Goal: Task Accomplishment & Management: Use online tool/utility

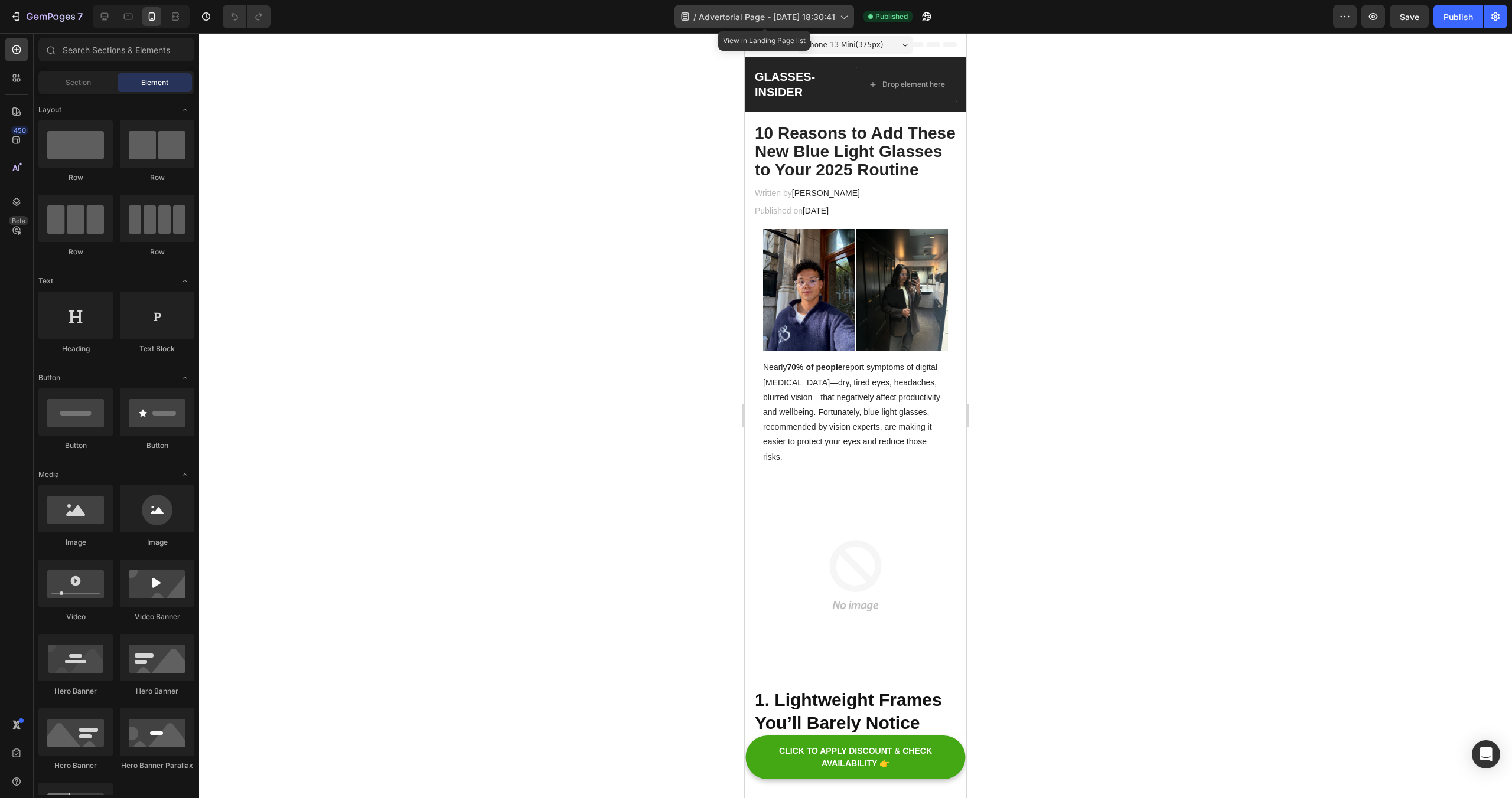
click at [769, 15] on span "Advertorial Page - [DATE] 18:30:41" at bounding box center [767, 16] width 136 height 12
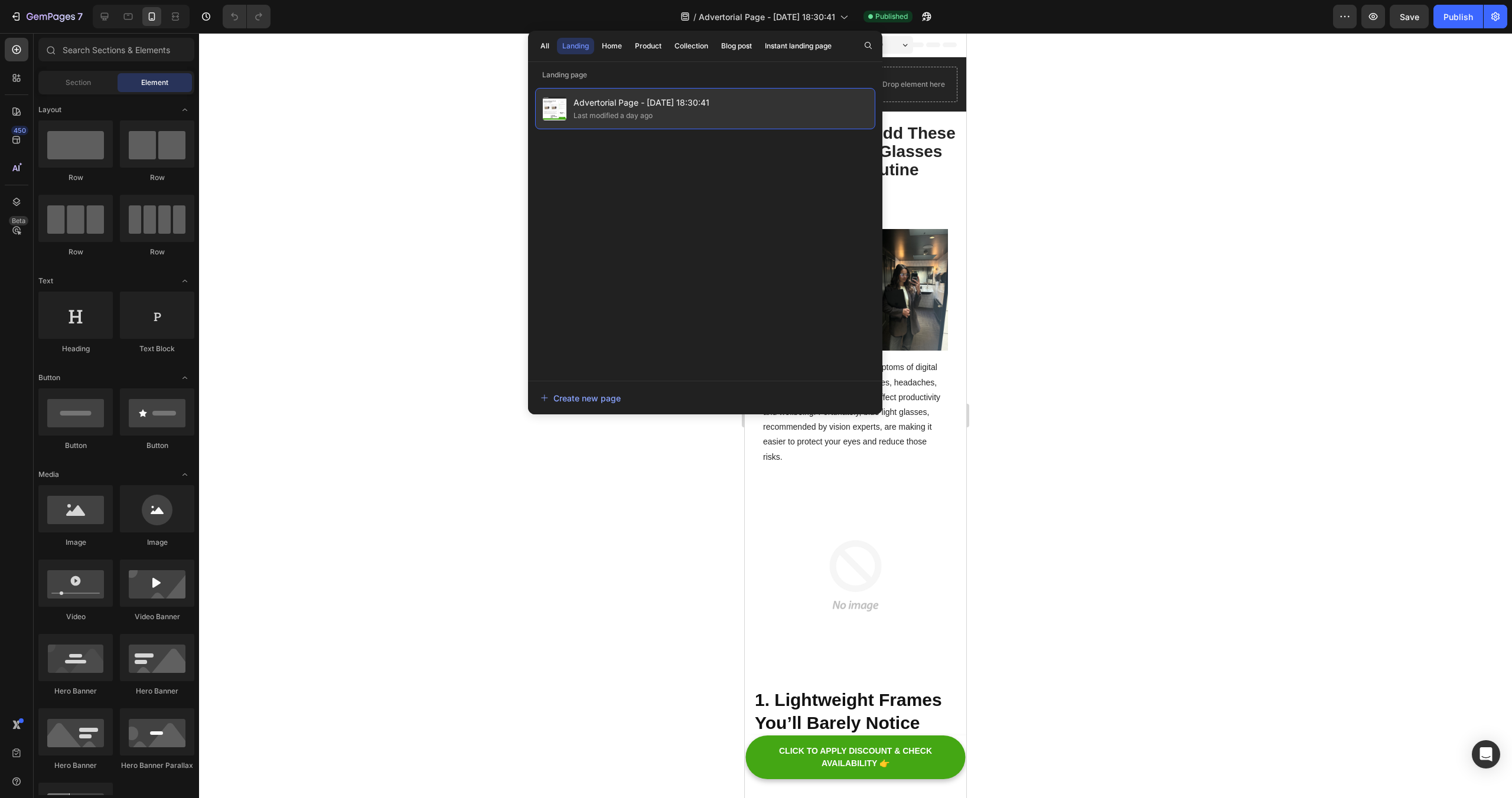
click at [686, 100] on span "Advertorial Page - [DATE] 18:30:41" at bounding box center [641, 102] width 136 height 14
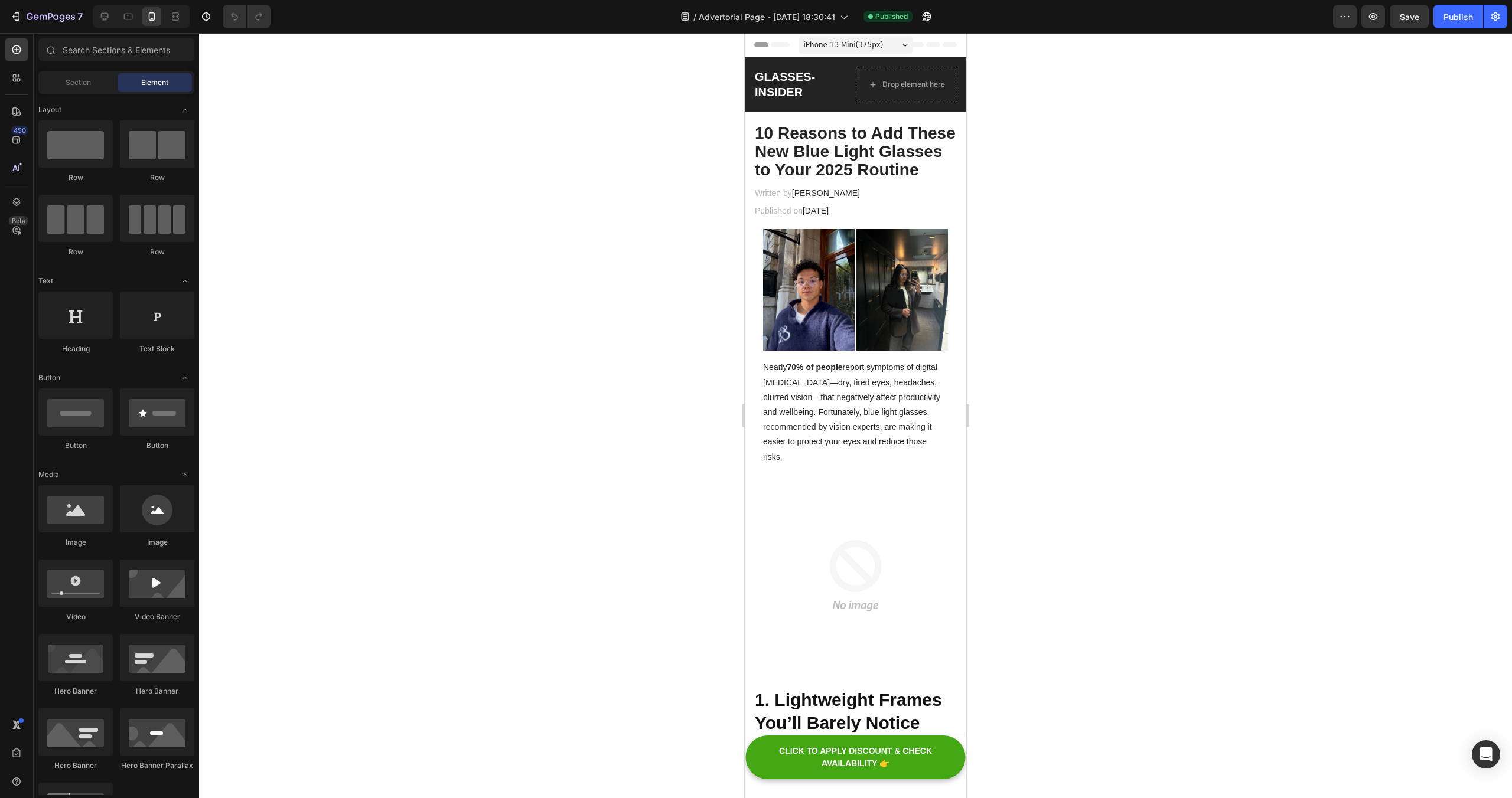
click at [686, 0] on div "7 / Advertorial Page - Sep 21, 18:30:41 Published Preview Save Publish 450 Beta…" at bounding box center [756, 0] width 1512 height 0
click at [742, 10] on span "Advertorial Page - [DATE] 18:30:41" at bounding box center [767, 16] width 136 height 12
click at [1502, 15] on button "button" at bounding box center [1496, 16] width 24 height 24
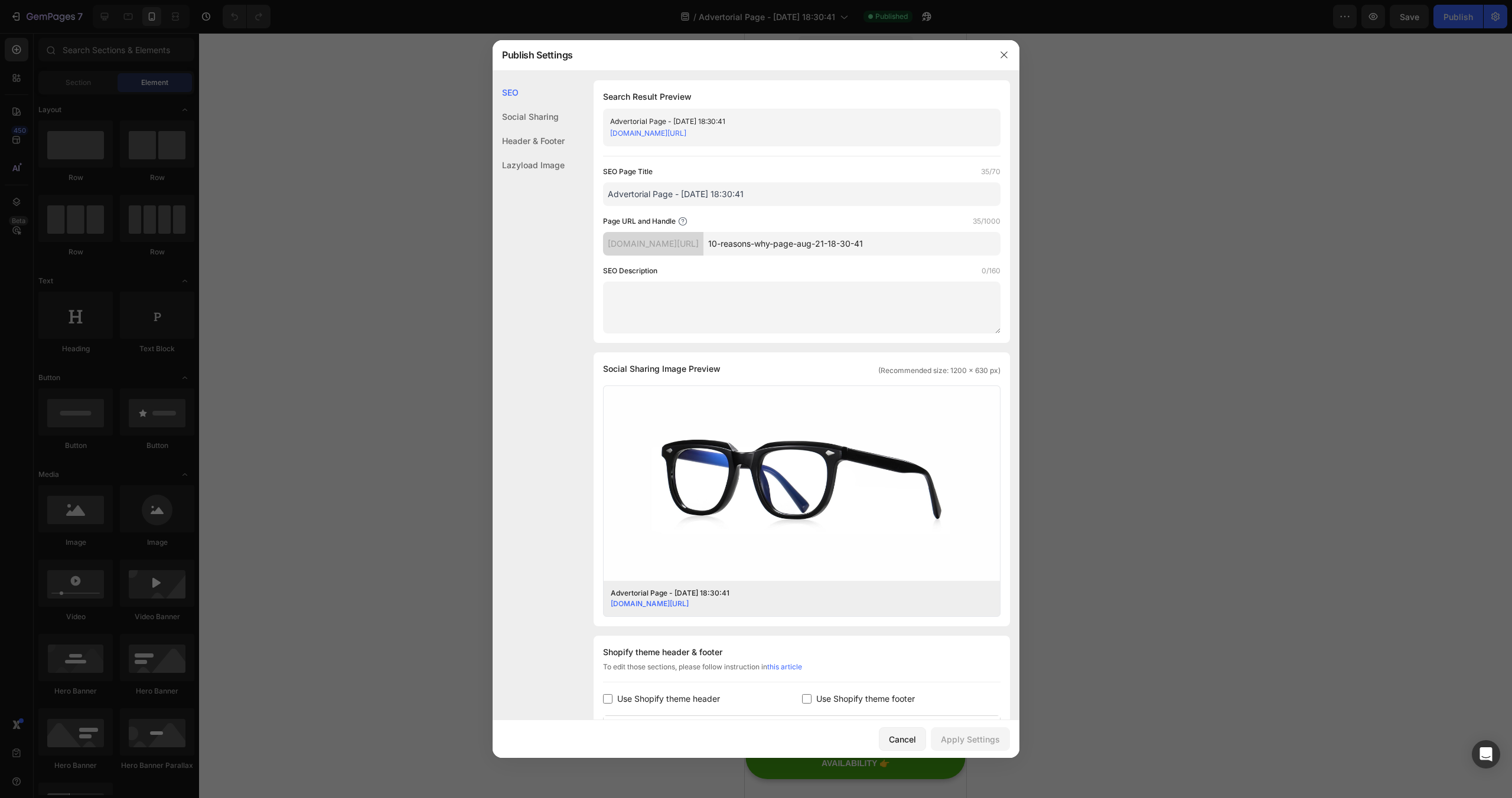
click at [616, 191] on input "Advertorial Page - [DATE] 18:30:41" at bounding box center [801, 194] width 398 height 24
click at [610, 193] on input "Advertorial Page - [DATE] 18:30:41" at bounding box center [801, 194] width 398 height 24
type input "10 reasons why Advertorial Page - [DATE] 18:30:41"
click at [969, 735] on div "Apply Settings" at bounding box center [970, 740] width 59 height 12
click at [1004, 53] on icon "button" at bounding box center [1004, 55] width 10 height 10
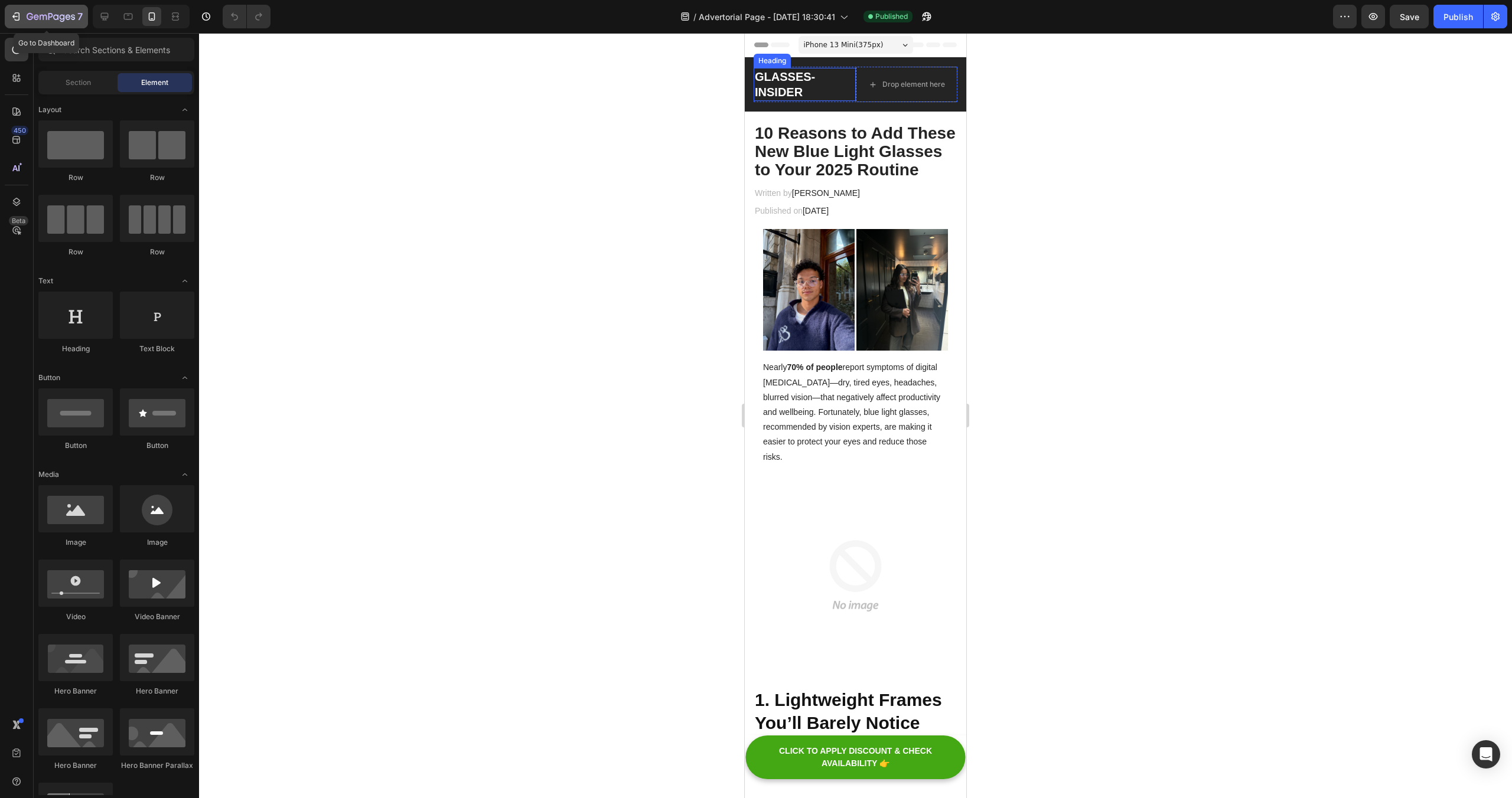
click at [23, 18] on div "7" at bounding box center [46, 16] width 72 height 14
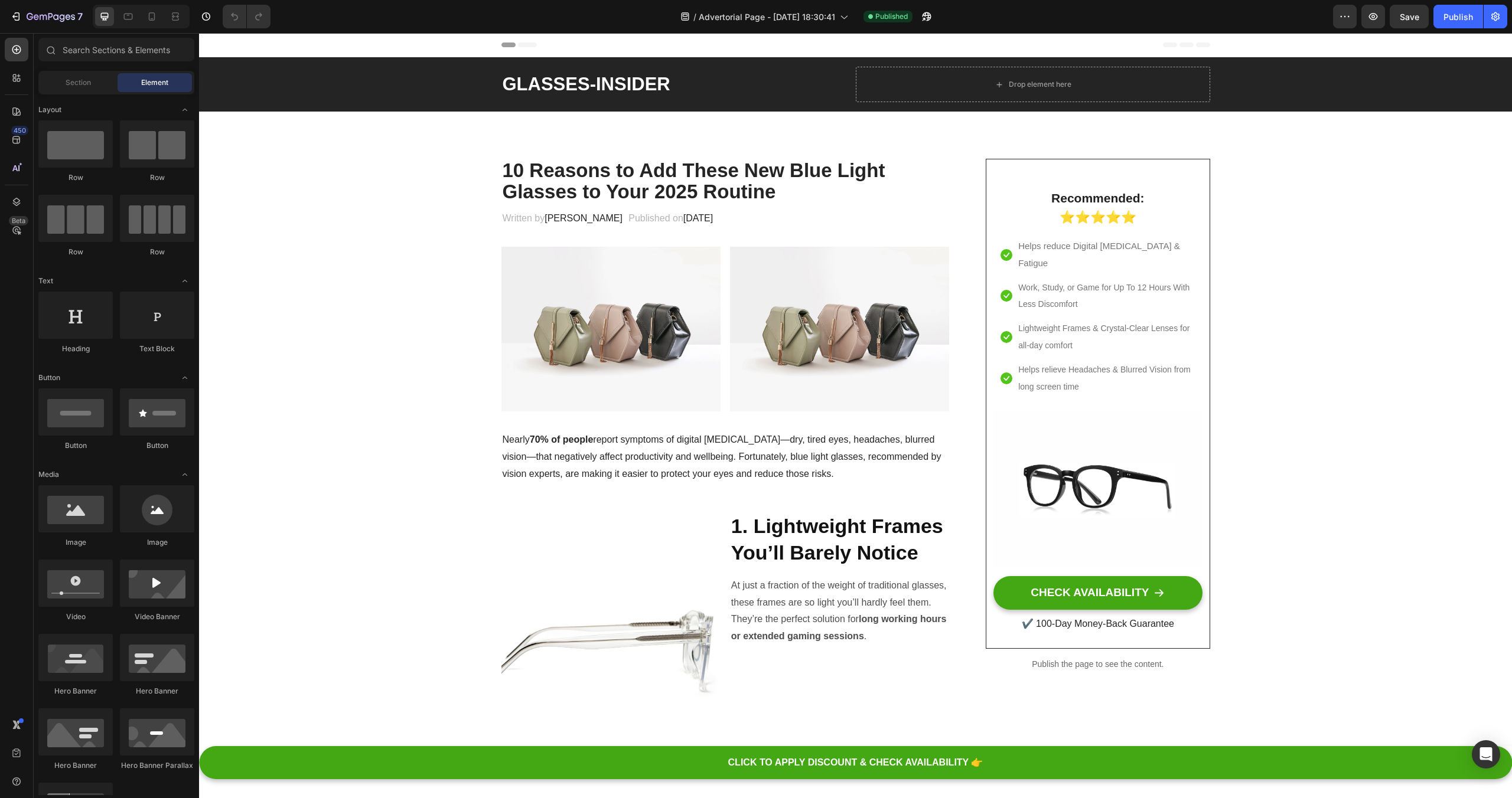
scroll to position [1, 0]
click at [16, 21] on icon "button" at bounding box center [15, 16] width 12 height 12
click at [152, 21] on icon at bounding box center [152, 16] width 12 height 12
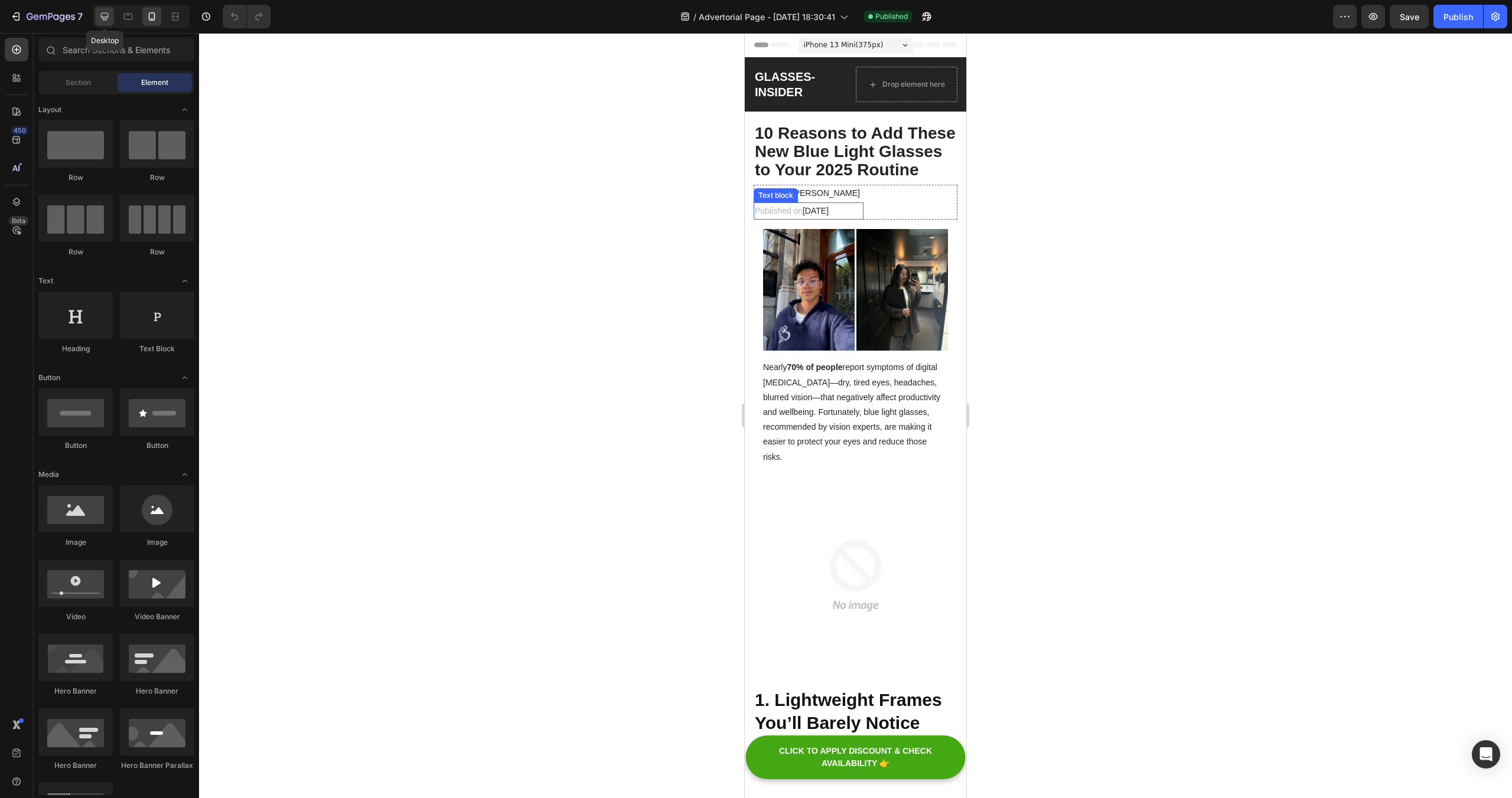
click at [105, 13] on icon at bounding box center [104, 16] width 12 height 12
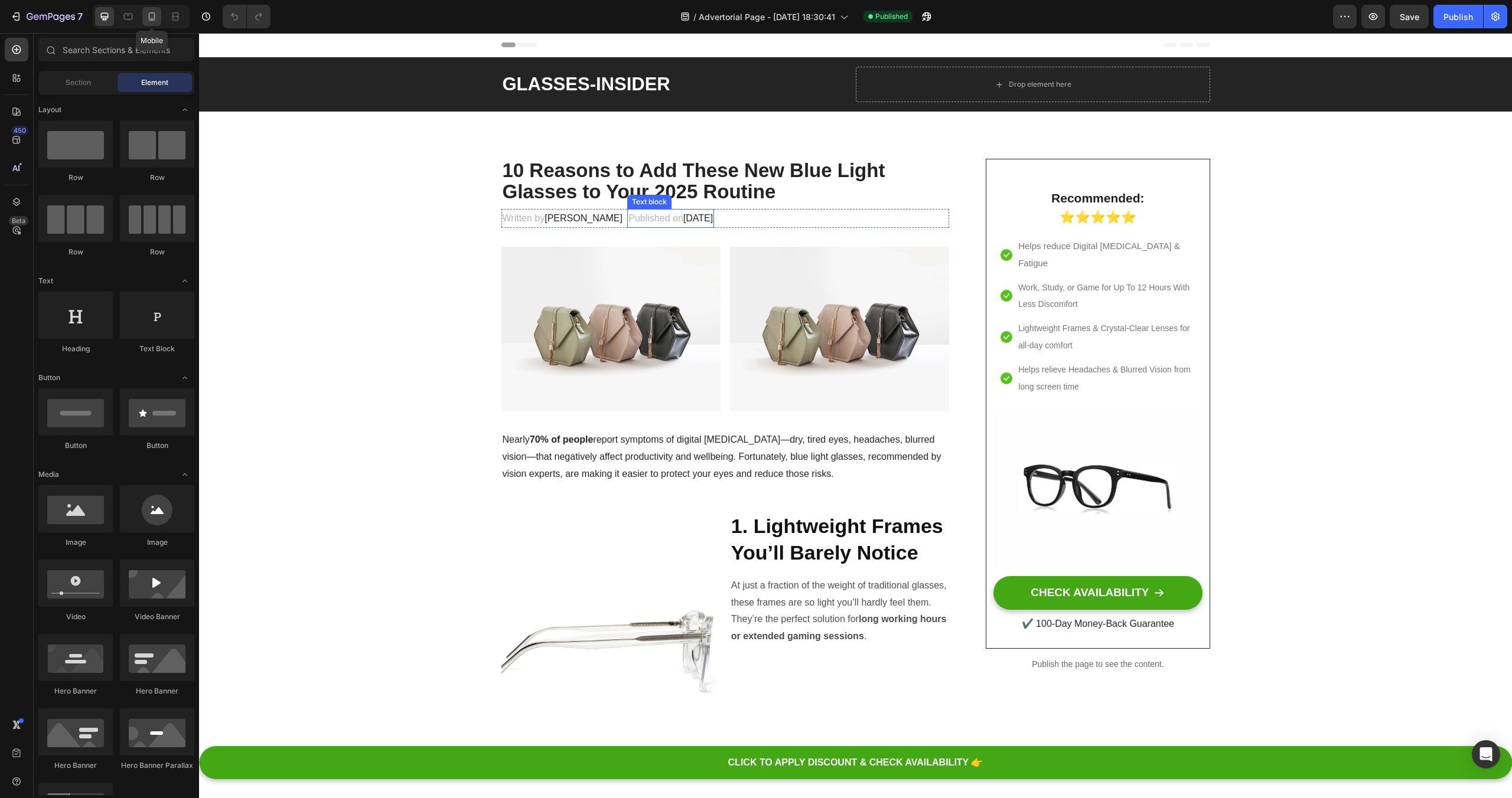
click at [155, 19] on icon at bounding box center [152, 16] width 12 height 12
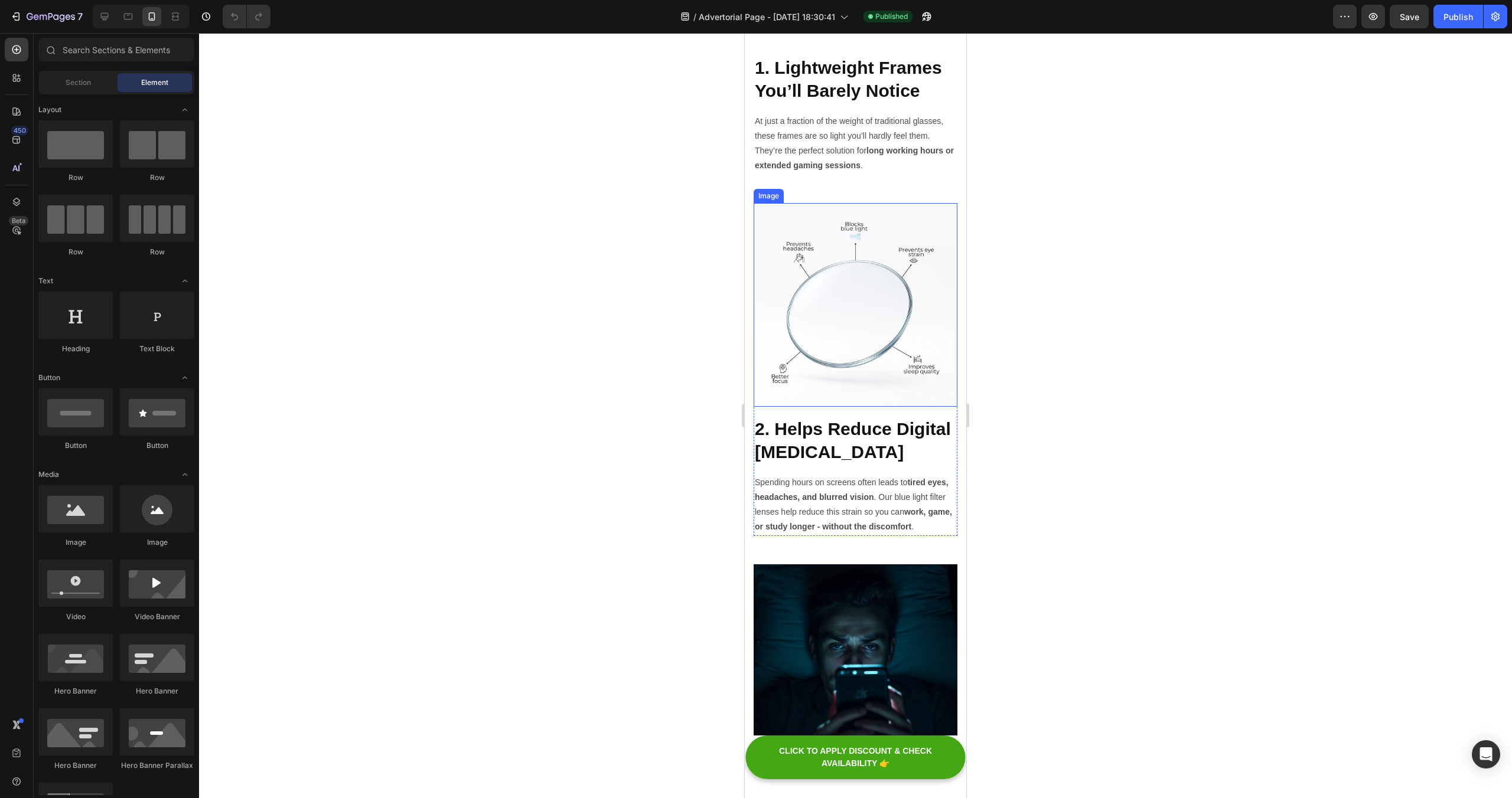
scroll to position [635, 0]
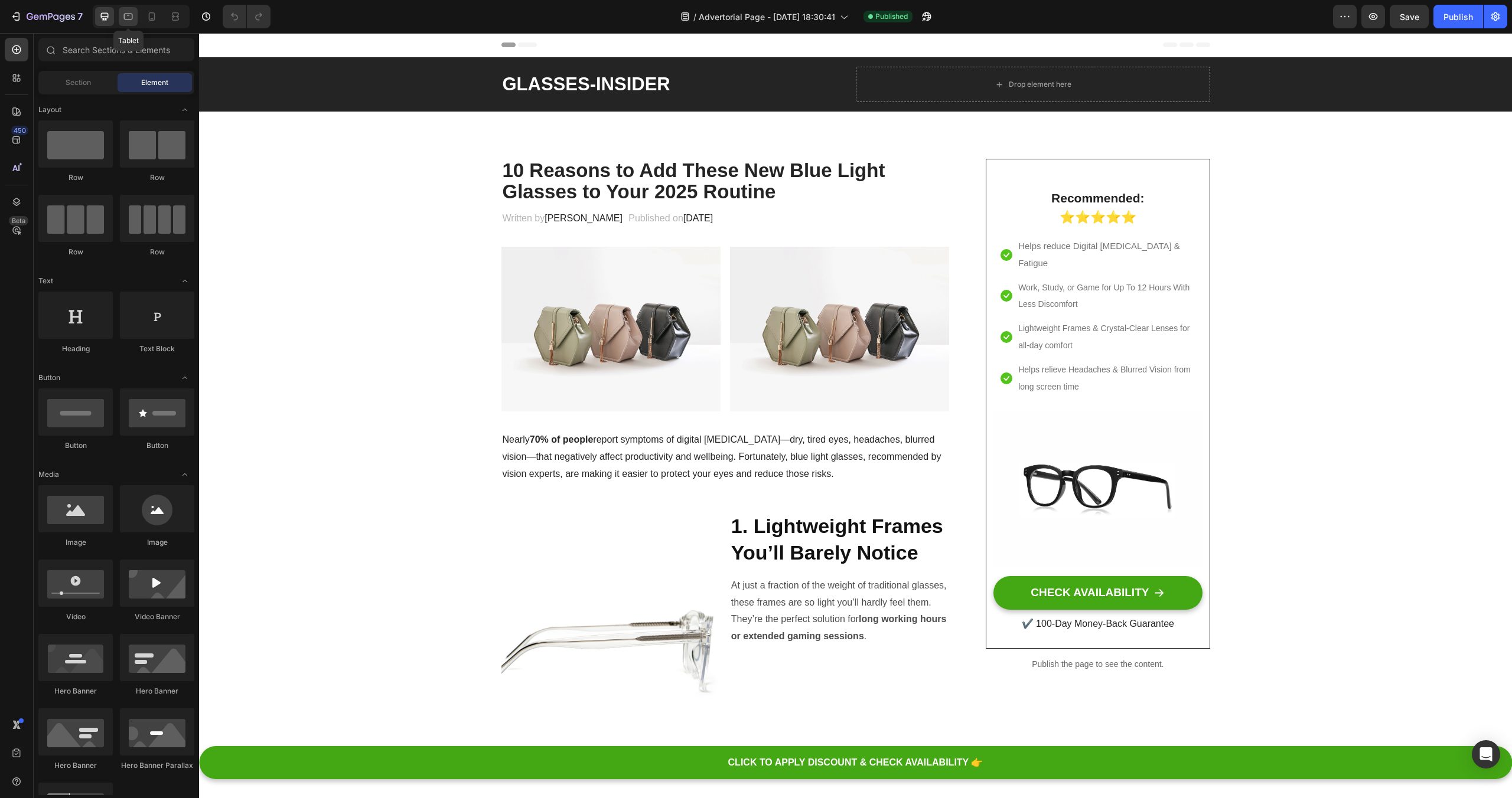
click at [136, 19] on div at bounding box center [128, 16] width 19 height 19
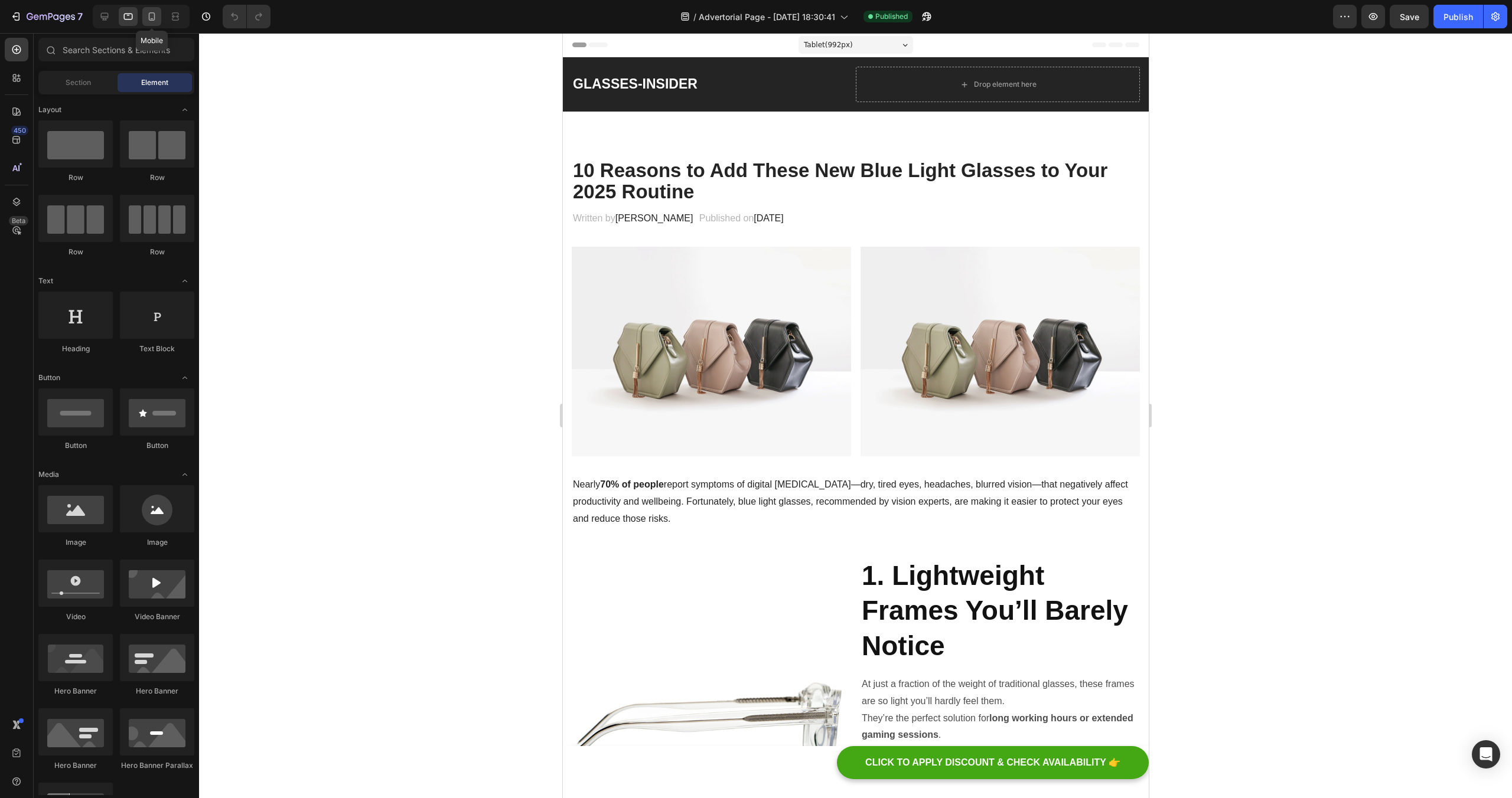
click at [156, 8] on div at bounding box center [152, 16] width 19 height 19
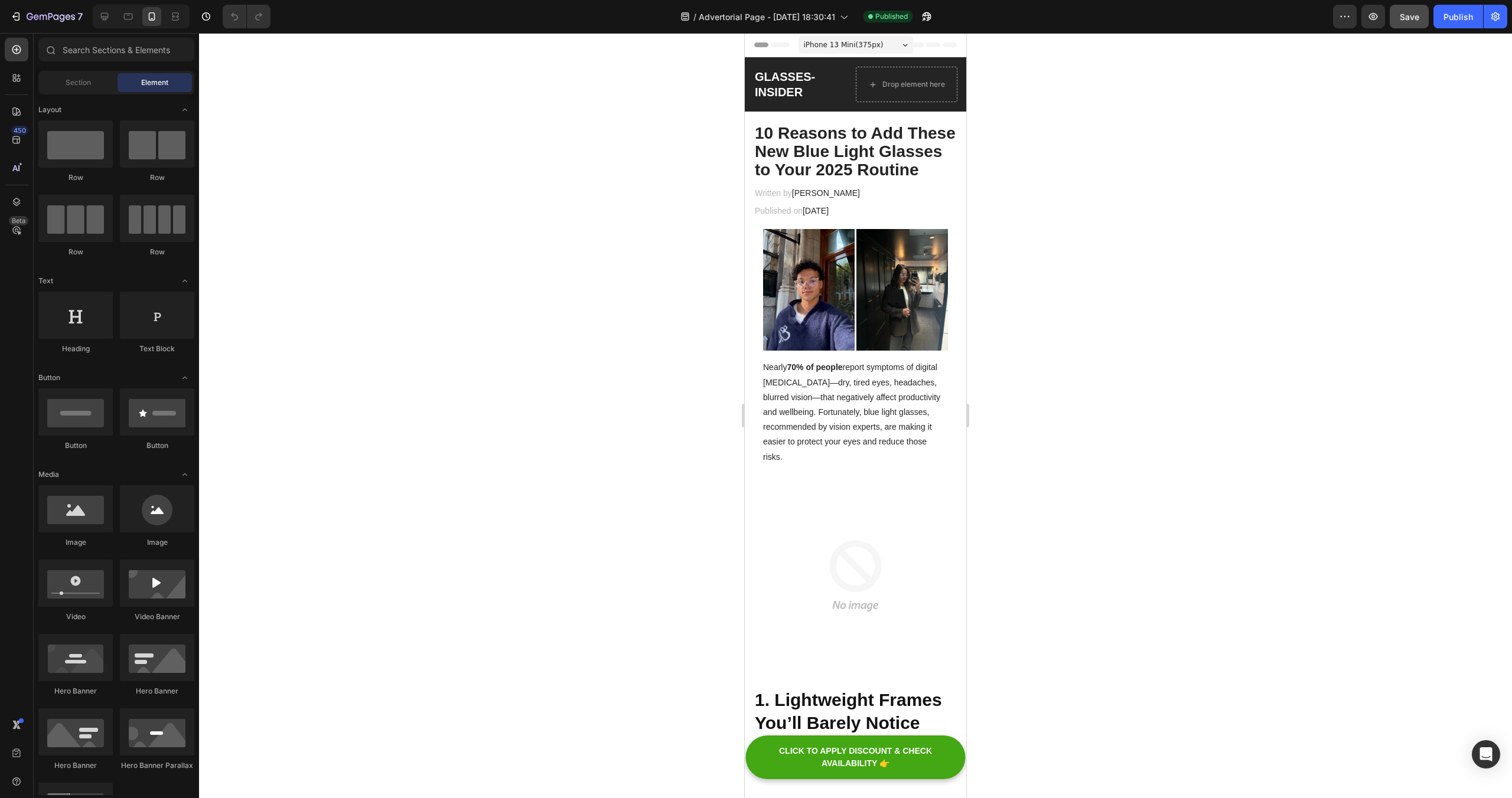
click at [1407, 19] on span "Save" at bounding box center [1410, 16] width 19 height 10
click at [1452, 26] on button "Publish" at bounding box center [1458, 16] width 49 height 24
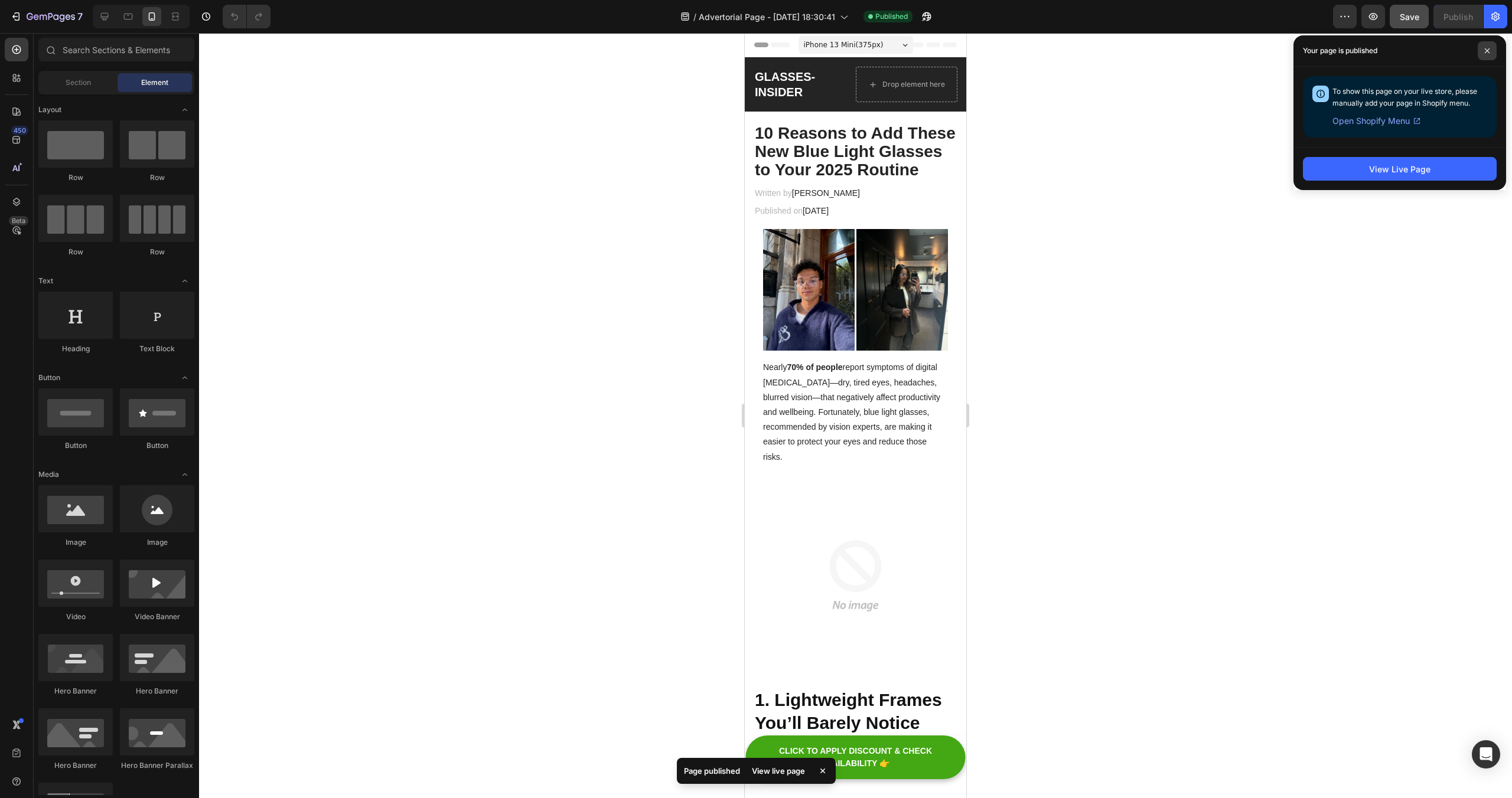
click at [1487, 42] on span at bounding box center [1487, 51] width 19 height 19
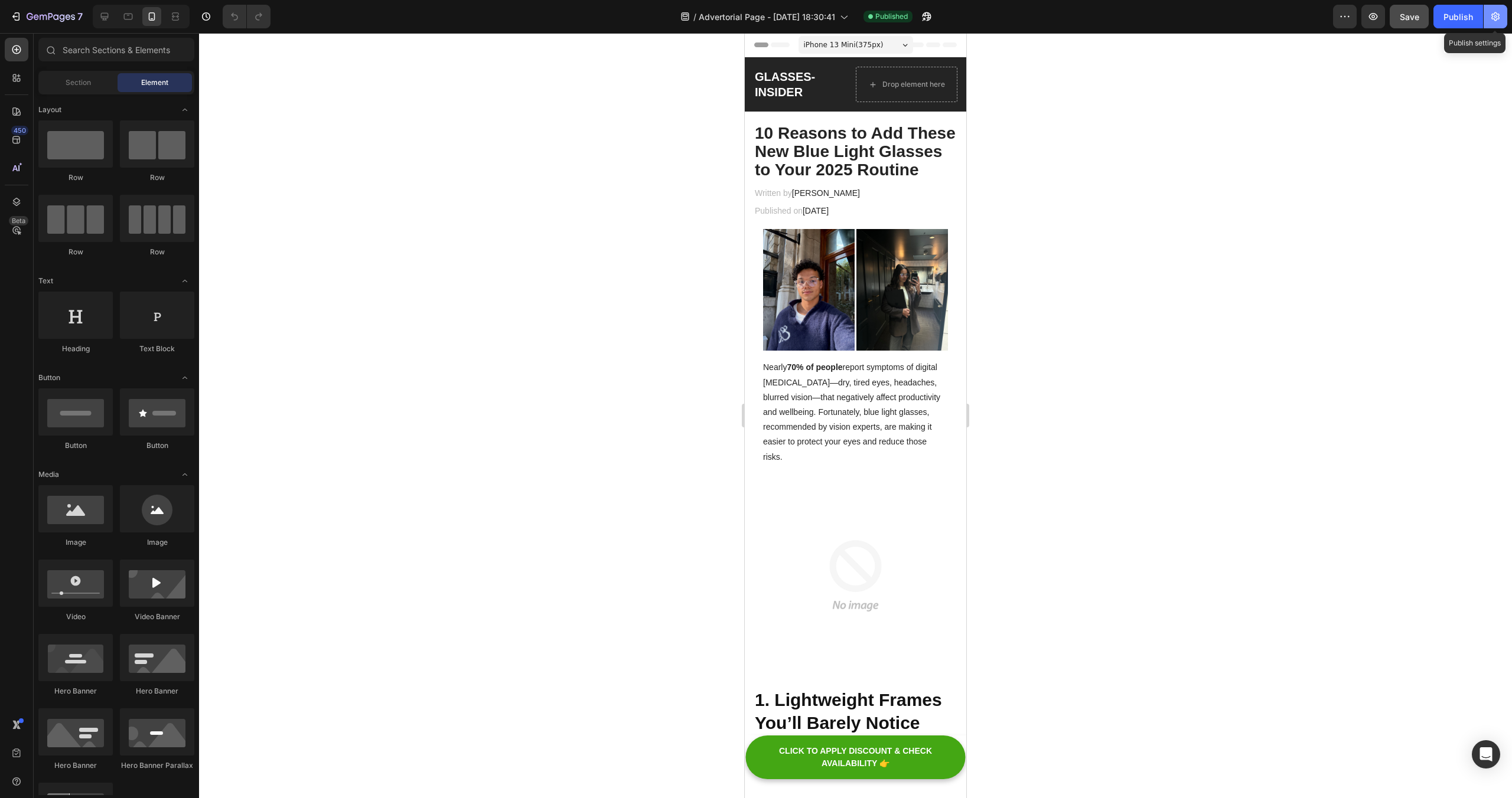
click at [1498, 12] on icon "button" at bounding box center [1495, 16] width 12 height 12
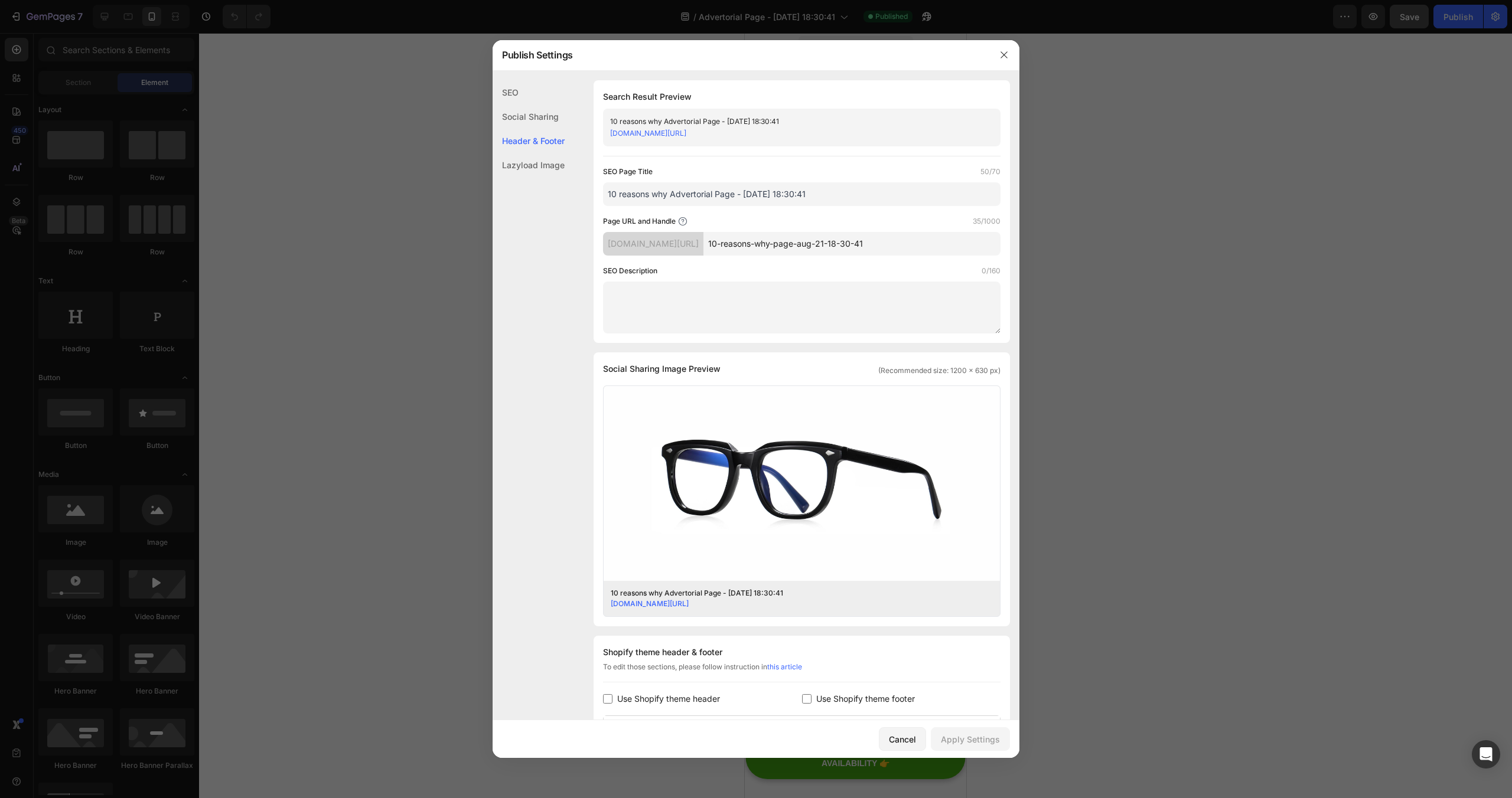
scroll to position [211, 0]
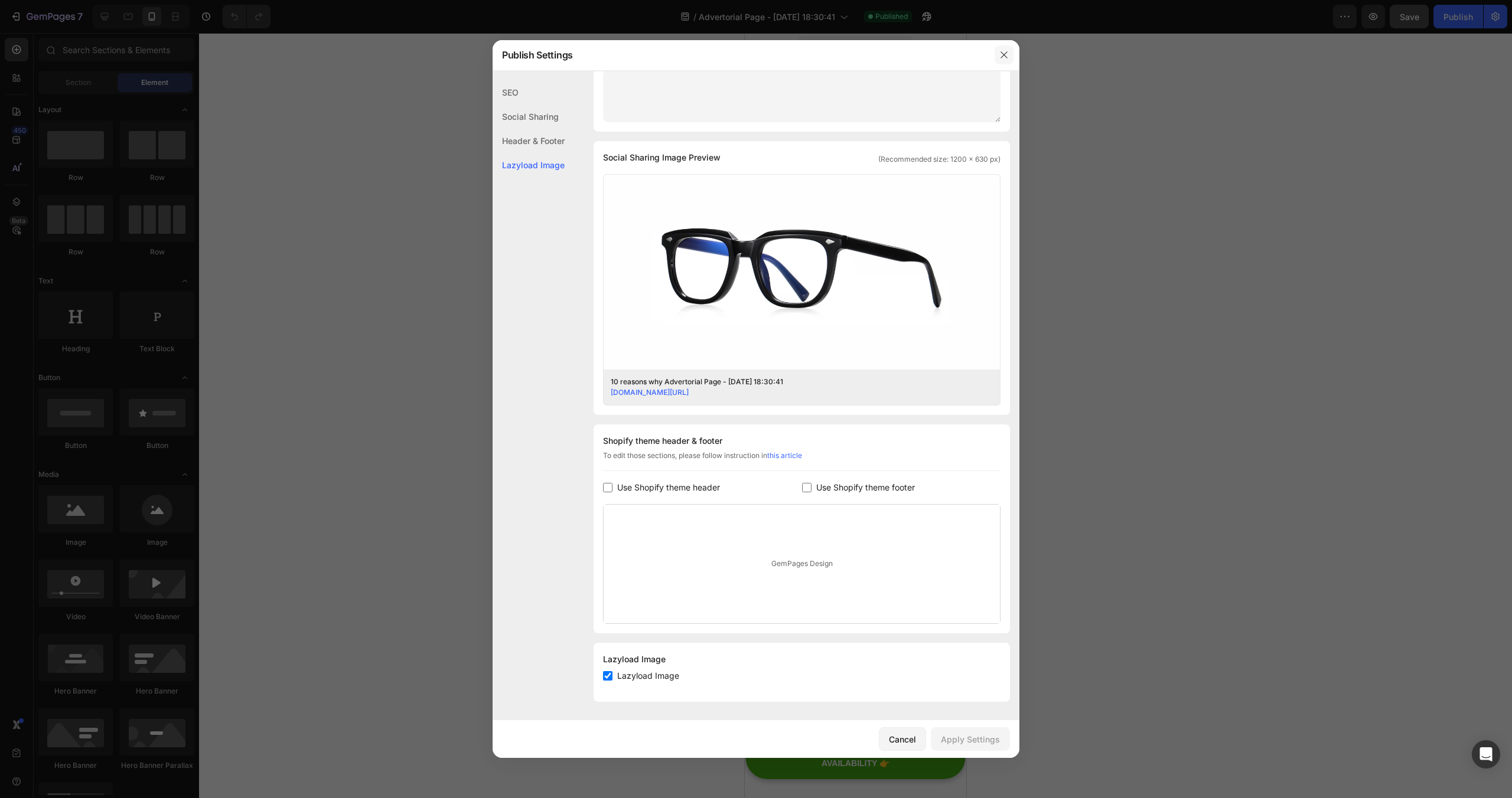
click at [1000, 60] on button "button" at bounding box center [1004, 55] width 19 height 19
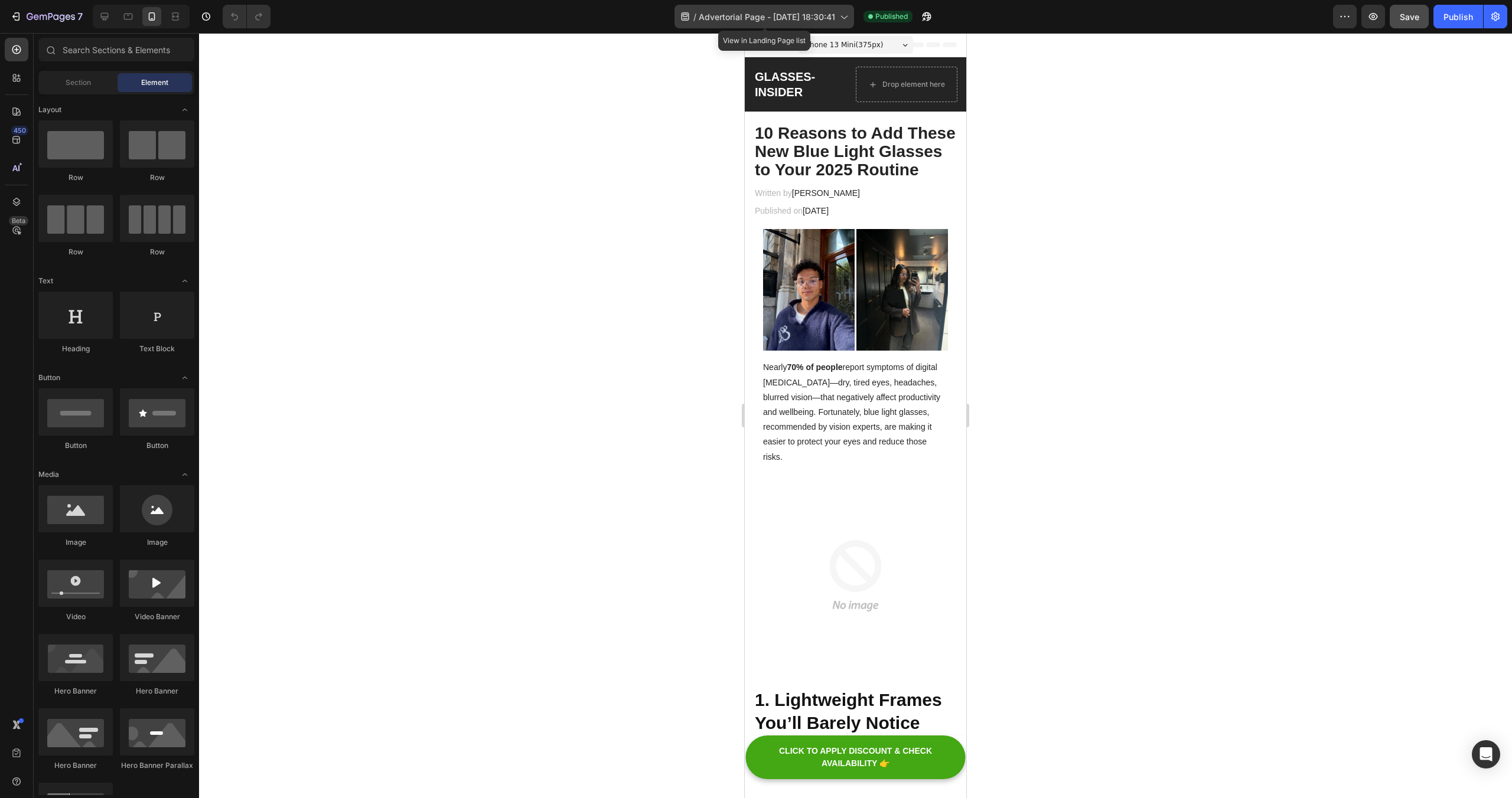
click at [782, 18] on span "Advertorial Page - Sep 21, 18:30:41" at bounding box center [767, 16] width 136 height 12
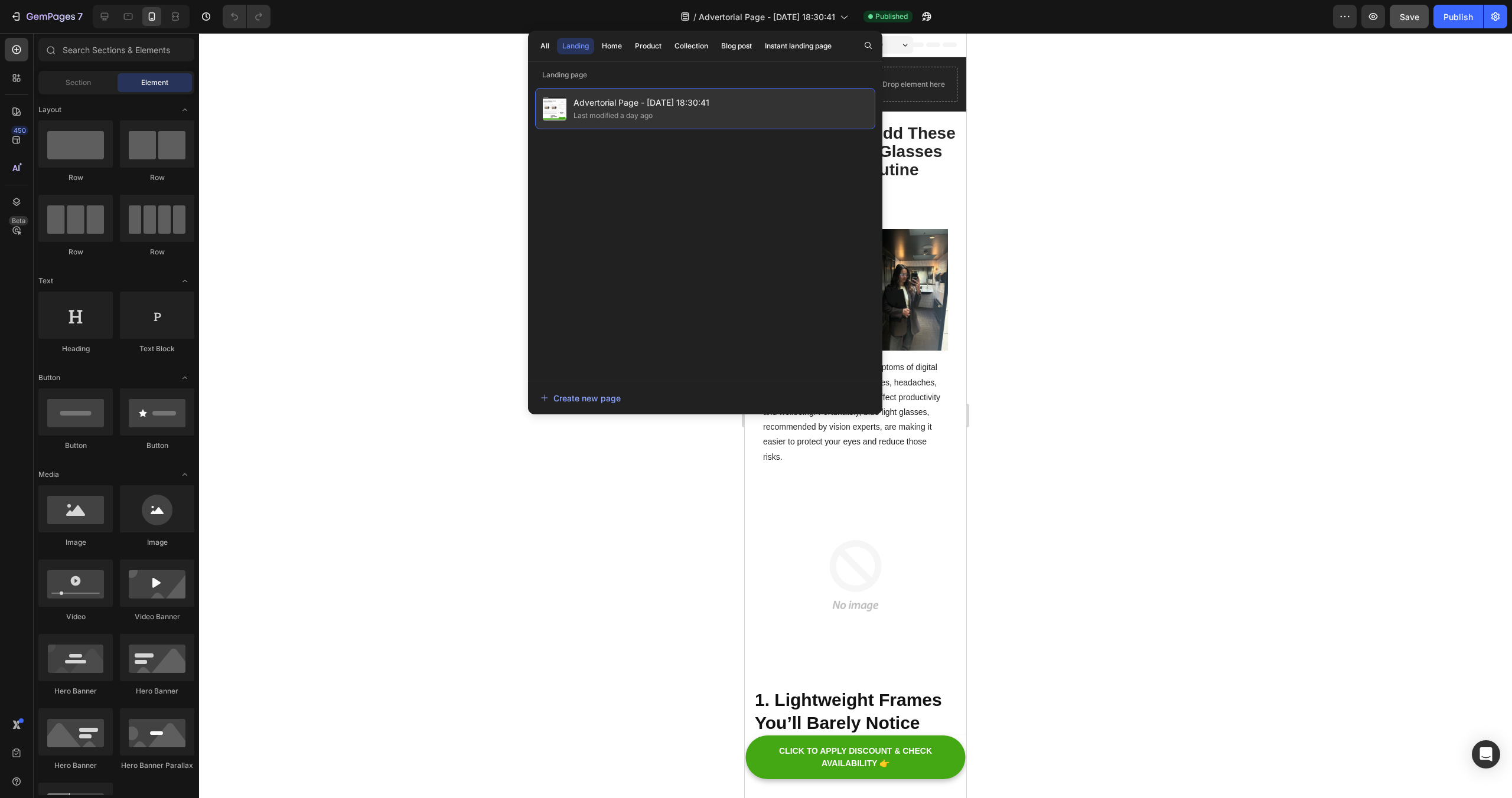
click at [660, 99] on span "Advertorial Page - Sep 21, 18:30:41" at bounding box center [641, 102] width 136 height 14
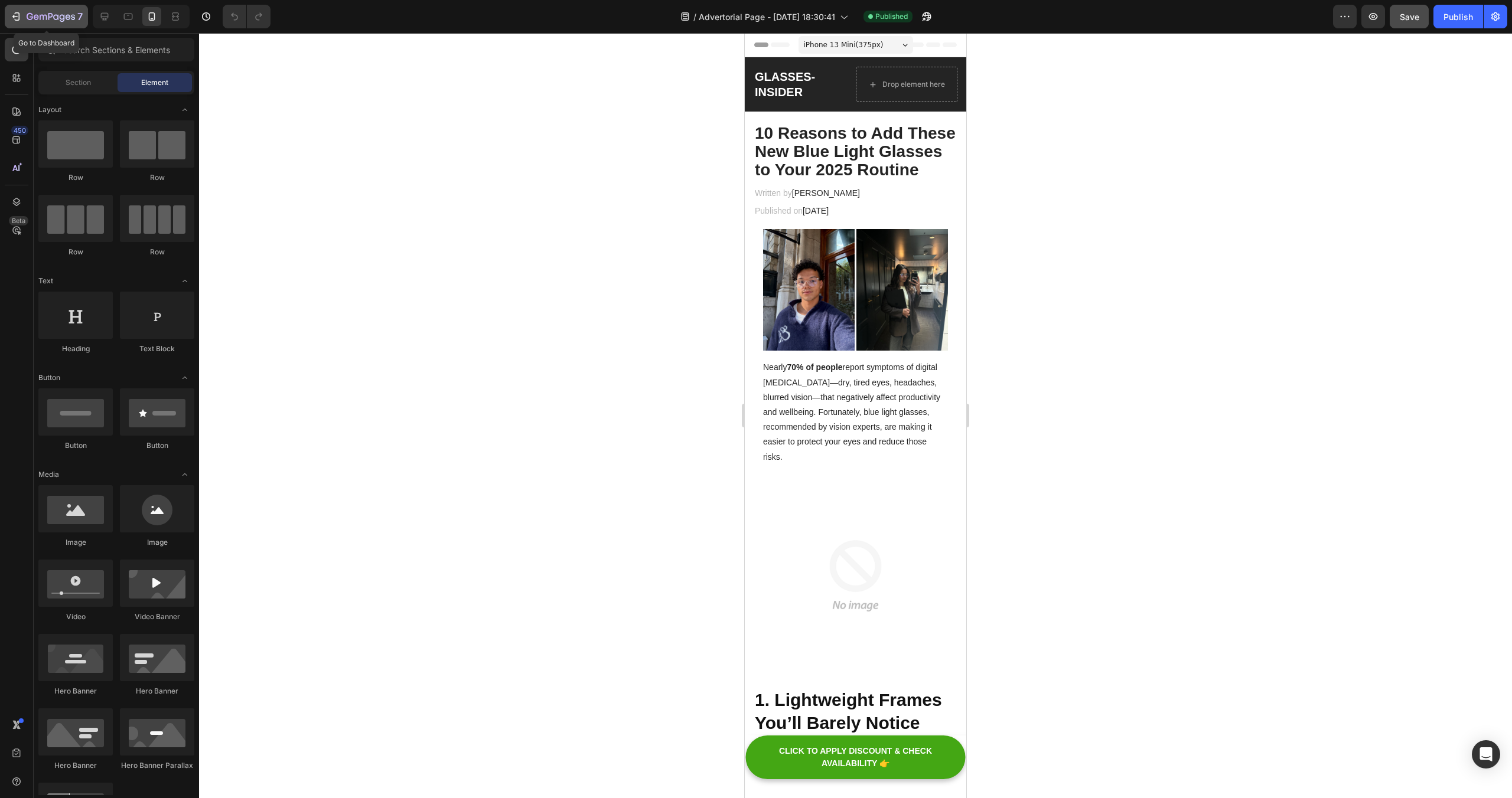
click at [27, 18] on icon "button" at bounding box center [51, 17] width 49 height 10
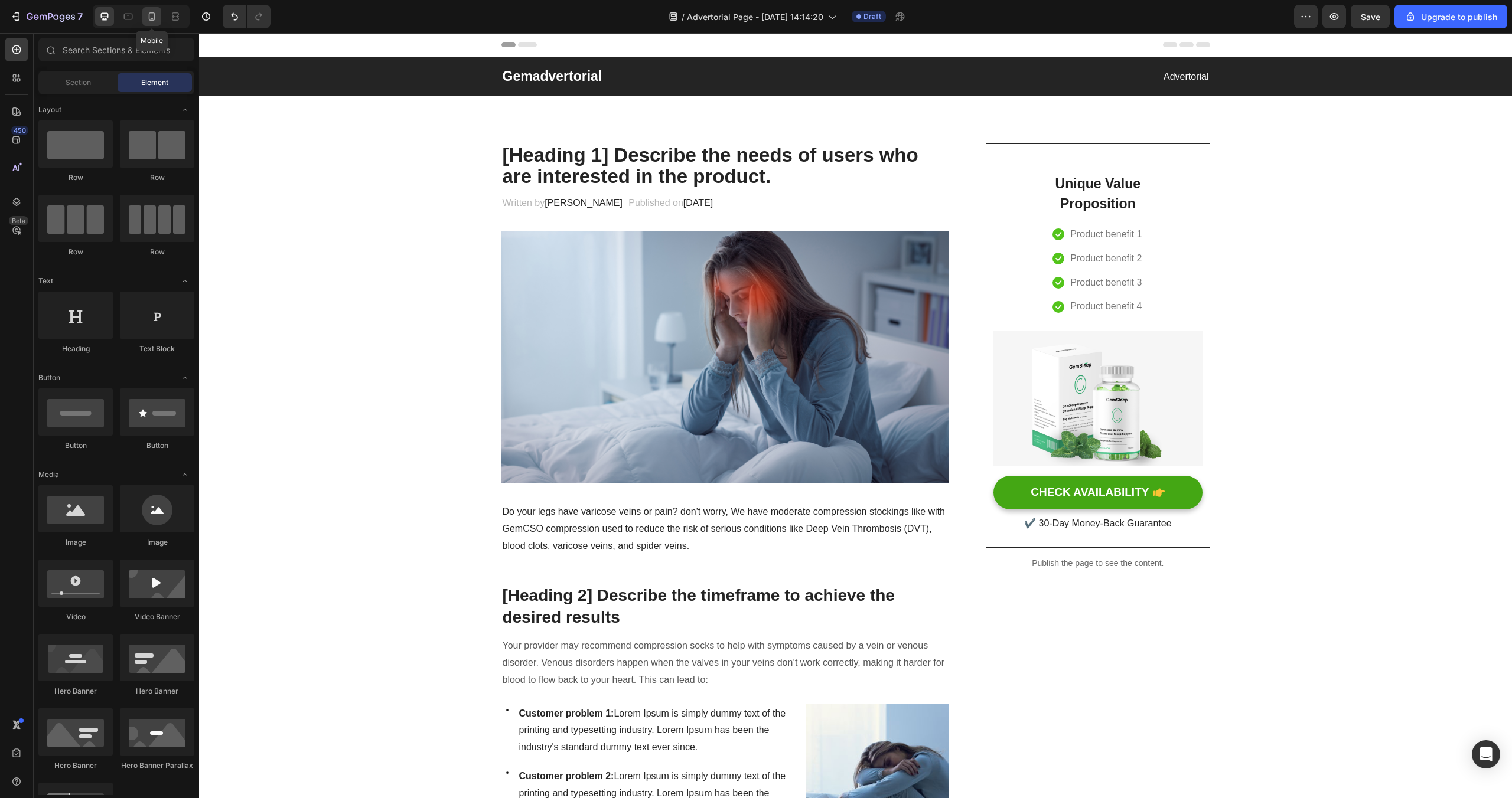
click at [142, 12] on div at bounding box center [152, 16] width 19 height 19
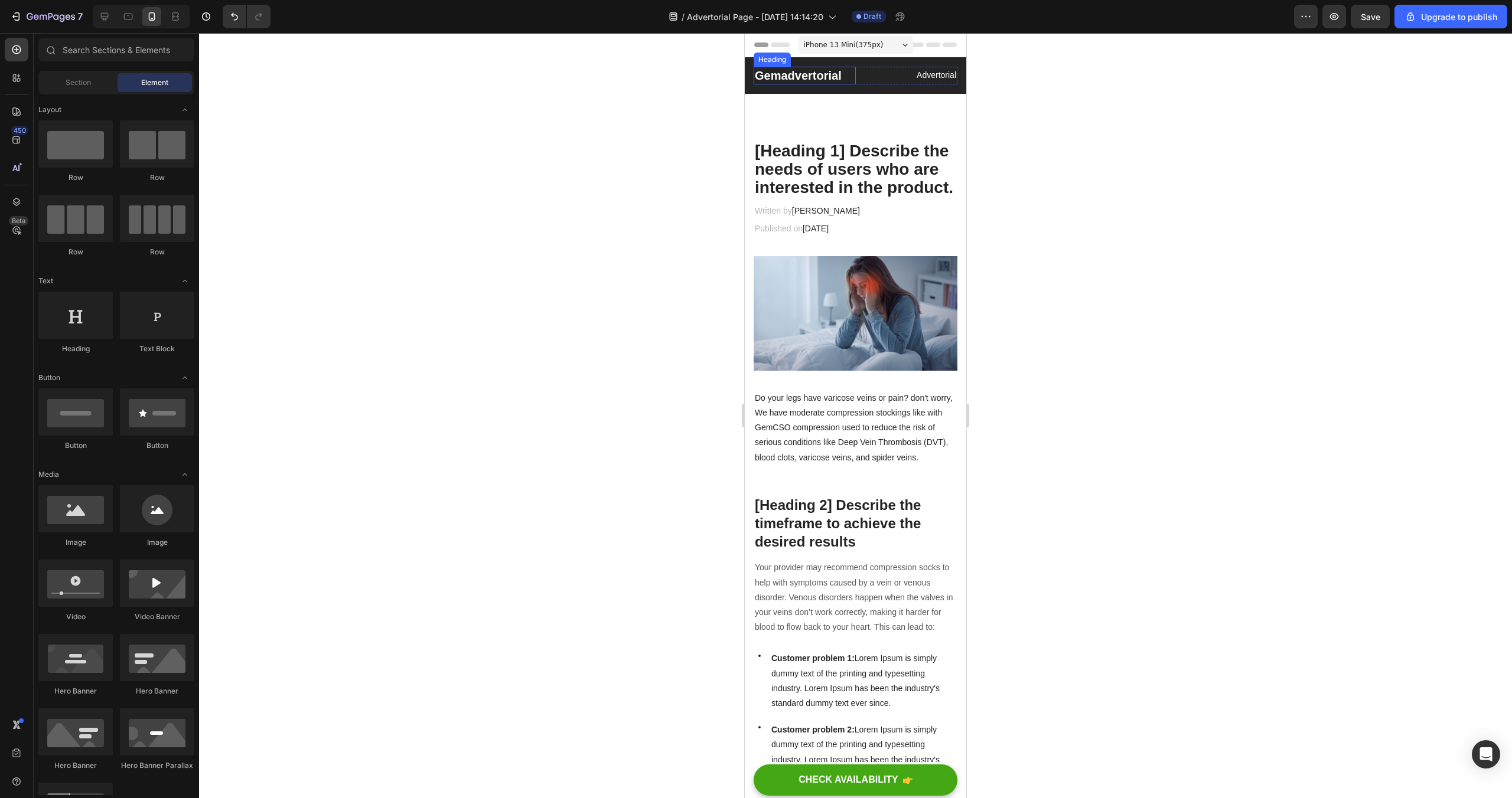
click at [832, 67] on h2 "Gemadvertorial" at bounding box center [805, 75] width 102 height 18
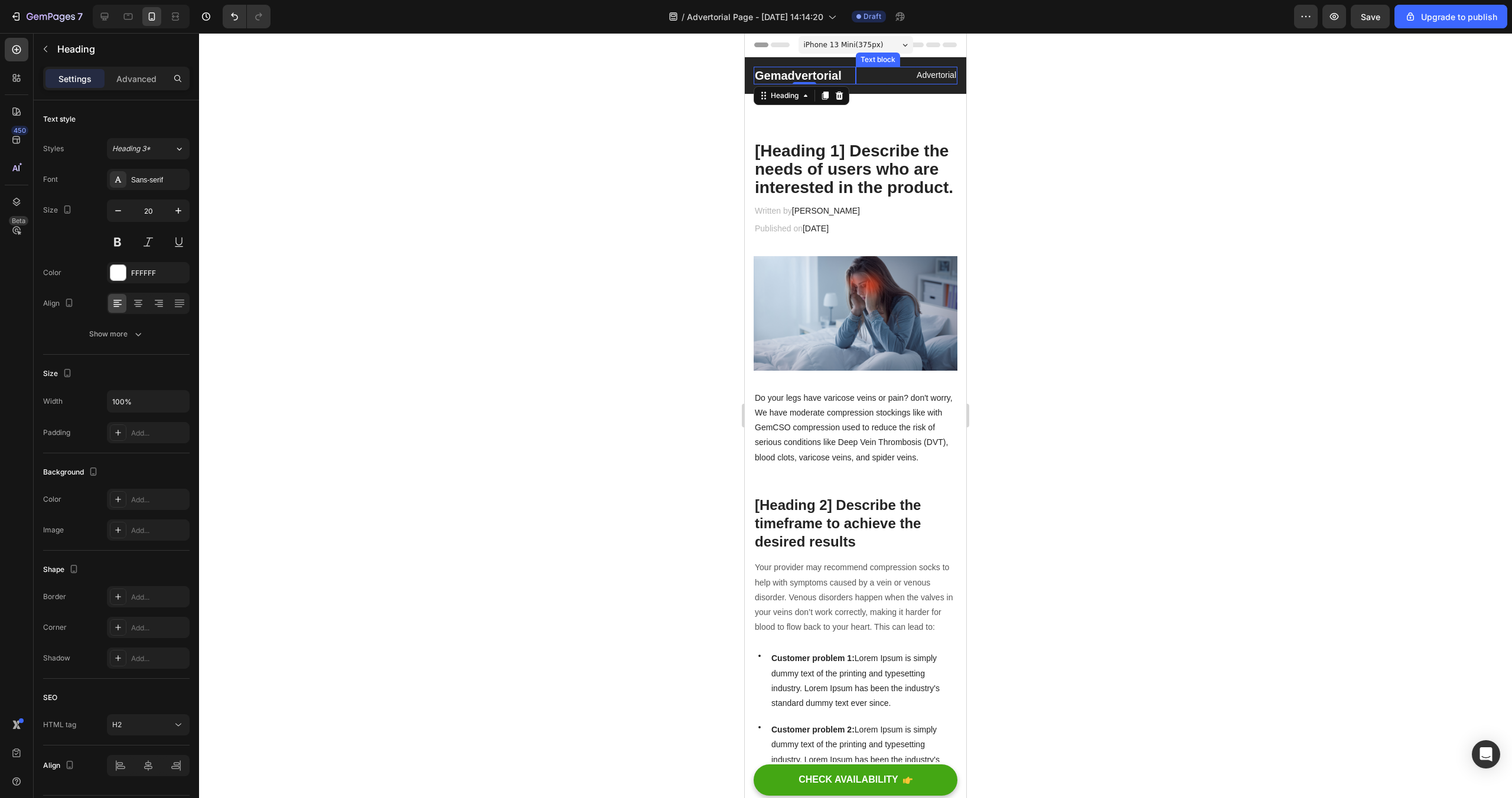
click at [875, 68] on p "Advertorial" at bounding box center [907, 75] width 100 height 15
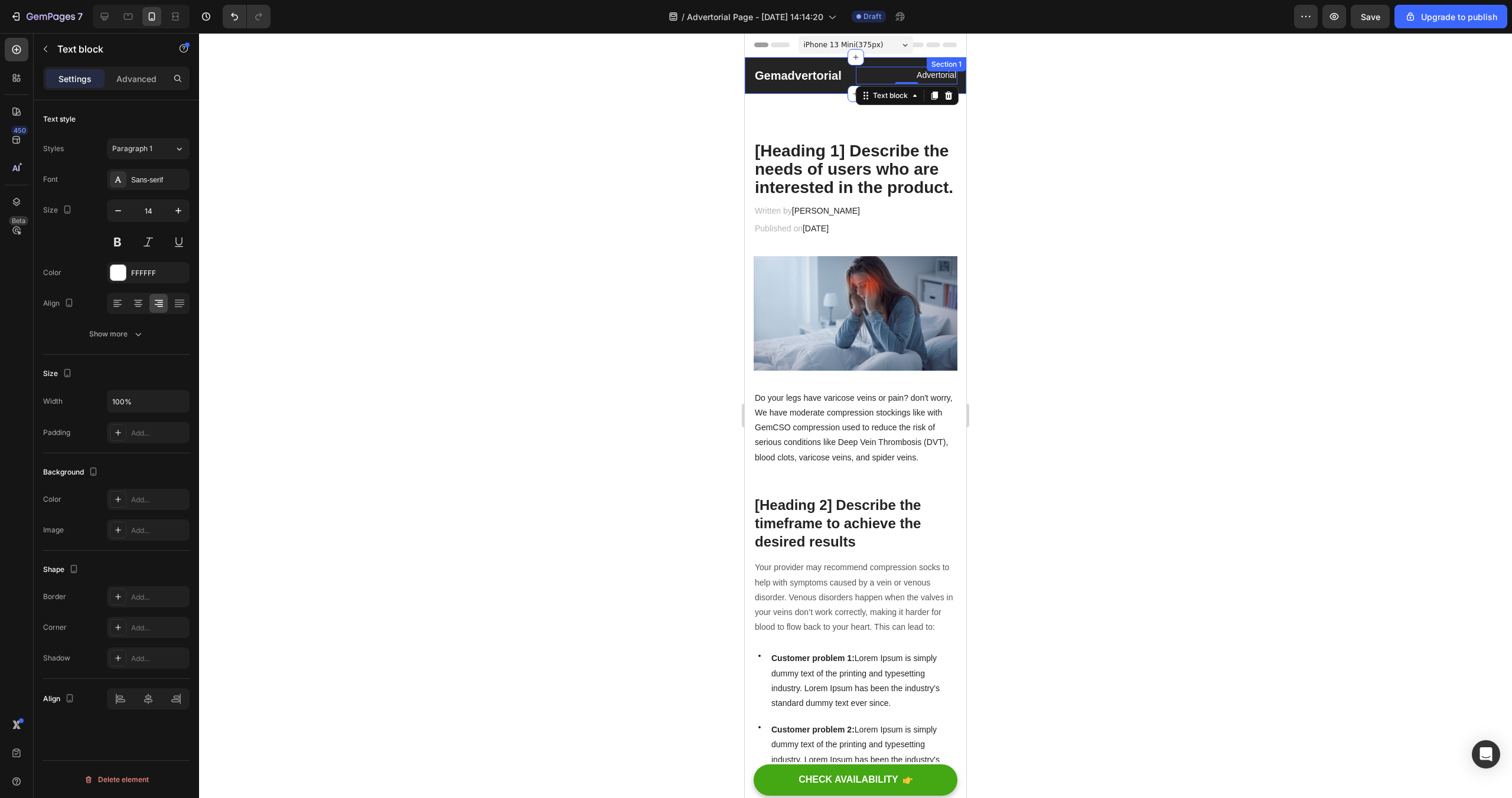
click at [829, 62] on div "Gemadvertorial Heading Advertorial Text block 0 Row Section 1" at bounding box center [856, 75] width 222 height 37
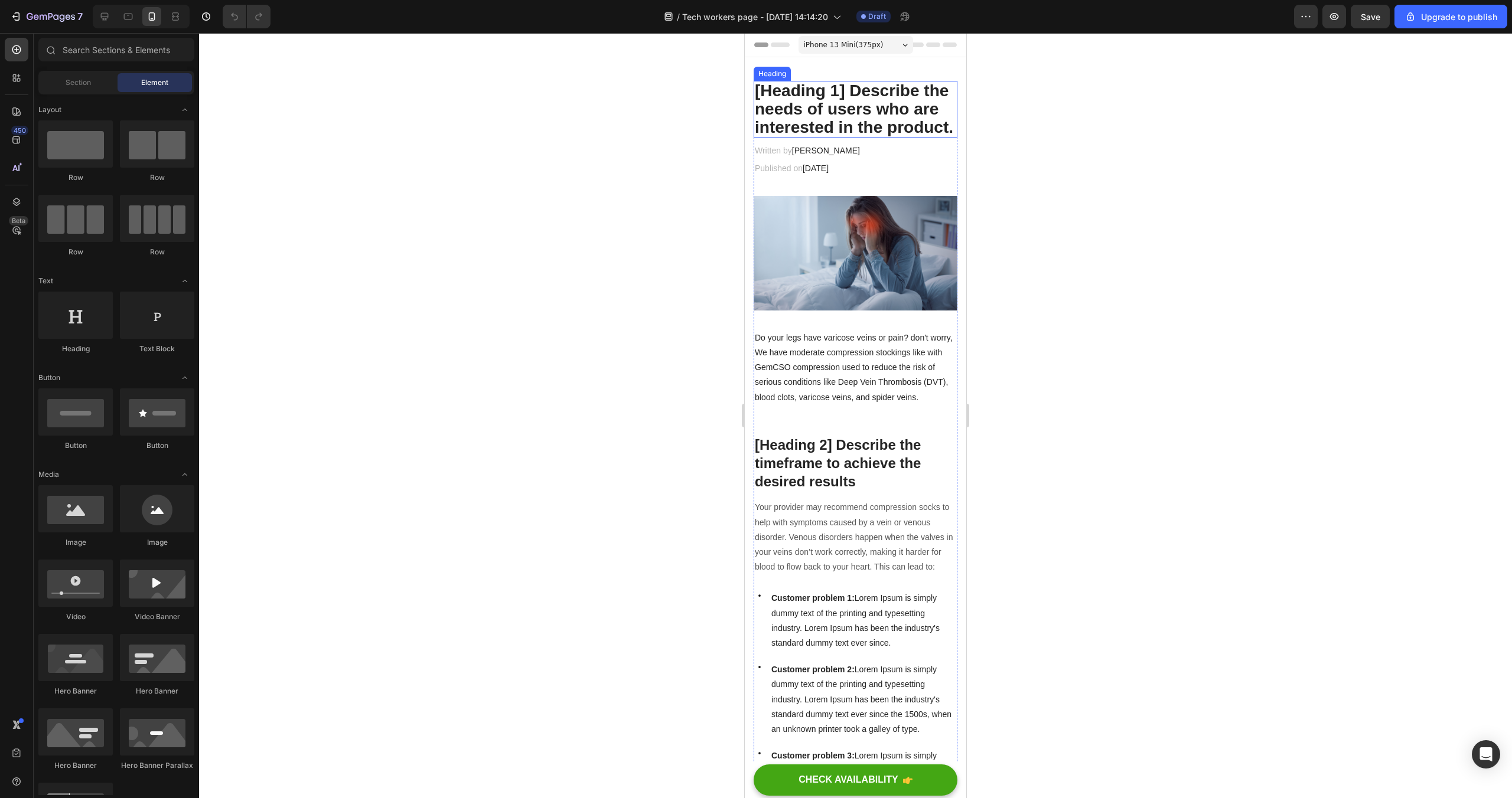
click at [843, 107] on p "[Heading 1] Describe the needs of users who are interested in the product." at bounding box center [856, 109] width 202 height 54
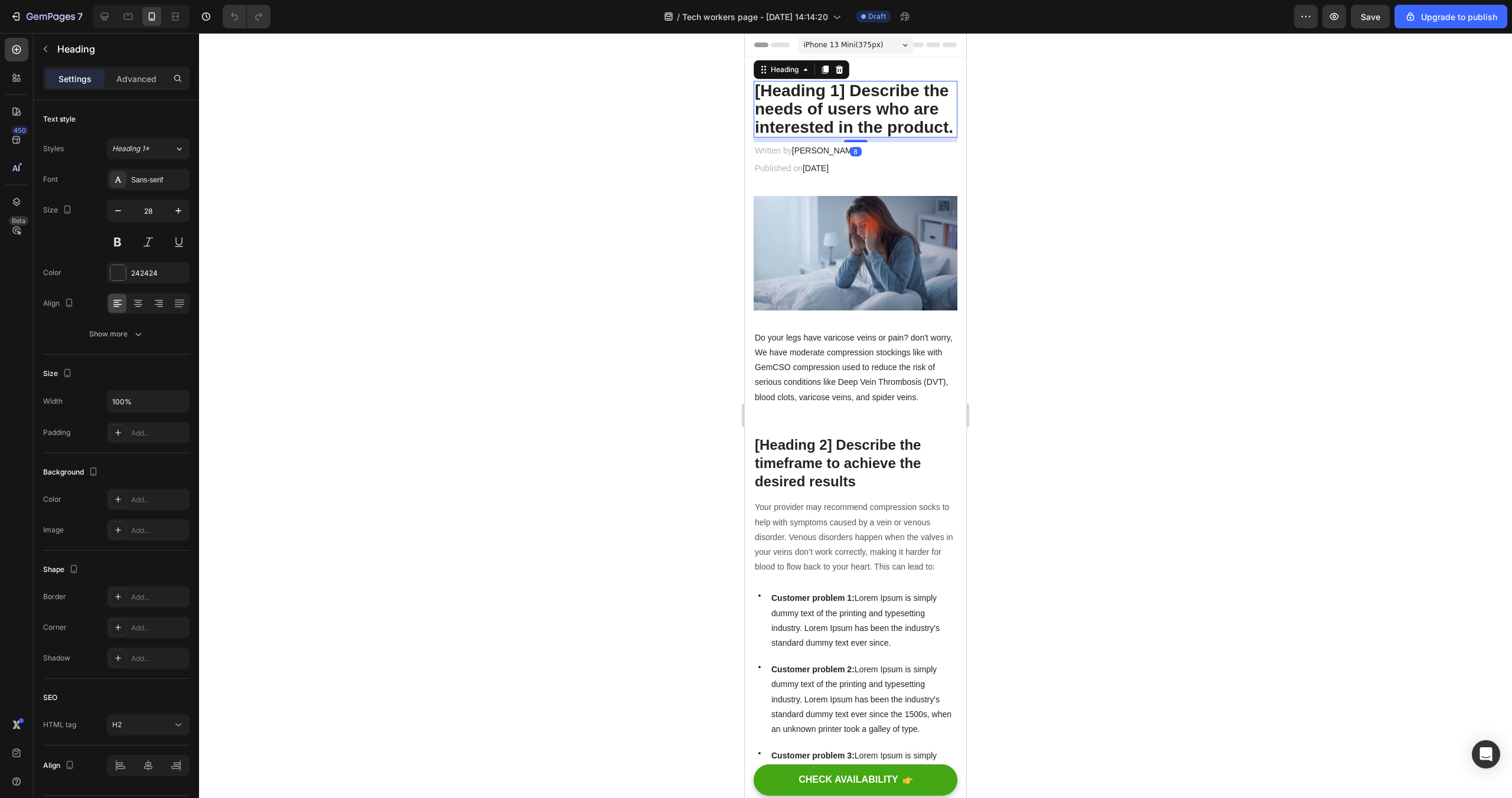
click at [843, 107] on p "[Heading 1] Describe the needs of users who are interested in the product." at bounding box center [856, 109] width 202 height 54
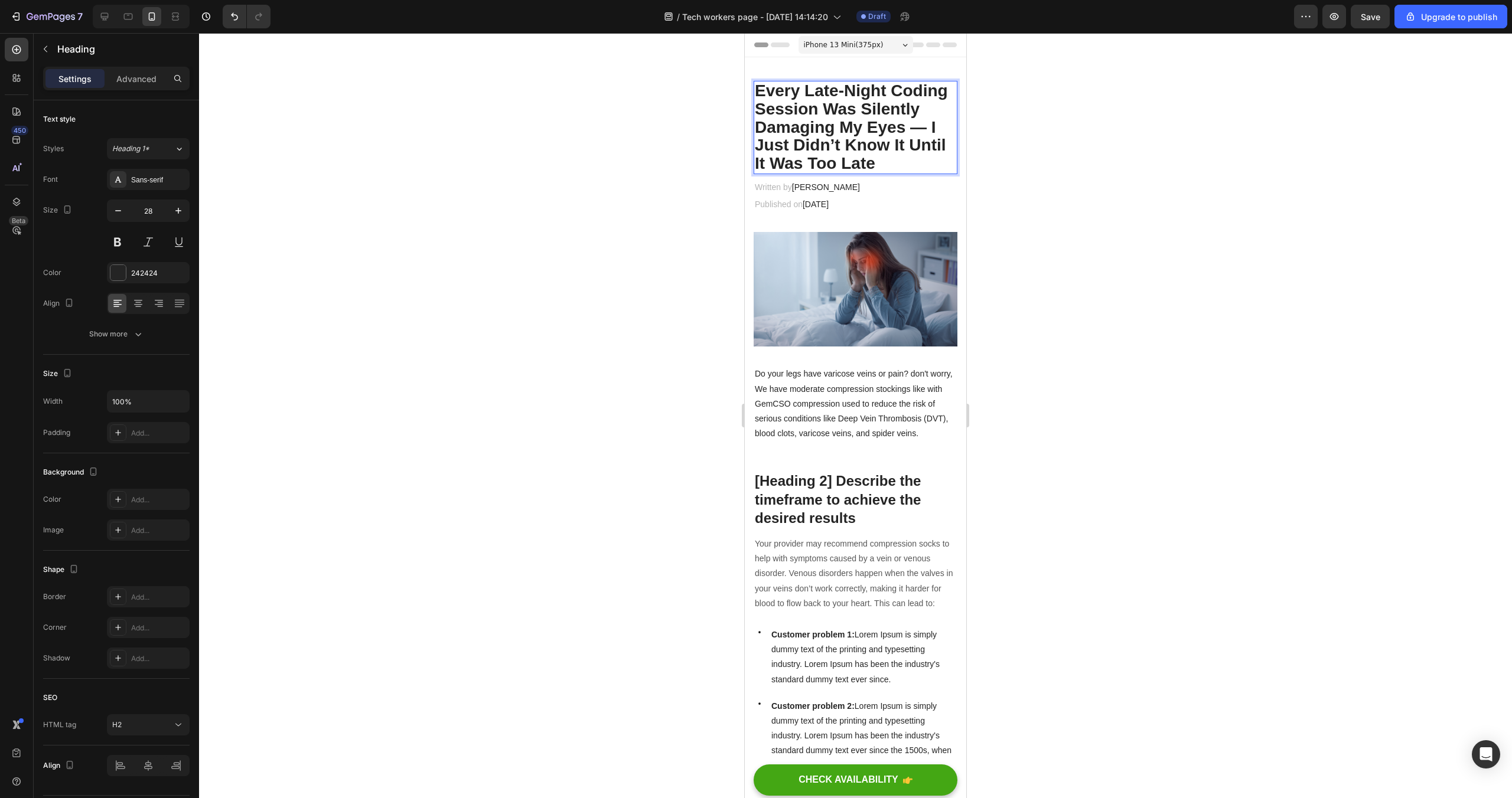
click at [1078, 147] on div at bounding box center [856, 415] width 1313 height 765
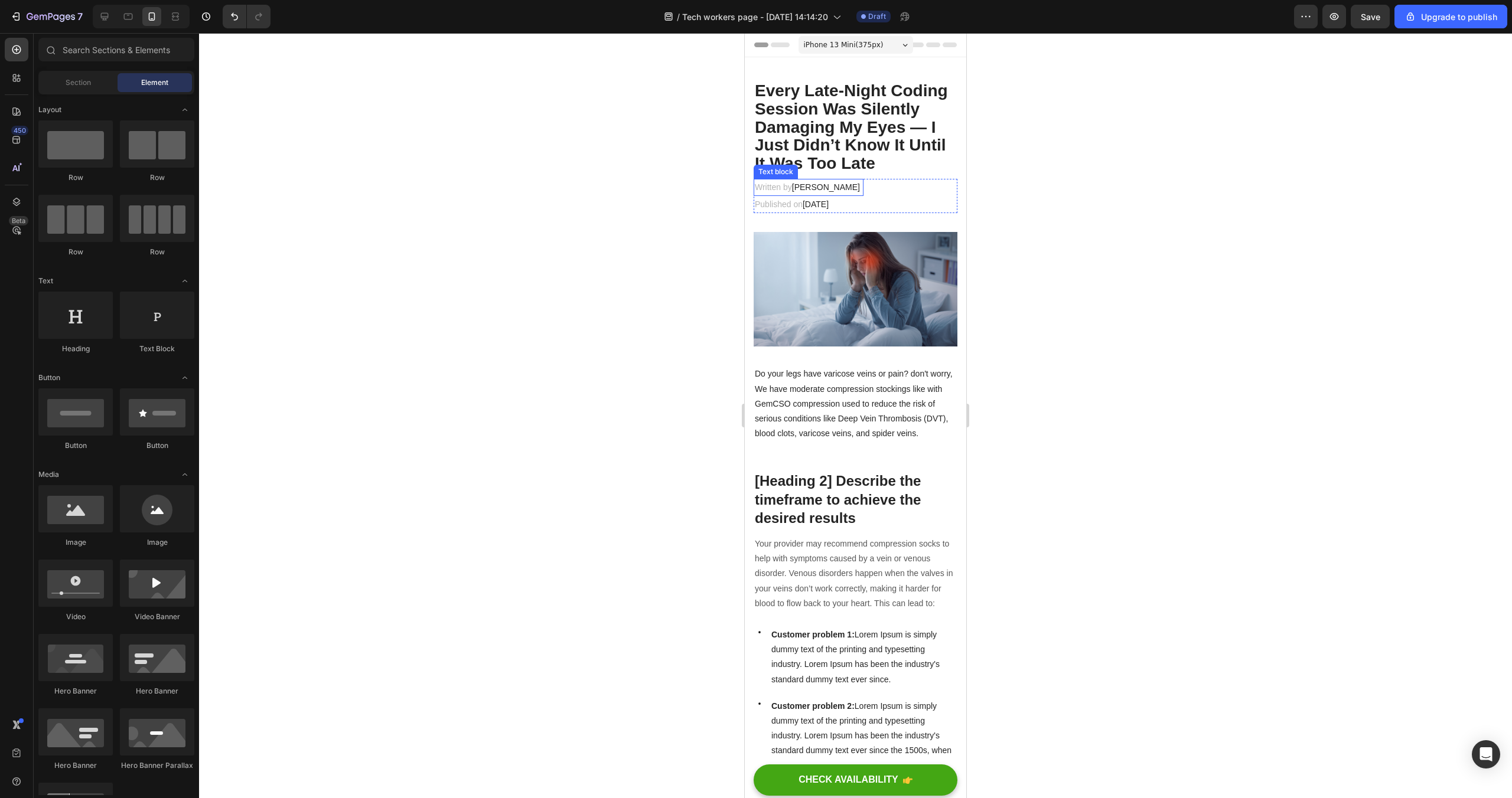
click at [831, 181] on p "Written by Dr.Marcus" at bounding box center [809, 187] width 108 height 15
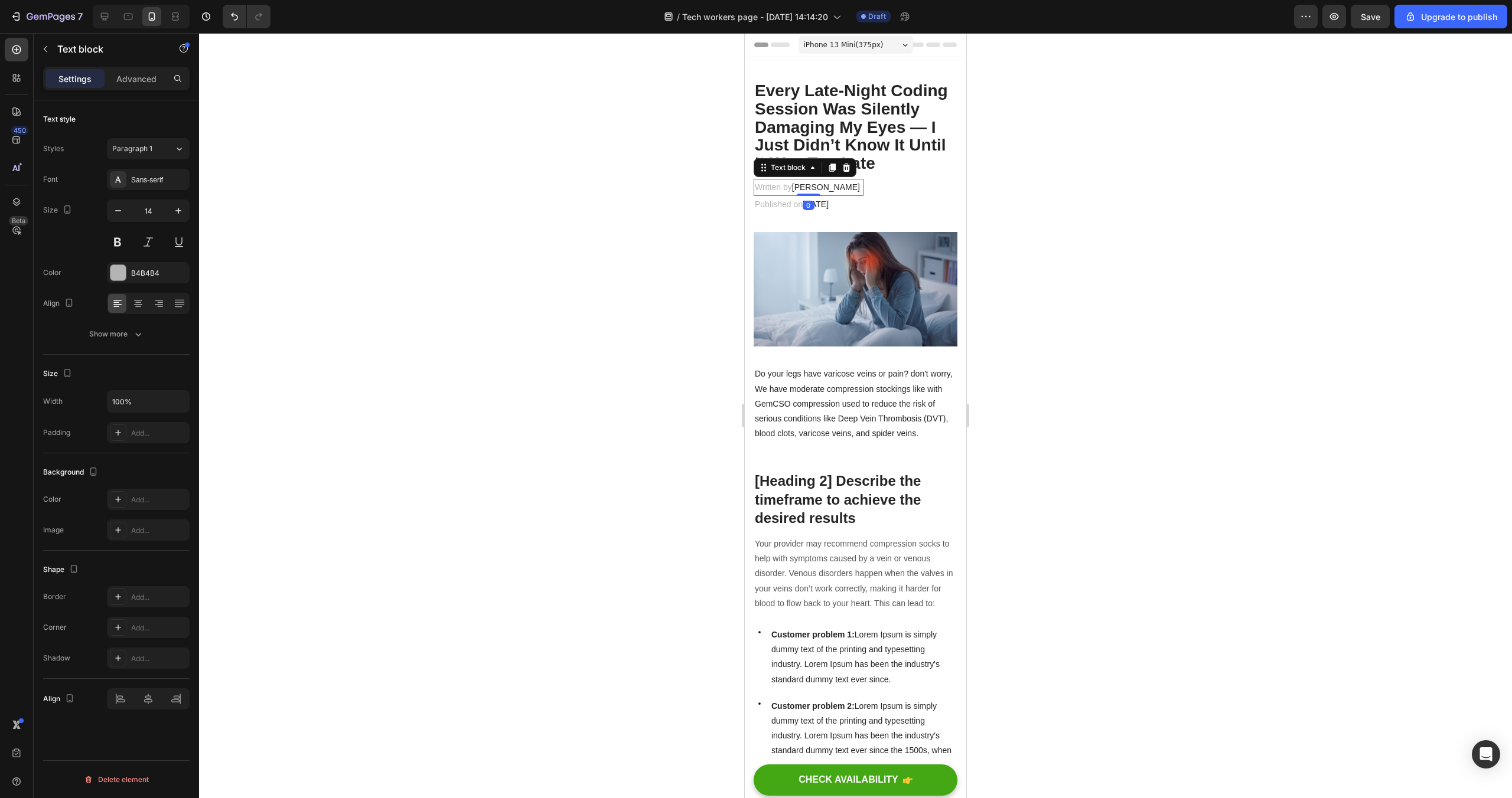
click at [856, 196] on div "Published on February 28, 2023" at bounding box center [809, 205] width 110 height 17
click at [856, 209] on p "Published on February 28, 2023" at bounding box center [809, 205] width 108 height 15
click at [829, 204] on span "[DATE]" at bounding box center [815, 205] width 26 height 10
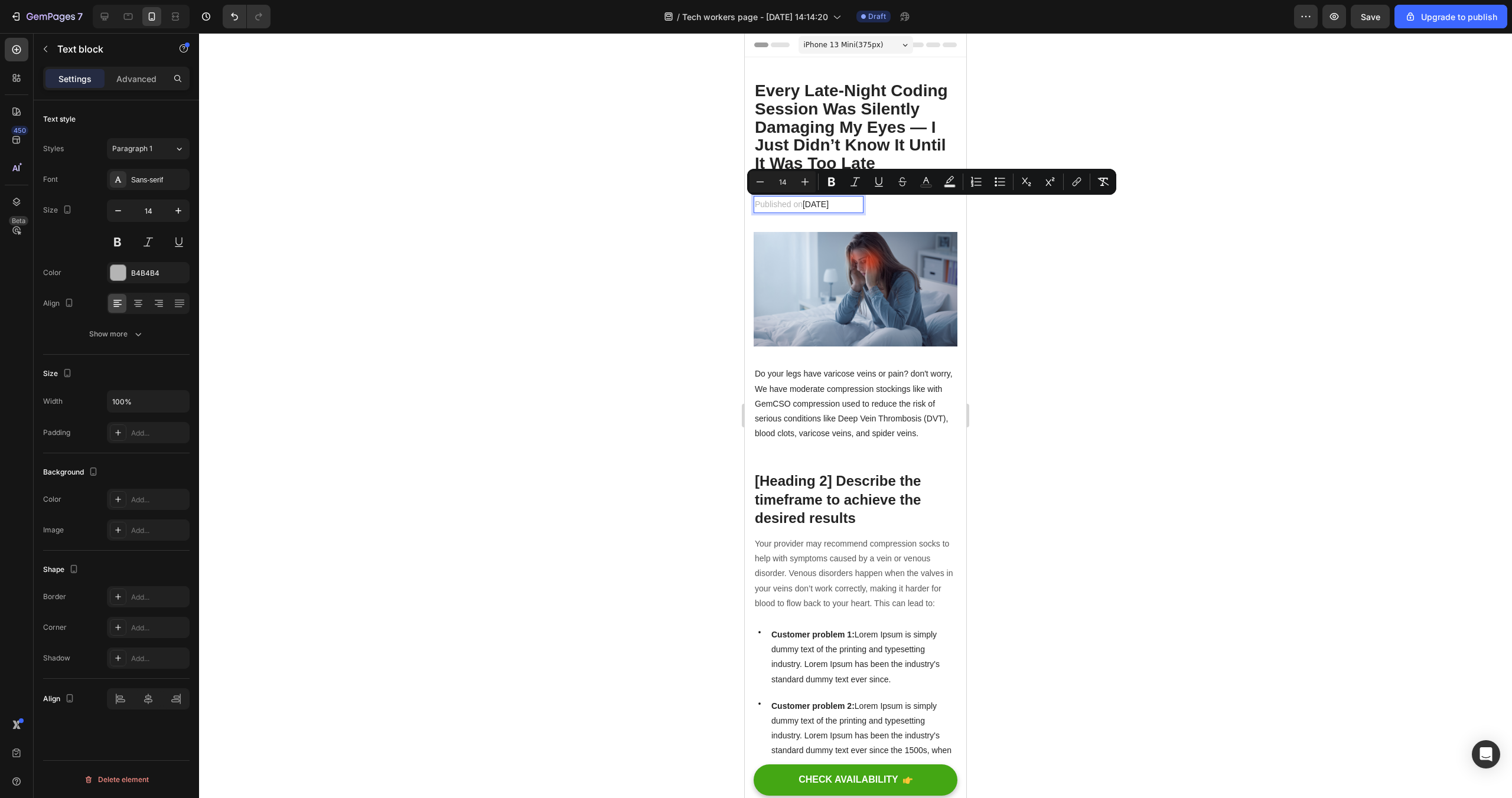
drag, startPoint x: 848, startPoint y: 204, endPoint x: 807, endPoint y: 203, distance: 41.0
click at [807, 203] on span "February 28, 2025" at bounding box center [815, 205] width 26 height 10
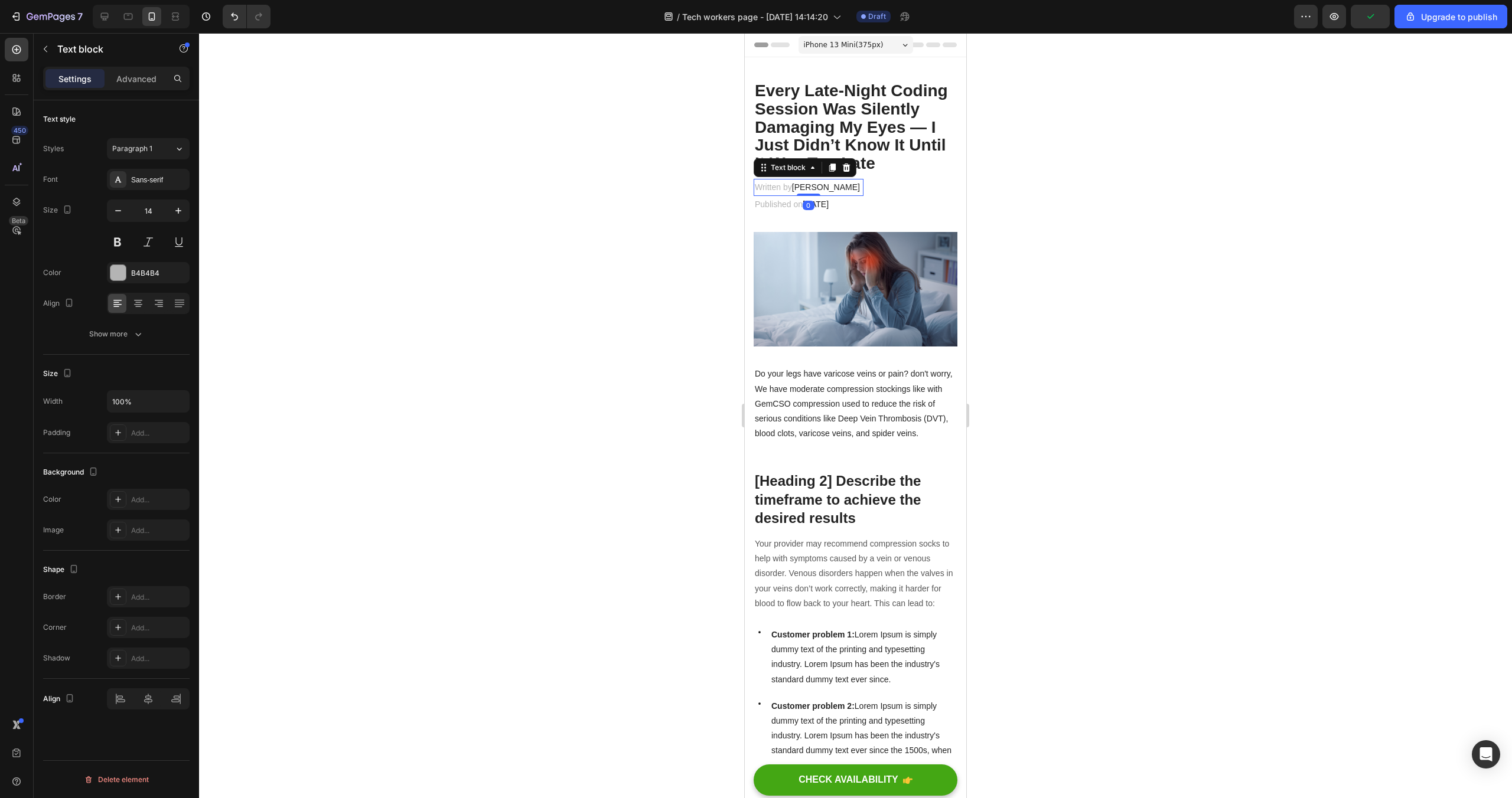
click at [834, 186] on p "Written by Dr.Marcus" at bounding box center [809, 187] width 108 height 15
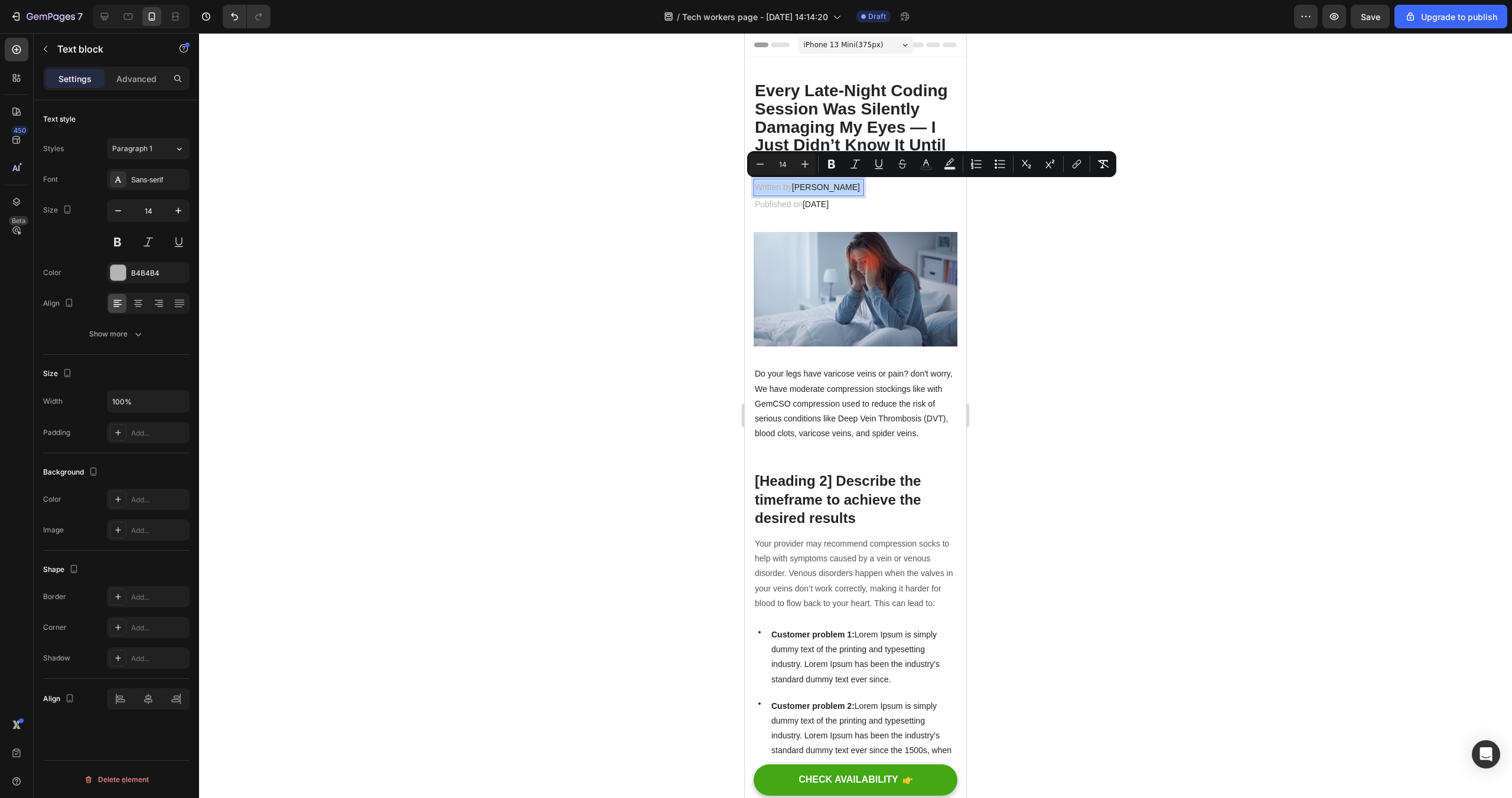
drag, startPoint x: 834, startPoint y: 186, endPoint x: 795, endPoint y: 187, distance: 39.0
click at [795, 187] on p "Written by Dr.Marcus" at bounding box center [809, 187] width 108 height 15
click at [848, 189] on p "Written by Dr.Marcus" at bounding box center [809, 187] width 108 height 15
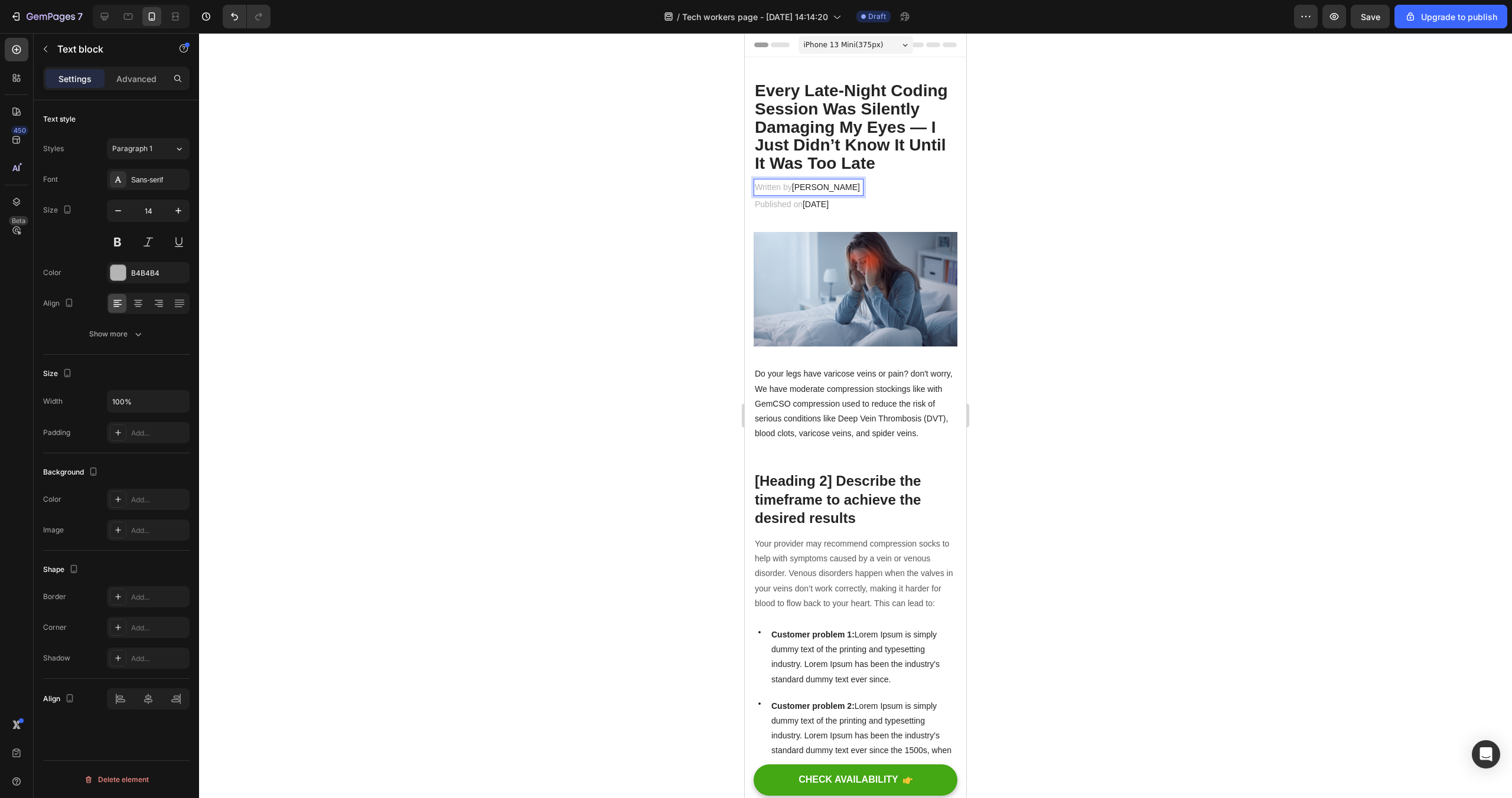
click at [829, 185] on span "Dr.Marcus" at bounding box center [826, 187] width 68 height 10
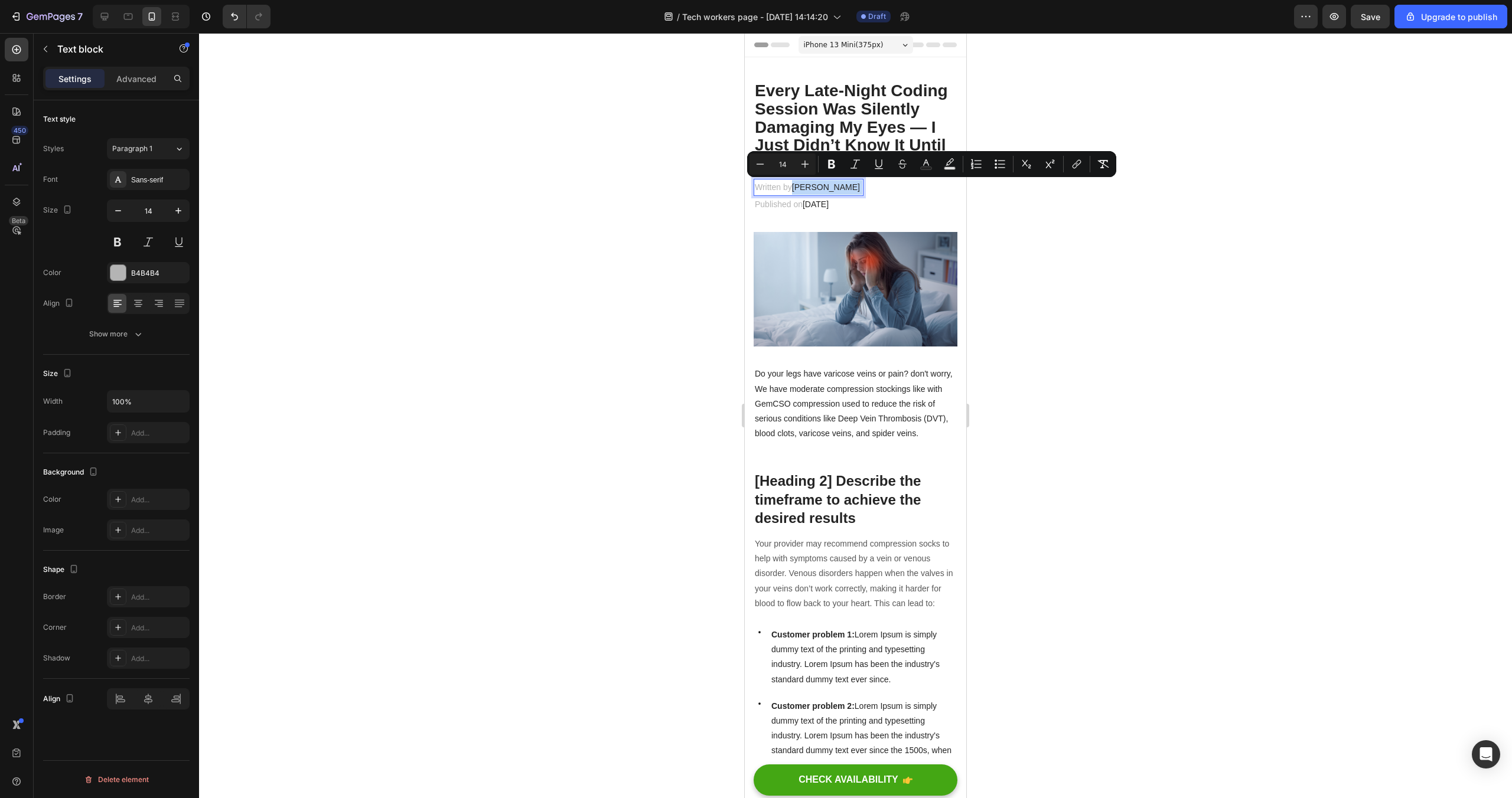
drag, startPoint x: 834, startPoint y: 185, endPoint x: 796, endPoint y: 187, distance: 38.1
click at [796, 187] on p "Written by Dr.Marcus" at bounding box center [809, 187] width 108 height 15
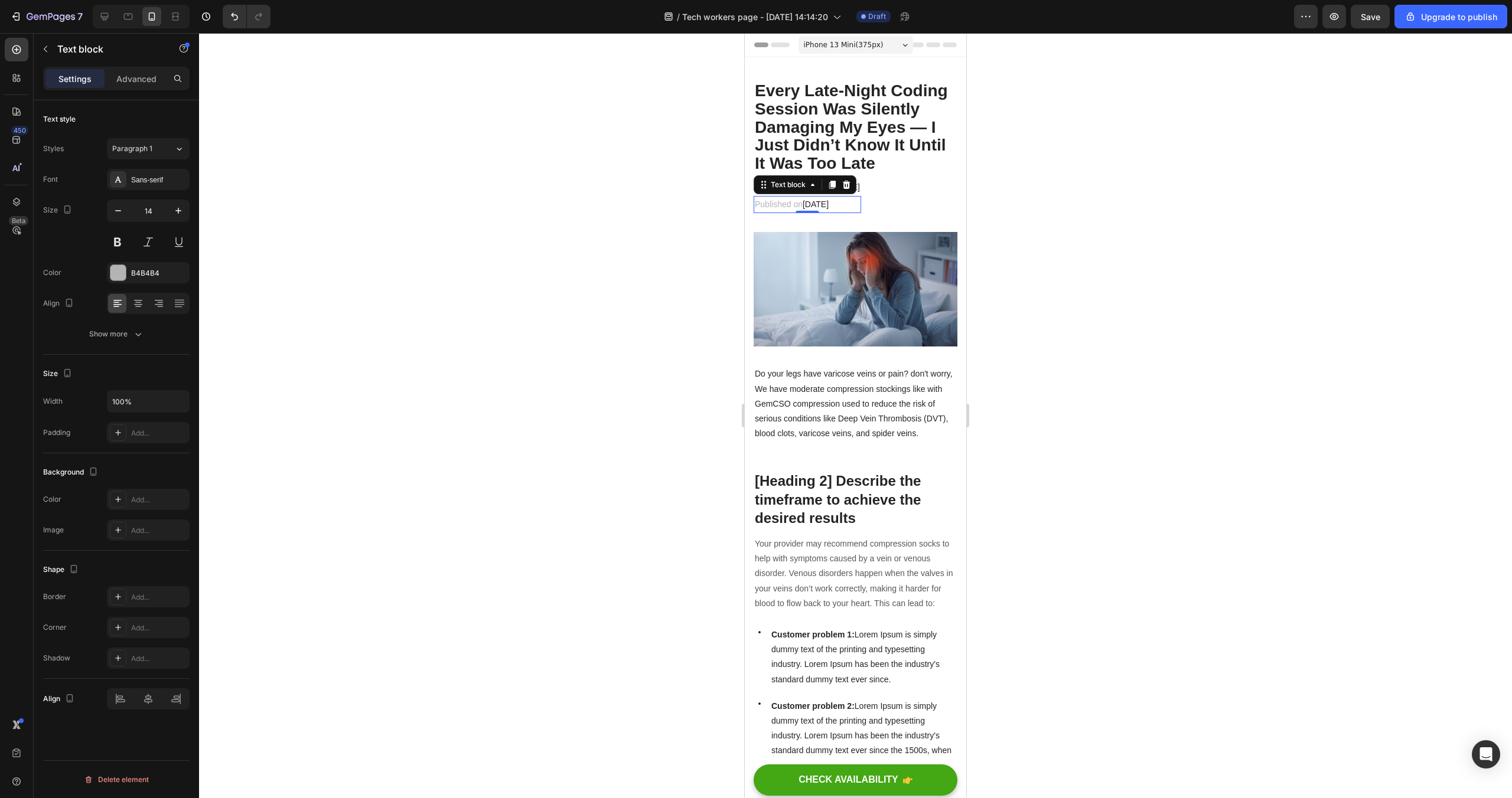
click at [829, 206] on span "[DATE]" at bounding box center [815, 205] width 26 height 10
click at [1011, 261] on div at bounding box center [856, 415] width 1313 height 765
click at [799, 404] on p "Do your legs have varicose veins or pain? don't worry, We have moderate compres…" at bounding box center [856, 404] width 202 height 74
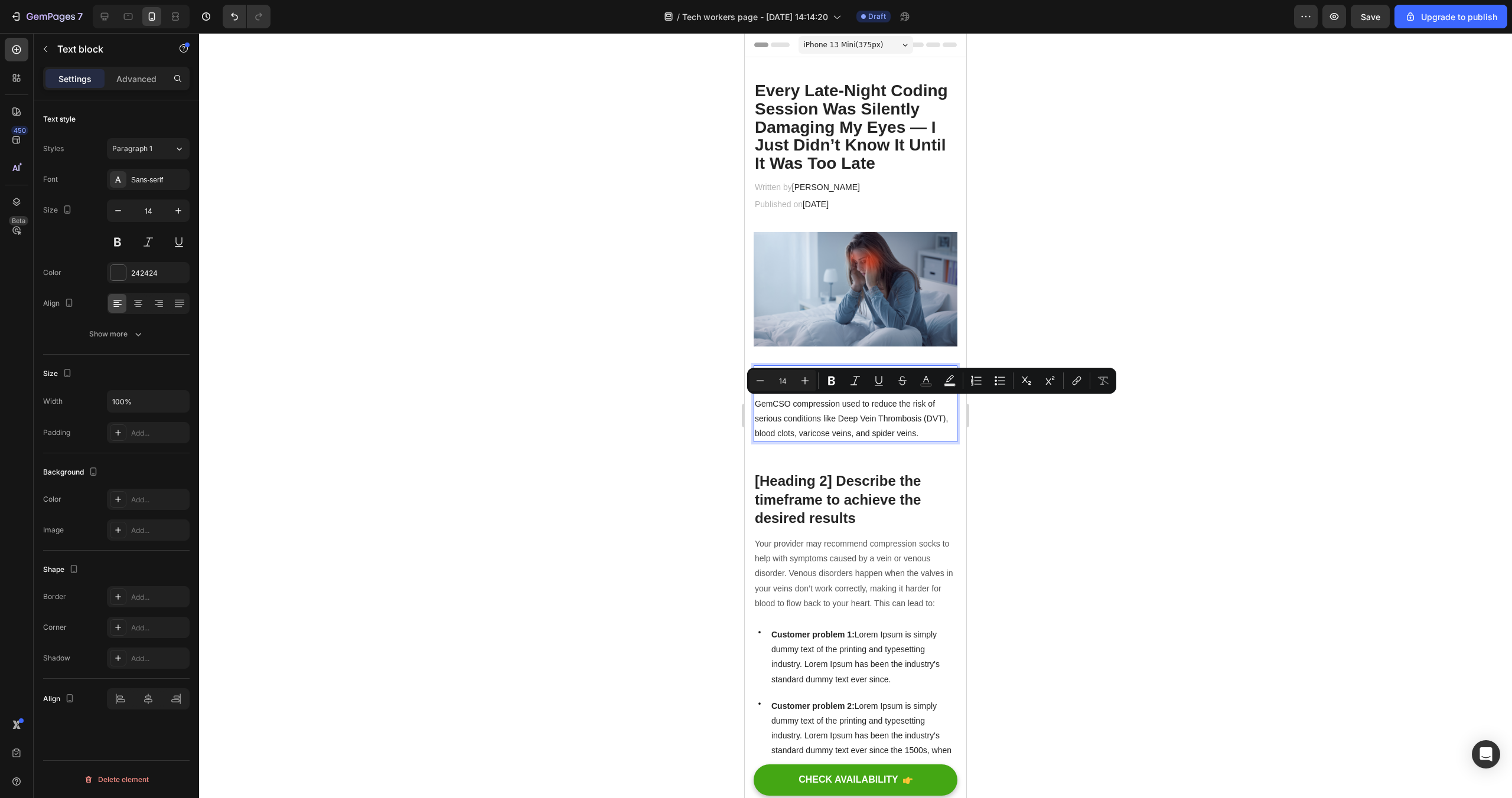
click at [863, 410] on p "Do your legs have varicose veins or pain? don't worry, We have moderate compres…" at bounding box center [856, 404] width 202 height 74
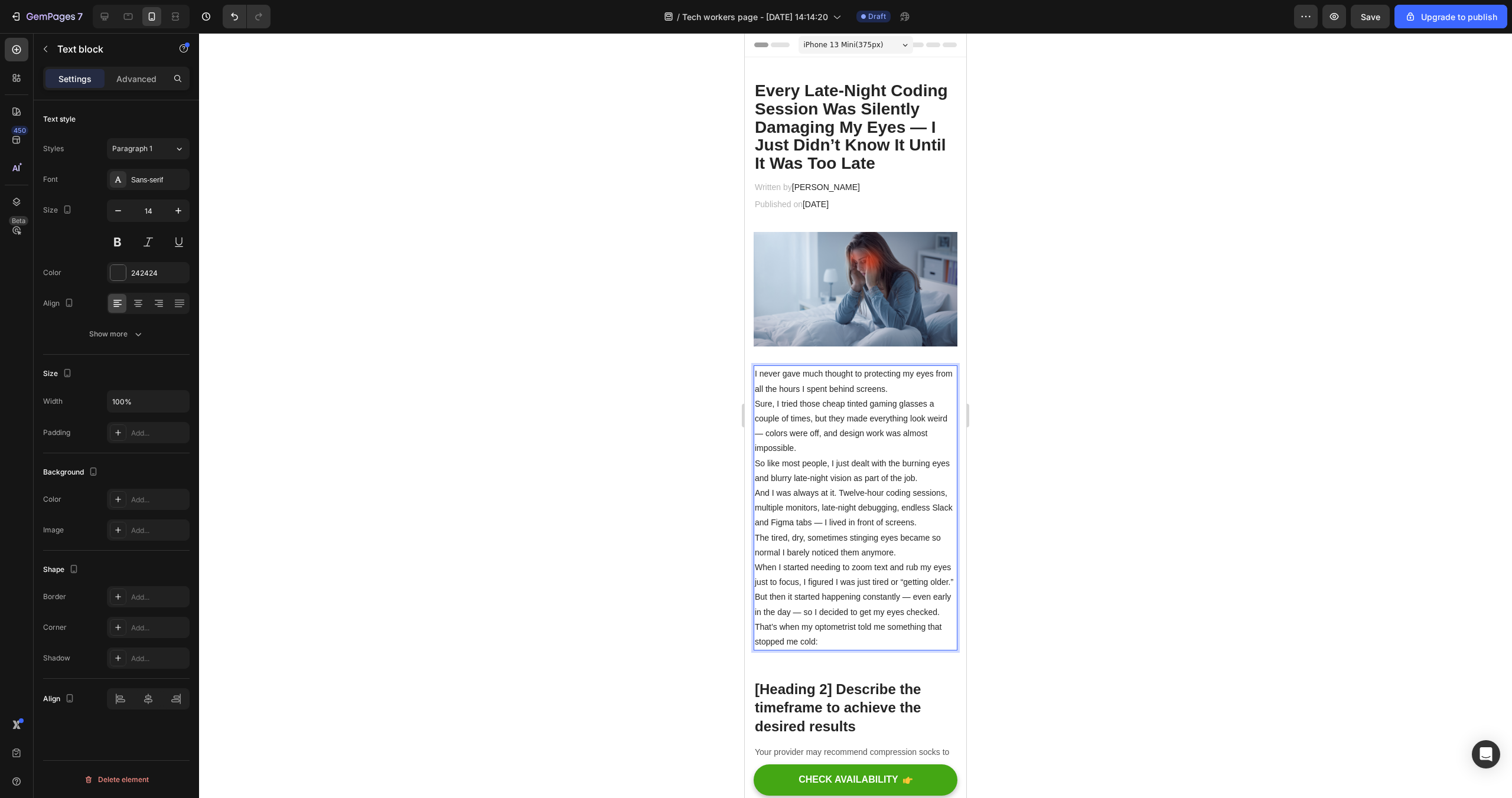
click at [836, 476] on p "So like most people, I just dealt with the burning eyes and blurry late-night v…" at bounding box center [856, 471] width 202 height 29
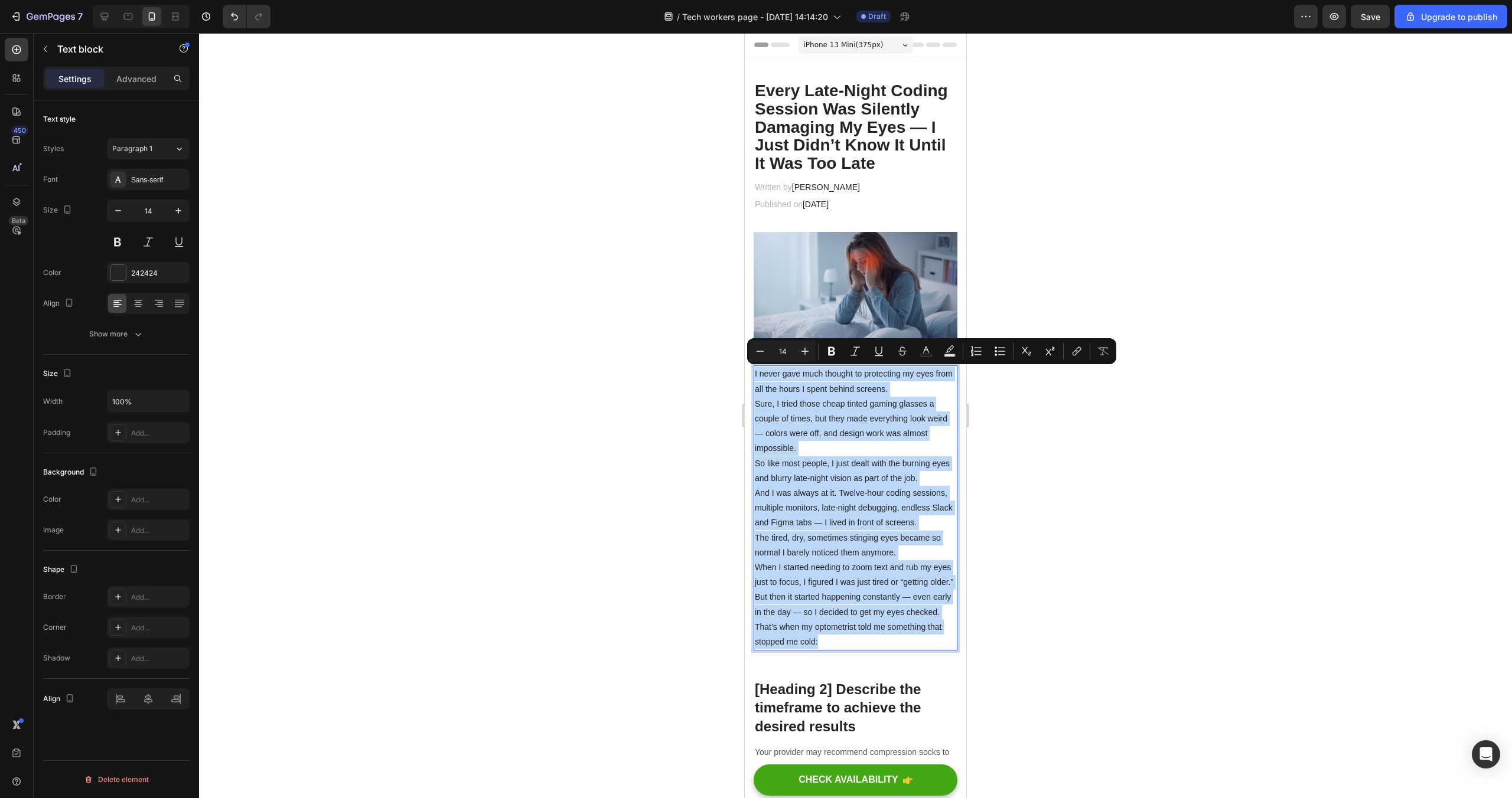
copy div "I never gave much thought to protecting my eyes from all the hours I spent behi…"
click at [858, 463] on p "So like most people, I just dealt with the burning eyes and blurry late-night v…" at bounding box center [856, 471] width 202 height 29
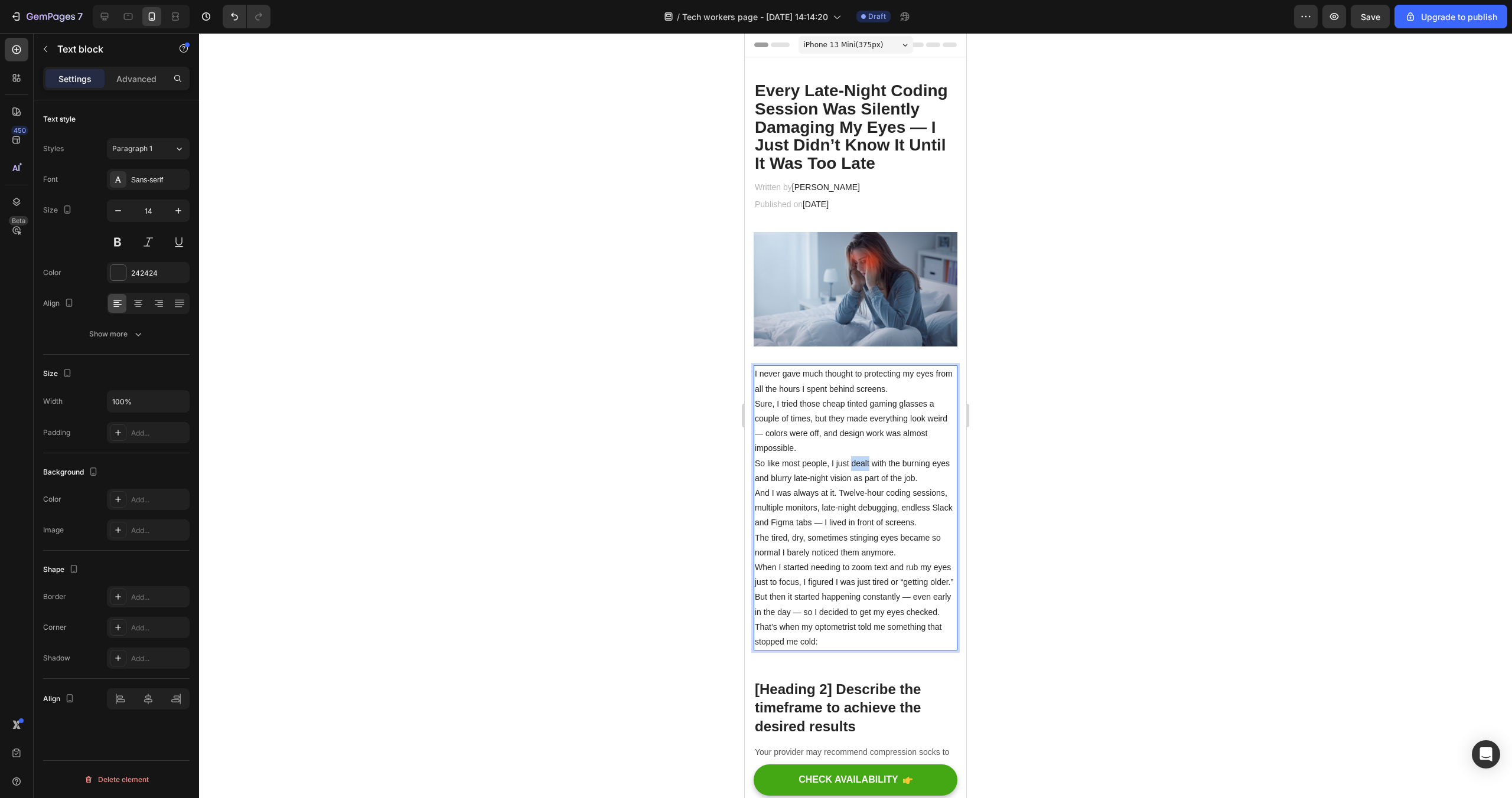
click at [858, 463] on p "So like most people, I just dealt with the burning eyes and blurry late-night v…" at bounding box center [856, 471] width 202 height 29
click at [821, 520] on p "And I was always at it. Twelve-hour coding sessions, multiple monitors, late-ni…" at bounding box center [856, 508] width 202 height 45
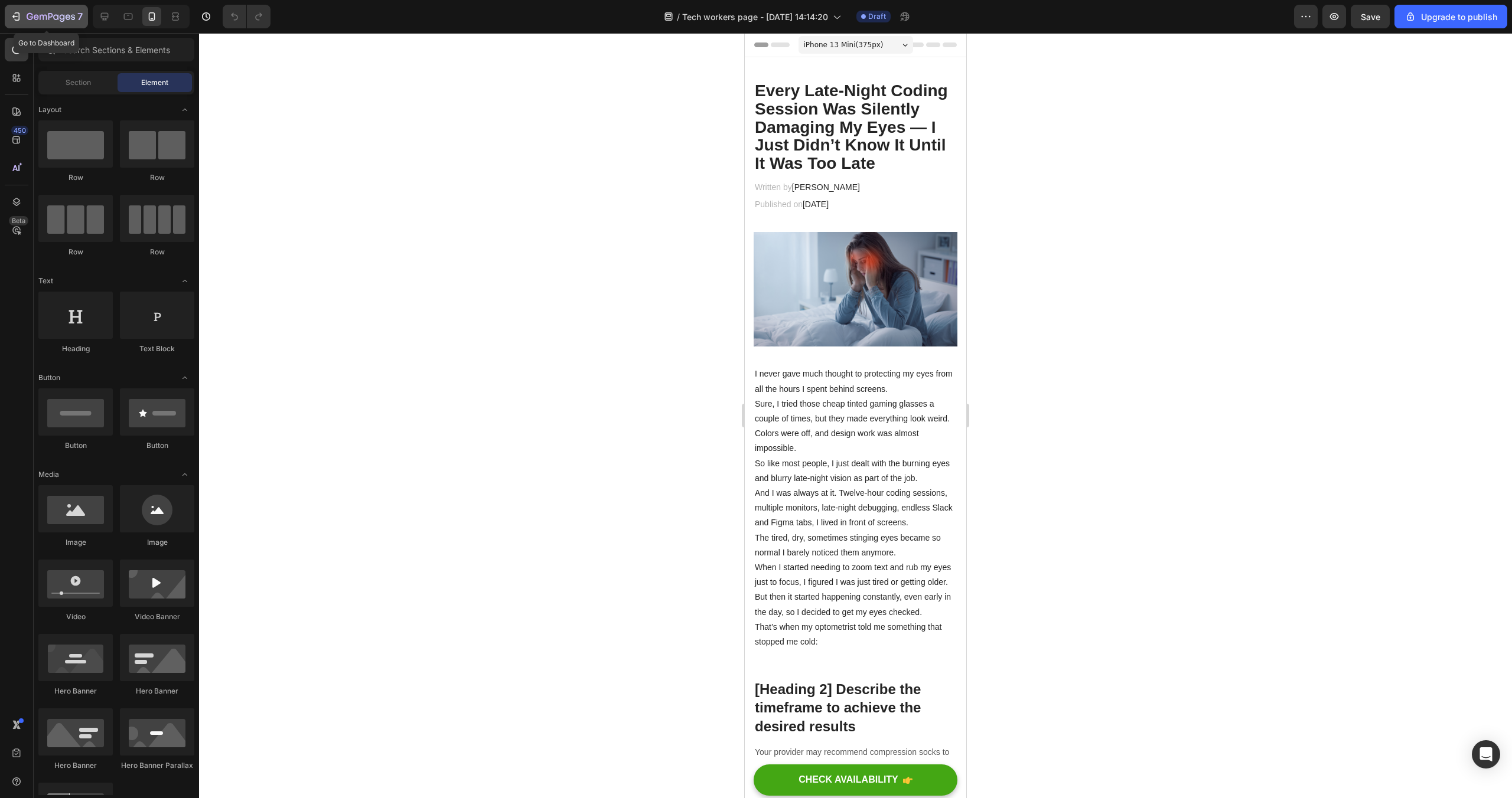
click at [18, 18] on icon "button" at bounding box center [15, 16] width 12 height 12
drag, startPoint x: 877, startPoint y: 537, endPoint x: 755, endPoint y: 185, distance: 372.5
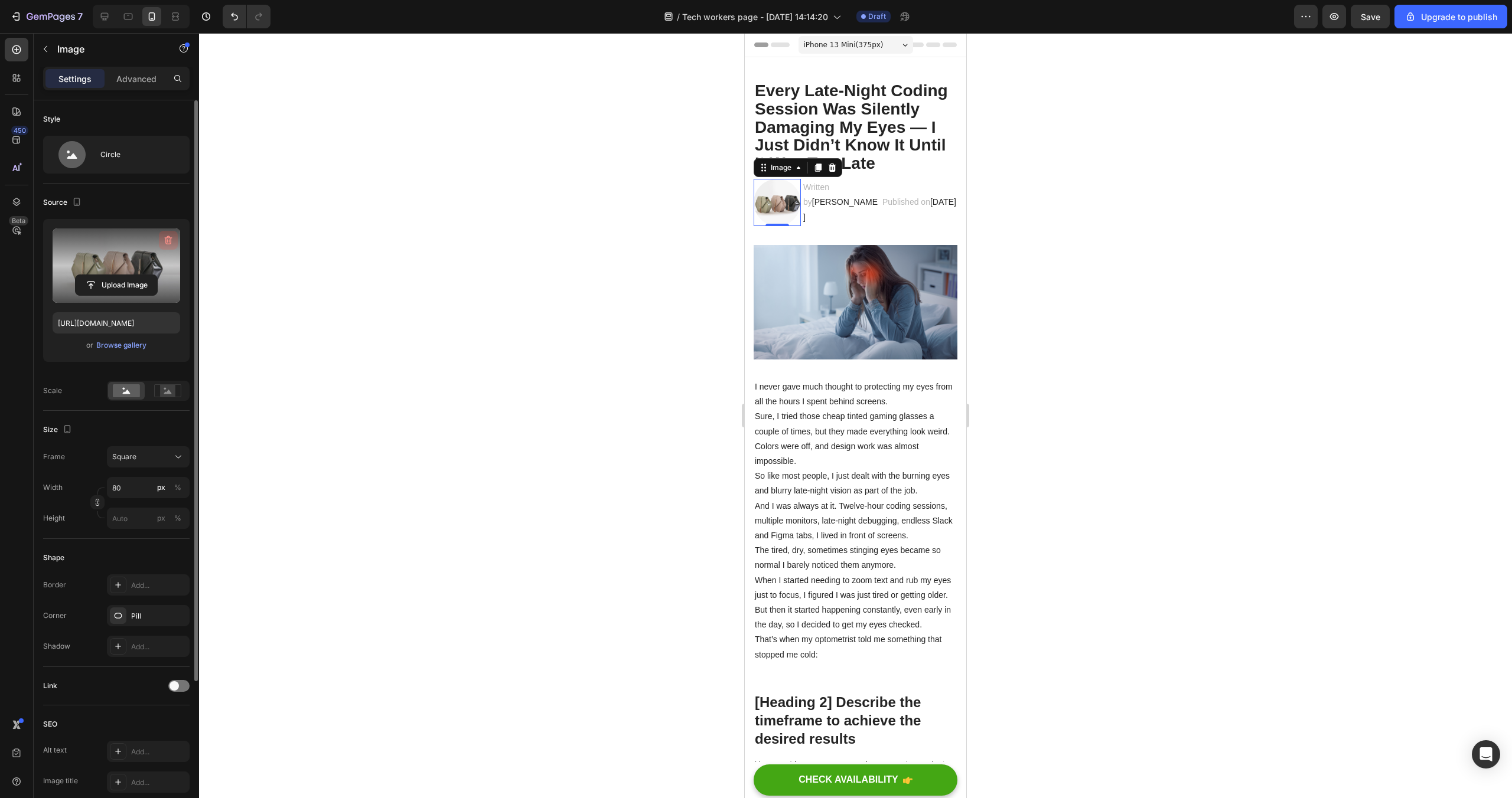
click at [166, 240] on icon "button" at bounding box center [168, 240] width 12 height 12
type input "https://cdn.shopify.com/s/files/1/0914/9664/4875/files/gempages_585428550971032…"
click at [858, 204] on p "Written by Alex Parker" at bounding box center [841, 203] width 76 height 45
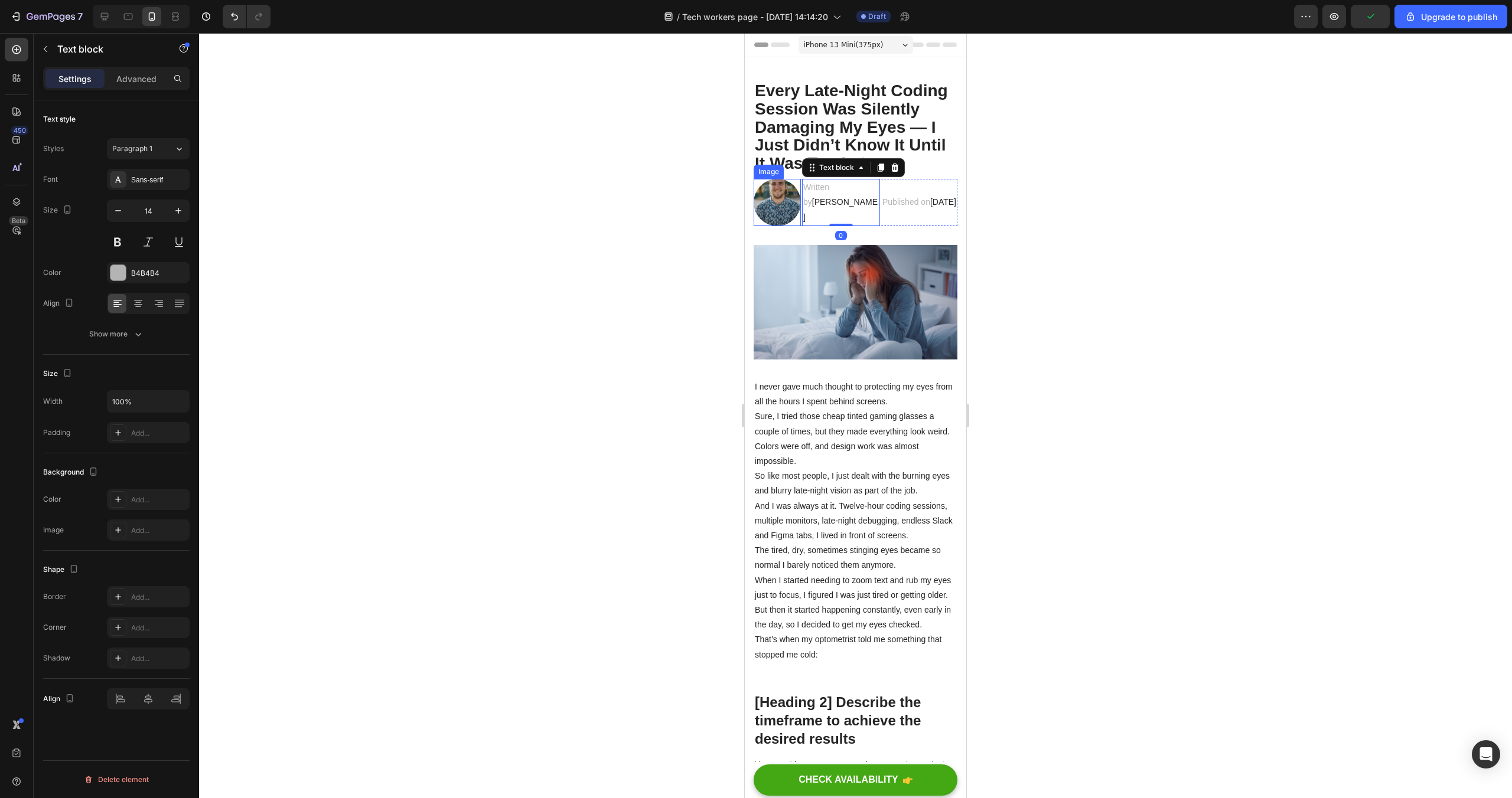
click at [784, 202] on img at bounding box center [778, 203] width 47 height 47
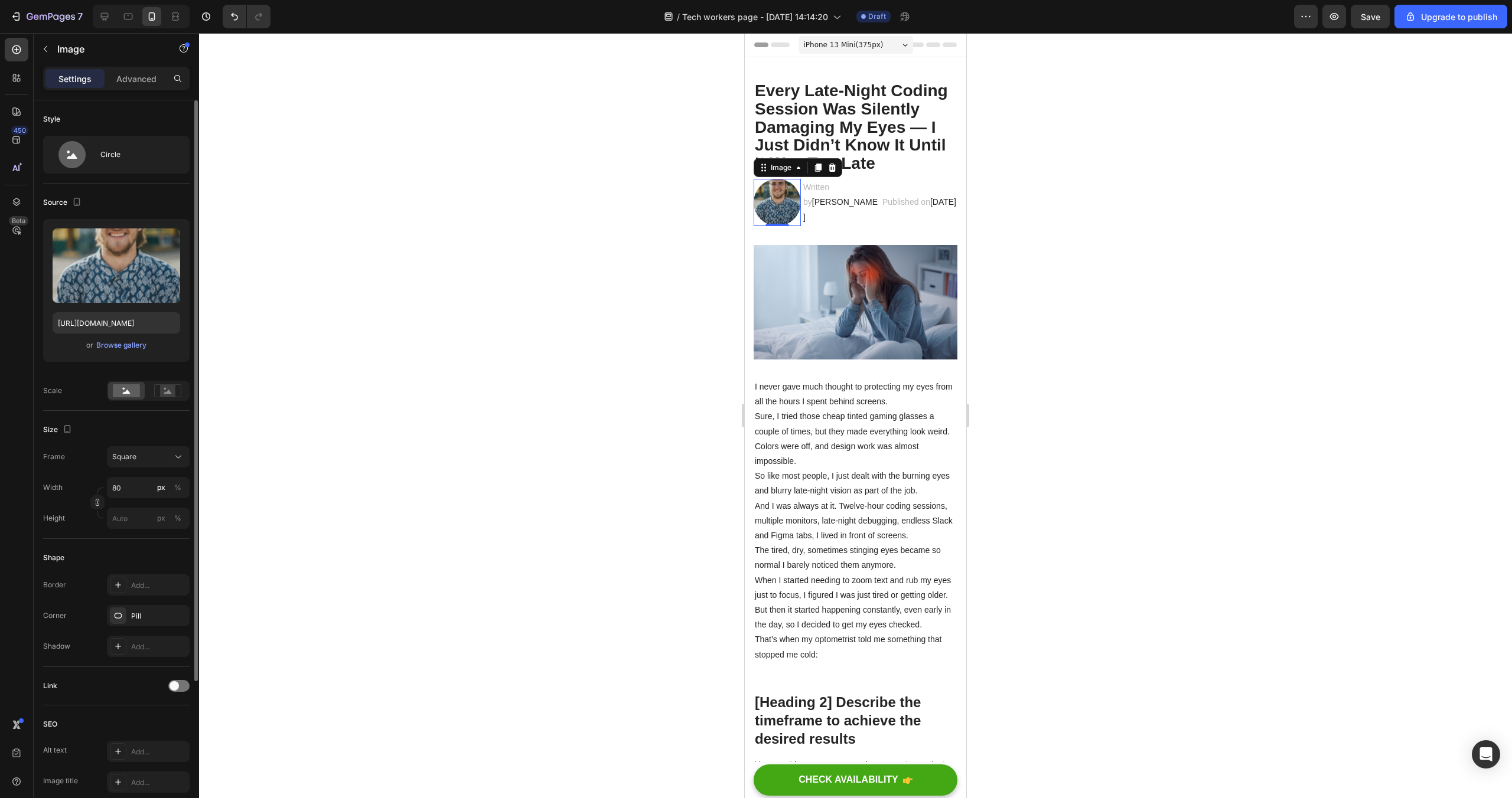
click at [188, 273] on div "Style Circle Source Upload Image https://cdn.shopify.com/s/files/1/0914/9664/48…" at bounding box center [116, 466] width 166 height 732
drag, startPoint x: 166, startPoint y: 240, endPoint x: 252, endPoint y: 223, distance: 87.7
click at [166, 240] on icon "button" at bounding box center [169, 240] width 8 height 9
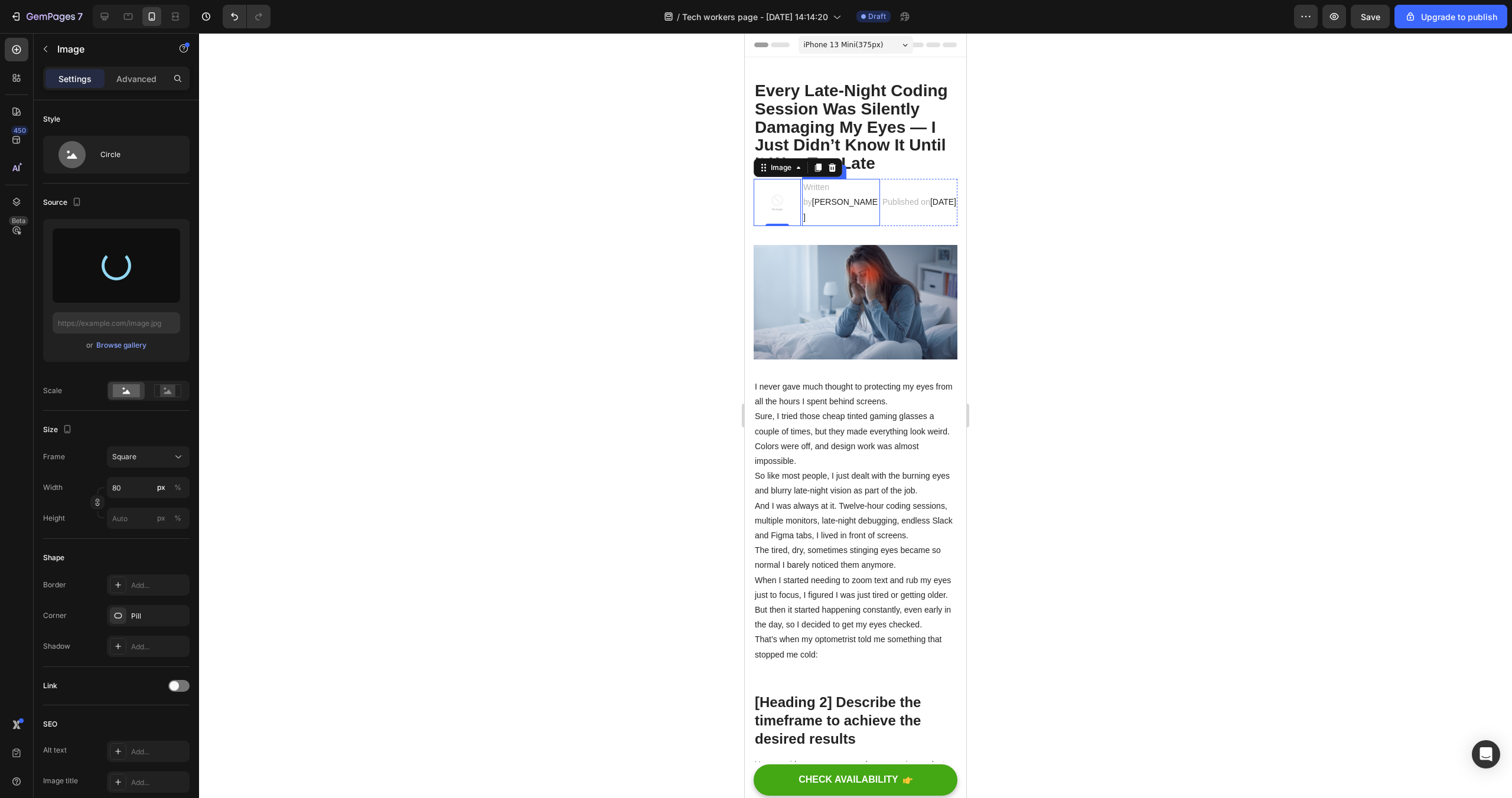
type input "https://cdn.shopify.com/s/files/1/0914/9664/4875/files/gempages_585428550971032…"
click at [851, 205] on p "Written by Alex Parker" at bounding box center [841, 203] width 76 height 45
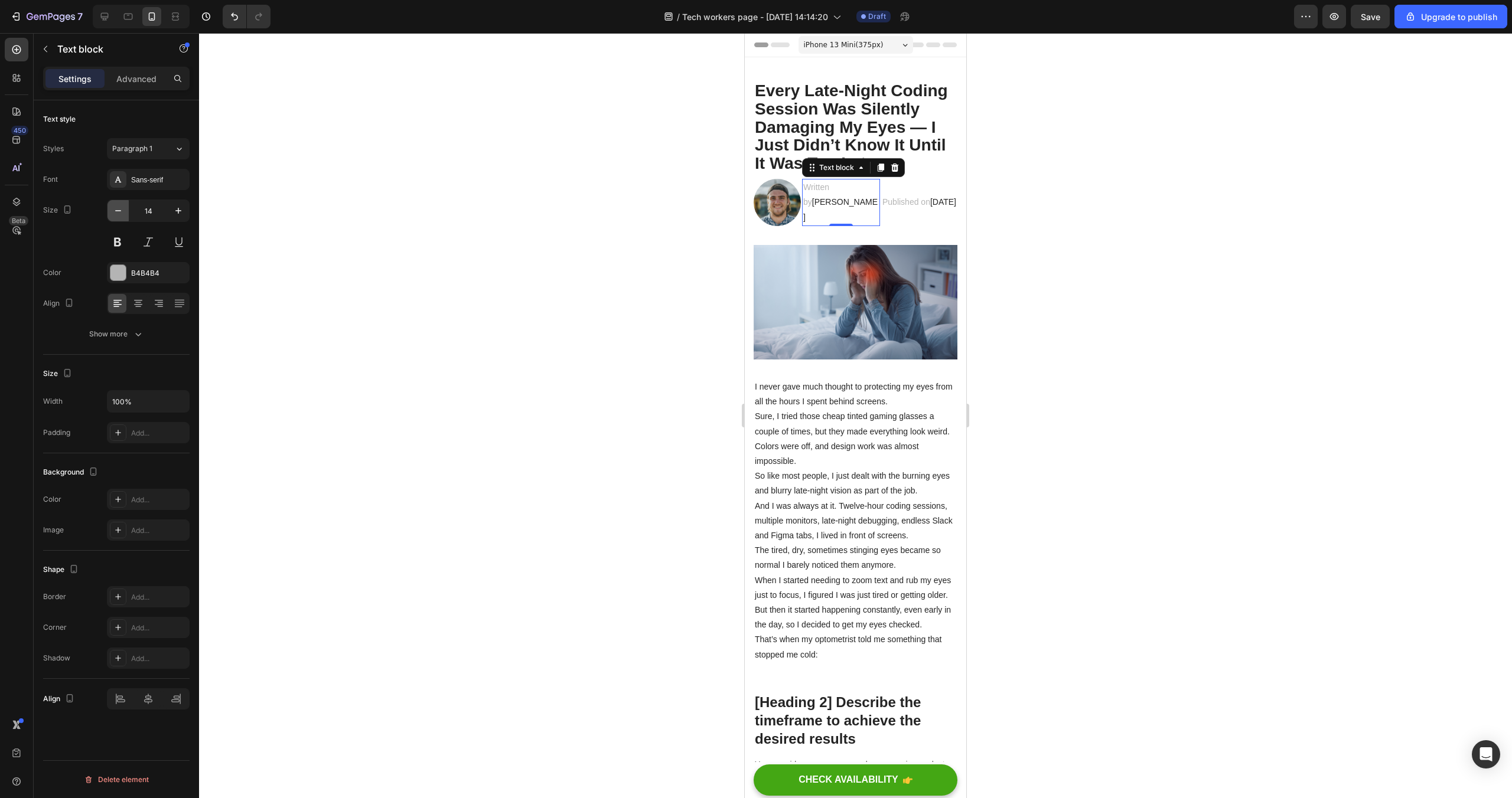
click at [109, 208] on button "button" at bounding box center [118, 211] width 21 height 21
type input "12"
click at [1015, 200] on div at bounding box center [856, 415] width 1313 height 765
click at [118, 212] on icon "button" at bounding box center [118, 211] width 12 height 12
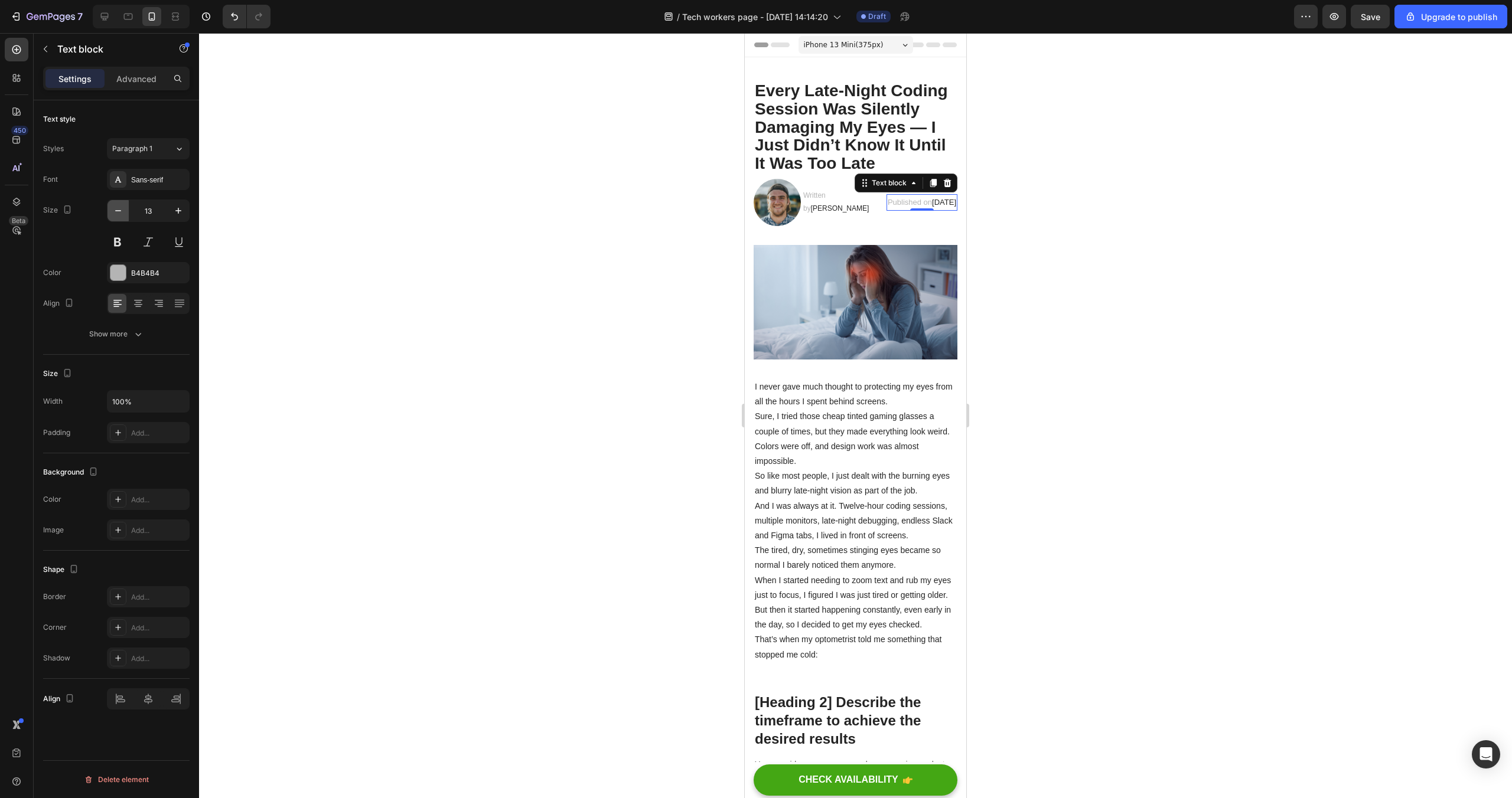
click at [118, 212] on icon "button" at bounding box center [118, 211] width 12 height 12
type input "11"
drag, startPoint x: 908, startPoint y: 201, endPoint x: 821, endPoint y: 219, distance: 88.8
click at [1069, 195] on div at bounding box center [856, 415] width 1313 height 765
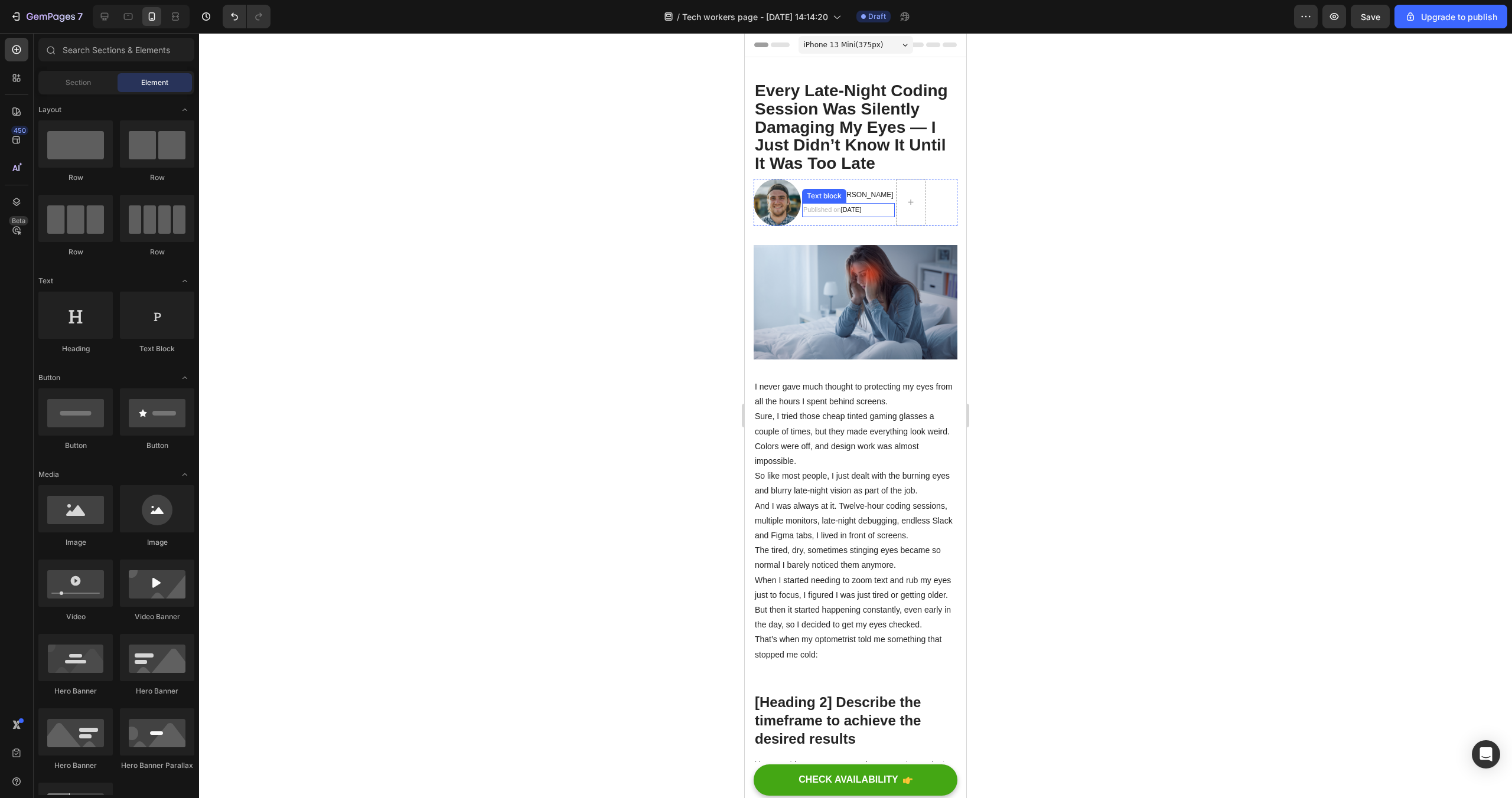
click at [862, 210] on span "September 29, 2025" at bounding box center [851, 210] width 21 height 7
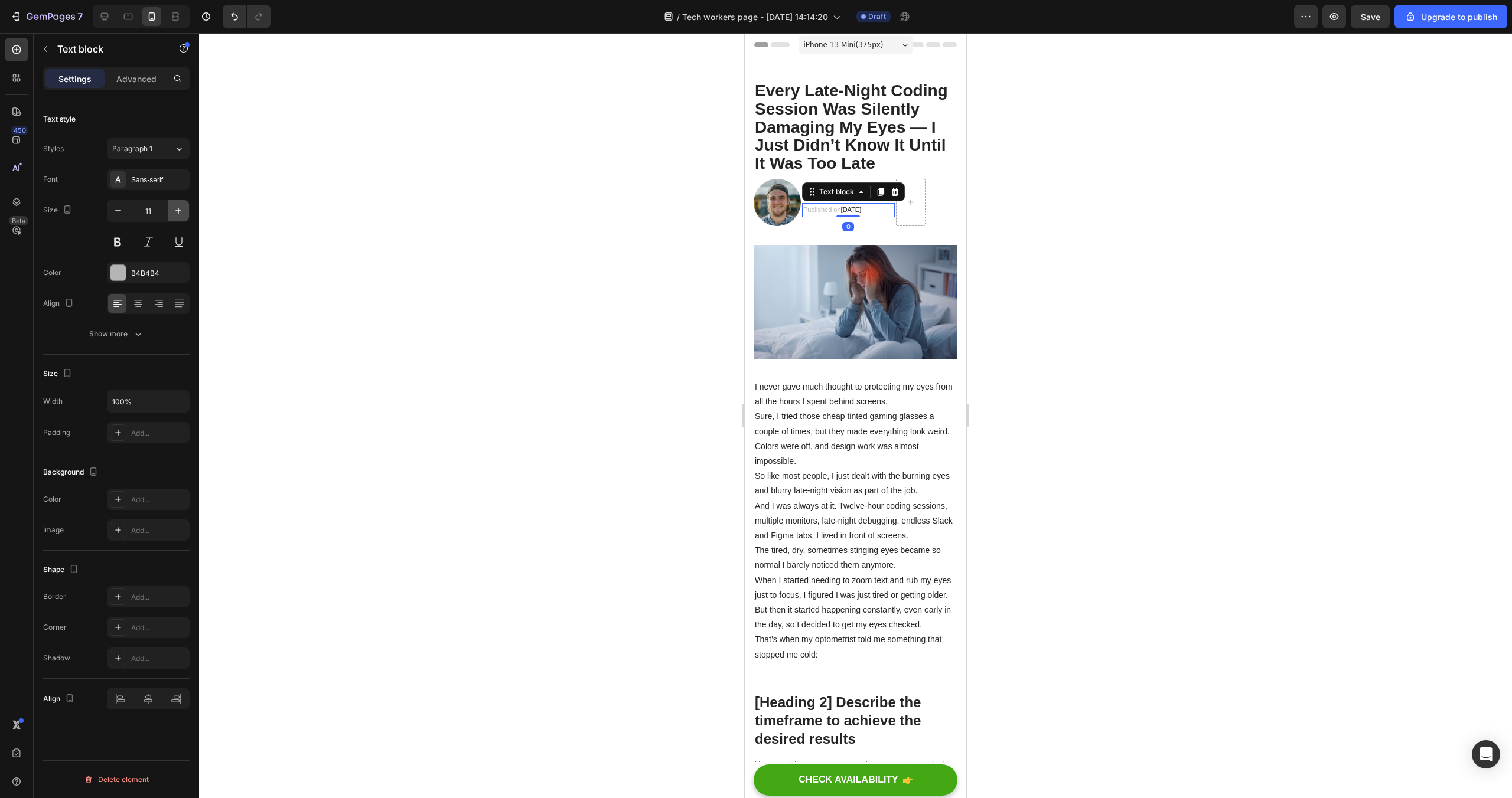
click at [180, 211] on icon "button" at bounding box center [178, 211] width 12 height 12
type input "12"
click at [1048, 186] on div at bounding box center [856, 415] width 1313 height 765
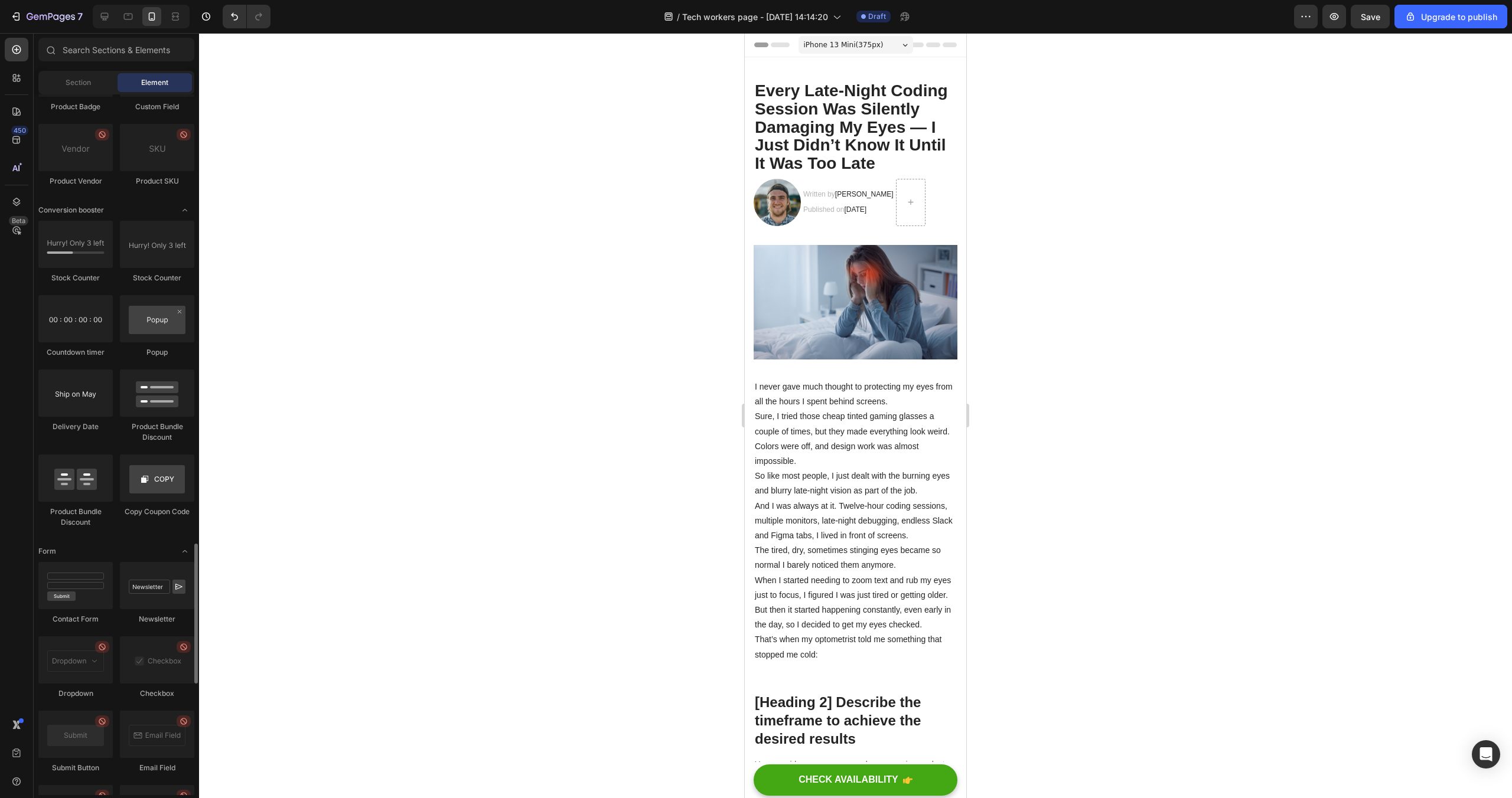
scroll to position [2259, 0]
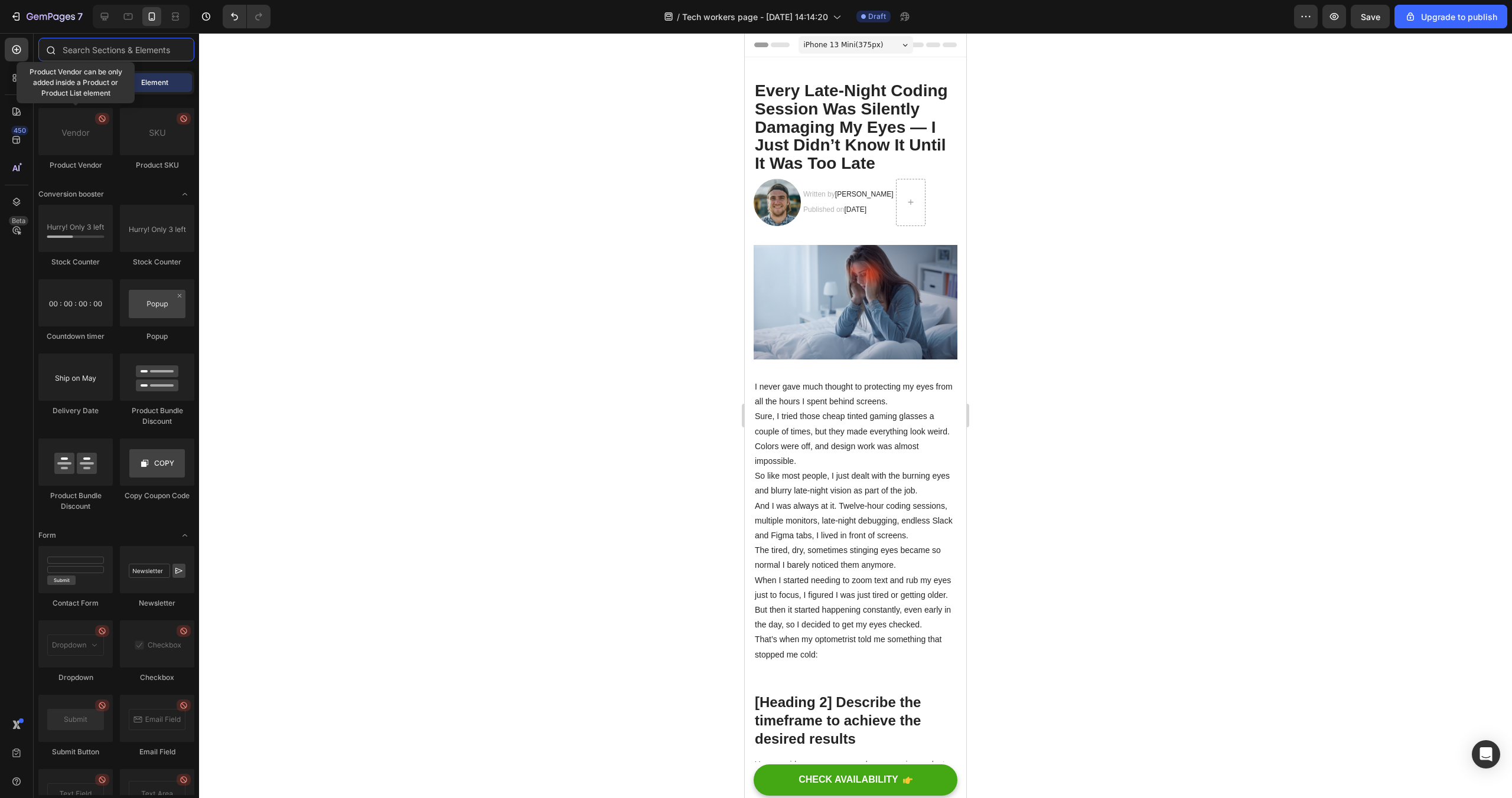
click at [134, 48] on input "text" at bounding box center [116, 49] width 156 height 24
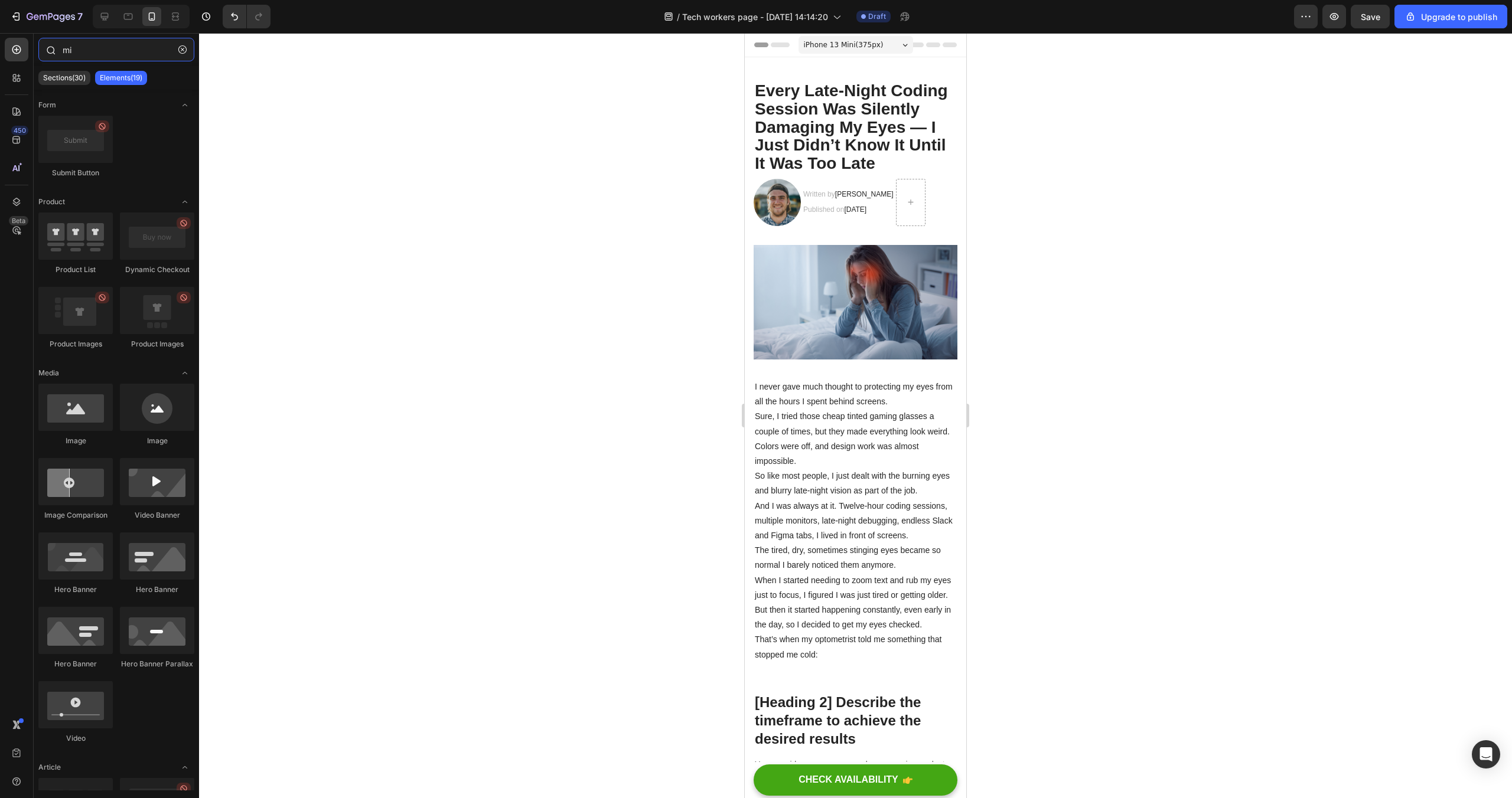
type input "m"
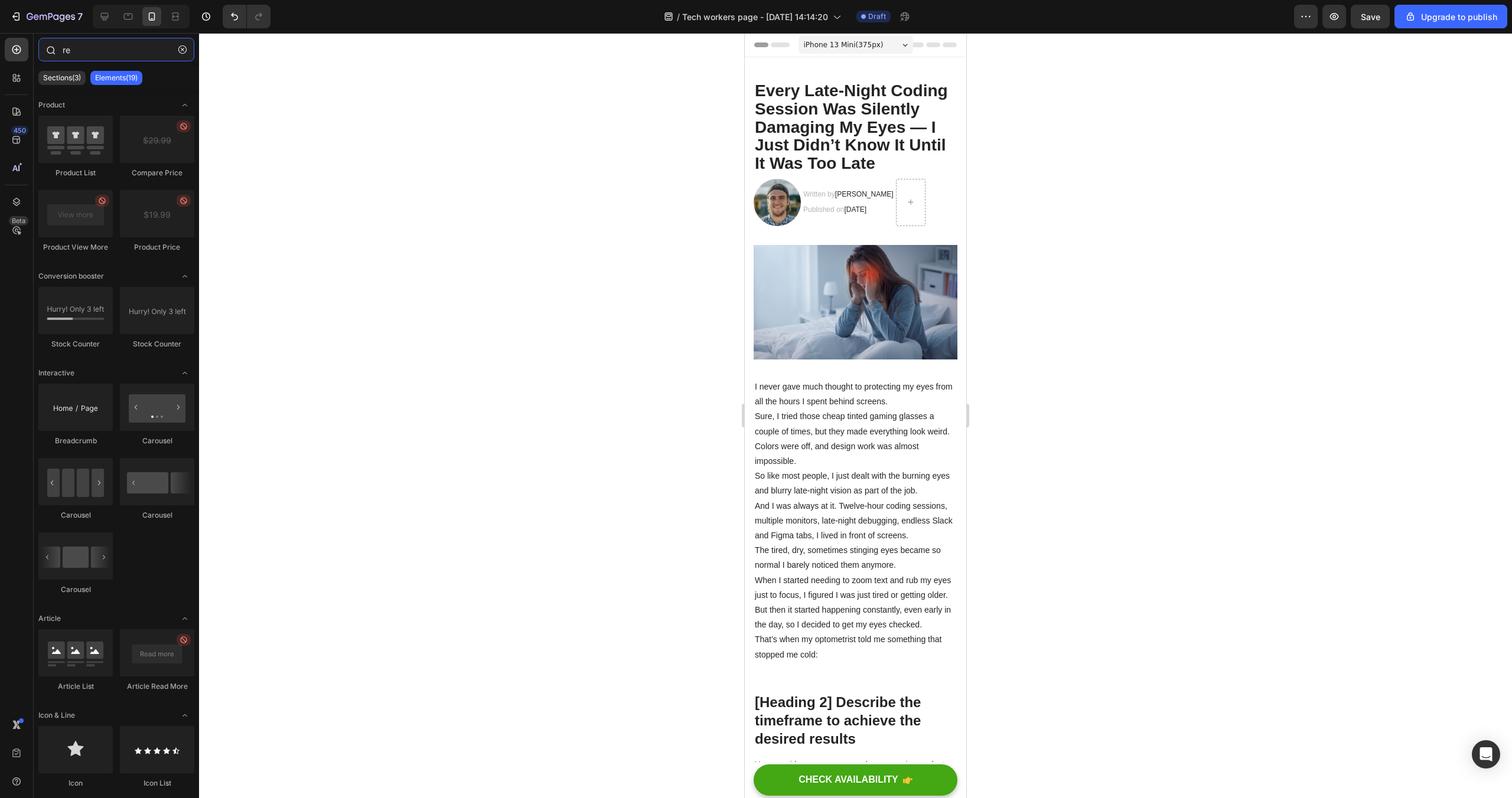
type input "r"
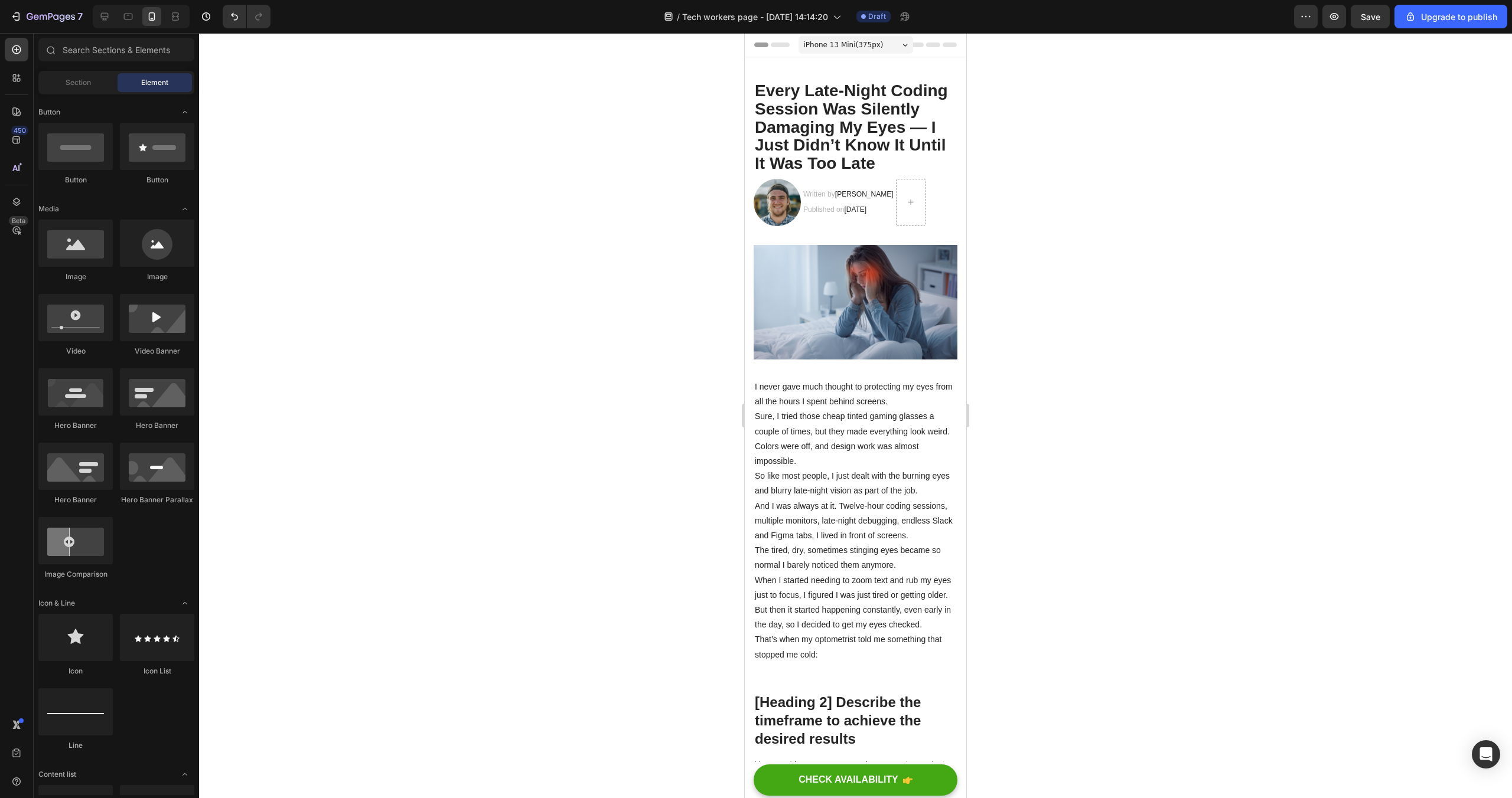
scroll to position [0, 0]
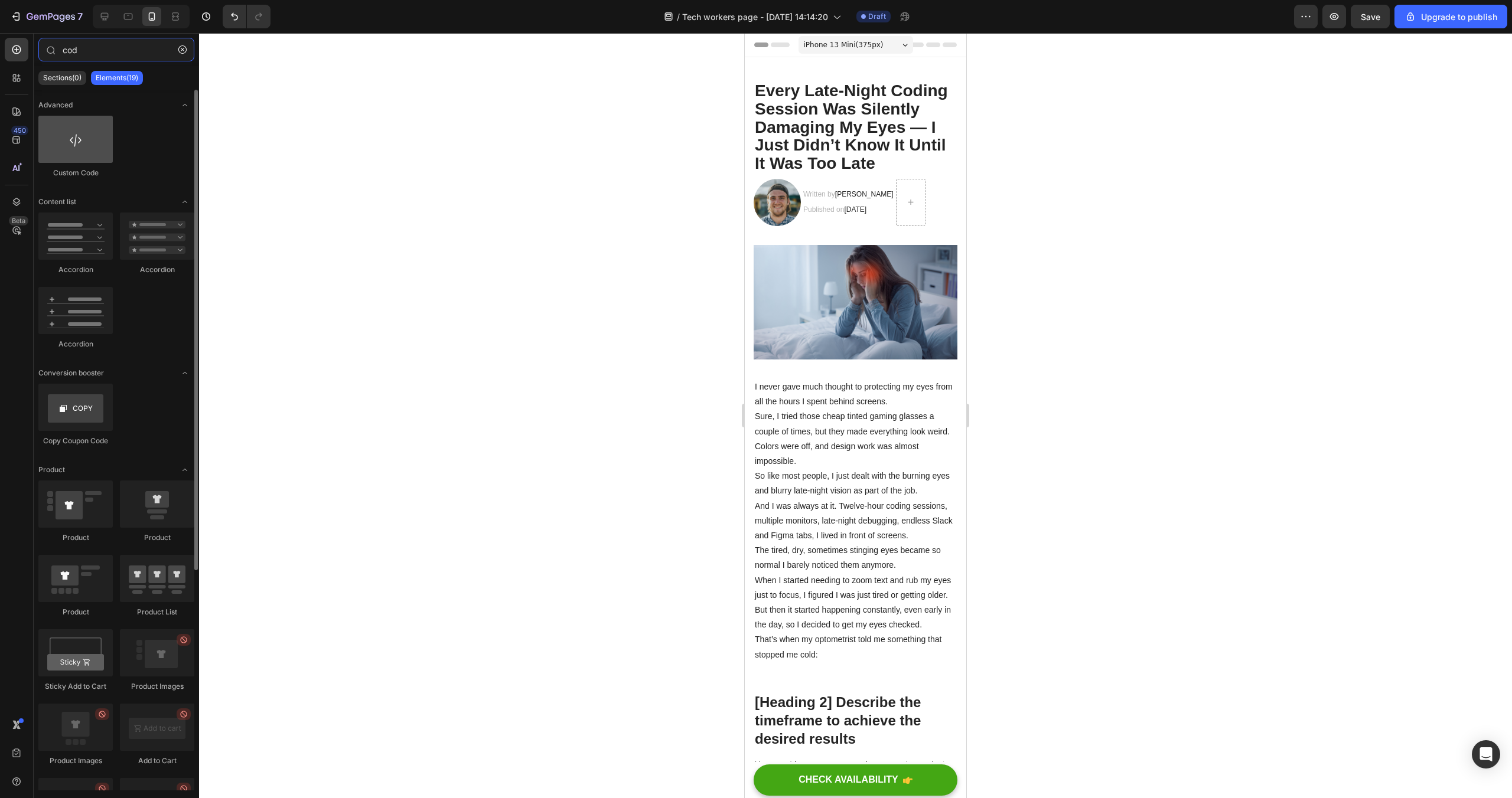
type input "cod"
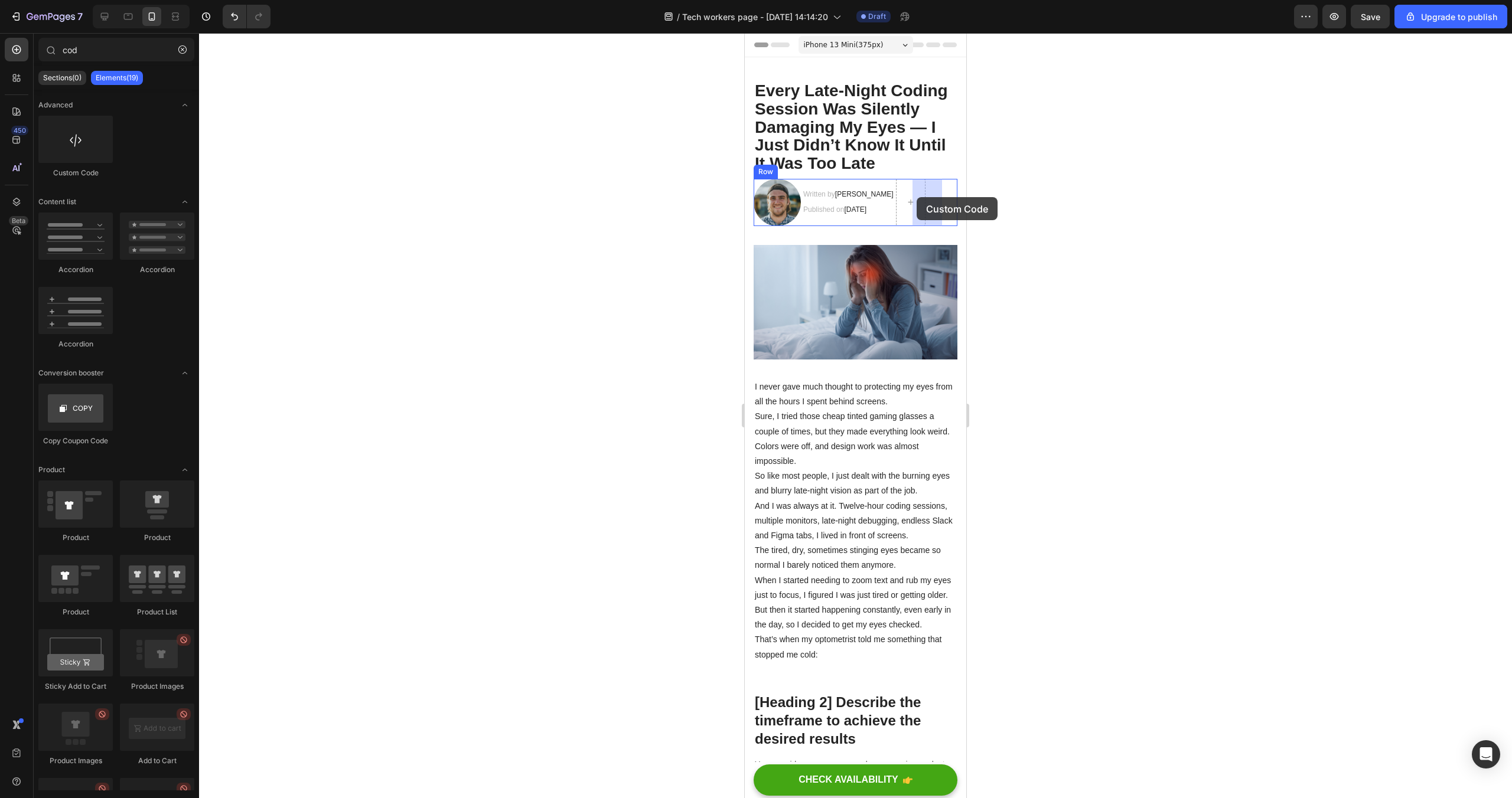
drag, startPoint x: 821, startPoint y: 185, endPoint x: 916, endPoint y: 197, distance: 95.8
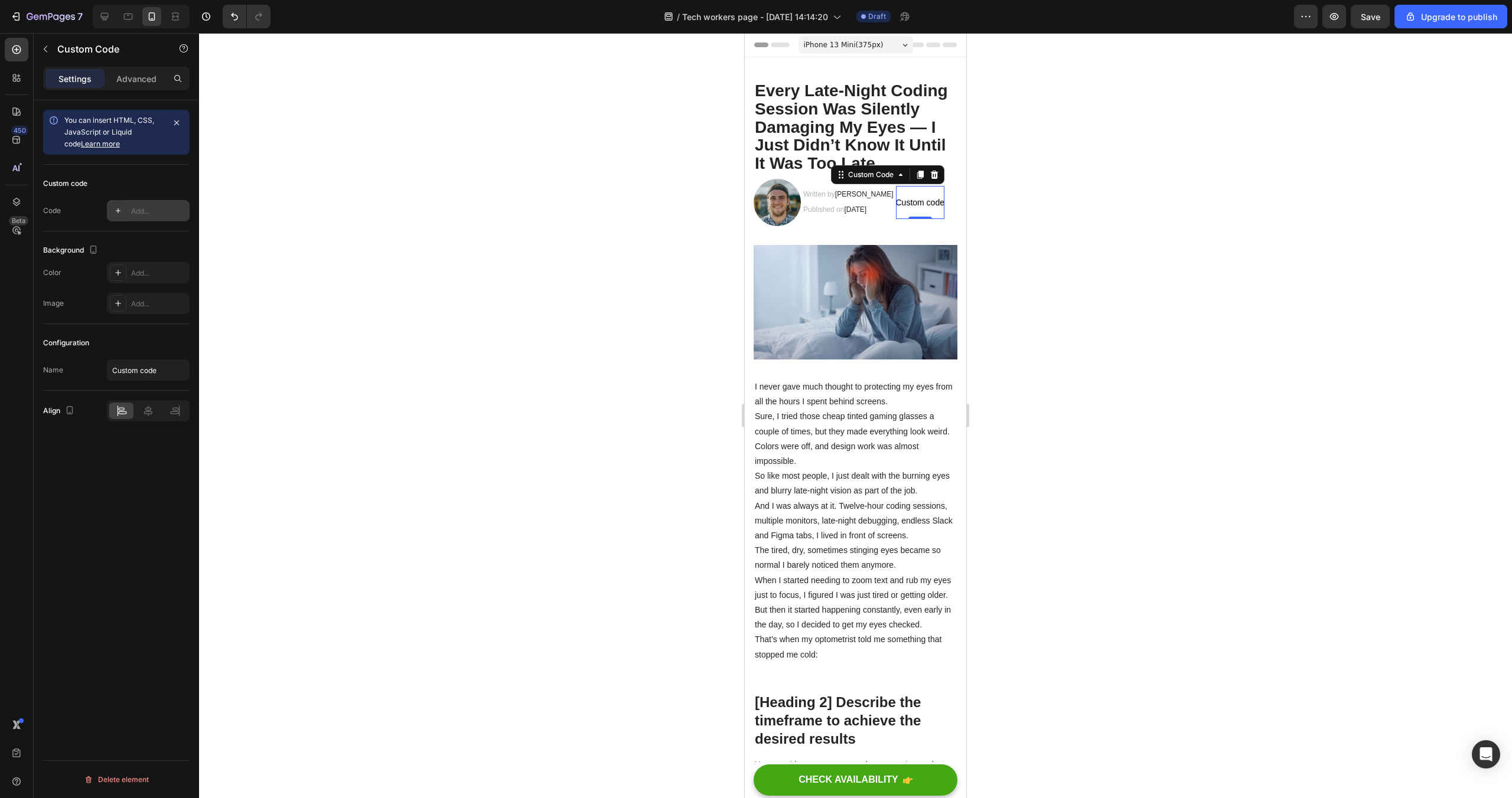
click at [128, 218] on div "Add..." at bounding box center [149, 211] width 83 height 21
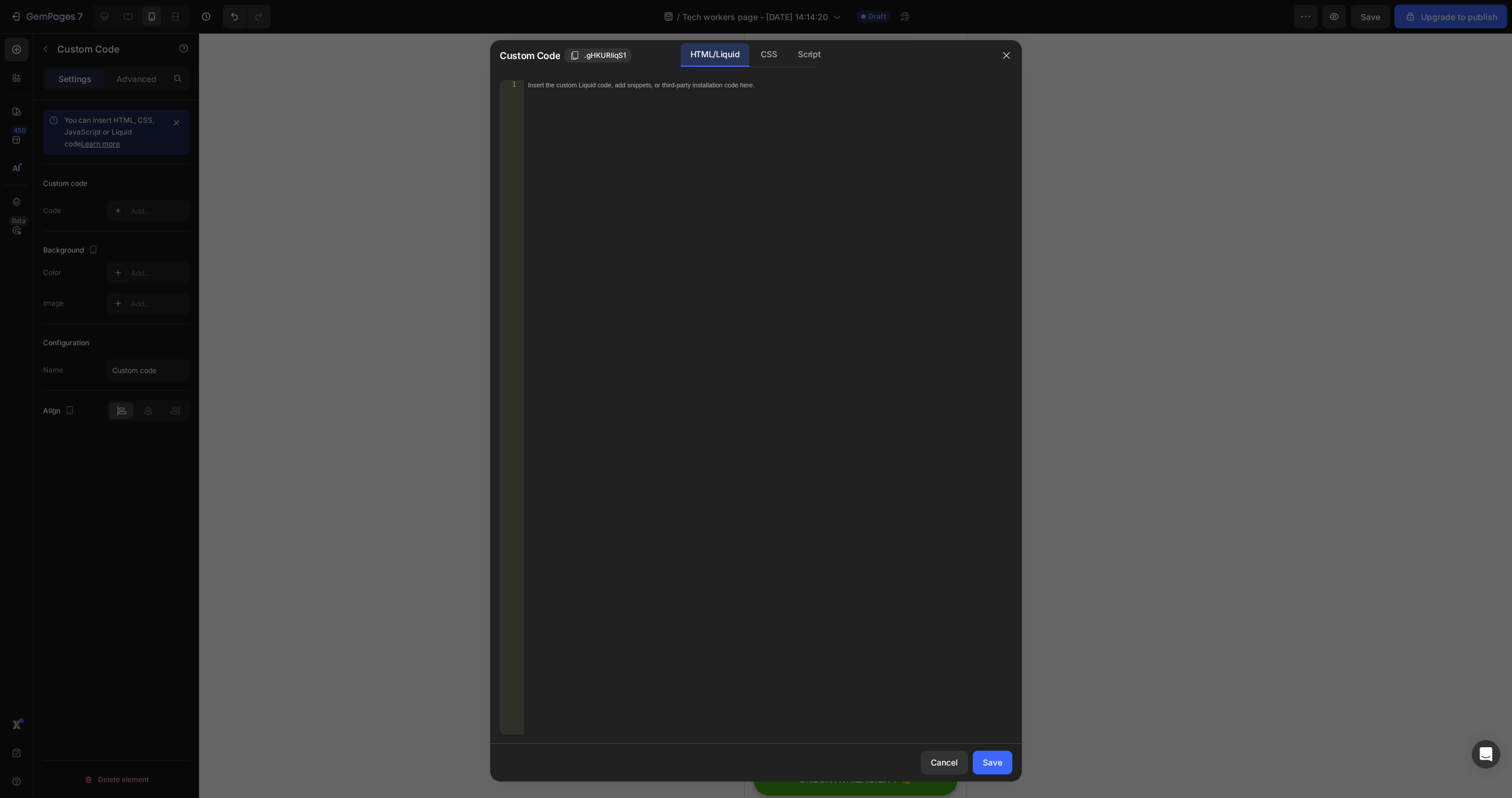
click at [691, 107] on div "Insert the custom Liquid code, add snippets, or third-party installation code h…" at bounding box center [767, 417] width 489 height 673
paste textarea "https://assets.replocdn.com/projects/f1cebc34-6481-4c50-b486-1a01c2c89555/3d19e…"
type textarea "https://assets.replocdn.com/projects/f1cebc34-6481-4c50-b486-1a01c2c89555/3d19e…"
click at [993, 766] on div "Save" at bounding box center [993, 763] width 19 height 12
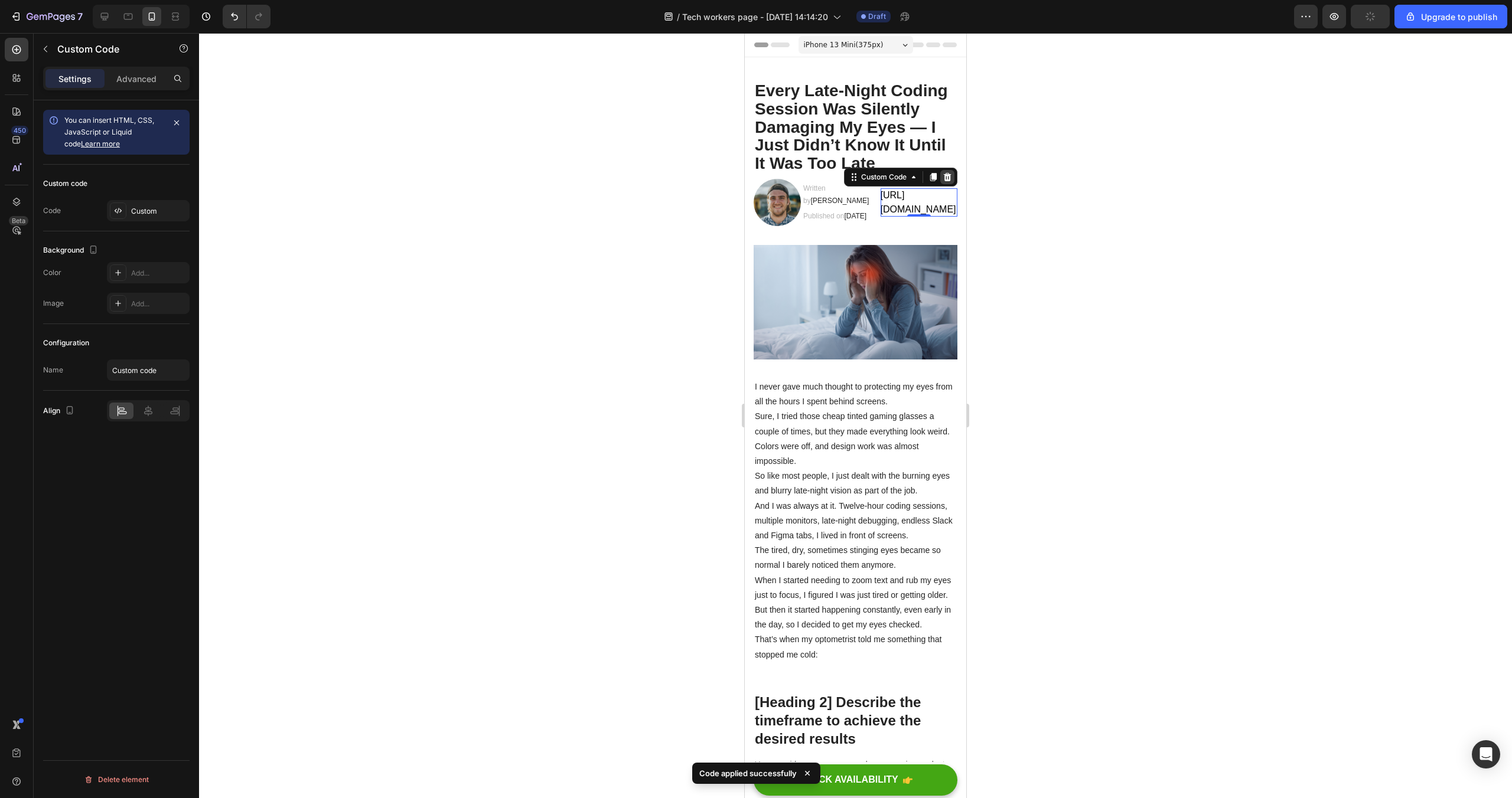
click at [943, 172] on icon at bounding box center [948, 177] width 10 height 10
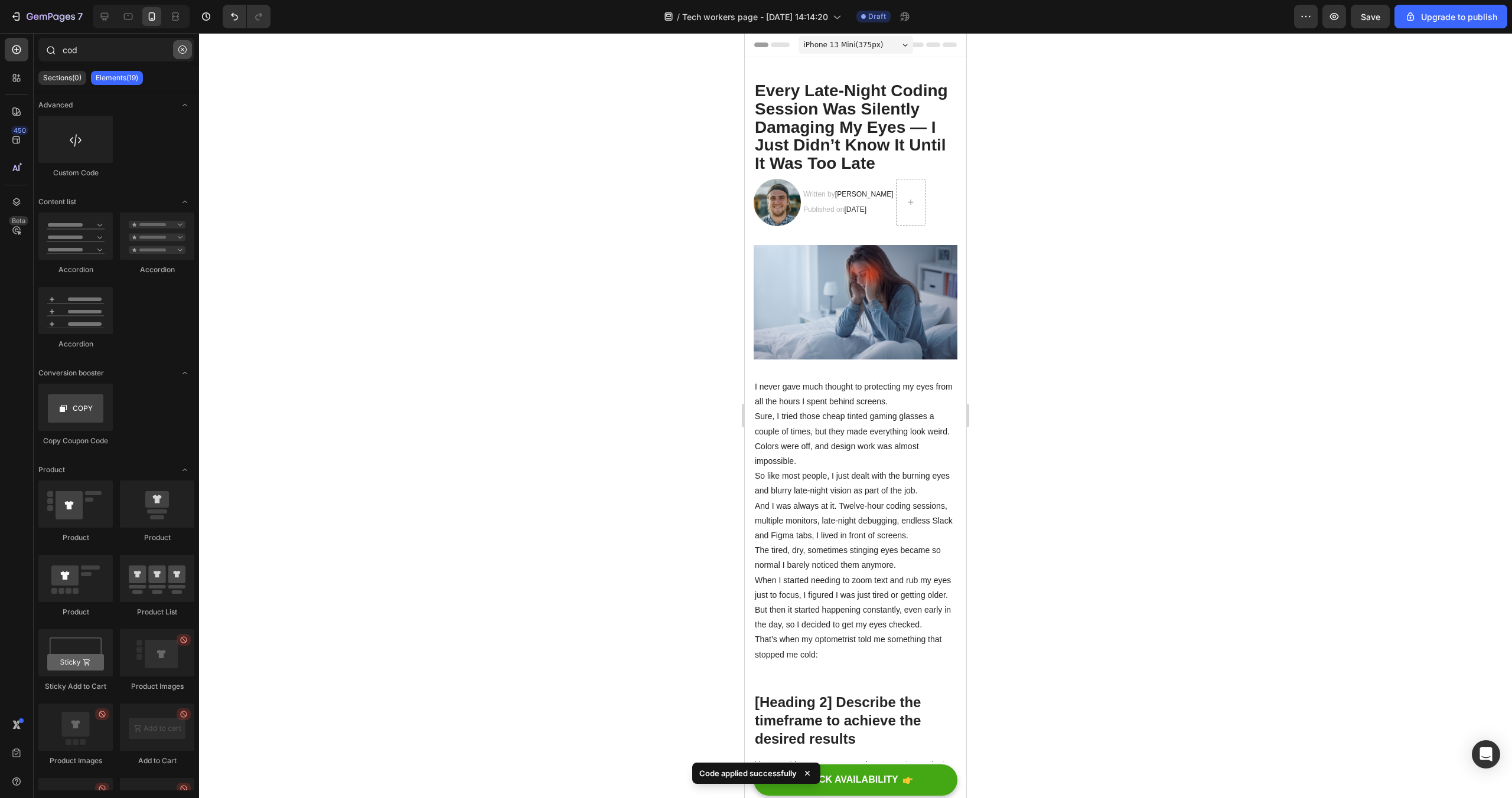
click at [183, 52] on icon "button" at bounding box center [183, 50] width 9 height 9
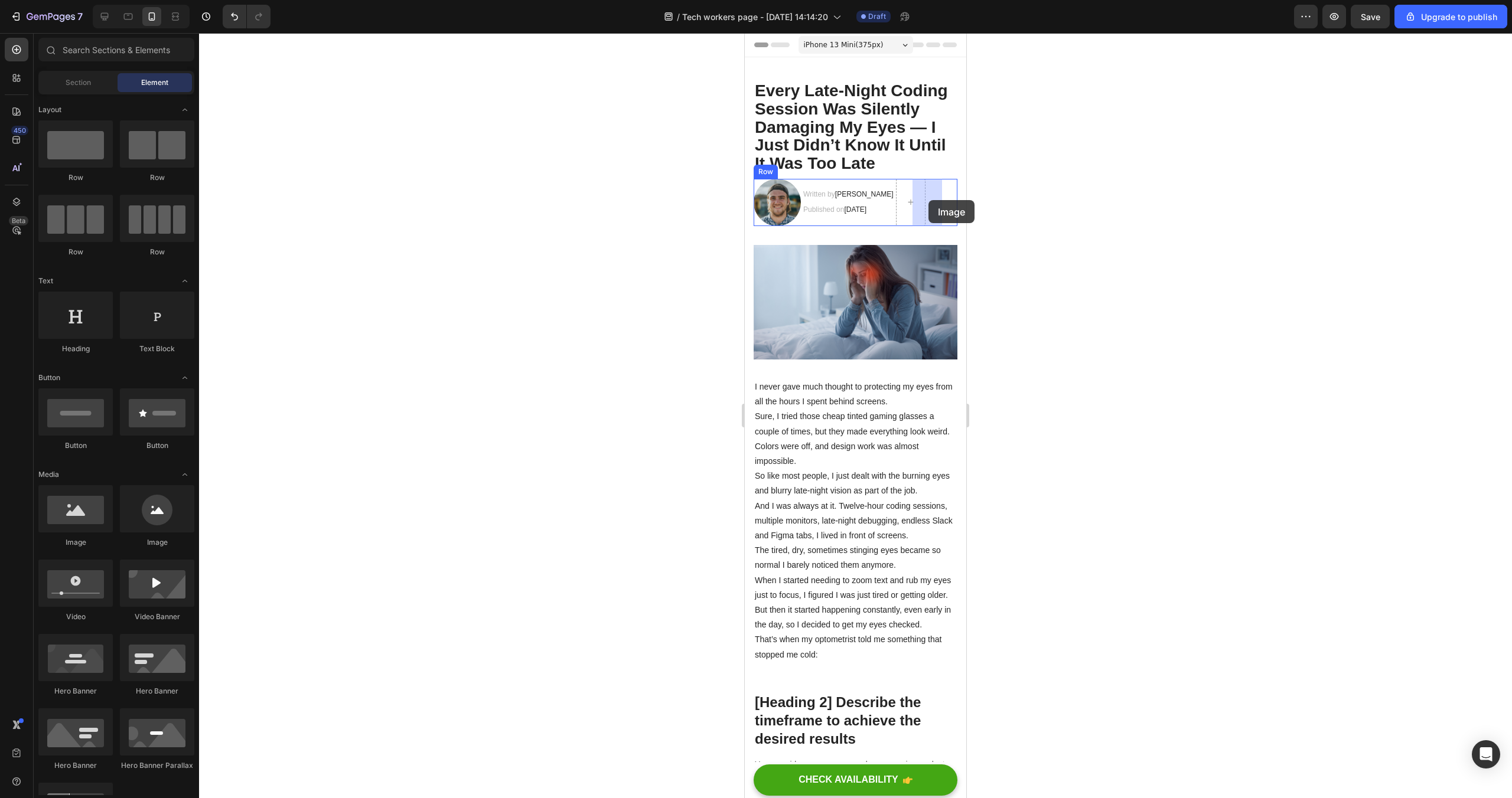
drag, startPoint x: 905, startPoint y: 544, endPoint x: 926, endPoint y: 201, distance: 343.6
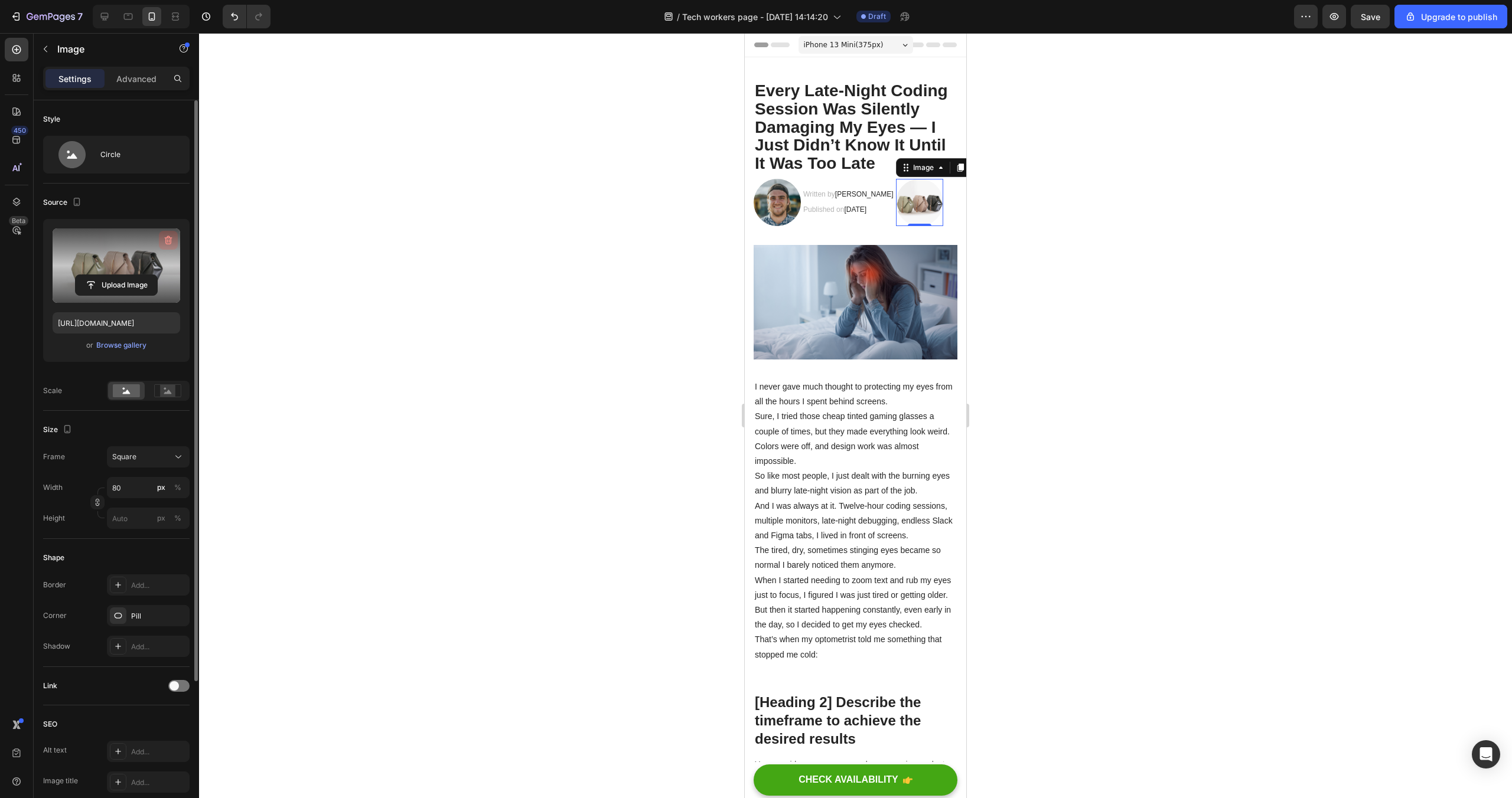
click at [163, 238] on icon "button" at bounding box center [168, 240] width 12 height 12
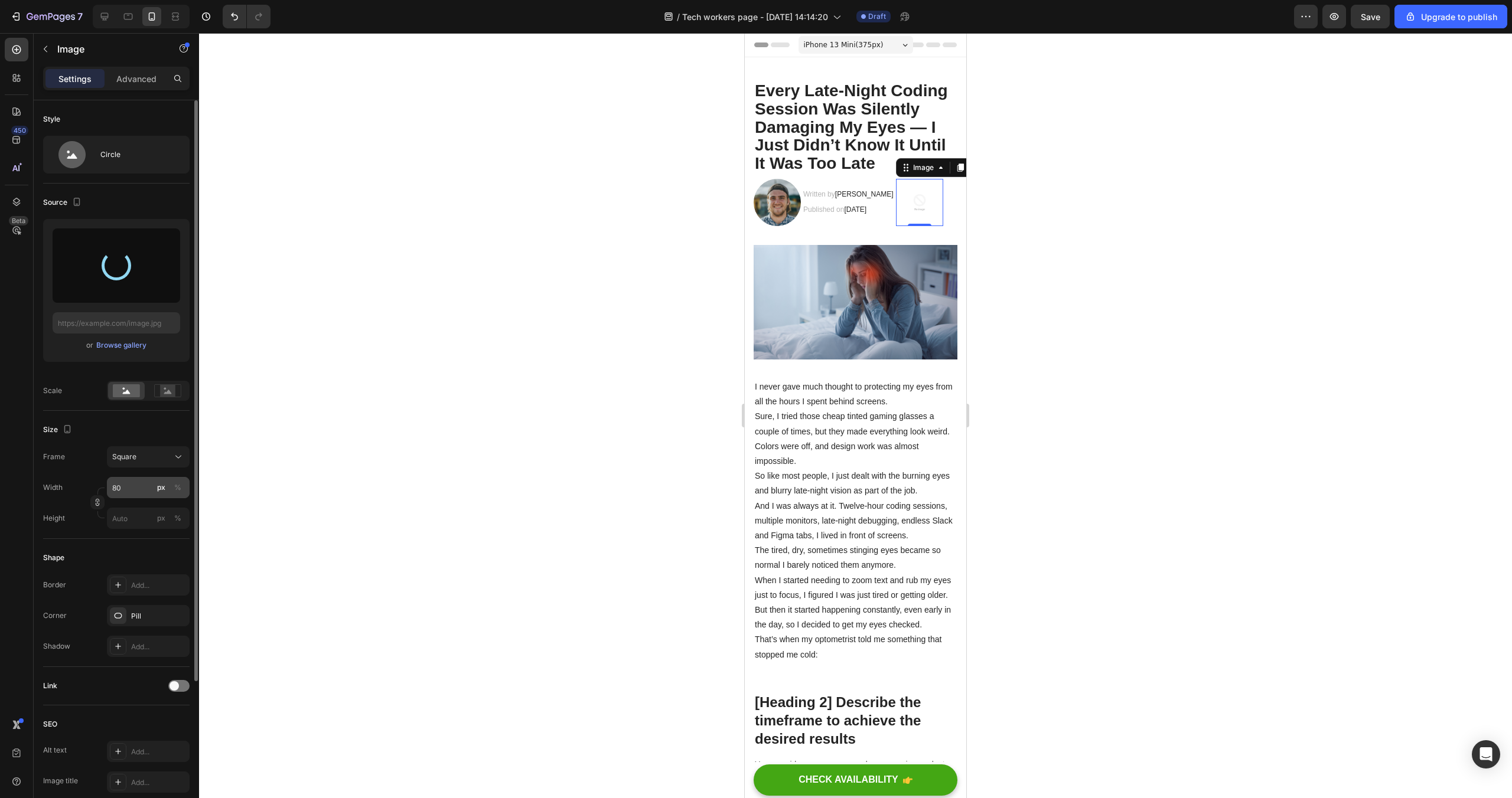
type input "https://cdn.shopify.com/s/files/1/0914/9664/4875/files/gempages_585428550971032…"
click at [129, 489] on input "80" at bounding box center [149, 488] width 83 height 21
type input "3"
type input "30"
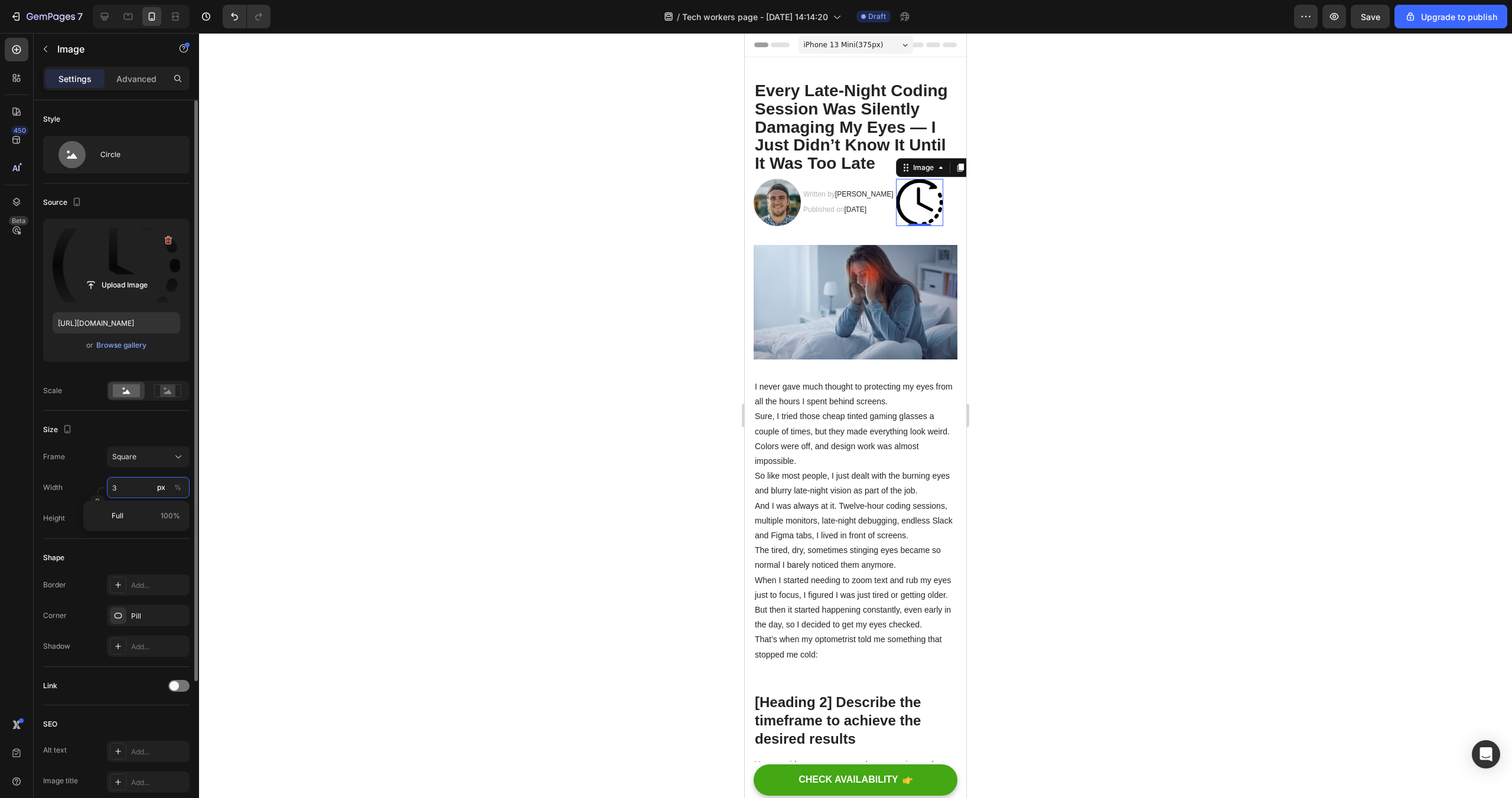
type input "30"
type input "3"
type input "31"
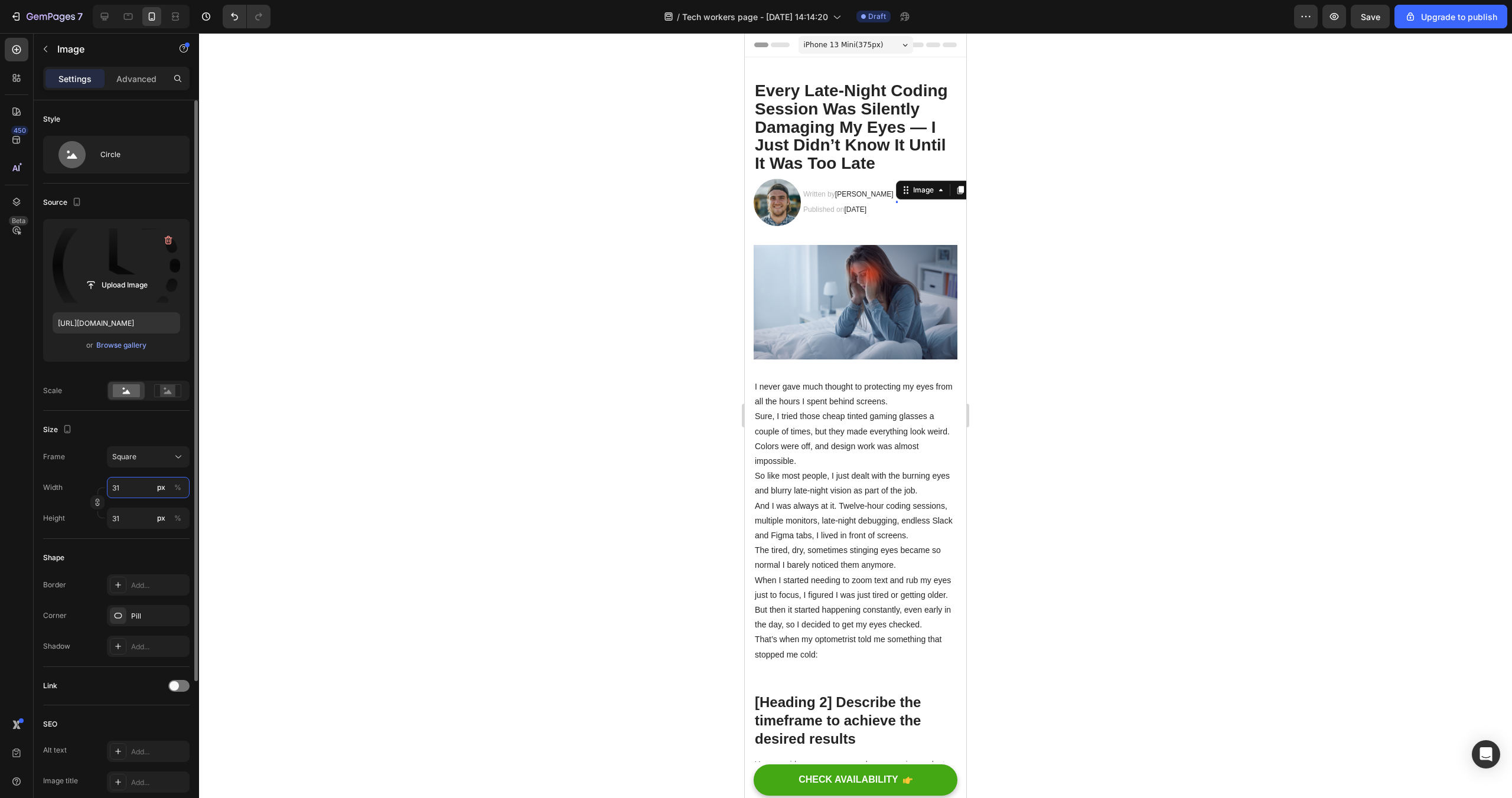
type input "310"
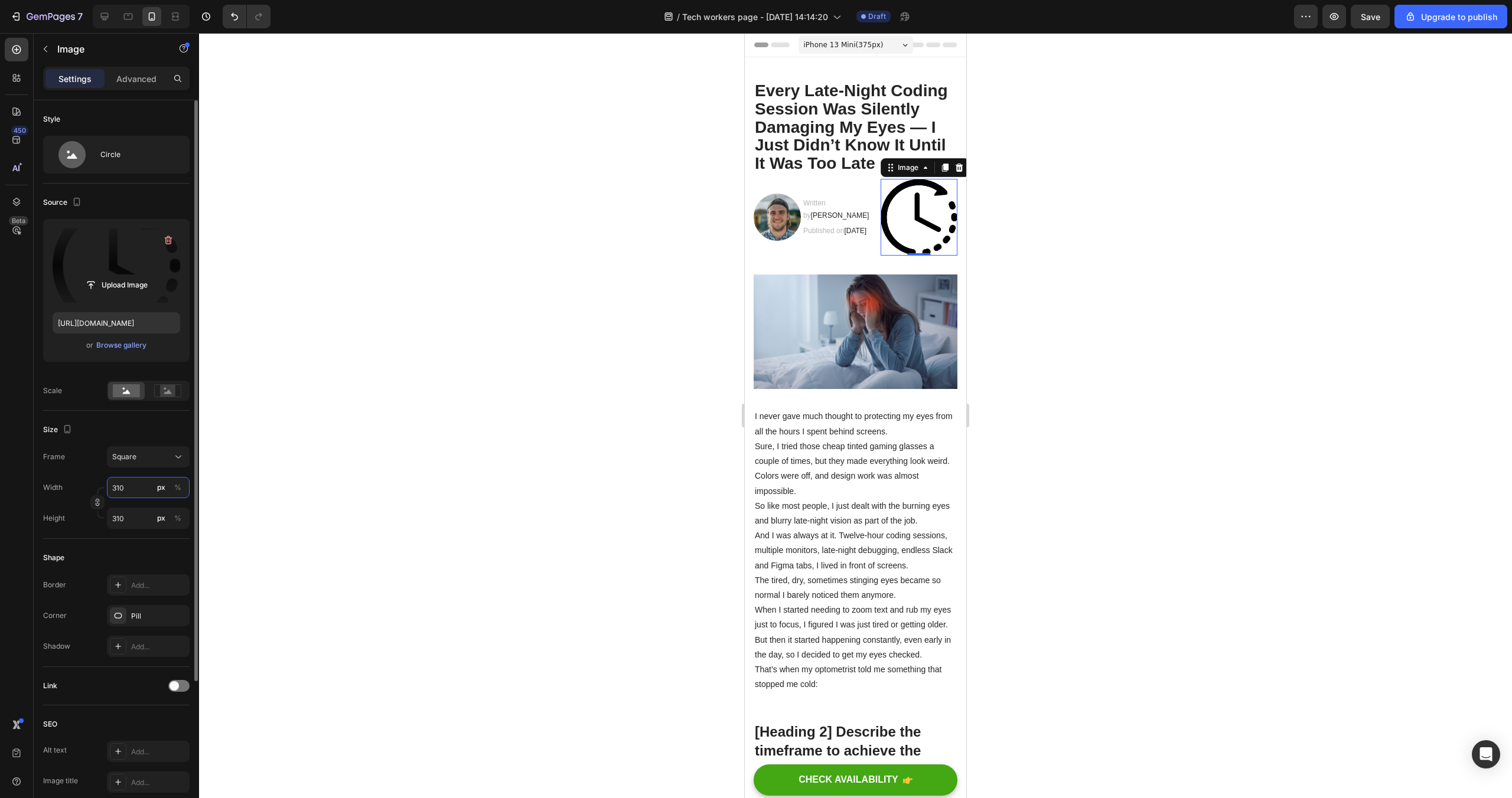
type input "31"
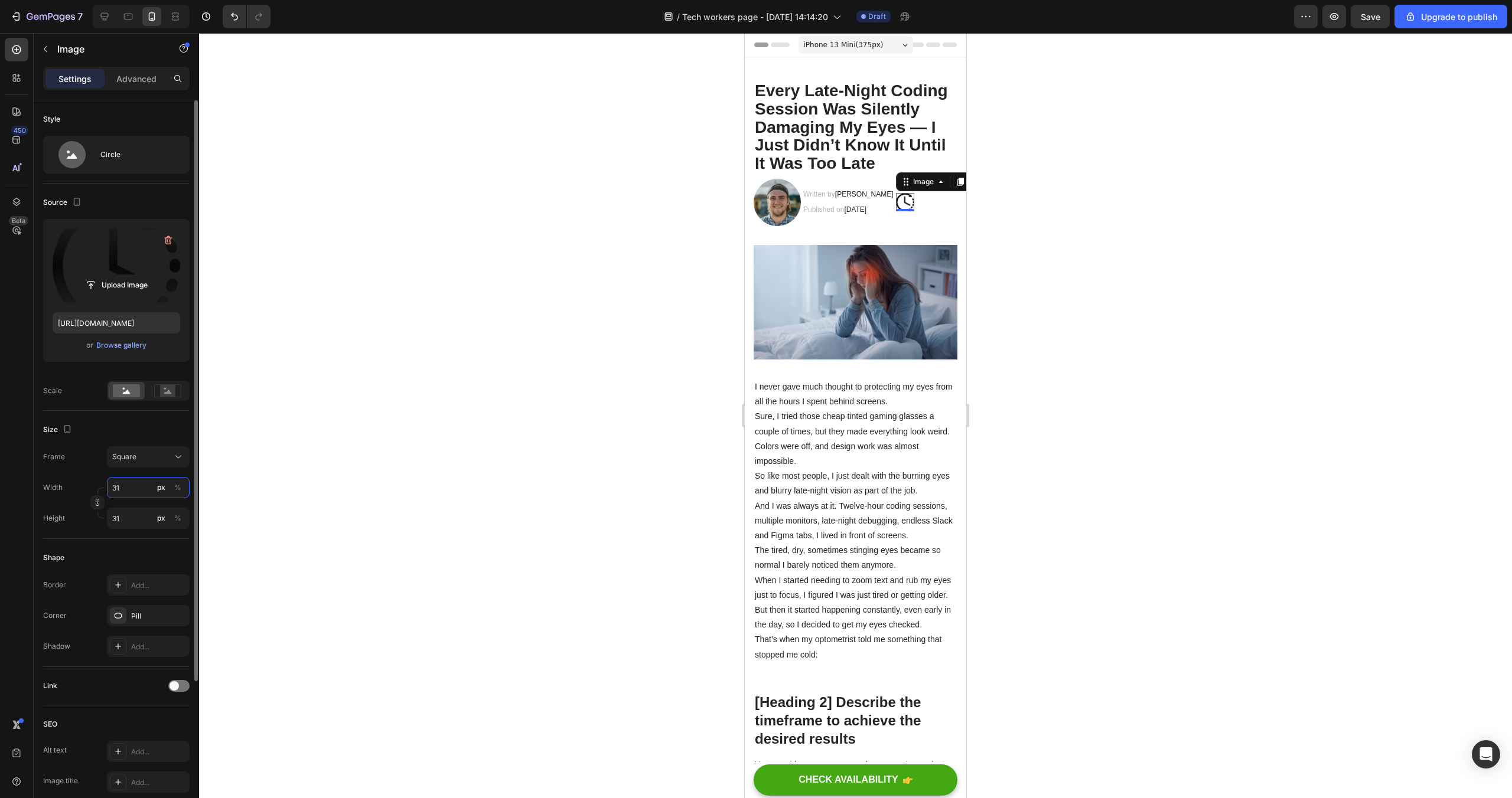
type input "3"
type input "1"
type input "10"
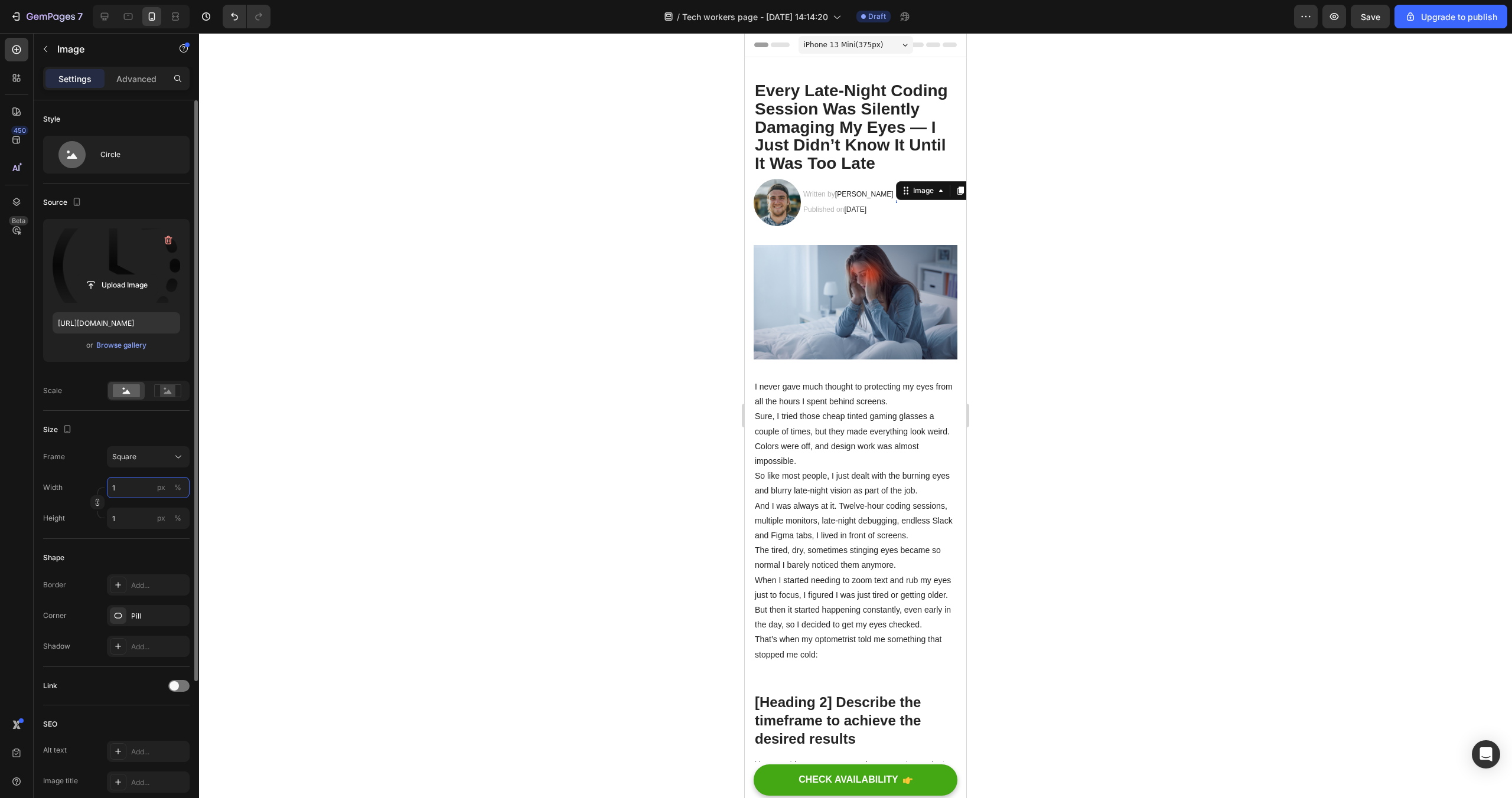
type input "10"
type input "1"
type input "12"
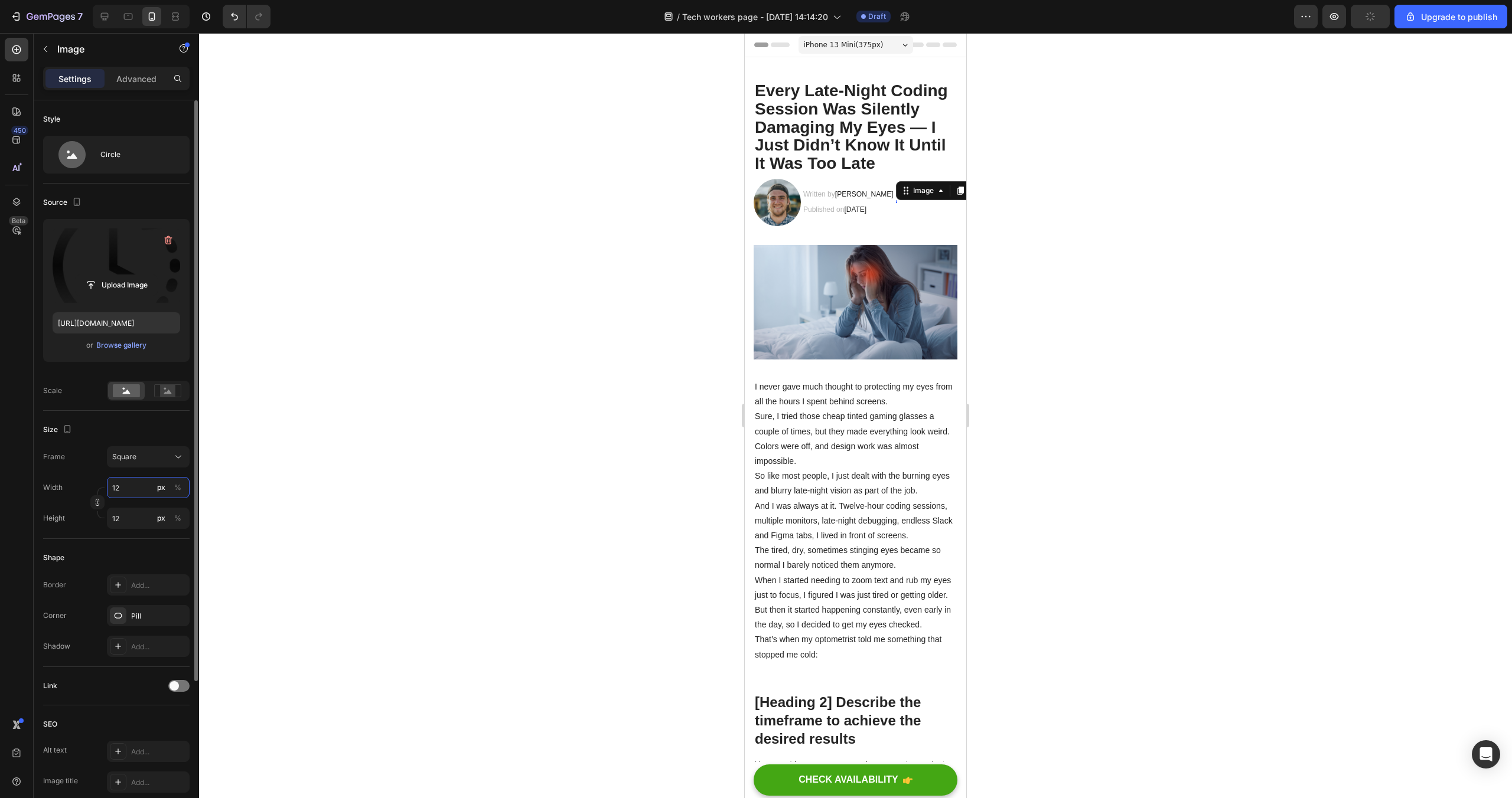
type input "120"
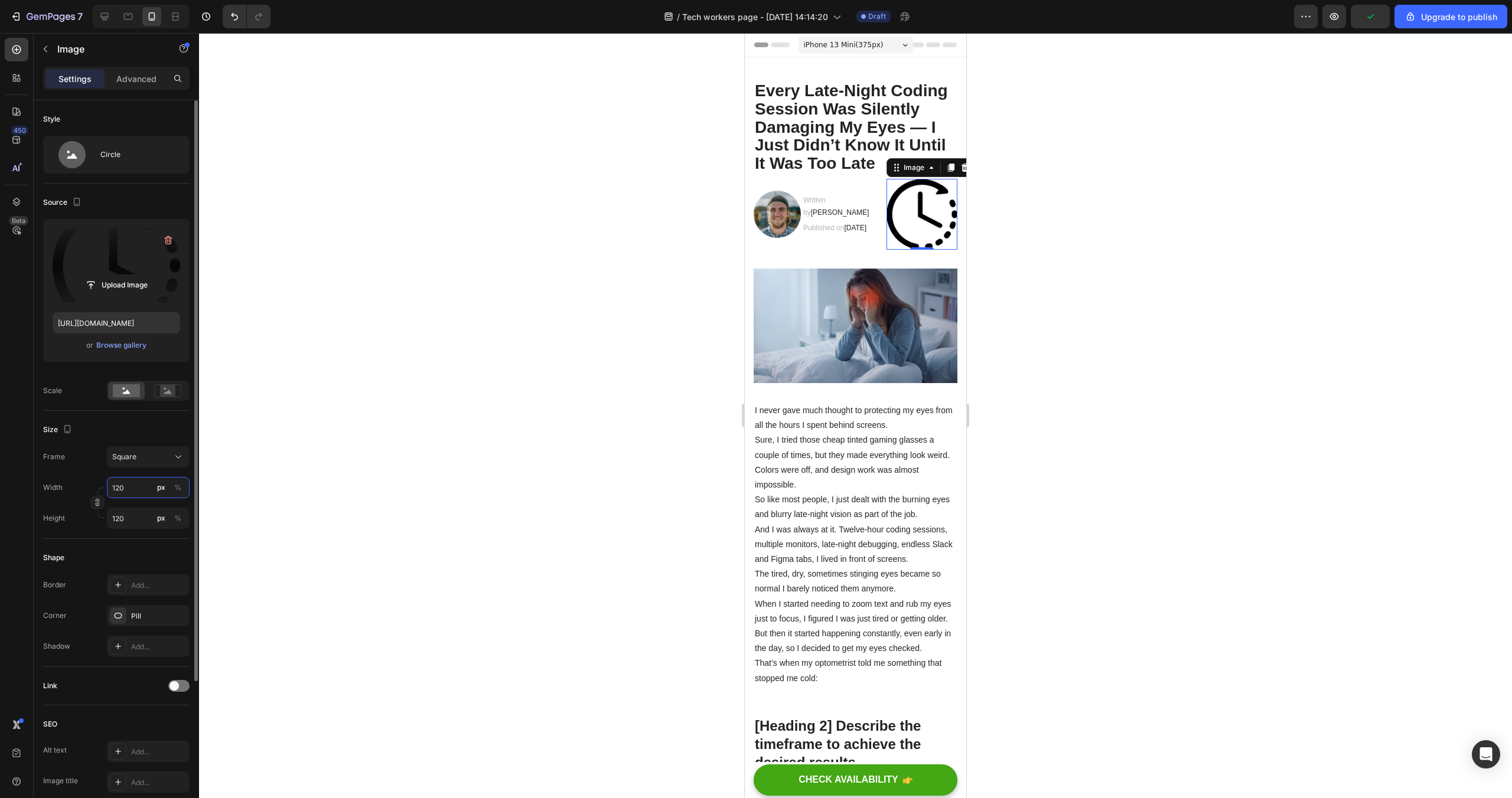
type input "12"
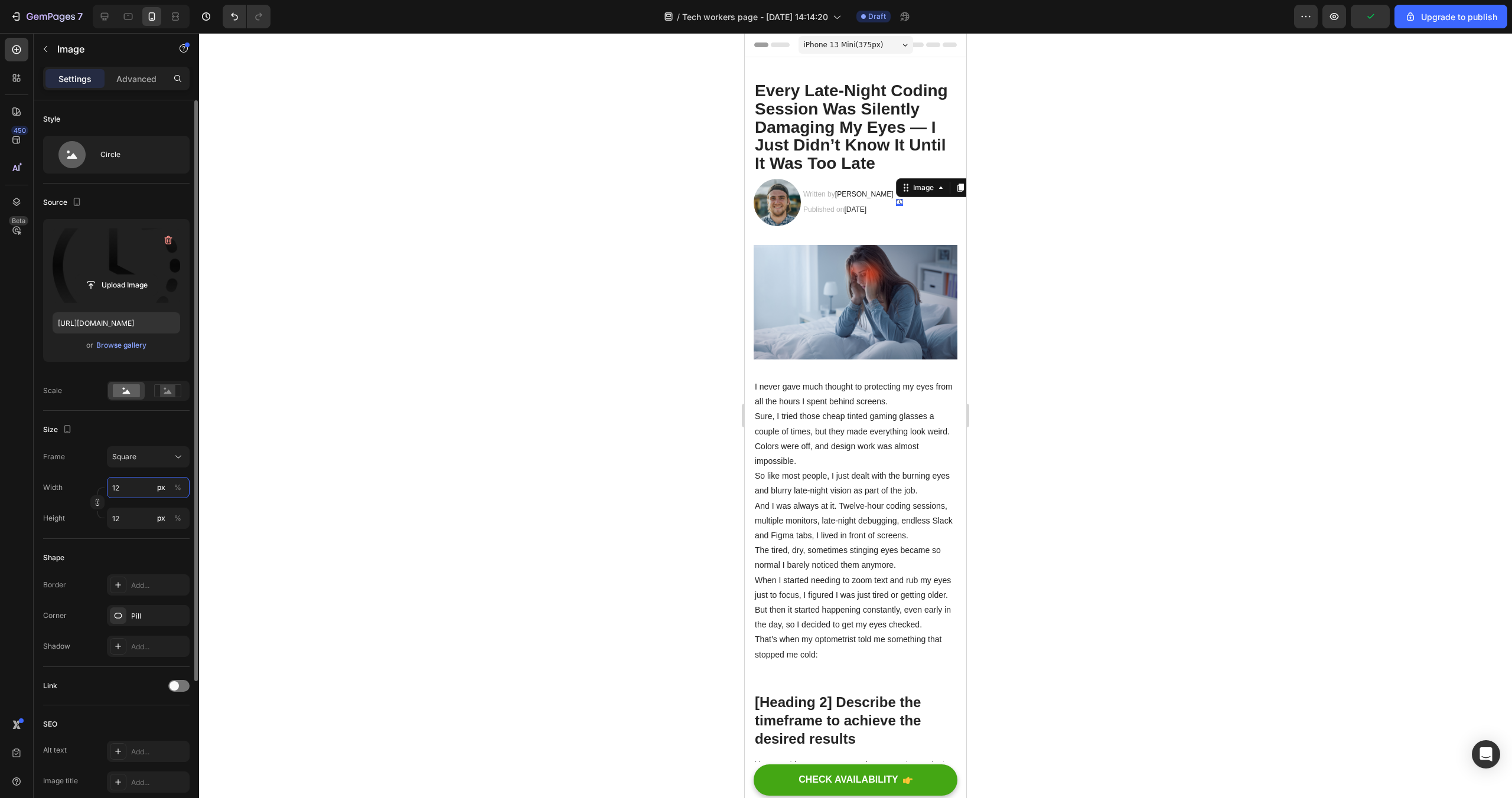
type input "1"
type input "2"
type input "20"
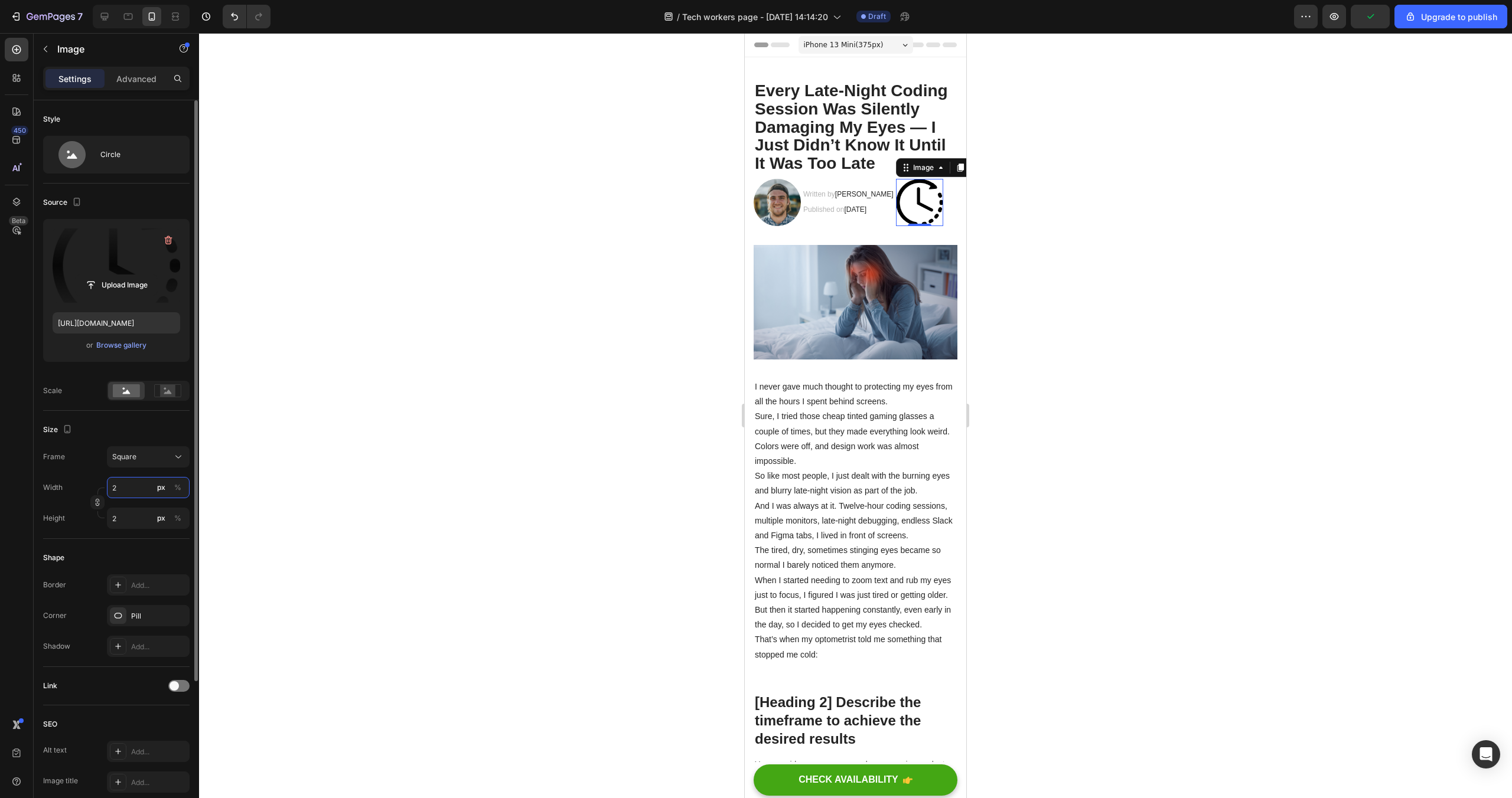
type input "20"
click at [1169, 304] on div at bounding box center [856, 415] width 1313 height 765
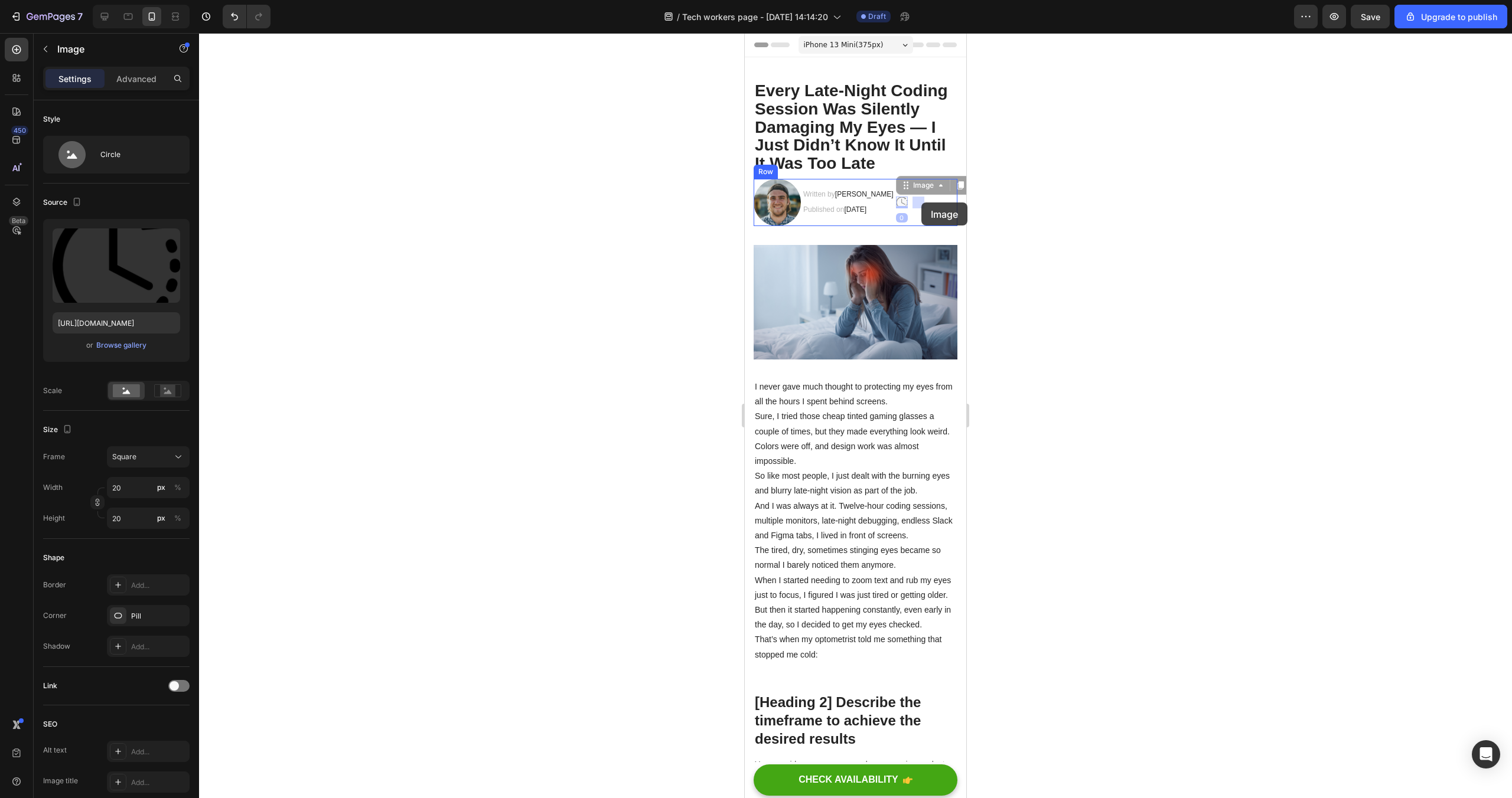
drag, startPoint x: 915, startPoint y: 205, endPoint x: 921, endPoint y: 203, distance: 6.3
click at [136, 72] on p "Advanced" at bounding box center [136, 79] width 40 height 12
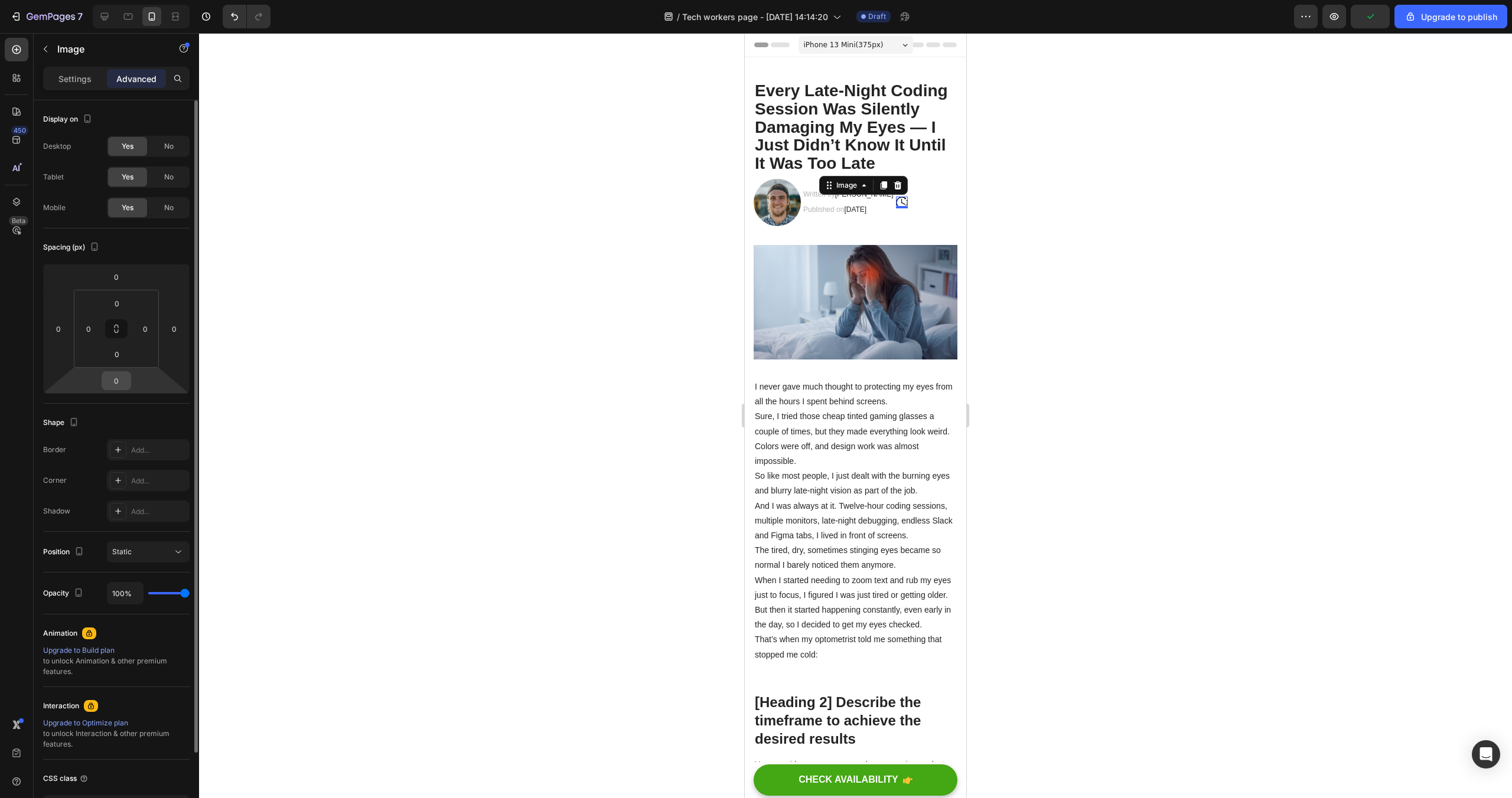
click at [128, 387] on div "0" at bounding box center [116, 380] width 29 height 19
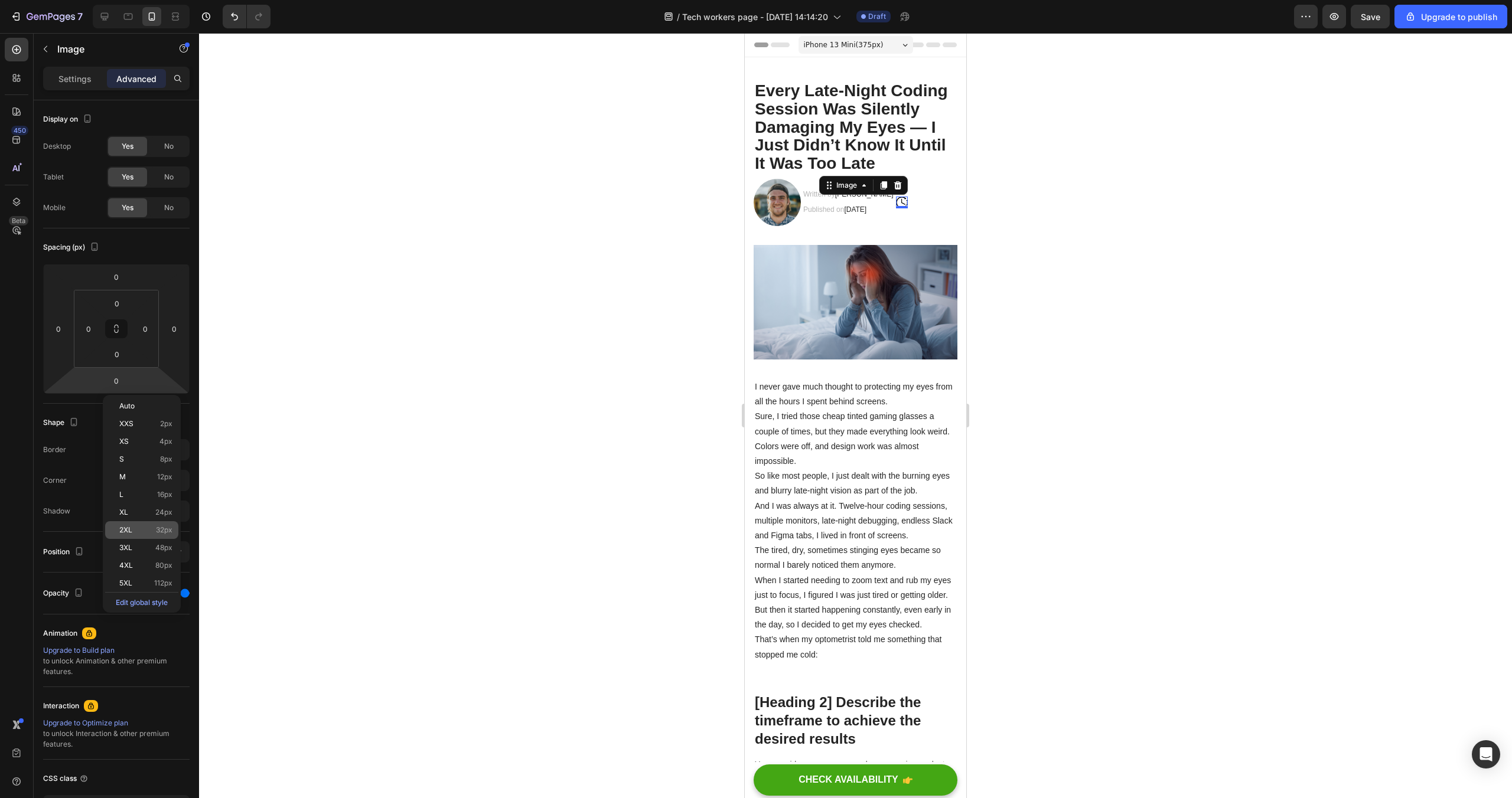
click at [158, 527] on span "32px" at bounding box center [164, 530] width 16 height 9
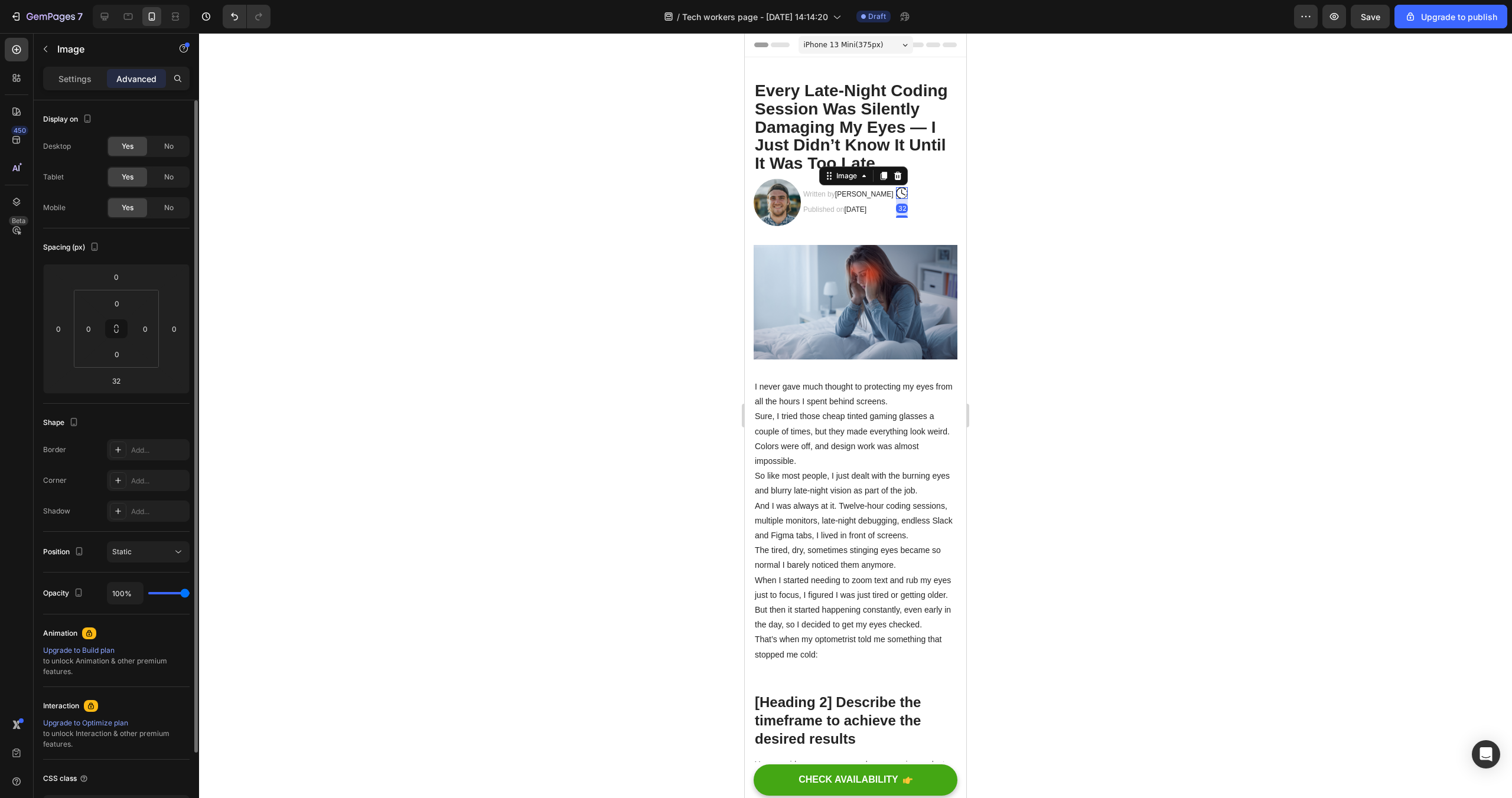
click at [142, 401] on div "Spacing (px) 0 0 32 0 0 0 0 0" at bounding box center [116, 316] width 147 height 175
click at [139, 0] on html "7 / Tech workers page - Sep 27, 14:14:20 Draft Preview Save Upgrade to publish …" at bounding box center [756, 0] width 1512 height 0
click at [121, 379] on input "2" at bounding box center [116, 380] width 24 height 18
click at [154, 0] on html "7 / Tech workers page - Sep 27, 14:14:20 Draft Preview Save Upgrade to publish …" at bounding box center [756, 0] width 1512 height 0
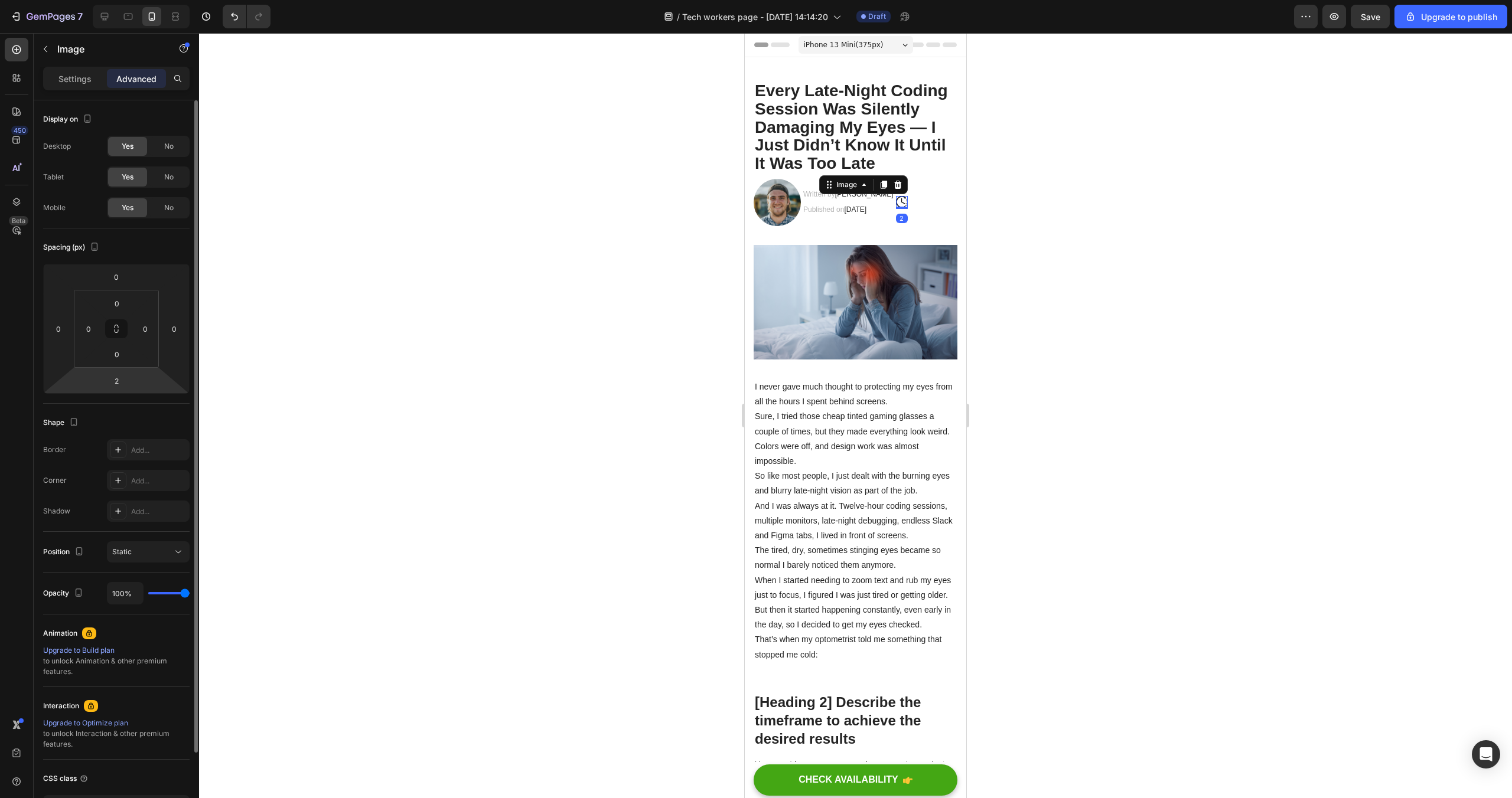
click at [154, 0] on html "7 / Tech workers page - Sep 27, 14:14:20 Draft Preview Save Upgrade to publish …" at bounding box center [756, 0] width 1512 height 0
click at [128, 382] on div "2" at bounding box center [116, 380] width 29 height 19
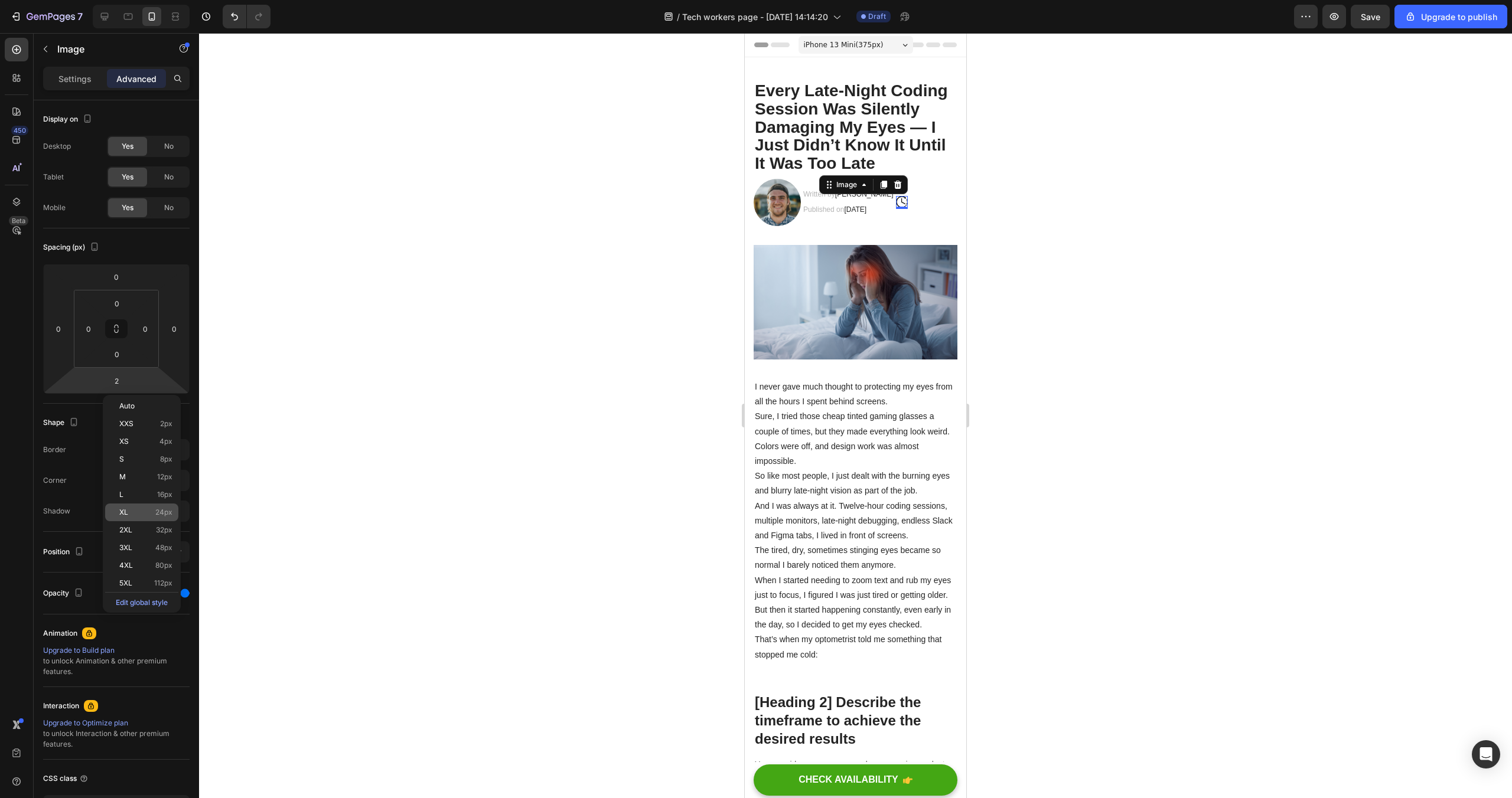
click at [158, 511] on span "24px" at bounding box center [164, 513] width 17 height 9
type input "24"
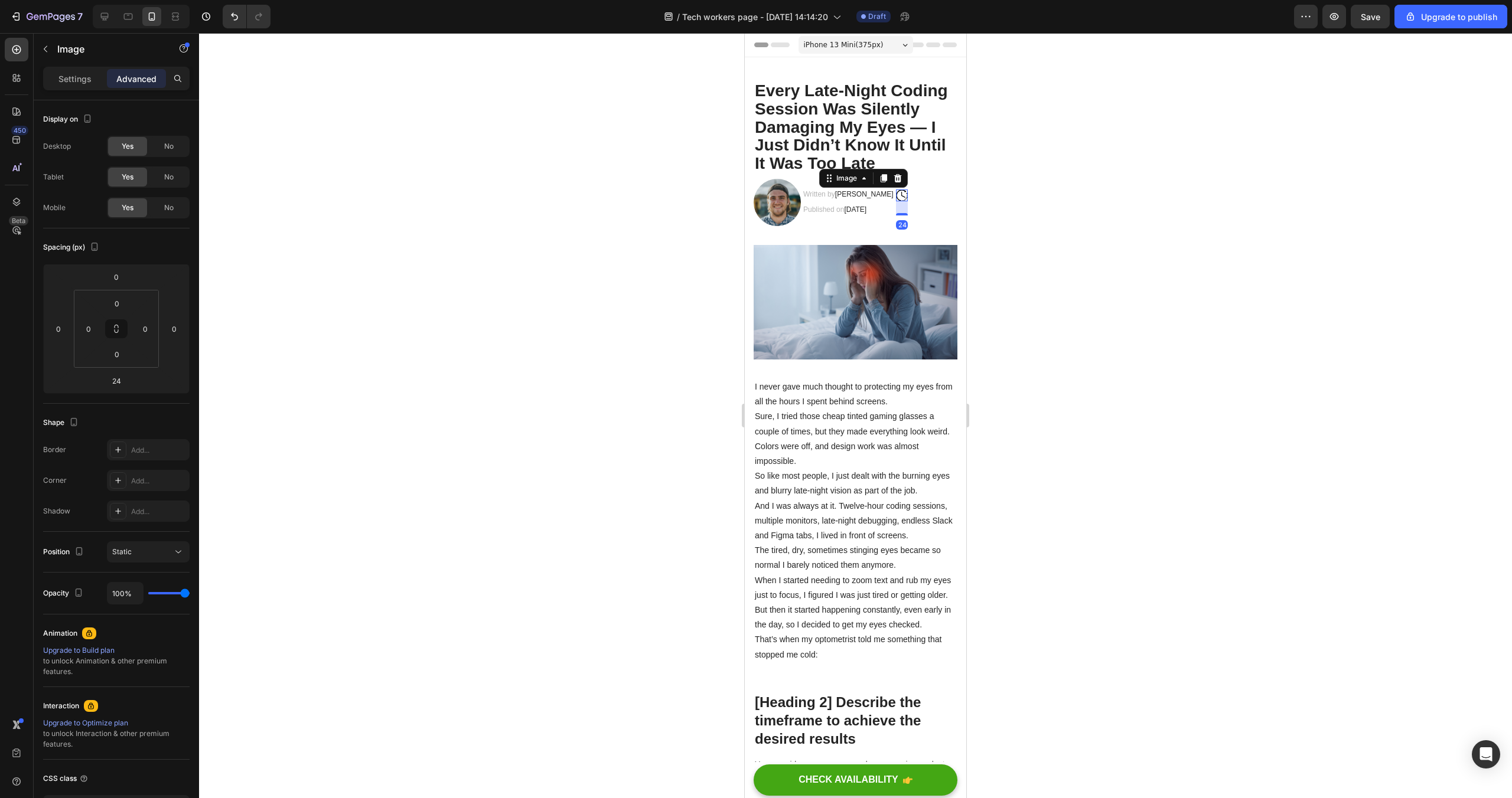
click at [1018, 369] on div at bounding box center [856, 415] width 1313 height 765
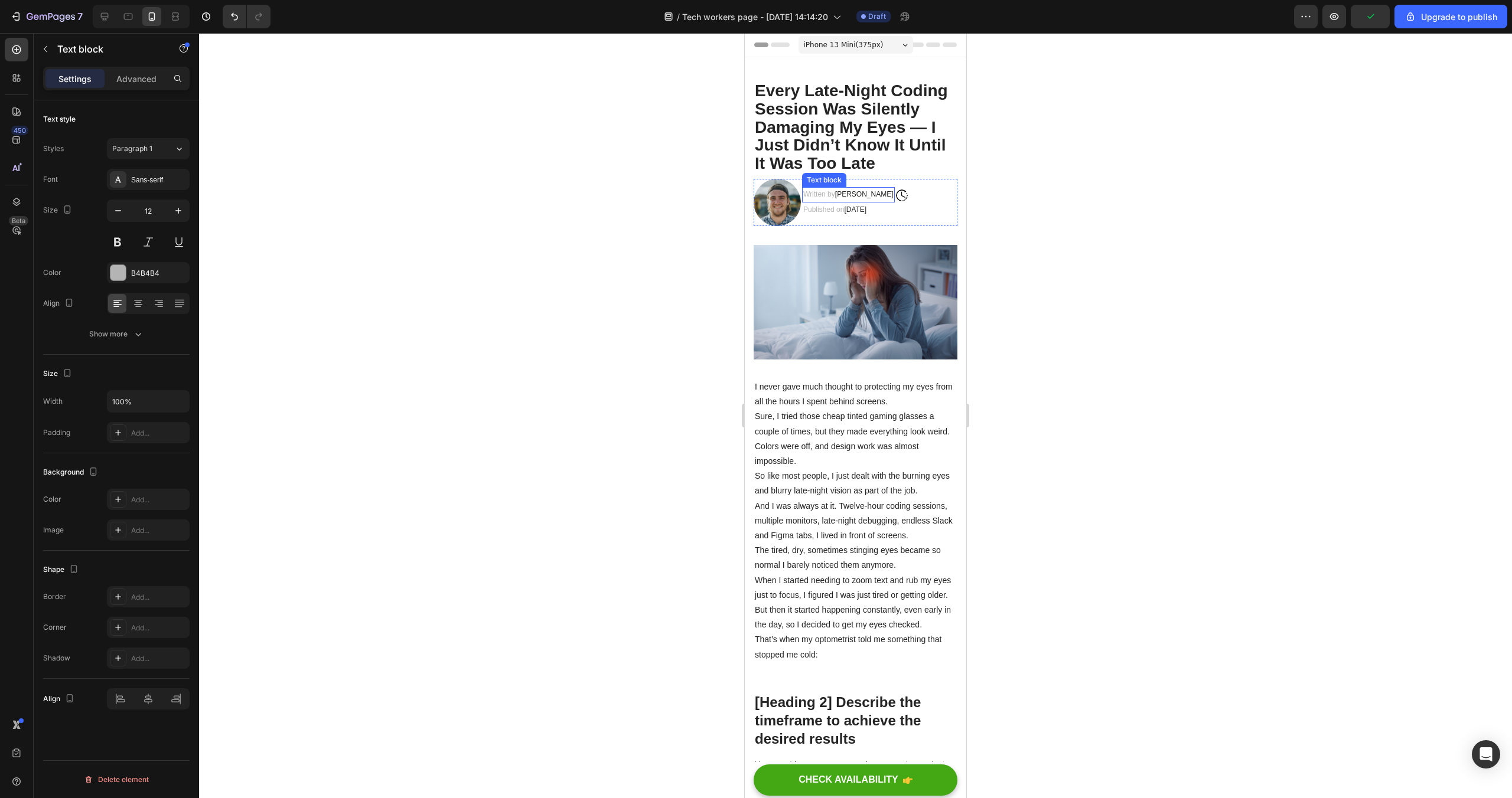
click at [853, 192] on span "Alex Parker" at bounding box center [865, 194] width 58 height 9
click at [880, 172] on icon at bounding box center [881, 177] width 7 height 9
click at [1012, 194] on div at bounding box center [856, 415] width 1313 height 765
drag, startPoint x: 844, startPoint y: 201, endPoint x: 920, endPoint y: 195, distance: 76.2
click at [920, 206] on p "Written by Alex Parker" at bounding box center [923, 202] width 69 height 26
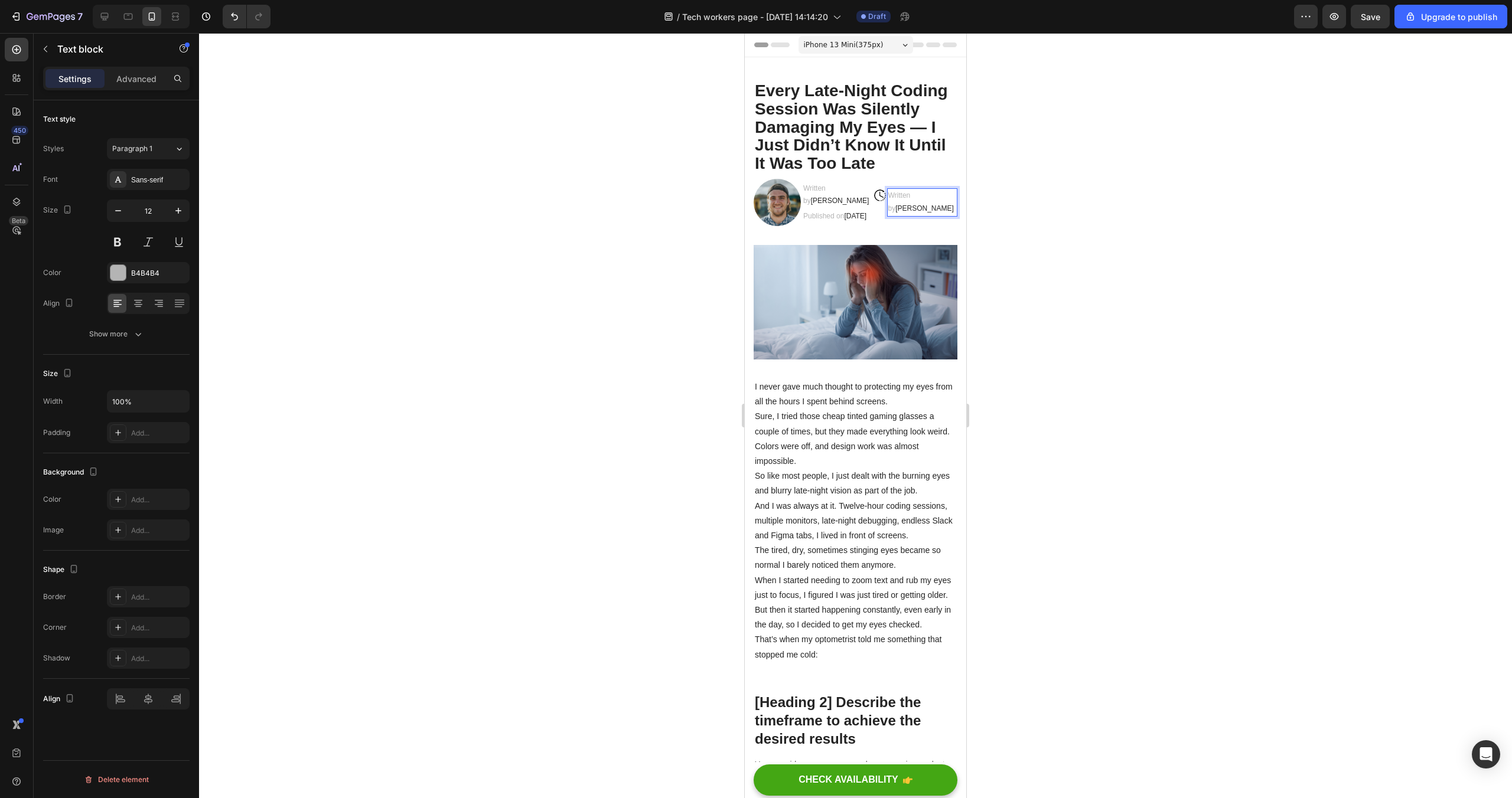
click at [920, 206] on p "Written by Alex Parker" at bounding box center [923, 202] width 69 height 26
click at [912, 211] on p "Written by Alex Parker" at bounding box center [923, 202] width 69 height 26
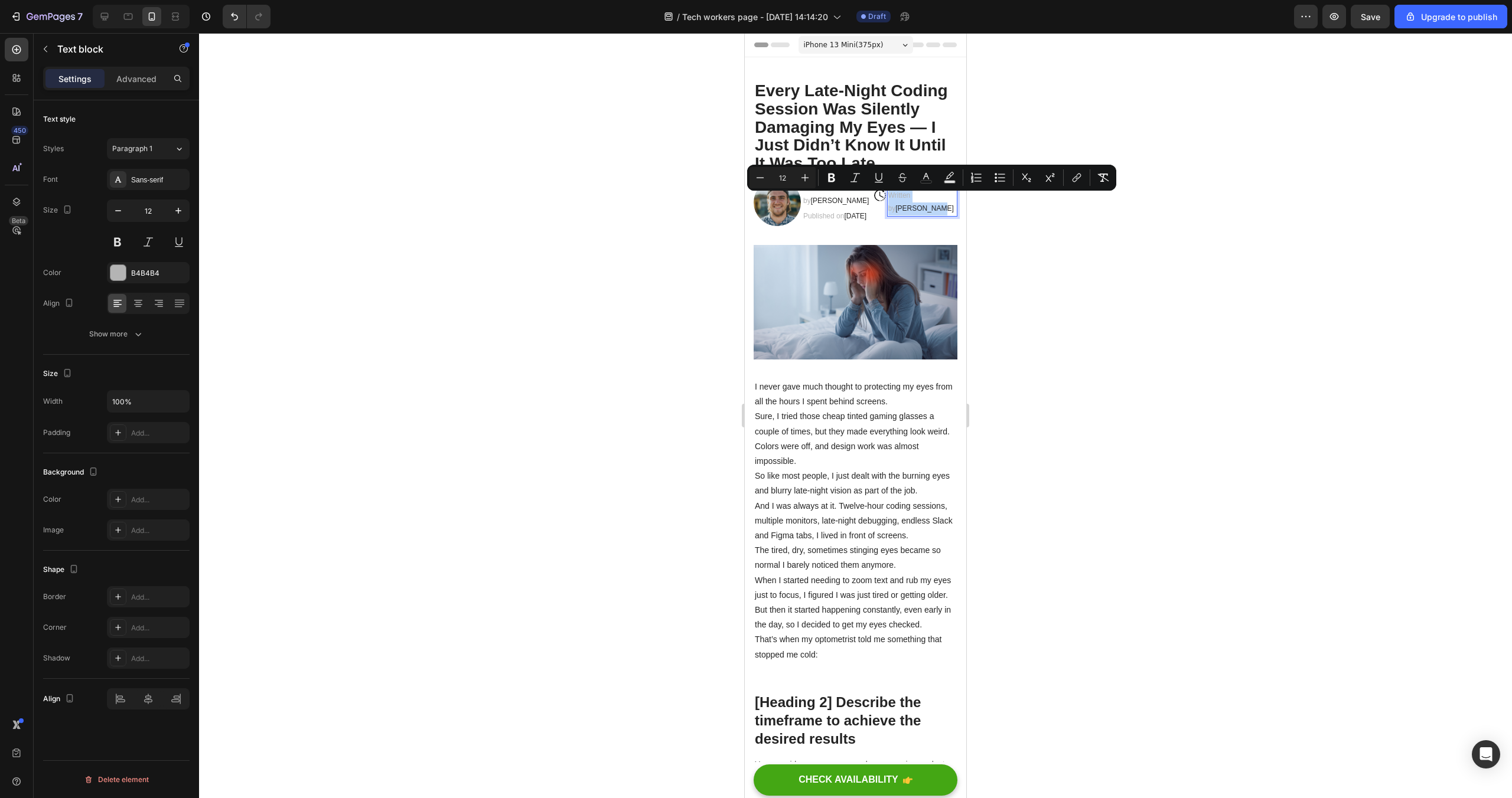
drag, startPoint x: 916, startPoint y: 213, endPoint x: 891, endPoint y: 198, distance: 29.2
click at [891, 198] on p "Written by Alex Parker" at bounding box center [923, 202] width 69 height 26
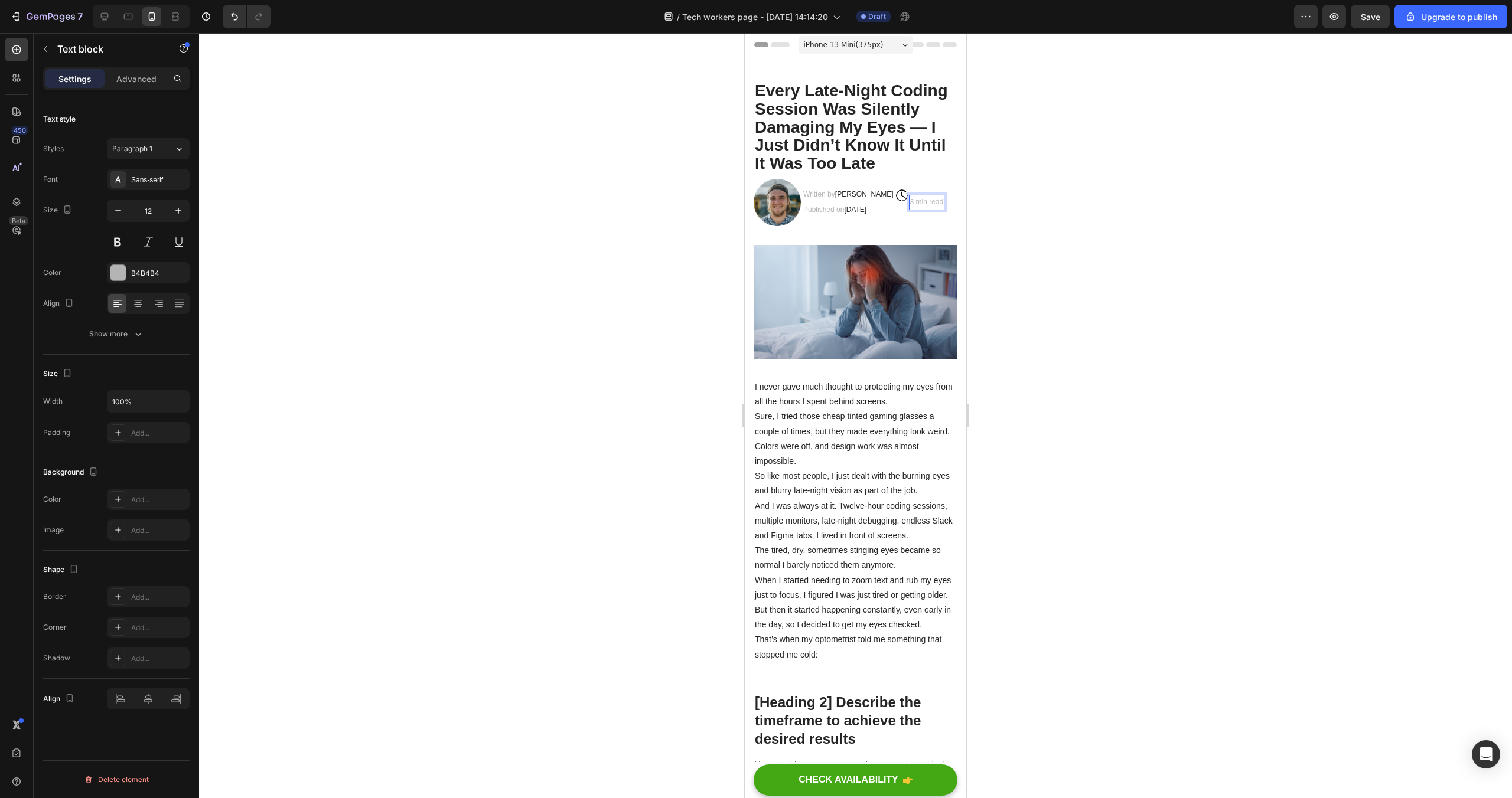
click at [1025, 198] on div at bounding box center [856, 415] width 1313 height 765
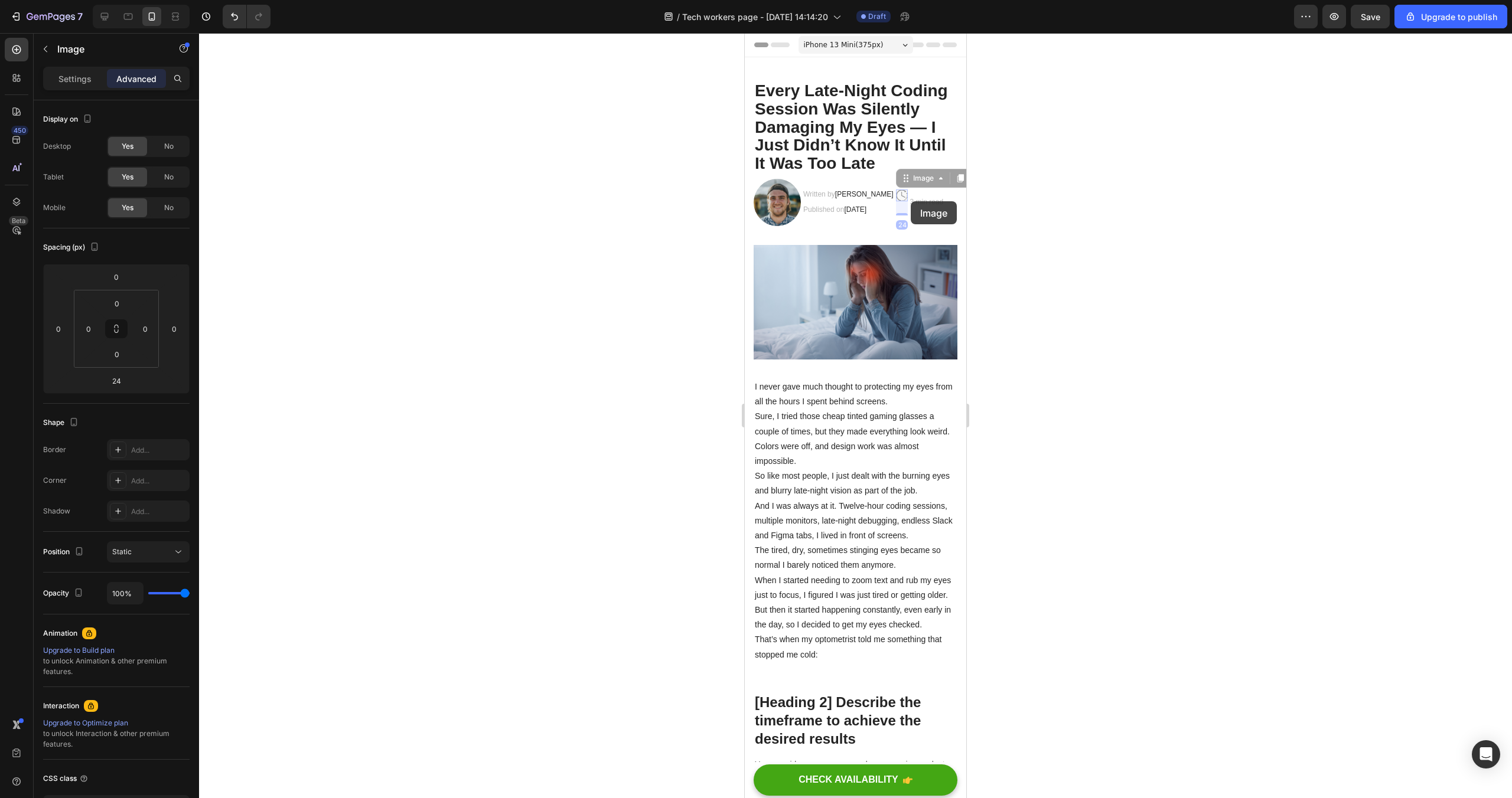
click at [908, 198] on img at bounding box center [901, 195] width 12 height 12
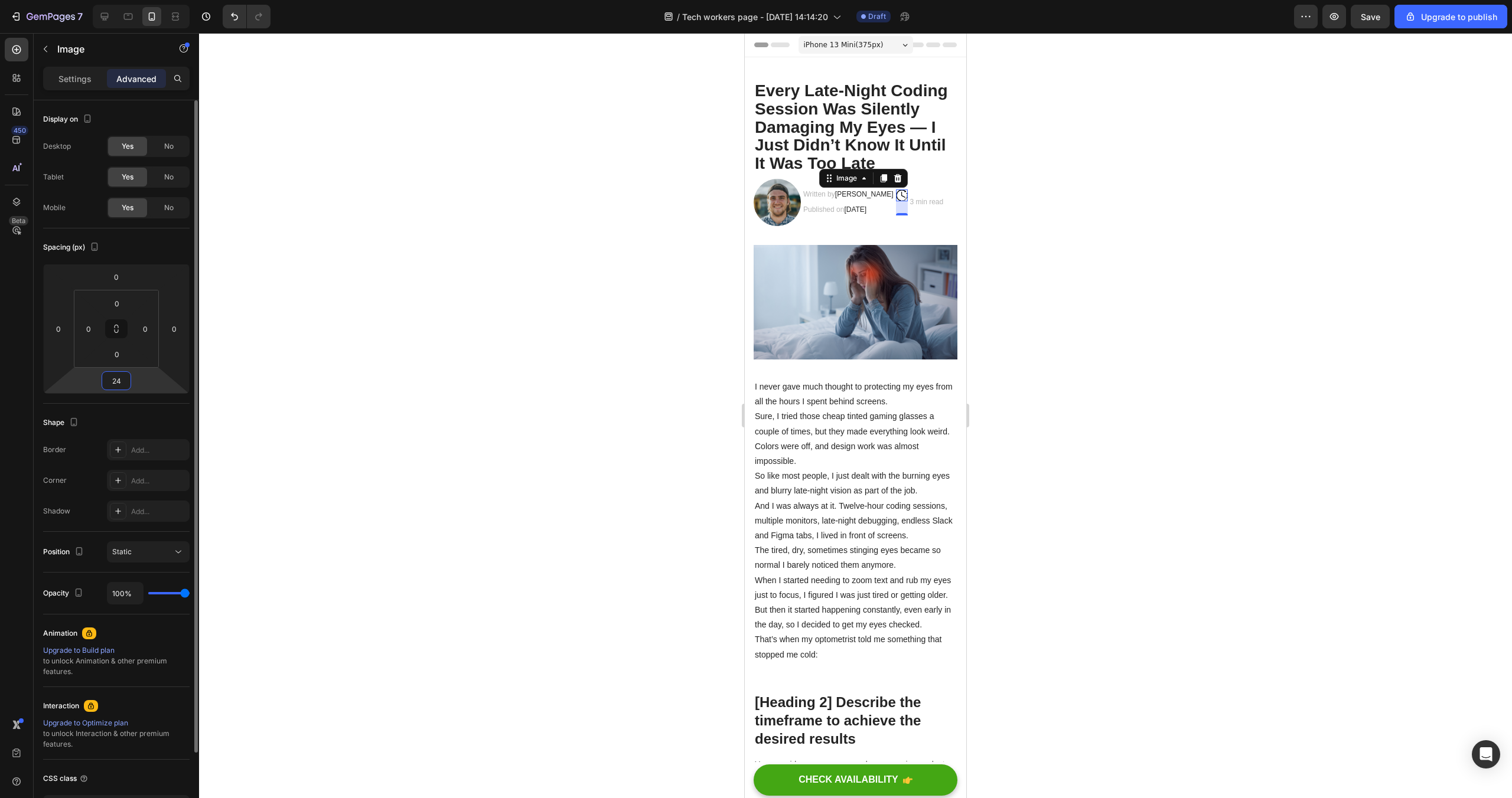
click at [123, 379] on input "24" at bounding box center [116, 380] width 24 height 18
click at [149, 0] on html "7 / Tech workers page - Sep 27, 14:14:20 Draft Preview Save Upgrade to publish …" at bounding box center [756, 0] width 1512 height 0
click at [118, 382] on input "24" at bounding box center [116, 380] width 24 height 18
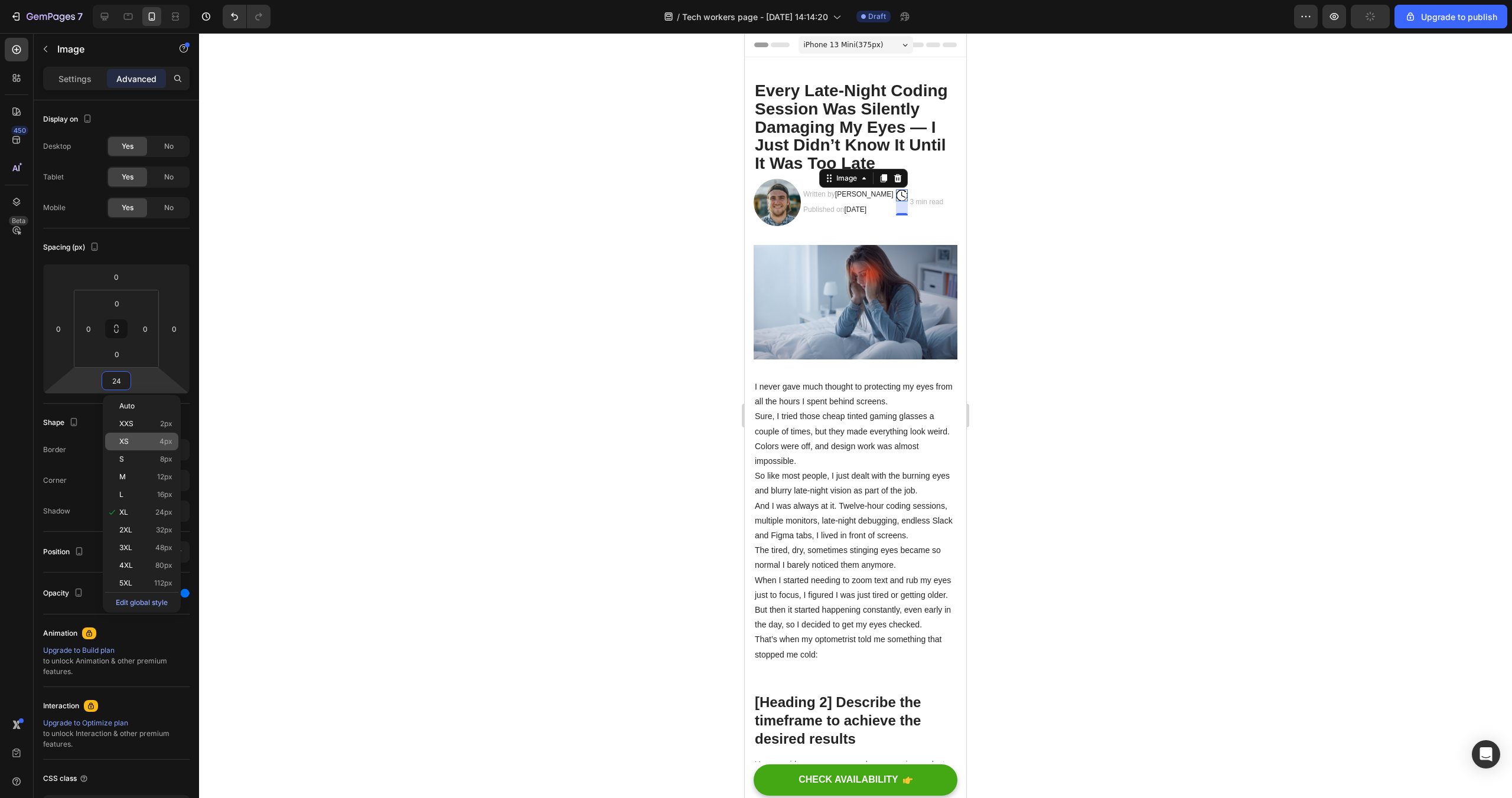
click at [165, 441] on span "4px" at bounding box center [166, 442] width 13 height 9
type input "4"
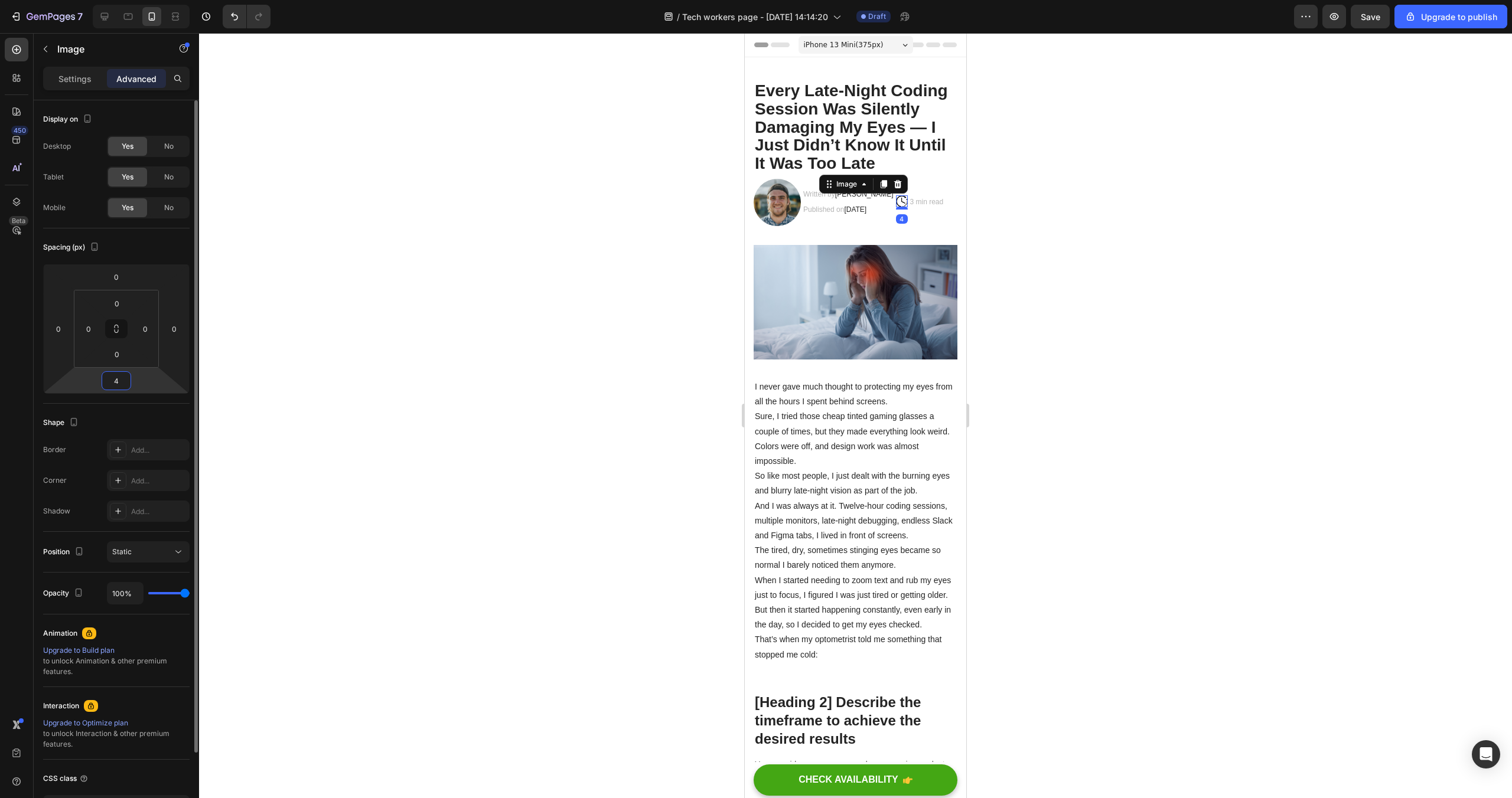
click at [108, 382] on input "4" at bounding box center [116, 380] width 24 height 18
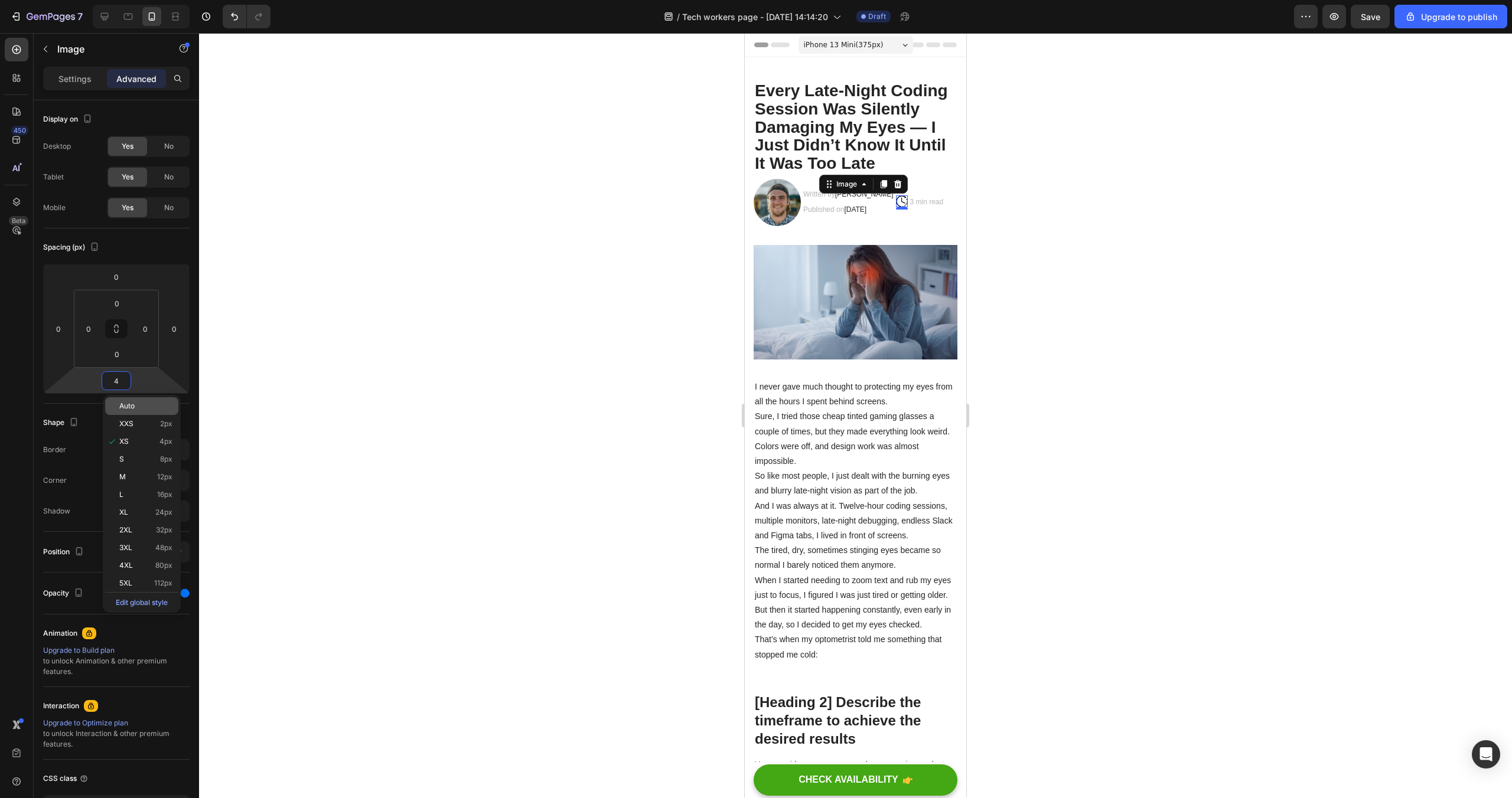
click at [153, 408] on p "Auto" at bounding box center [146, 407] width 53 height 9
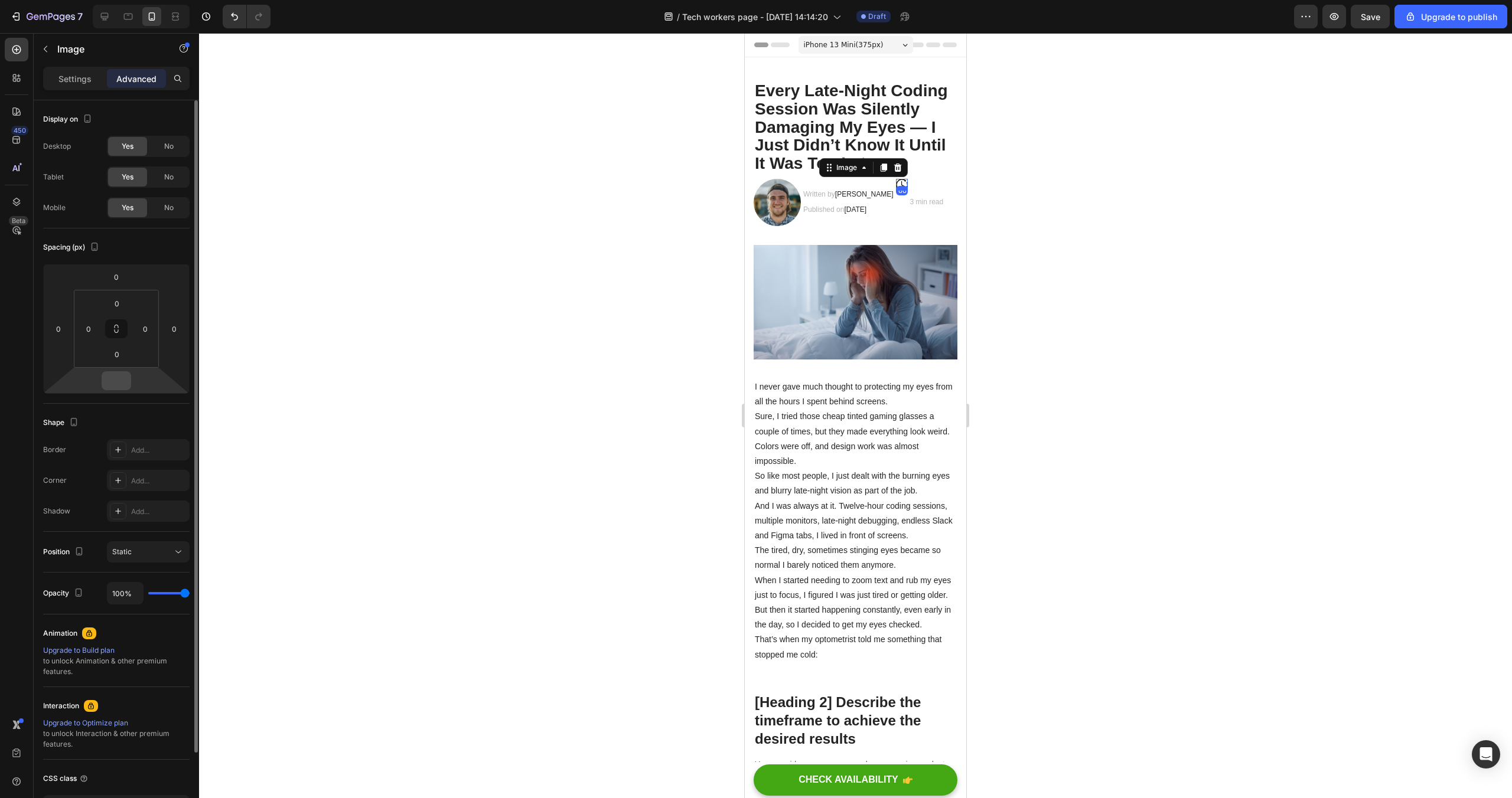
click at [123, 377] on input "number" at bounding box center [116, 380] width 24 height 18
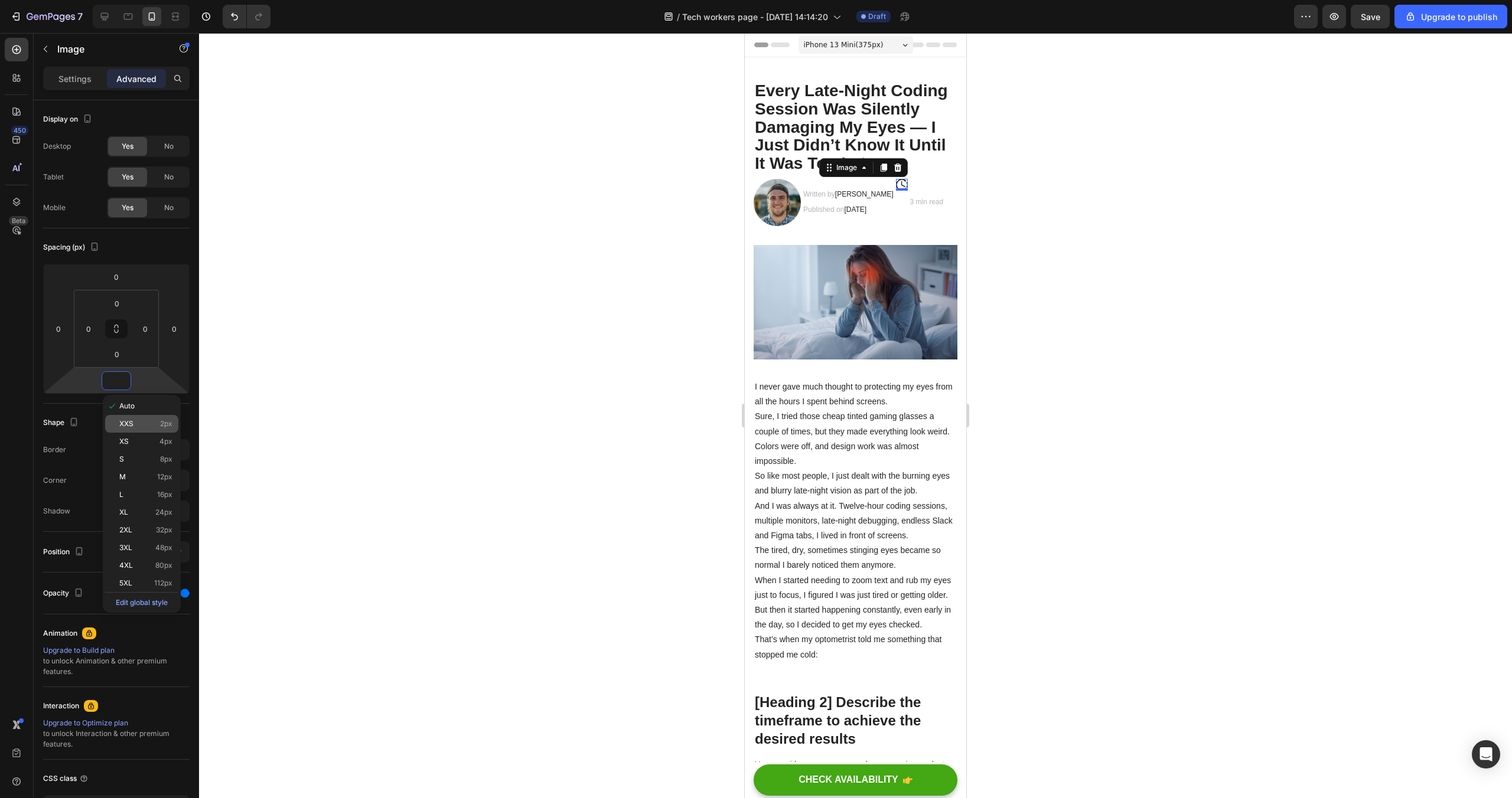
click at [141, 419] on div "XXS 2px" at bounding box center [142, 424] width 73 height 18
type input "2"
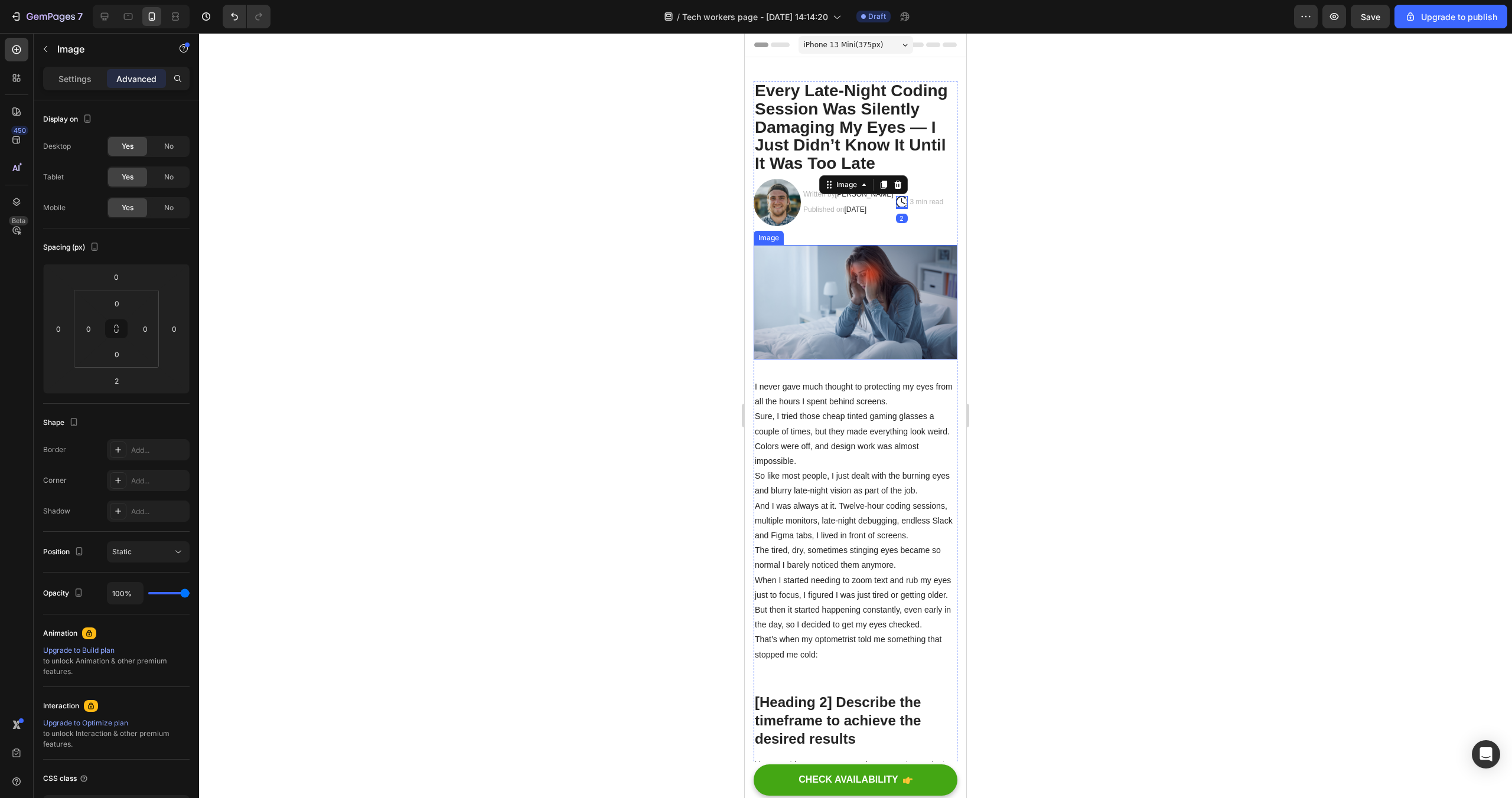
click at [1105, 271] on div at bounding box center [856, 415] width 1313 height 765
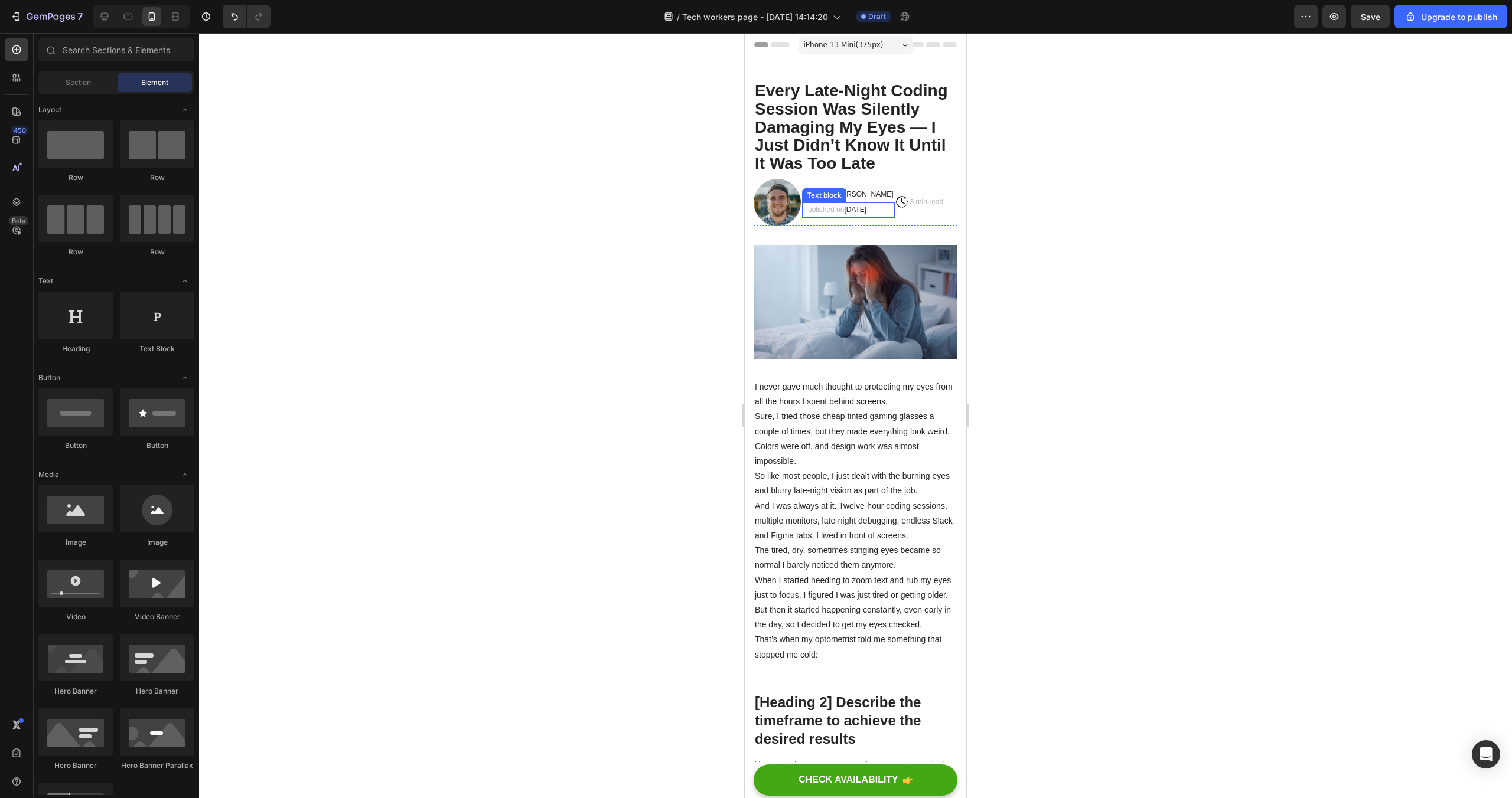
click at [854, 209] on p "Published on September 29, 2025" at bounding box center [848, 210] width 90 height 13
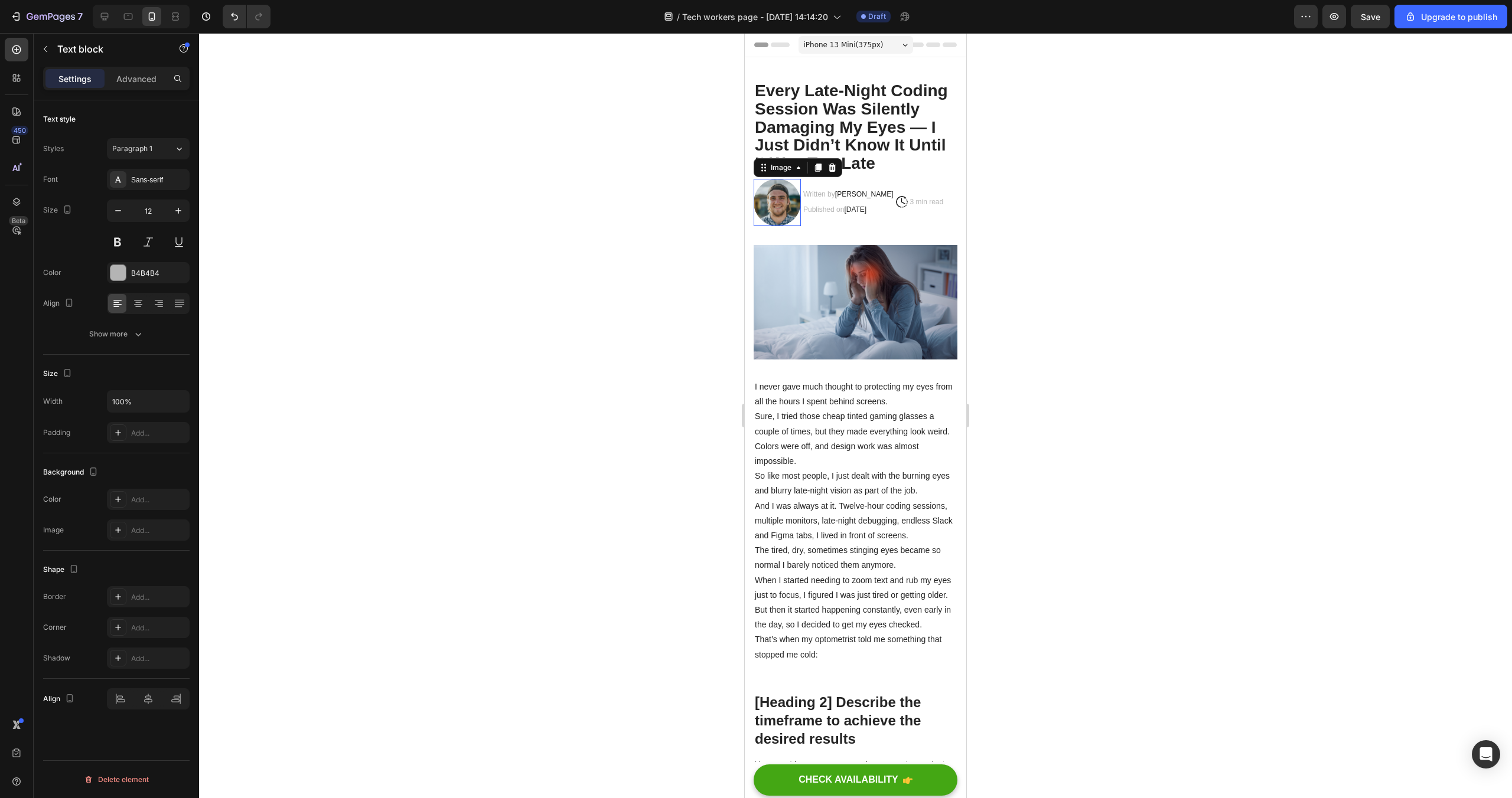
click at [773, 205] on img at bounding box center [778, 203] width 47 height 47
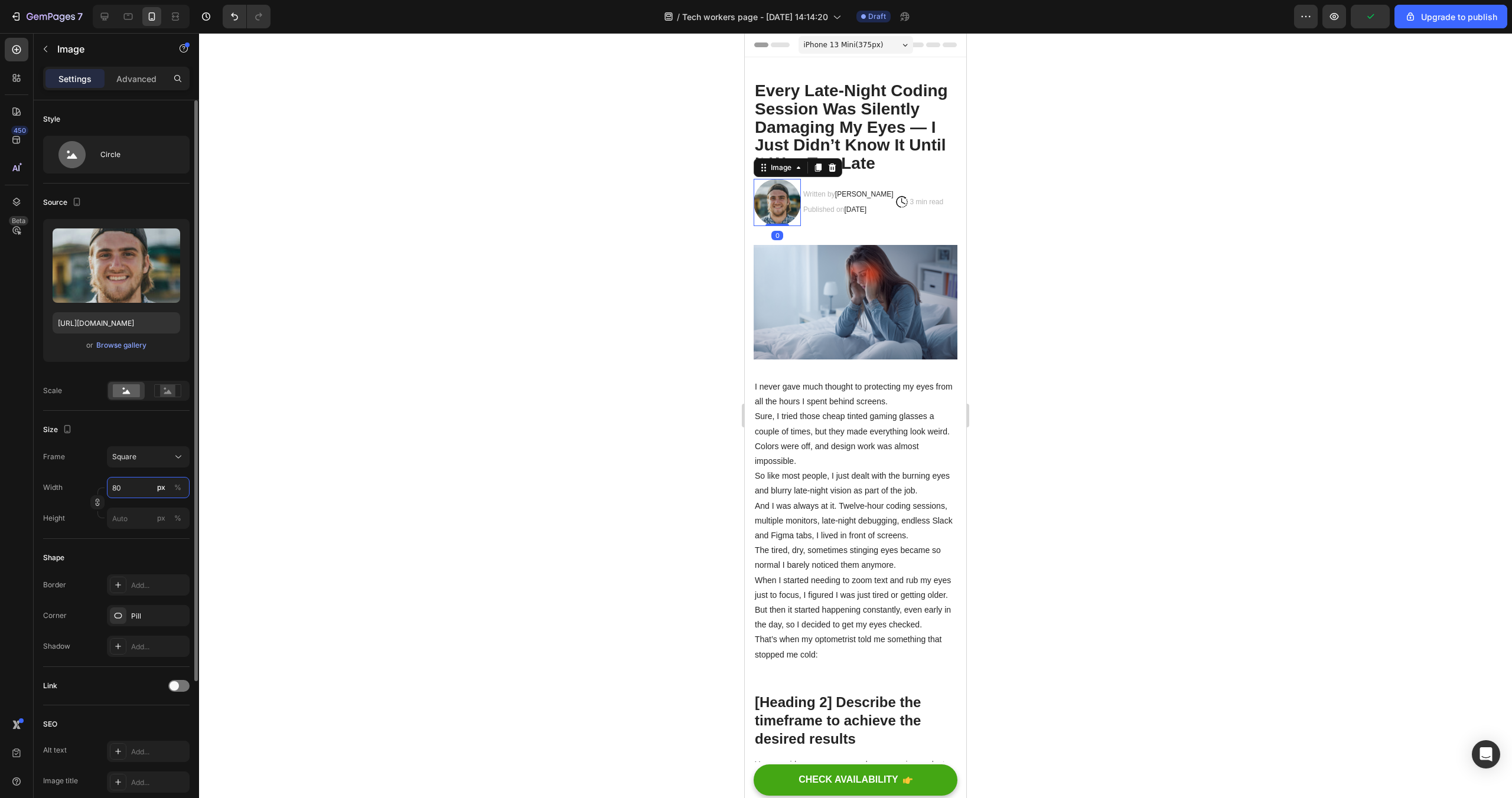
click at [116, 488] on input "80" at bounding box center [149, 488] width 83 height 21
type input "70"
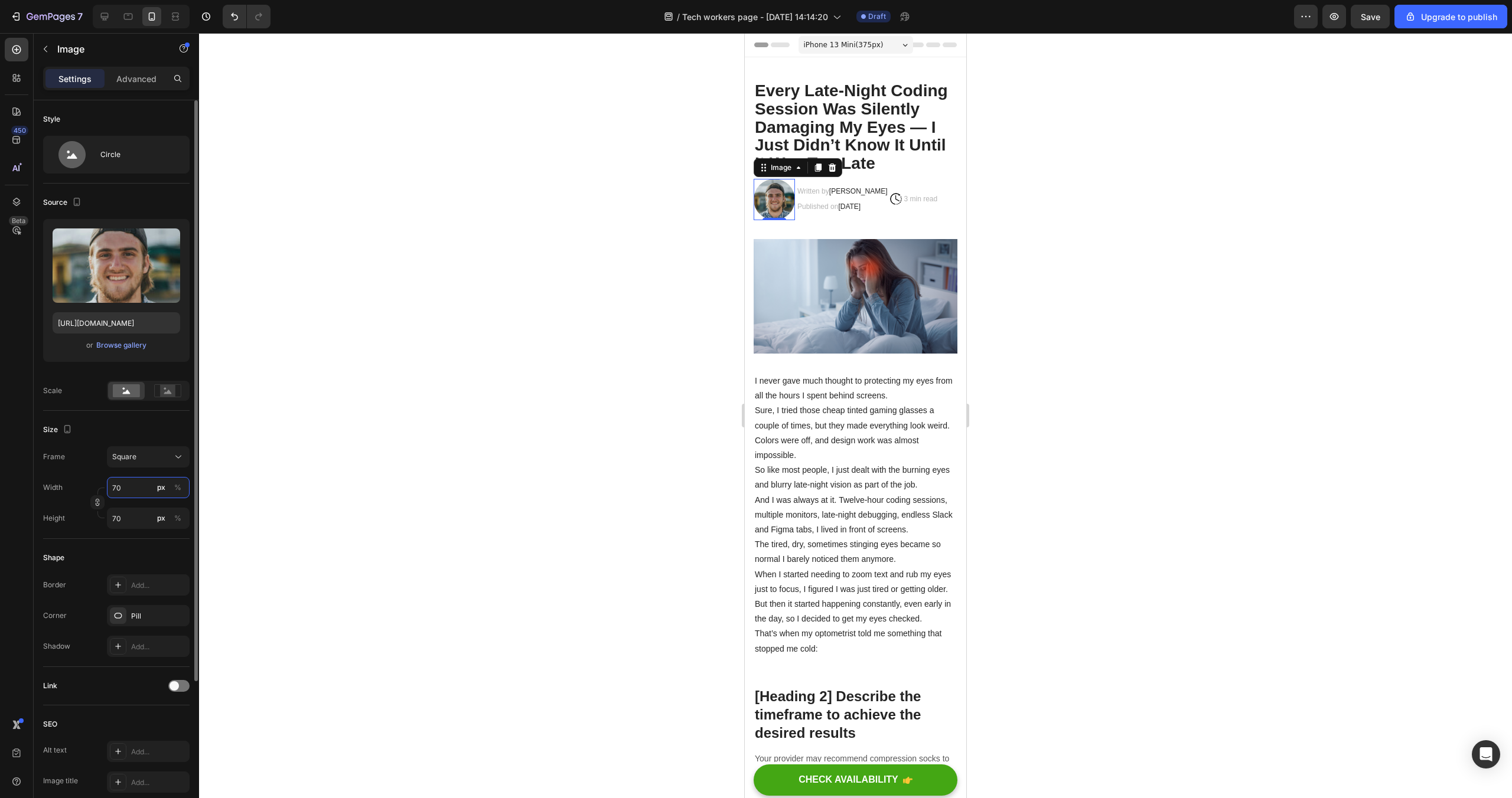
type input "0"
type input "60"
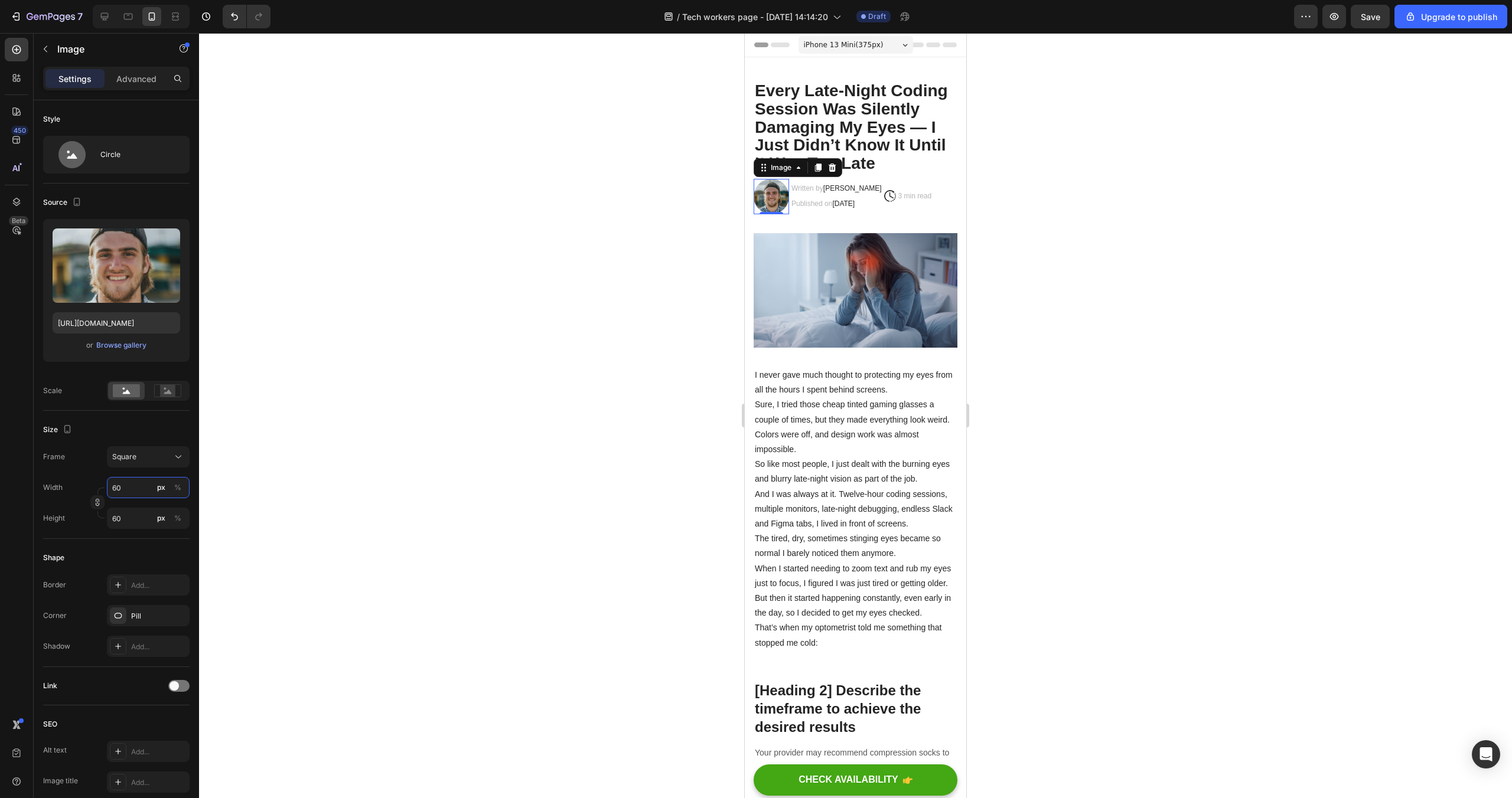
type input "60"
click at [1211, 259] on div at bounding box center [856, 415] width 1313 height 765
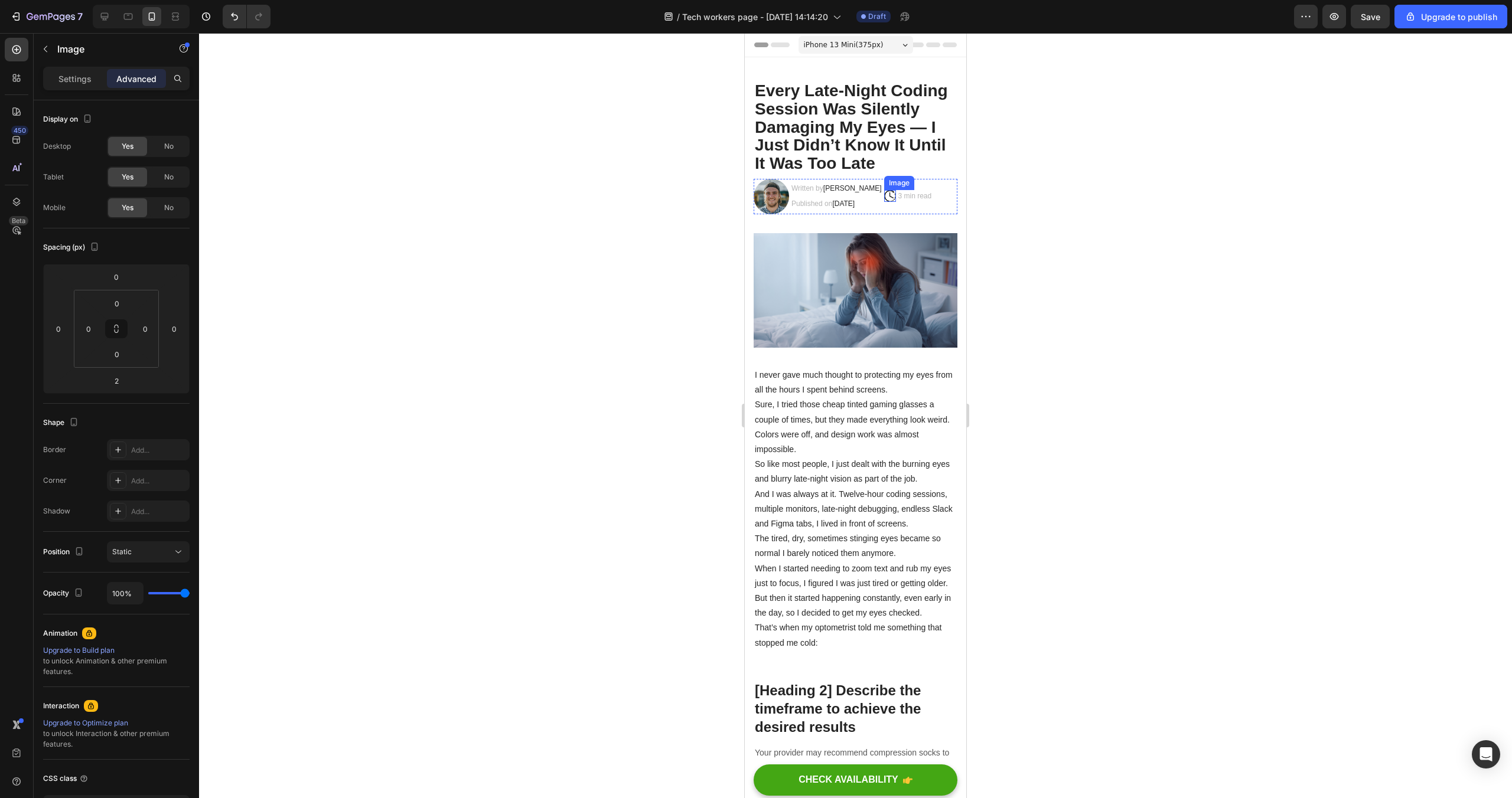
click at [896, 196] on img at bounding box center [890, 195] width 12 height 12
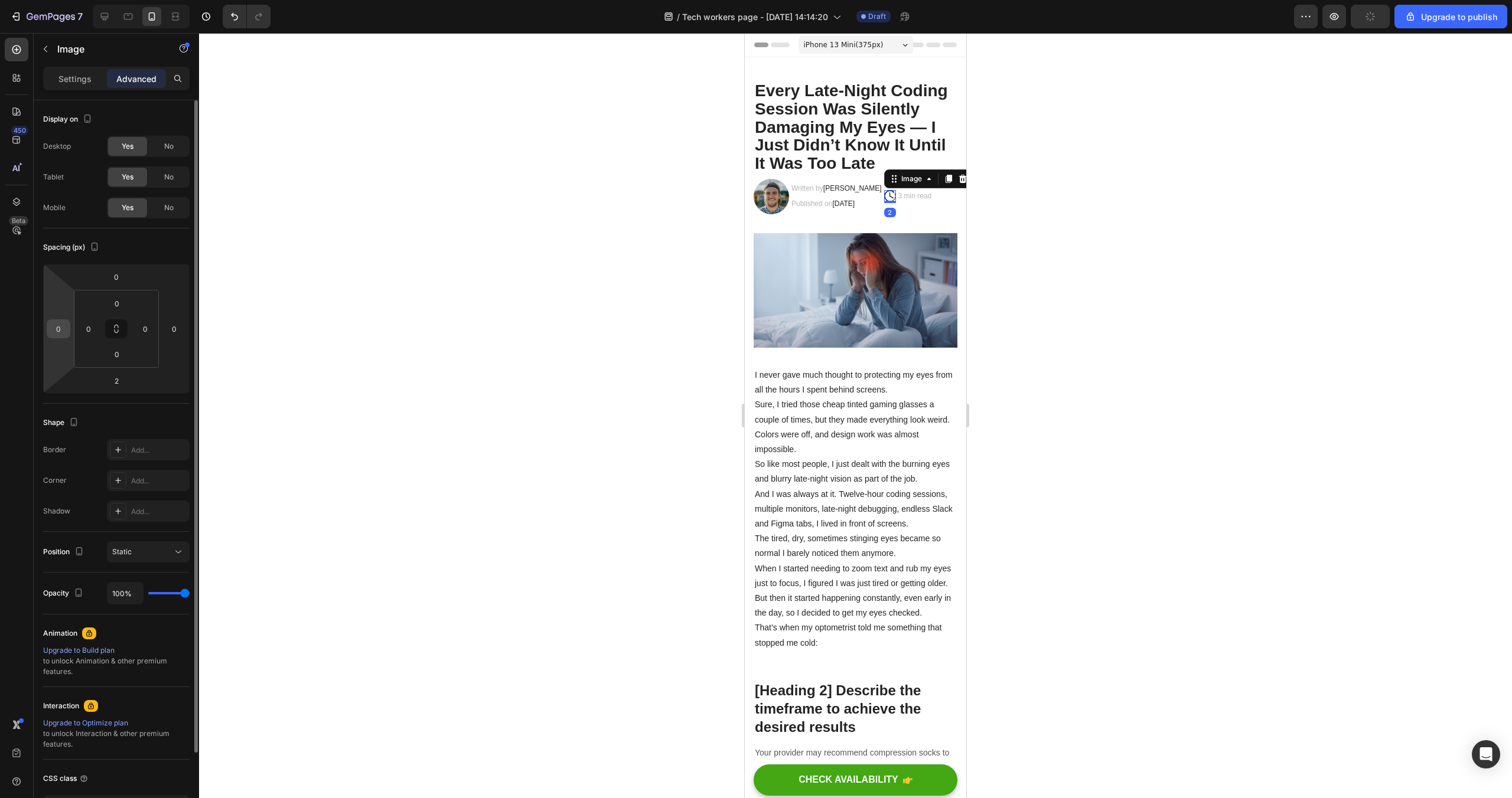
click at [52, 326] on input "0" at bounding box center [58, 329] width 18 height 18
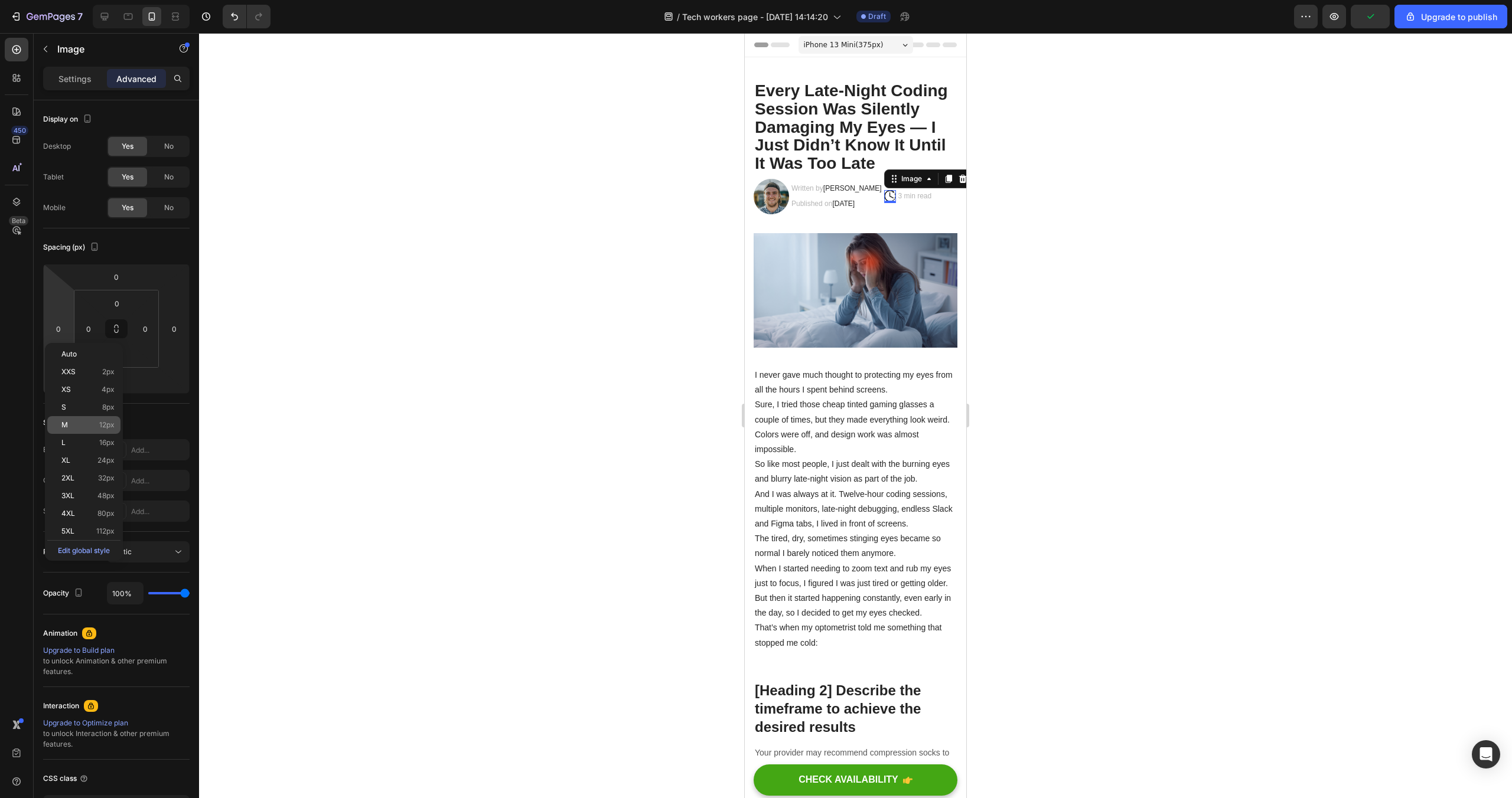
click at [92, 429] on div "M 12px" at bounding box center [84, 425] width 73 height 18
type input "12"
click at [1267, 240] on div at bounding box center [856, 415] width 1313 height 765
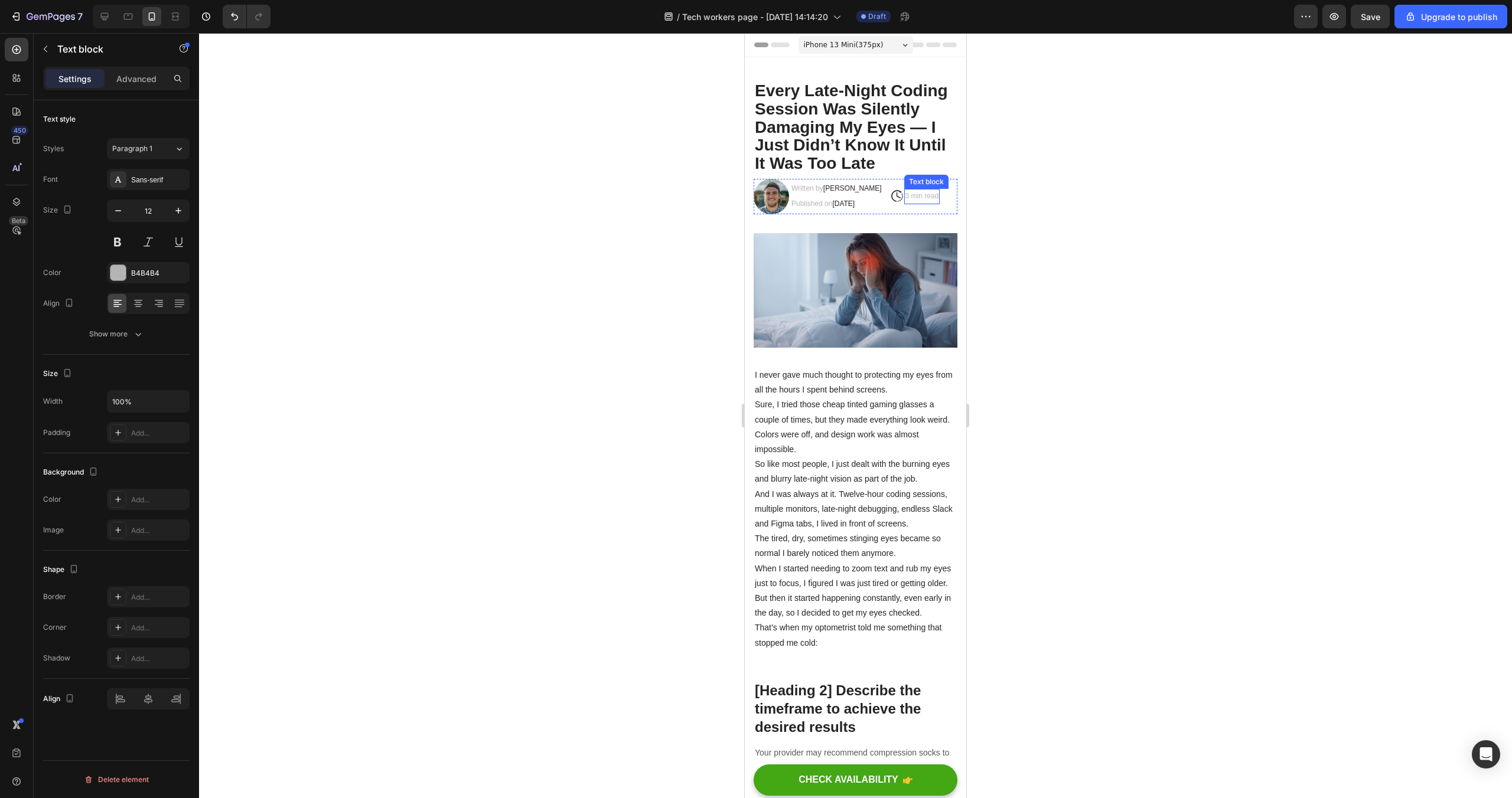
click at [939, 196] on p "3 min read" at bounding box center [922, 196] width 33 height 13
click at [122, 271] on div at bounding box center [118, 273] width 15 height 15
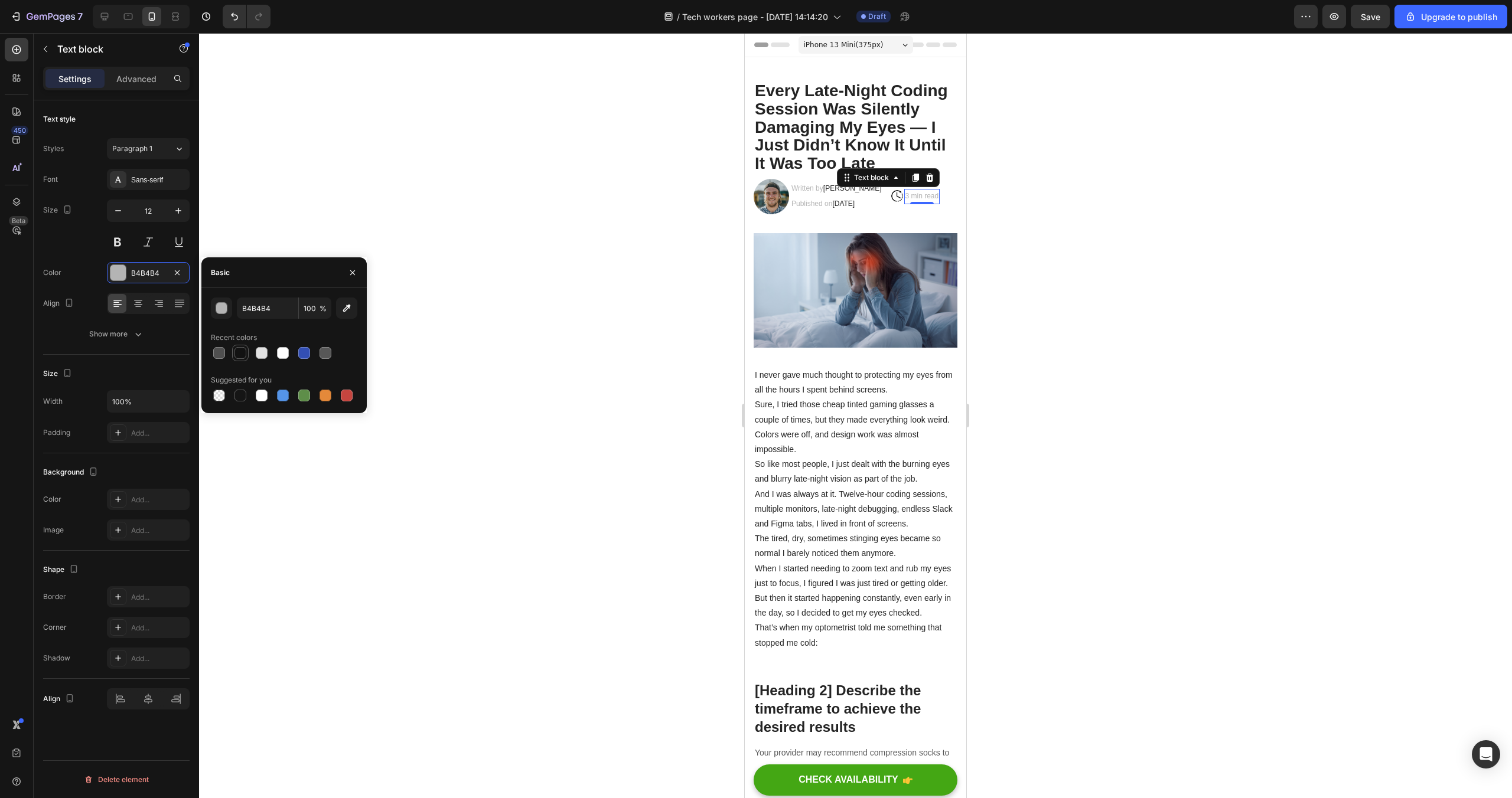
click at [240, 353] on div at bounding box center [240, 352] width 12 height 12
type input "121212"
click at [382, 217] on div at bounding box center [856, 415] width 1313 height 765
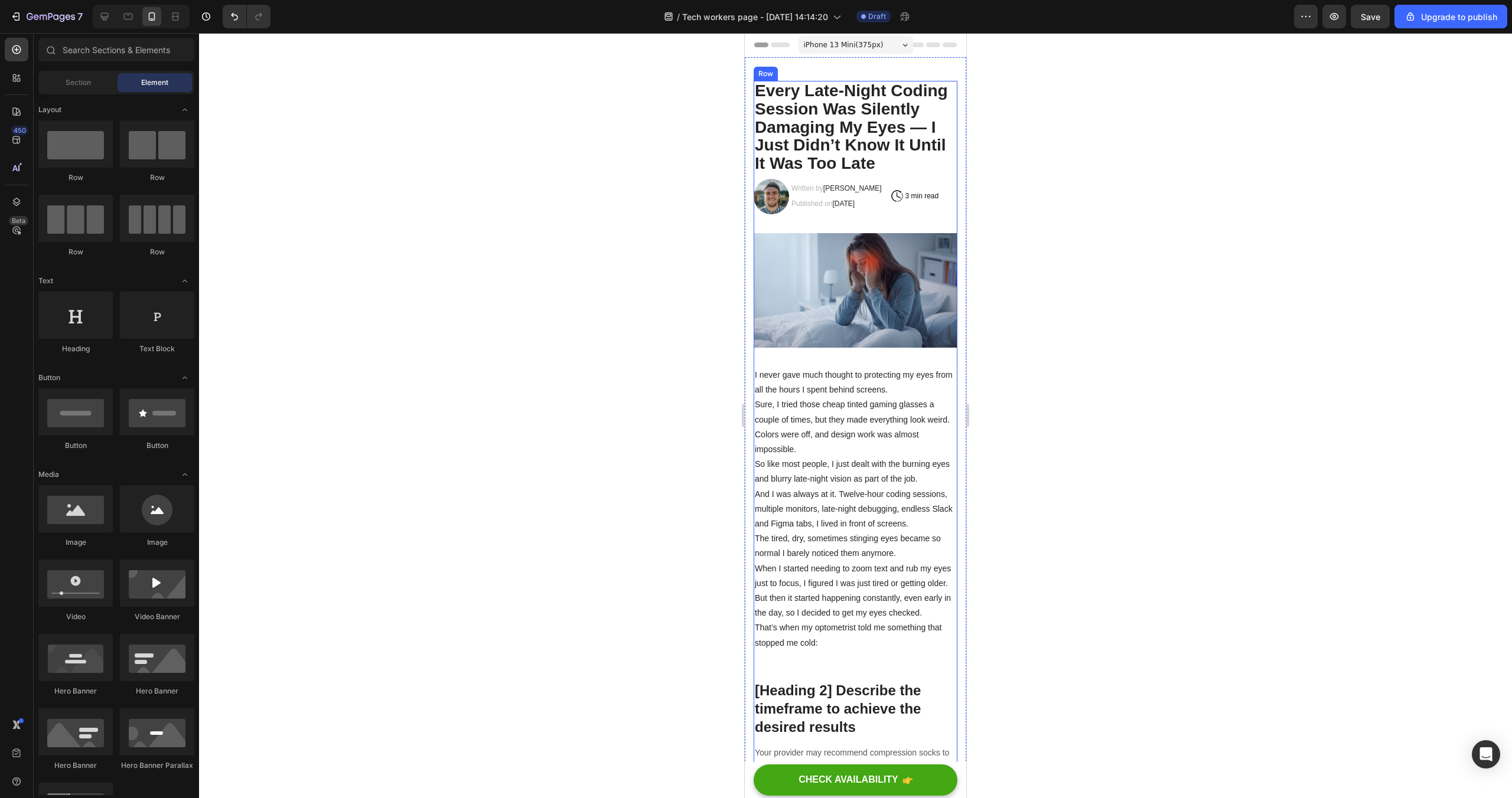
click at [1137, 234] on div at bounding box center [856, 415] width 1313 height 765
click at [855, 201] on span "September 29, 2025" at bounding box center [843, 204] width 23 height 9
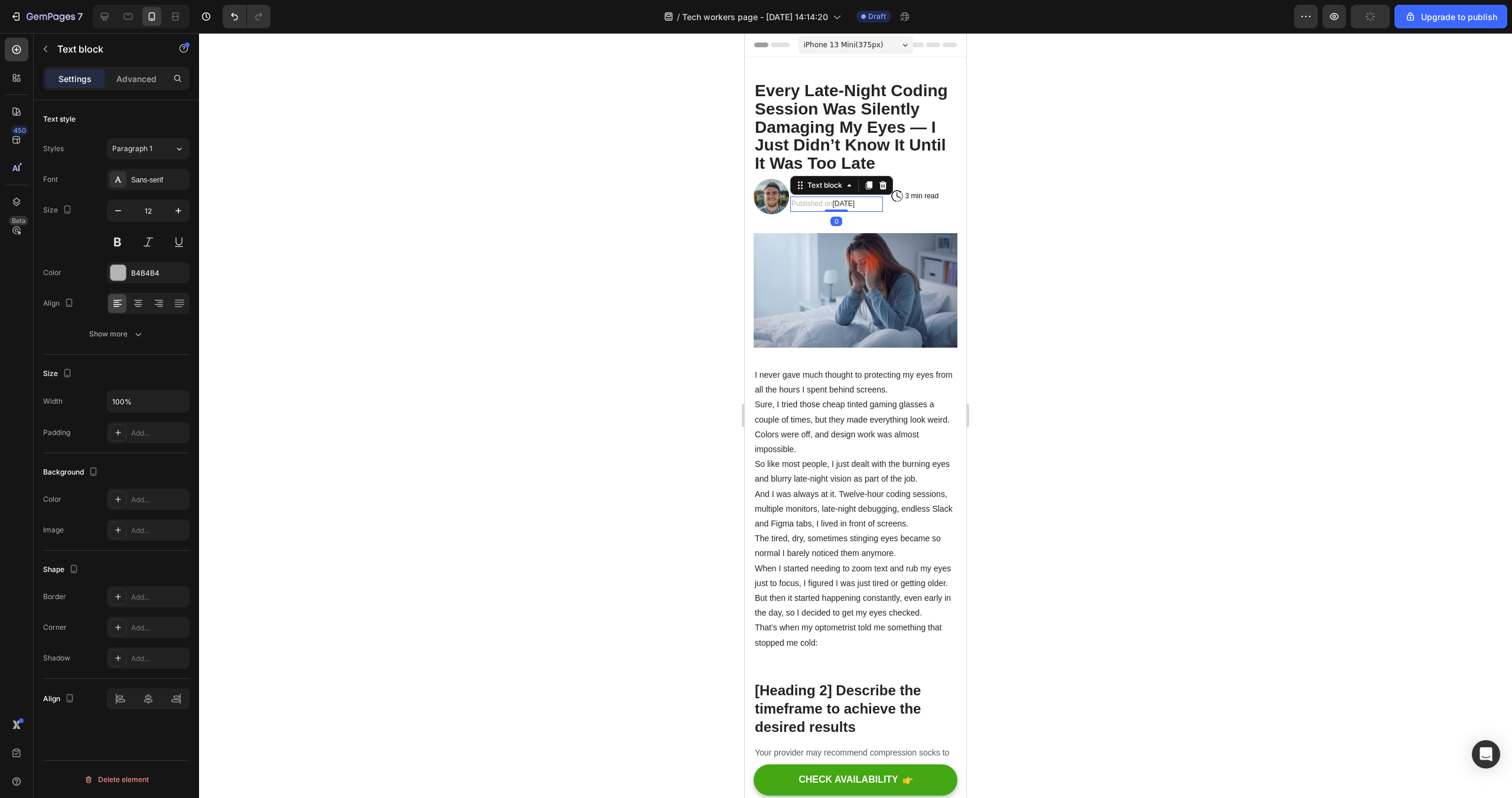
click at [855, 201] on span "September 29, 2025" at bounding box center [843, 204] width 23 height 9
click at [855, 200] on span "September 29, 2025" at bounding box center [843, 204] width 23 height 9
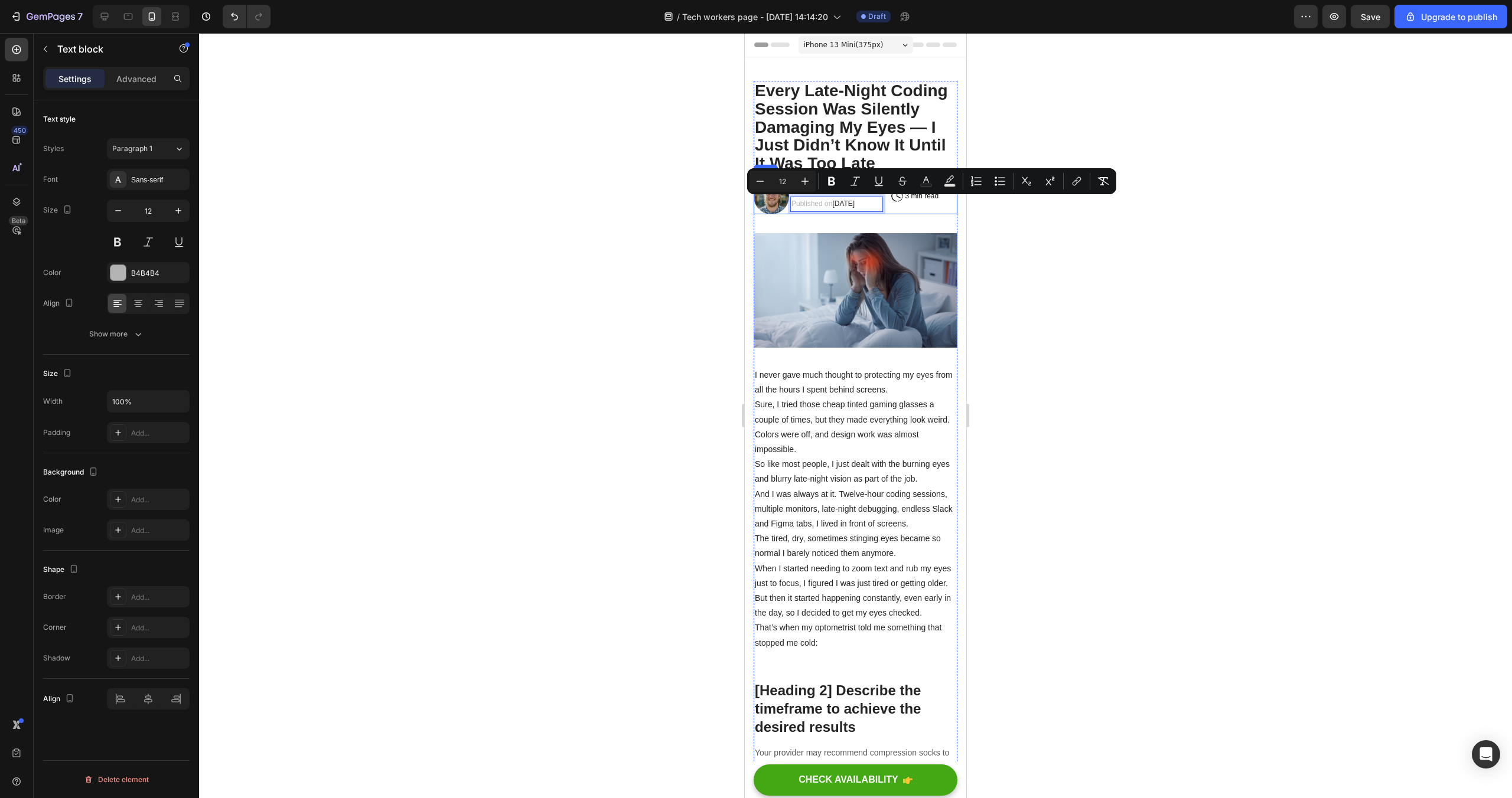
drag, startPoint x: 851, startPoint y: 206, endPoint x: 905, endPoint y: 206, distance: 54.0
click at [905, 206] on div "Image Written by Alex Parker Text block Published on September 29, 2025 Text bl…" at bounding box center [856, 197] width 204 height 35
click at [919, 183] on button "color" at bounding box center [926, 181] width 21 height 21
type input "242424"
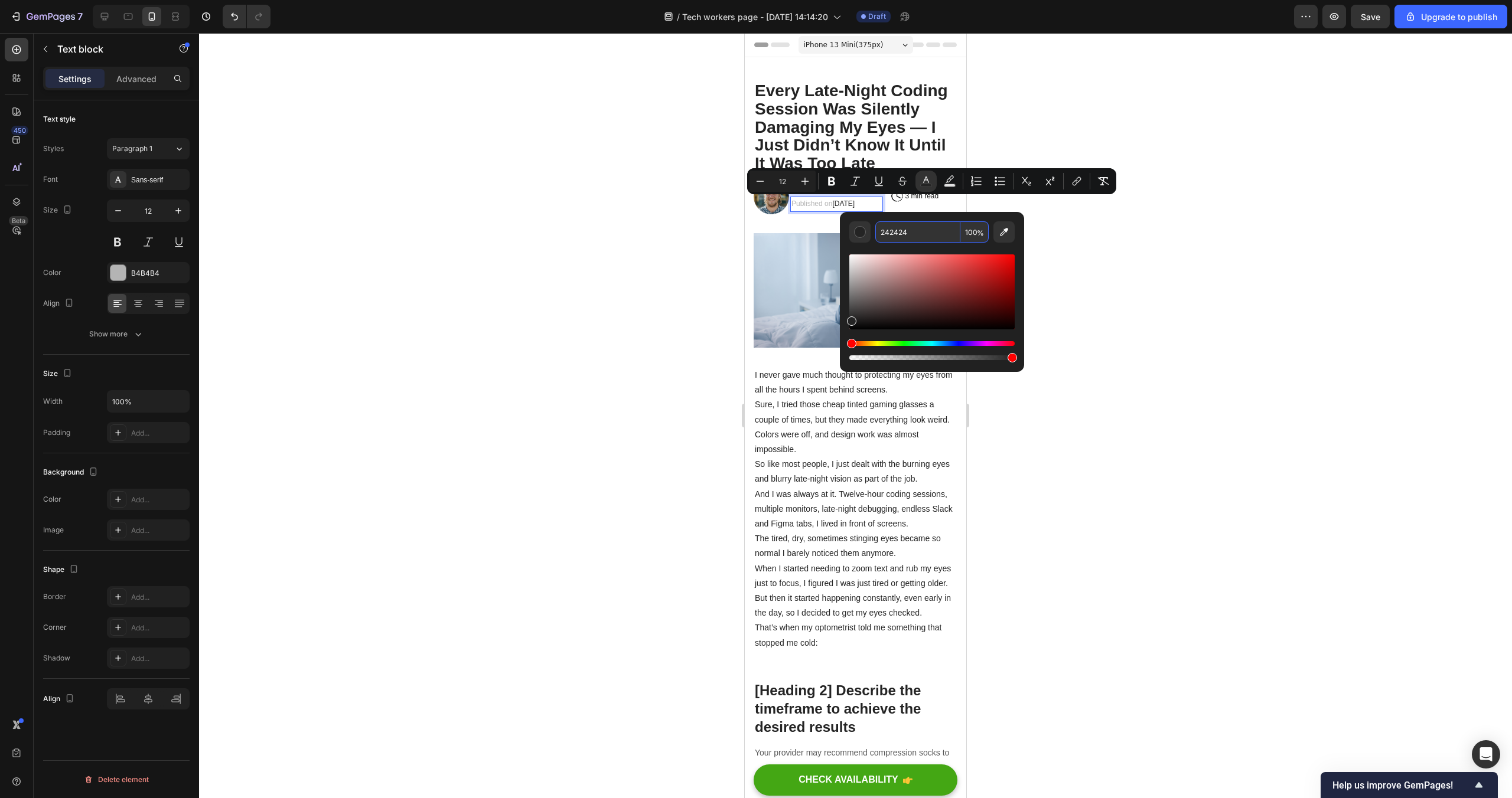
click at [917, 231] on input "242424" at bounding box center [918, 232] width 85 height 21
type input "B4B4B4"
click at [1183, 255] on div at bounding box center [856, 415] width 1313 height 765
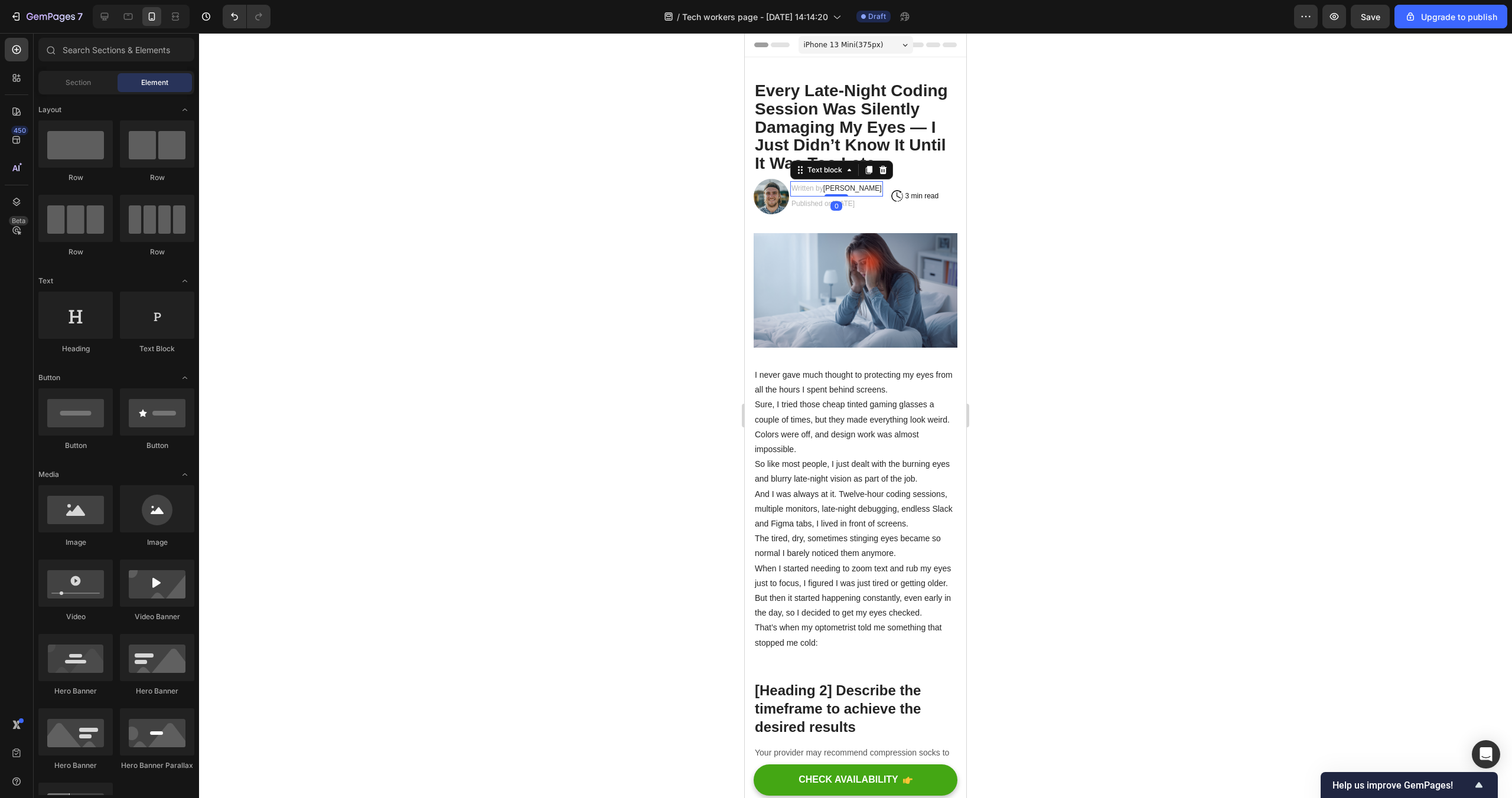
click at [855, 189] on span "Alex Parker" at bounding box center [853, 189] width 58 height 9
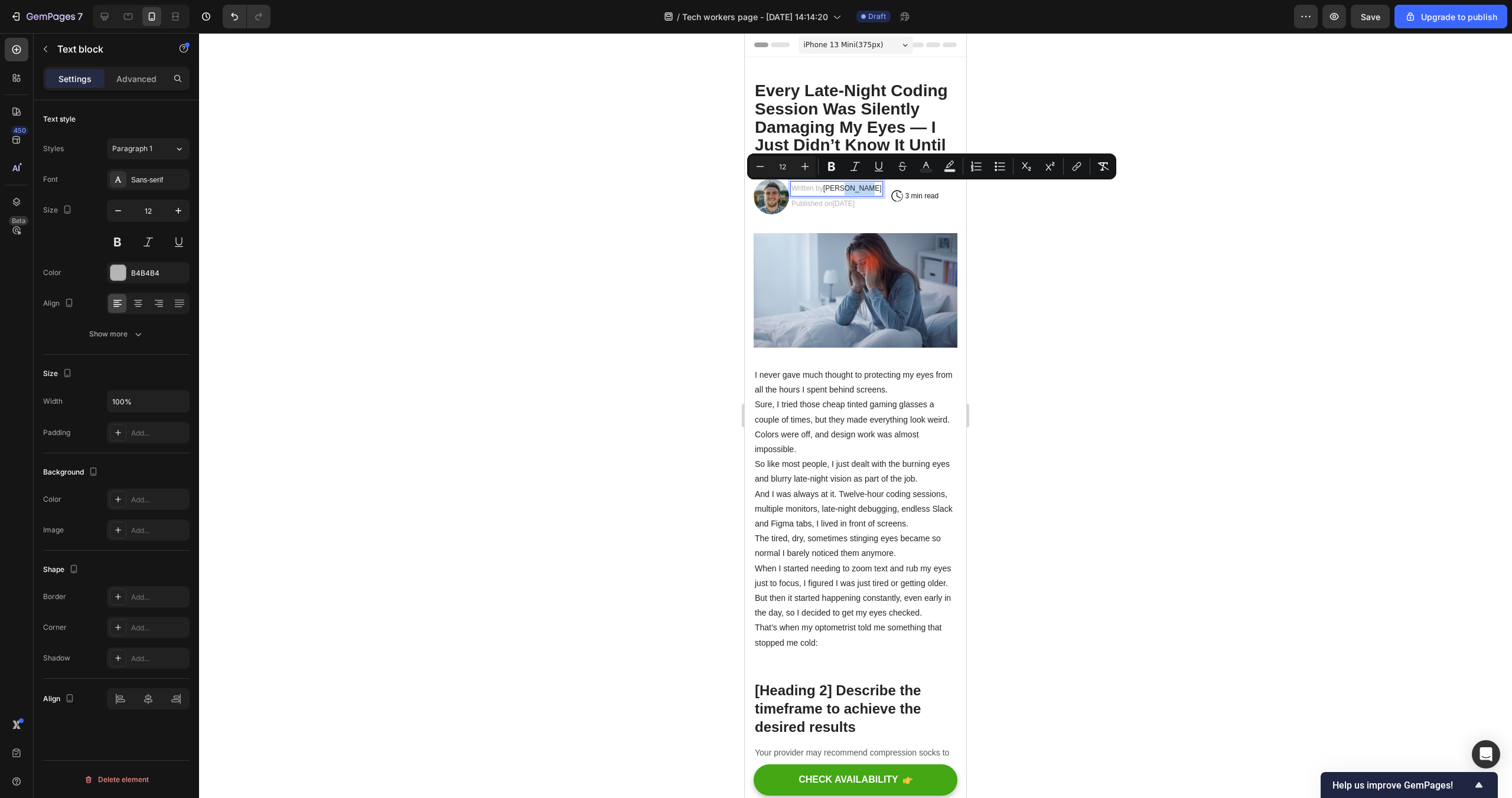
click at [873, 187] on p "Written by Alex Parker" at bounding box center [837, 189] width 90 height 13
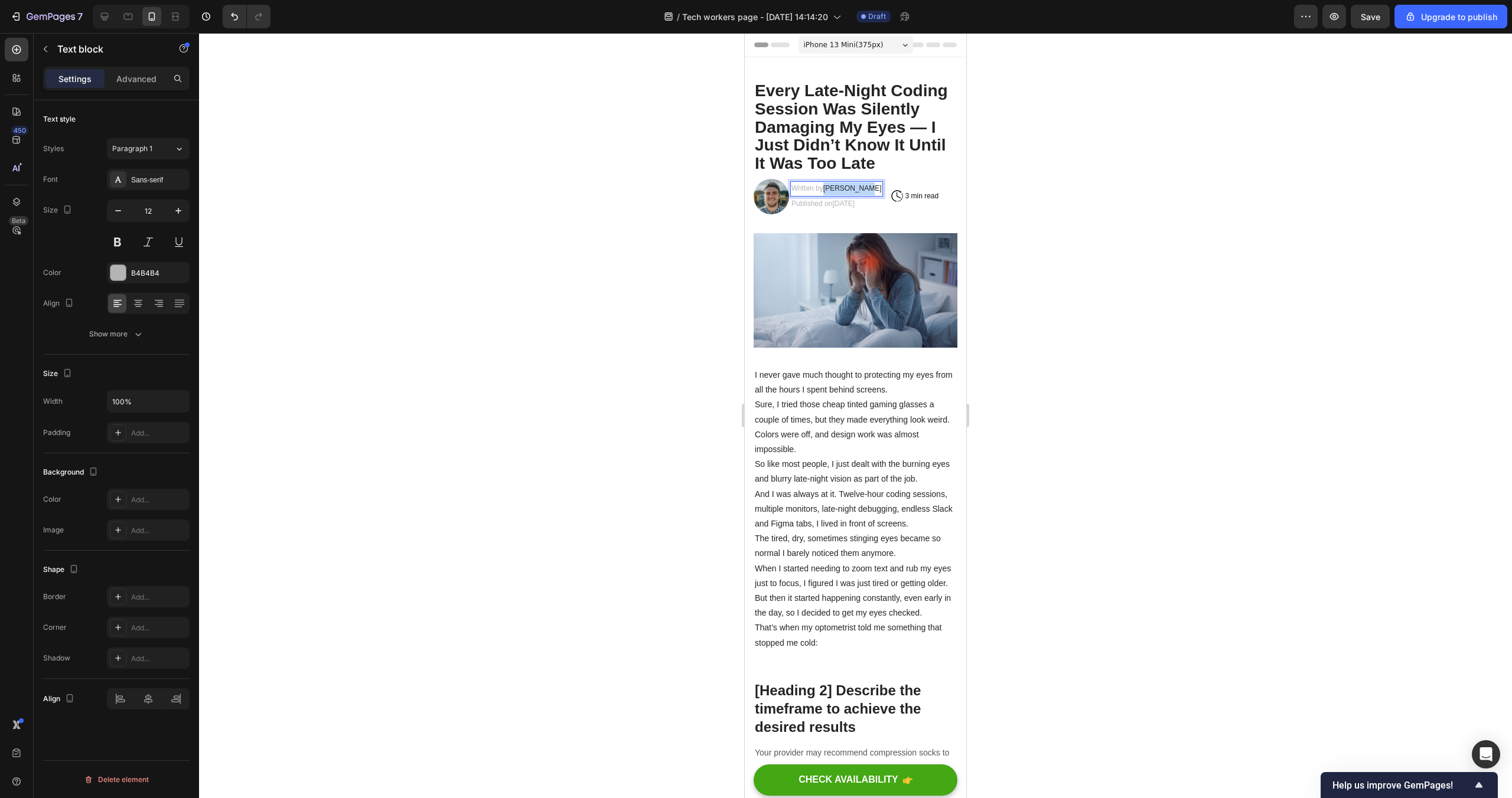
drag, startPoint x: 872, startPoint y: 187, endPoint x: 826, endPoint y: 188, distance: 46.0
click at [826, 188] on p "Written by Alex Parker" at bounding box center [837, 189] width 90 height 13
click at [927, 165] on icon "Editor contextual toolbar" at bounding box center [926, 165] width 6 height 7
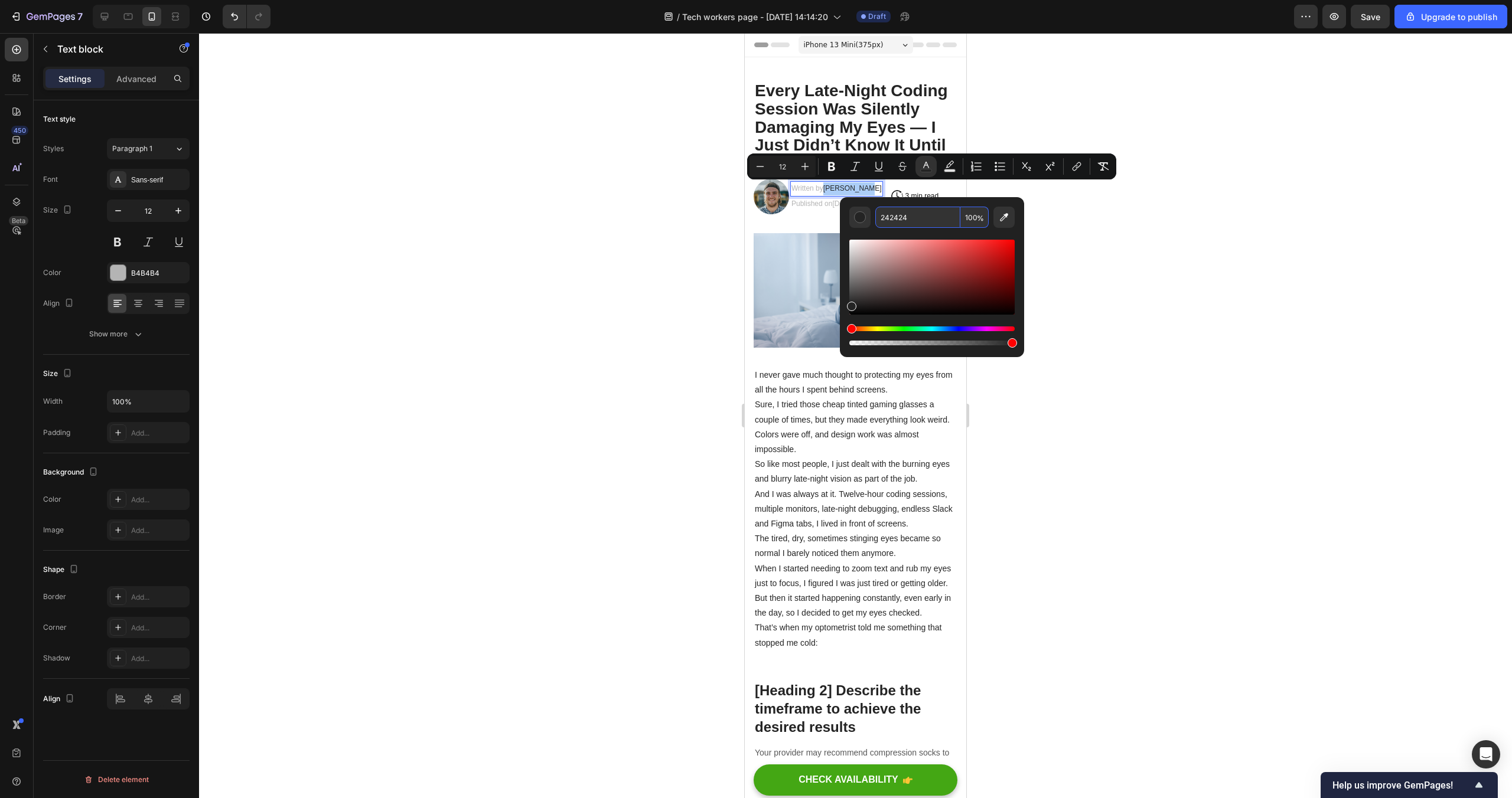
click at [902, 220] on input "242424" at bounding box center [918, 217] width 85 height 21
type input "B4B4B4"
click at [1146, 232] on div at bounding box center [856, 415] width 1313 height 765
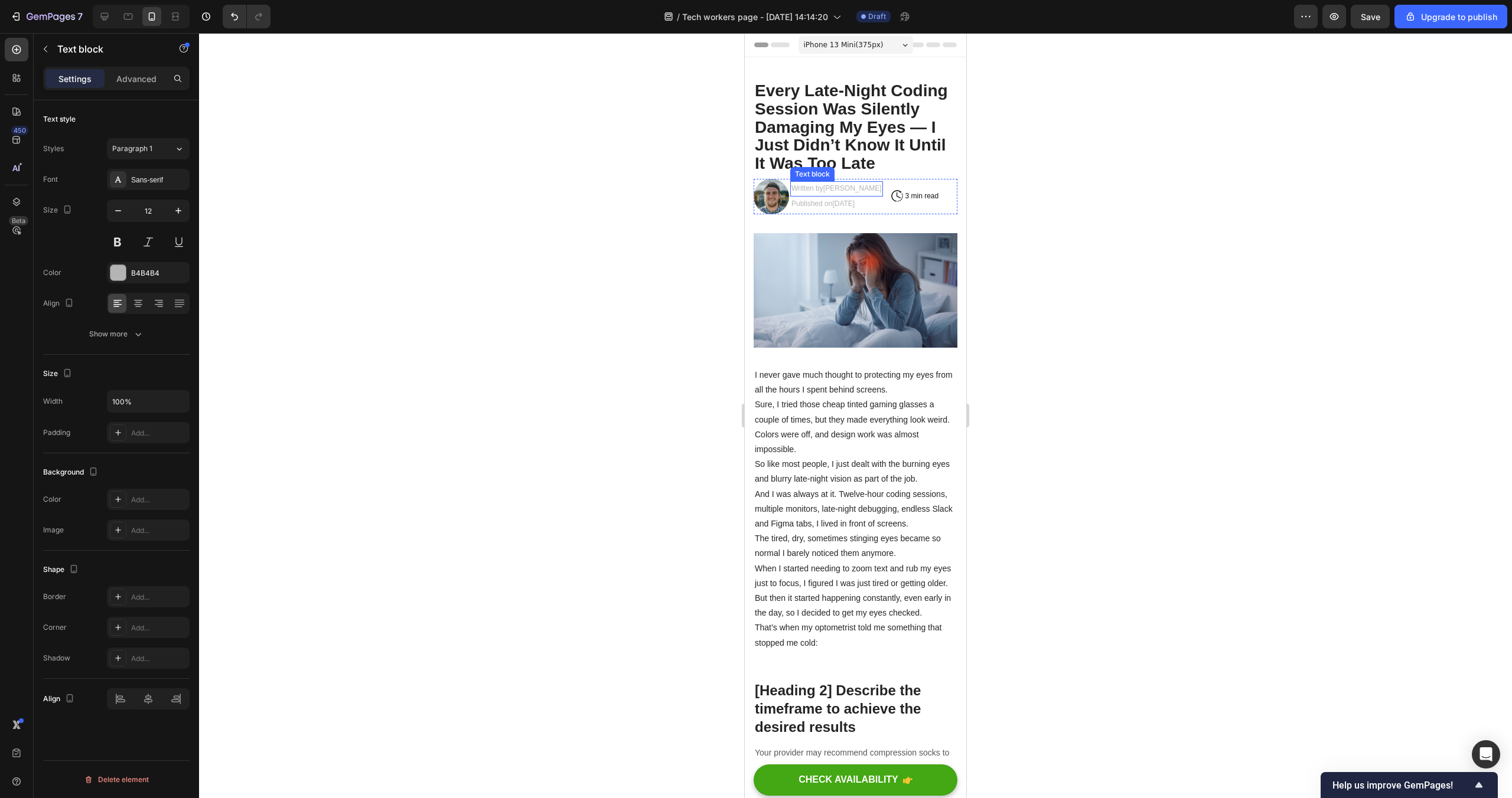
click at [835, 183] on p "Written by Alex Parker" at bounding box center [837, 189] width 90 height 13
click at [932, 165] on button "color" at bounding box center [926, 166] width 21 height 21
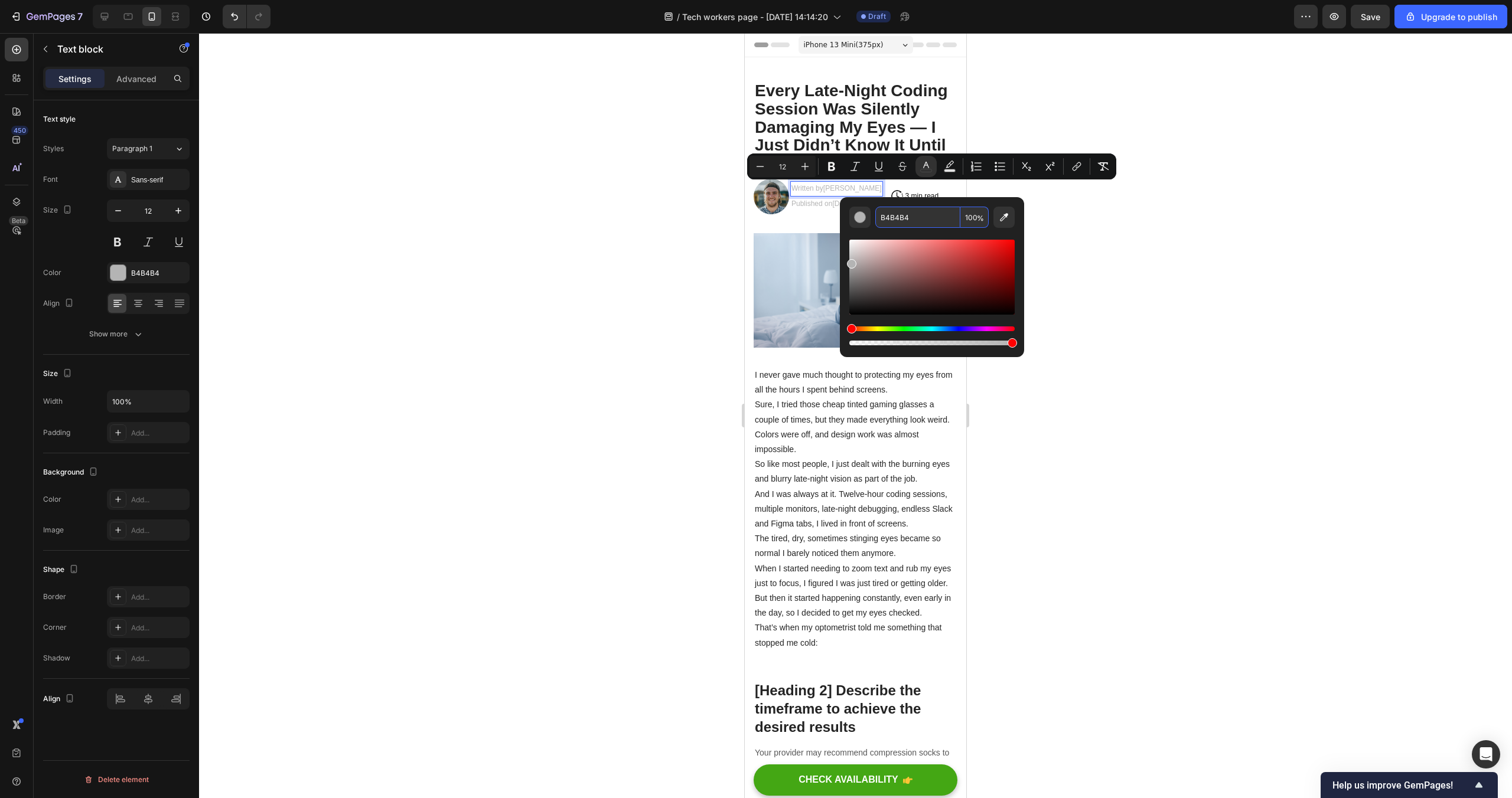
drag, startPoint x: 946, startPoint y: 219, endPoint x: 874, endPoint y: 214, distance: 72.2
click at [874, 214] on div "B4B4B4 100 %" at bounding box center [932, 217] width 166 height 21
drag, startPoint x: 912, startPoint y: 212, endPoint x: 891, endPoint y: 220, distance: 22.5
click at [895, 218] on input "B4B4B4" at bounding box center [918, 217] width 85 height 21
click at [891, 220] on input "B4B4B4" at bounding box center [918, 217] width 85 height 21
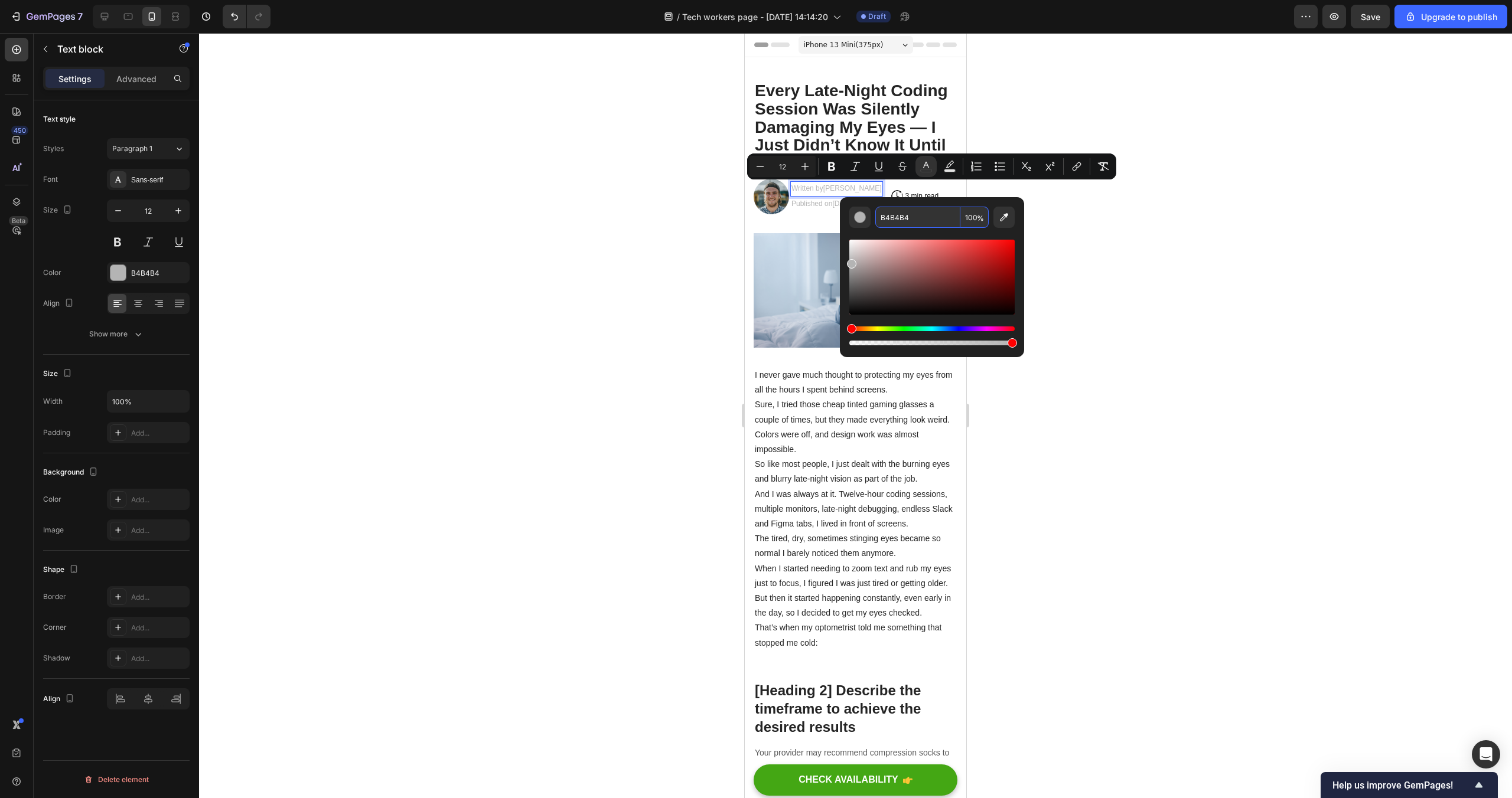
click at [891, 220] on input "B4B4B4" at bounding box center [918, 217] width 85 height 21
type input "929292"
click at [1138, 251] on div at bounding box center [856, 415] width 1313 height 765
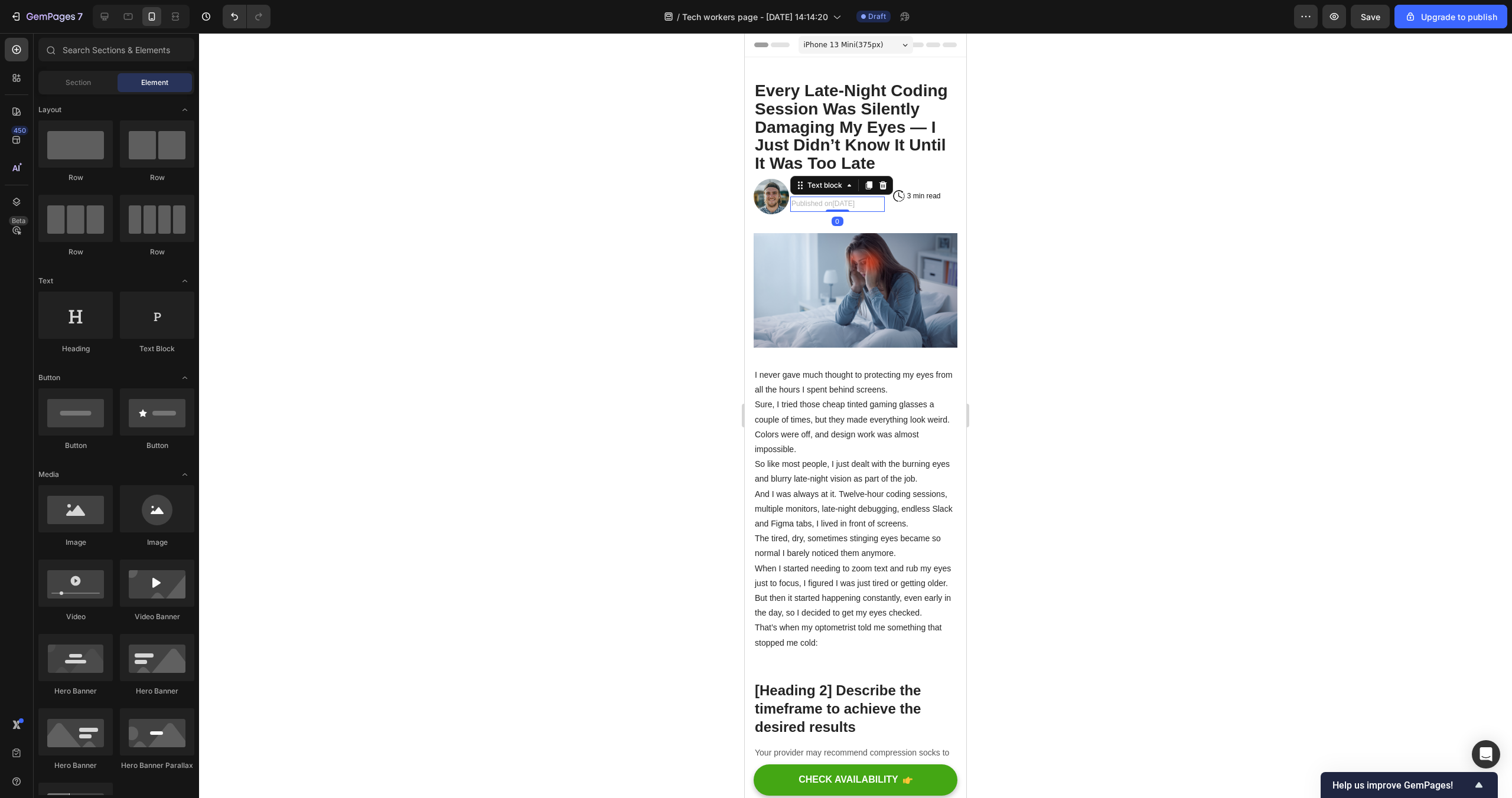
click at [851, 203] on span "September 29, 2025" at bounding box center [843, 204] width 23 height 9
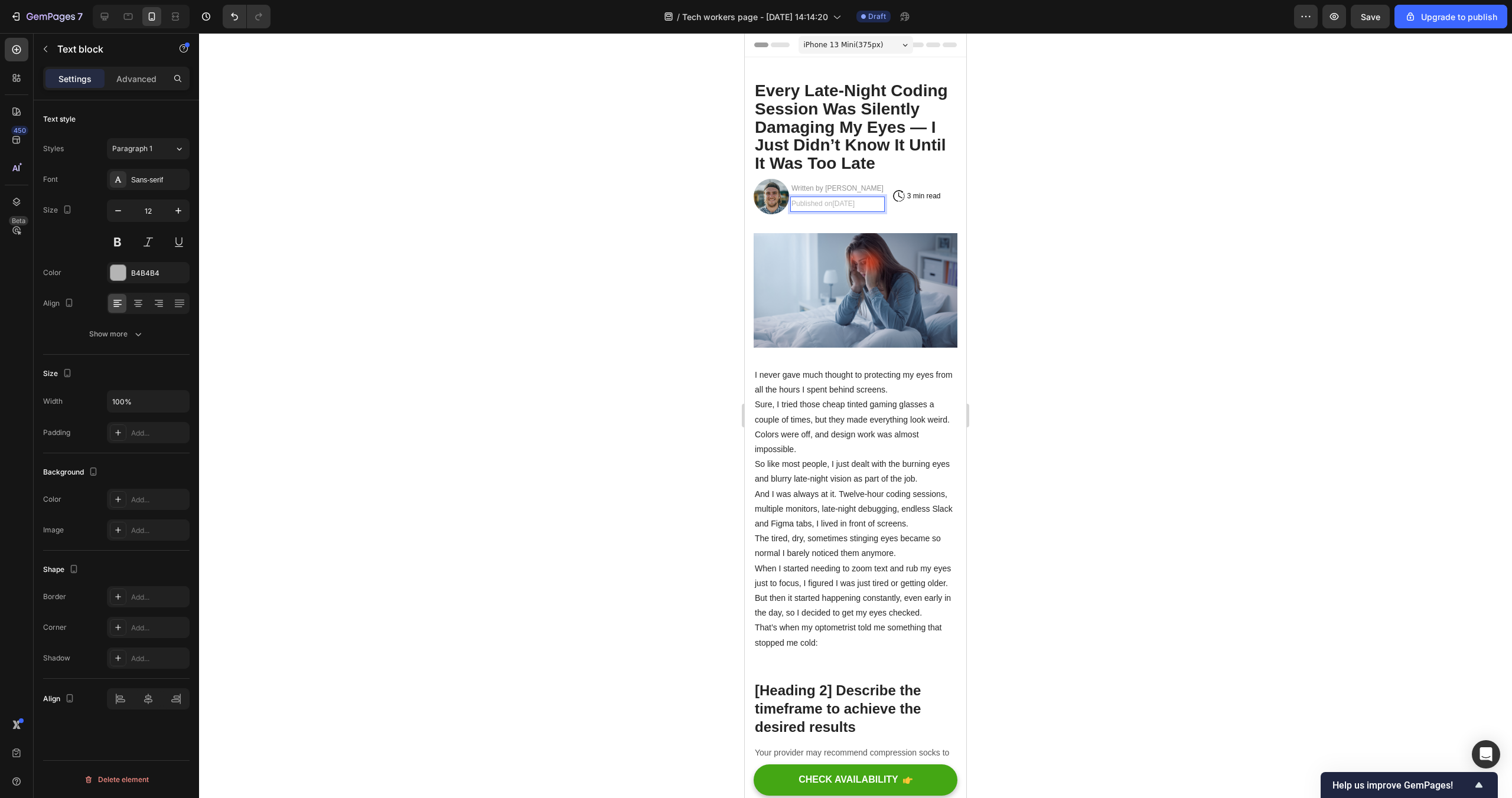
click at [851, 203] on span "September 29, 2025" at bounding box center [843, 204] width 23 height 9
click at [926, 188] on button "Text Color" at bounding box center [926, 181] width 21 height 21
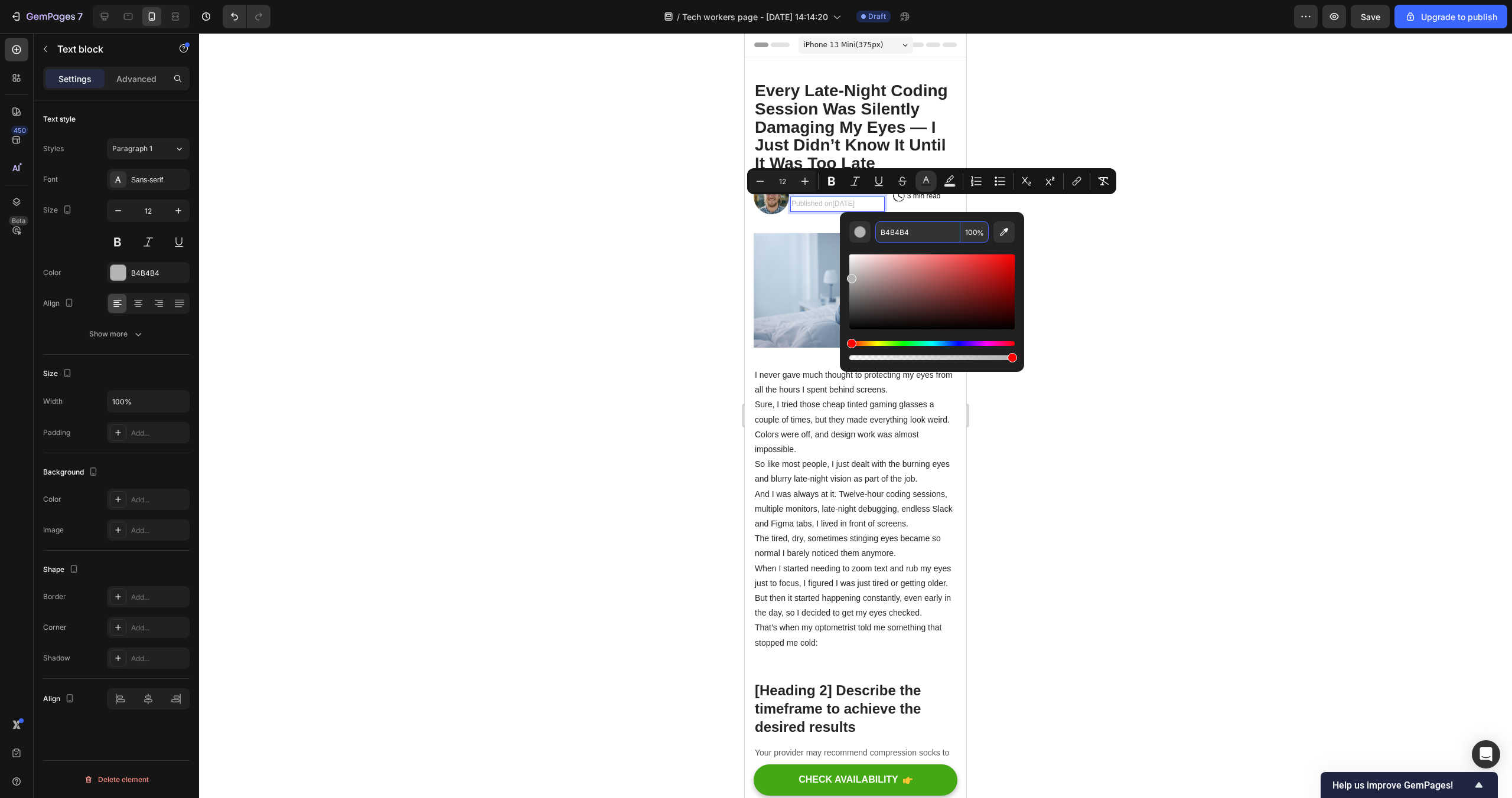
click at [909, 228] on input "B4B4B4" at bounding box center [918, 232] width 85 height 21
type input "929292"
click at [1184, 292] on div at bounding box center [856, 415] width 1313 height 765
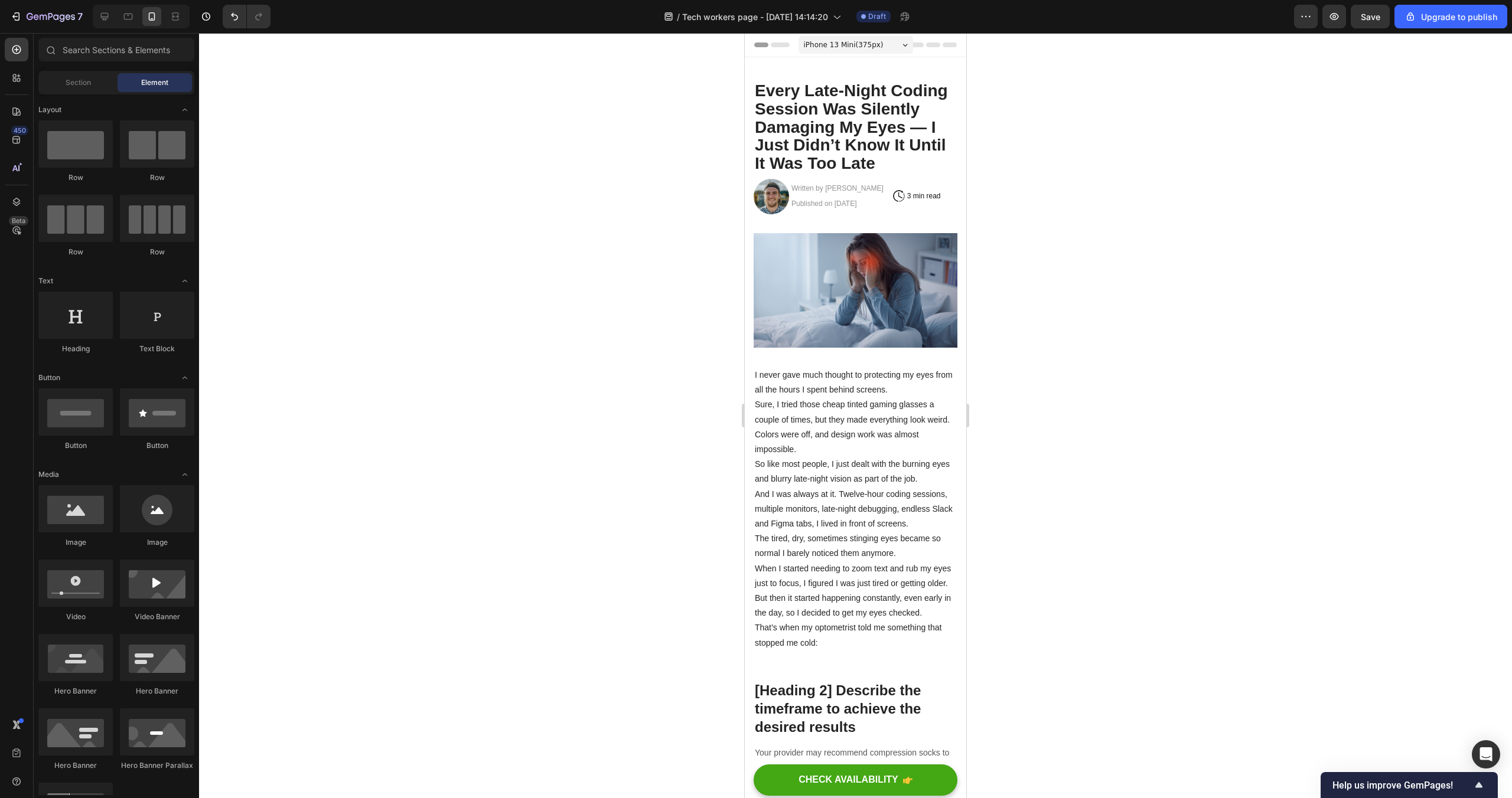
click at [834, 187] on span "Written by Alex Parker" at bounding box center [837, 189] width 92 height 9
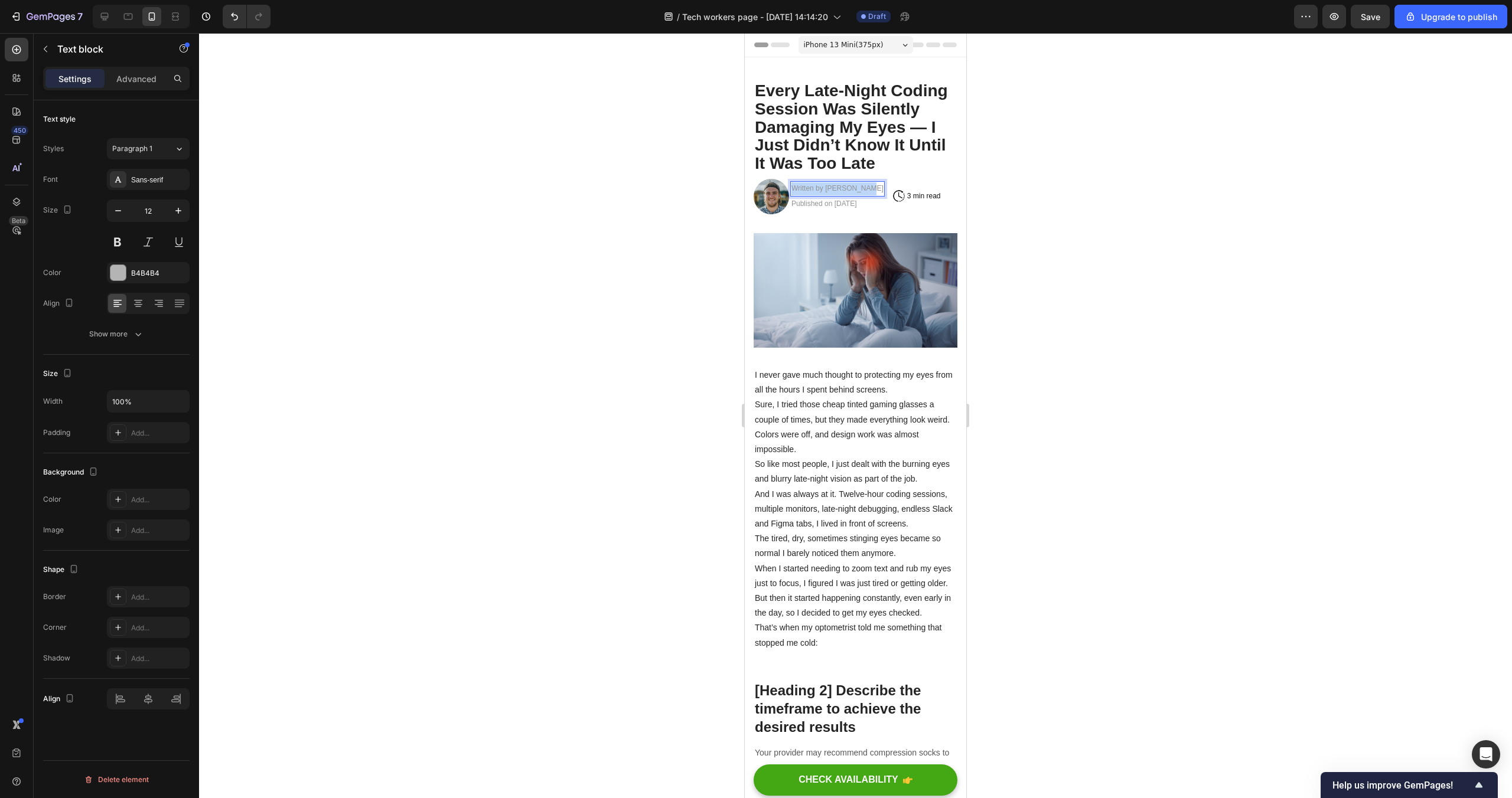
click at [834, 187] on span "Written by Alex Parker" at bounding box center [837, 189] width 92 height 9
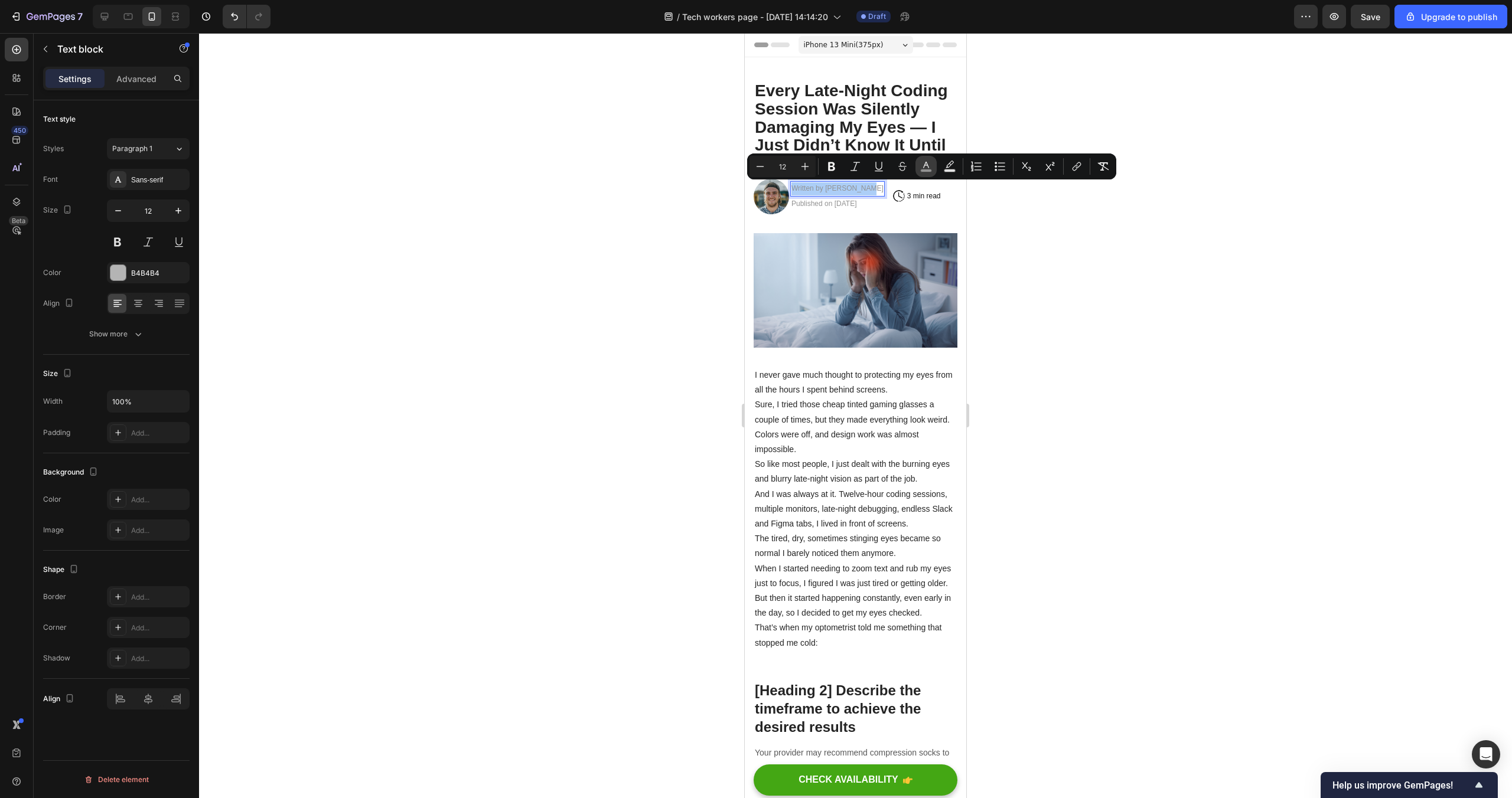
click at [930, 167] on icon "Editor contextual toolbar" at bounding box center [926, 166] width 12 height 12
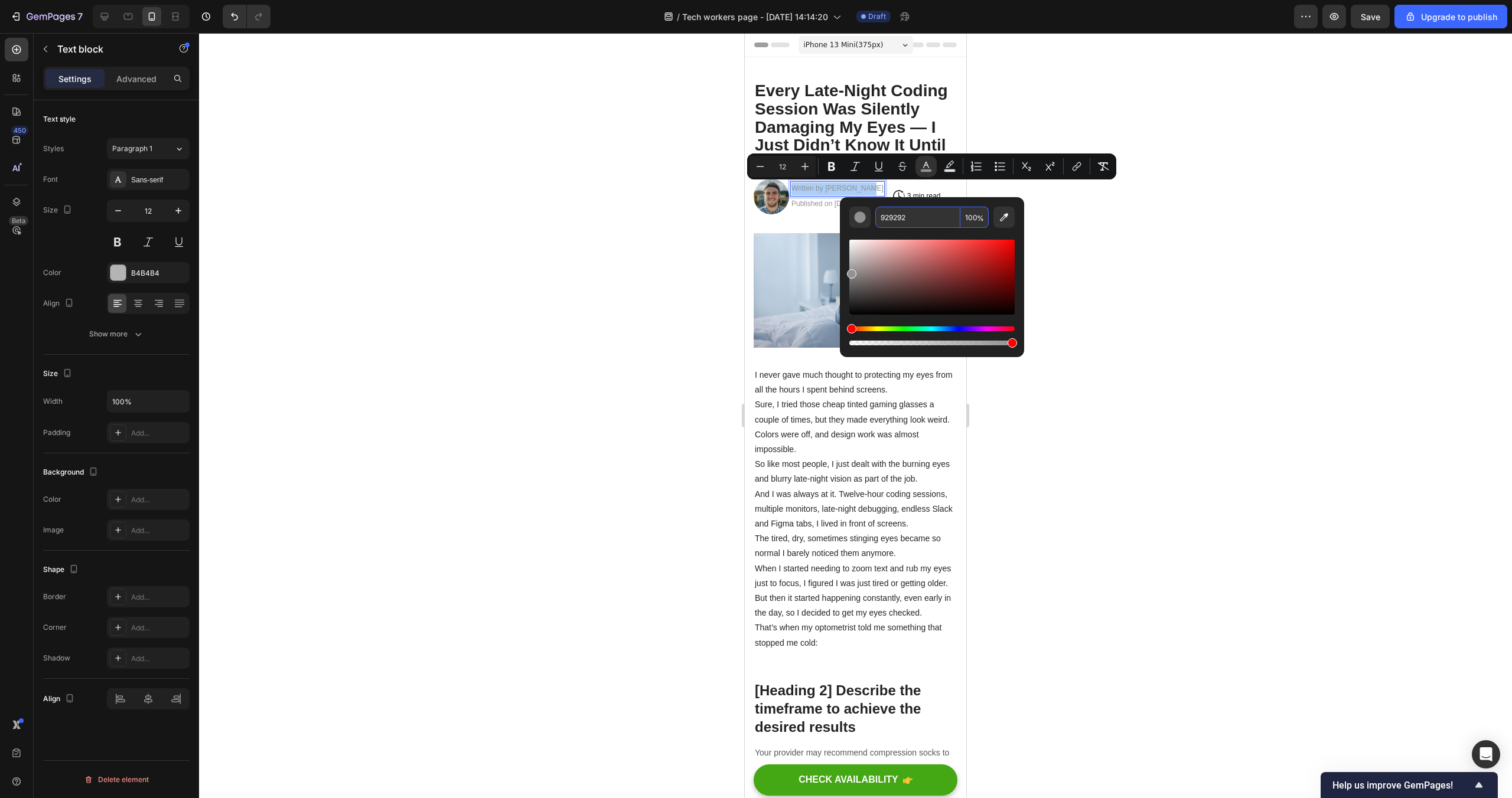
click at [910, 222] on input "929292" at bounding box center [918, 217] width 85 height 21
type input "5D5D5D"
click at [1186, 247] on div at bounding box center [856, 415] width 1313 height 765
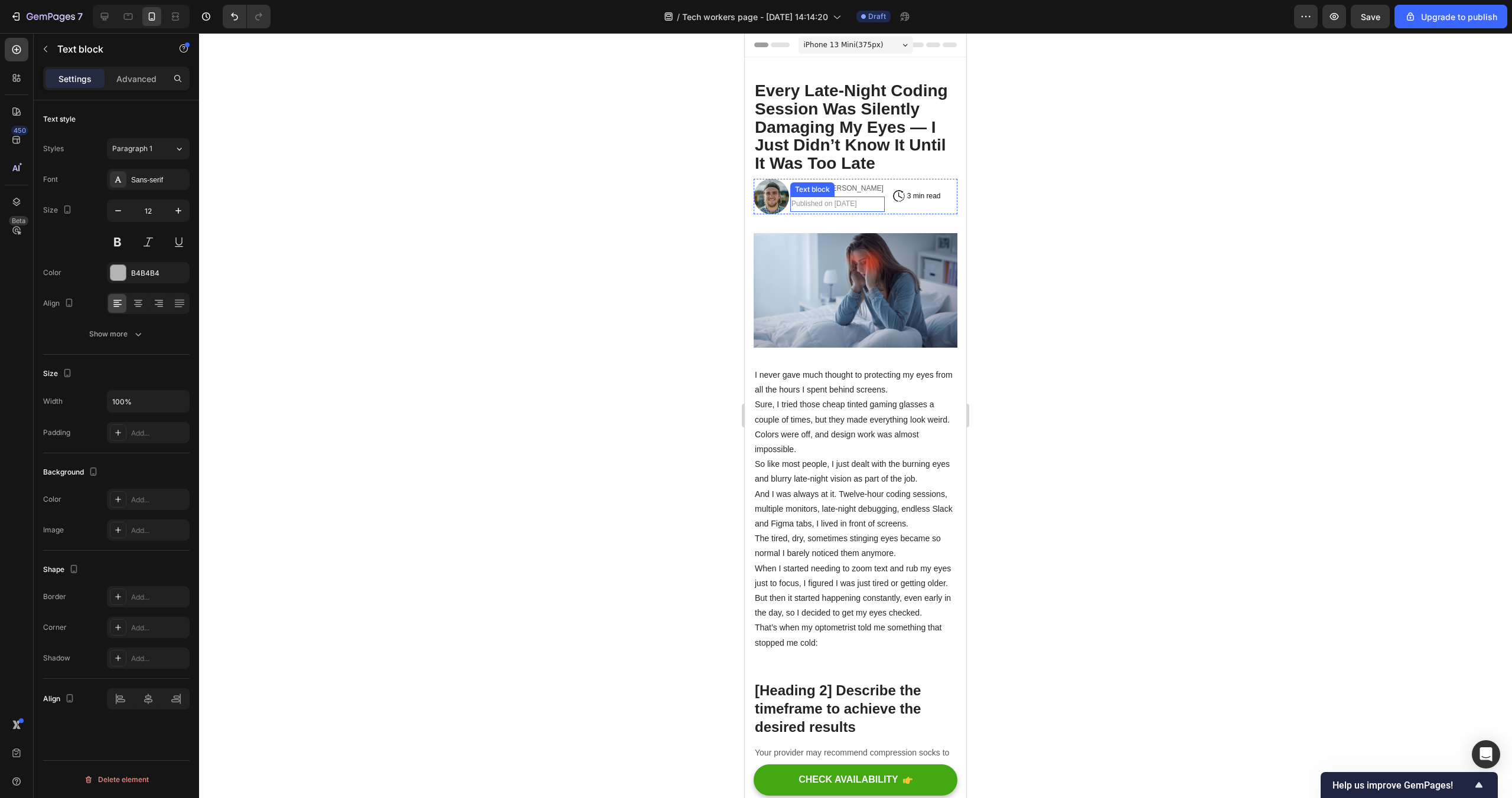
click at [830, 203] on span "Published on September 29, 2025" at bounding box center [825, 204] width 66 height 9
click at [932, 175] on button "color" at bounding box center [926, 181] width 21 height 21
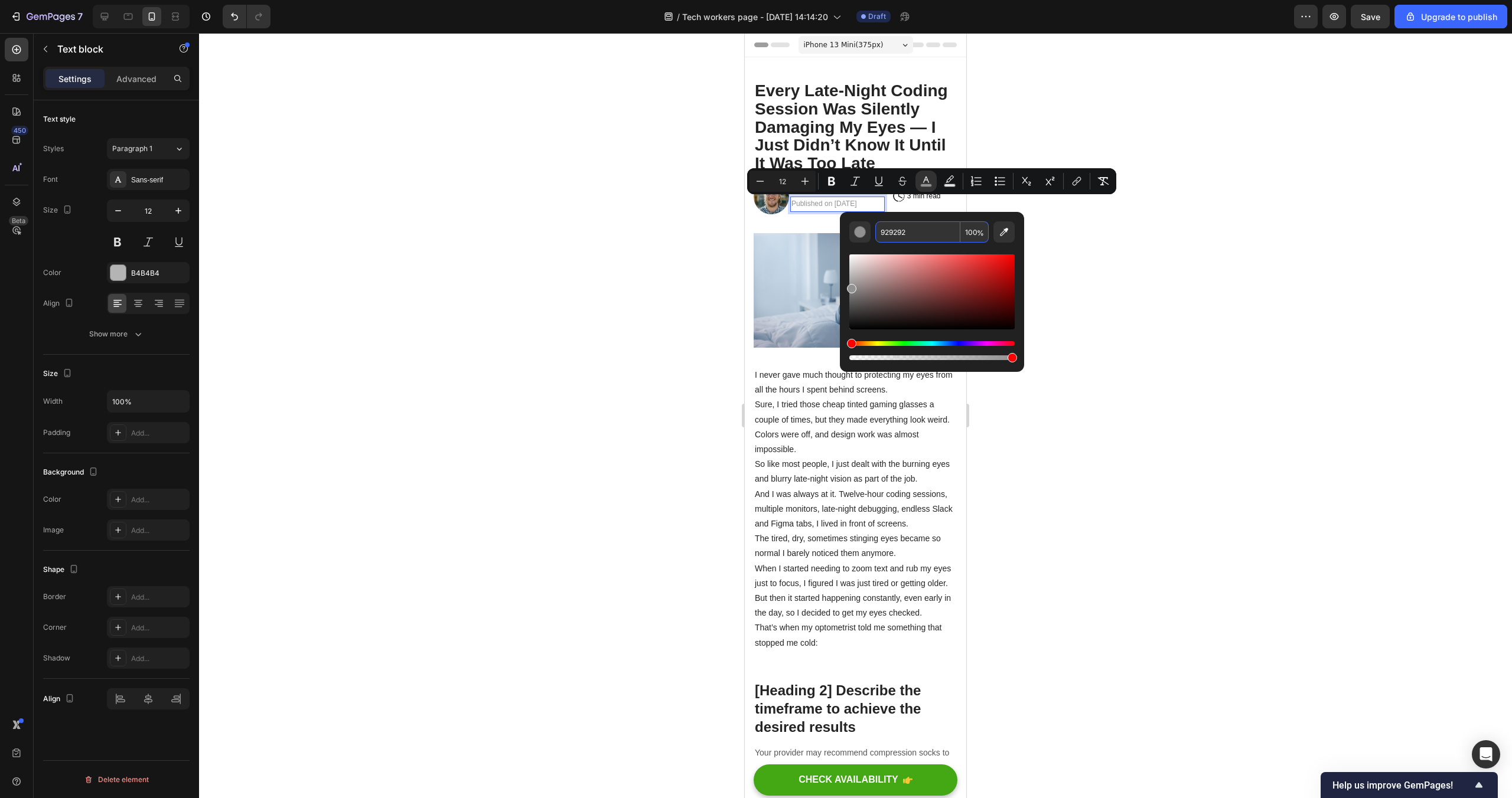
click at [901, 236] on input "929292" at bounding box center [918, 232] width 85 height 21
type input "r"
type input "5D5D5D"
click at [1393, 229] on div at bounding box center [856, 415] width 1313 height 765
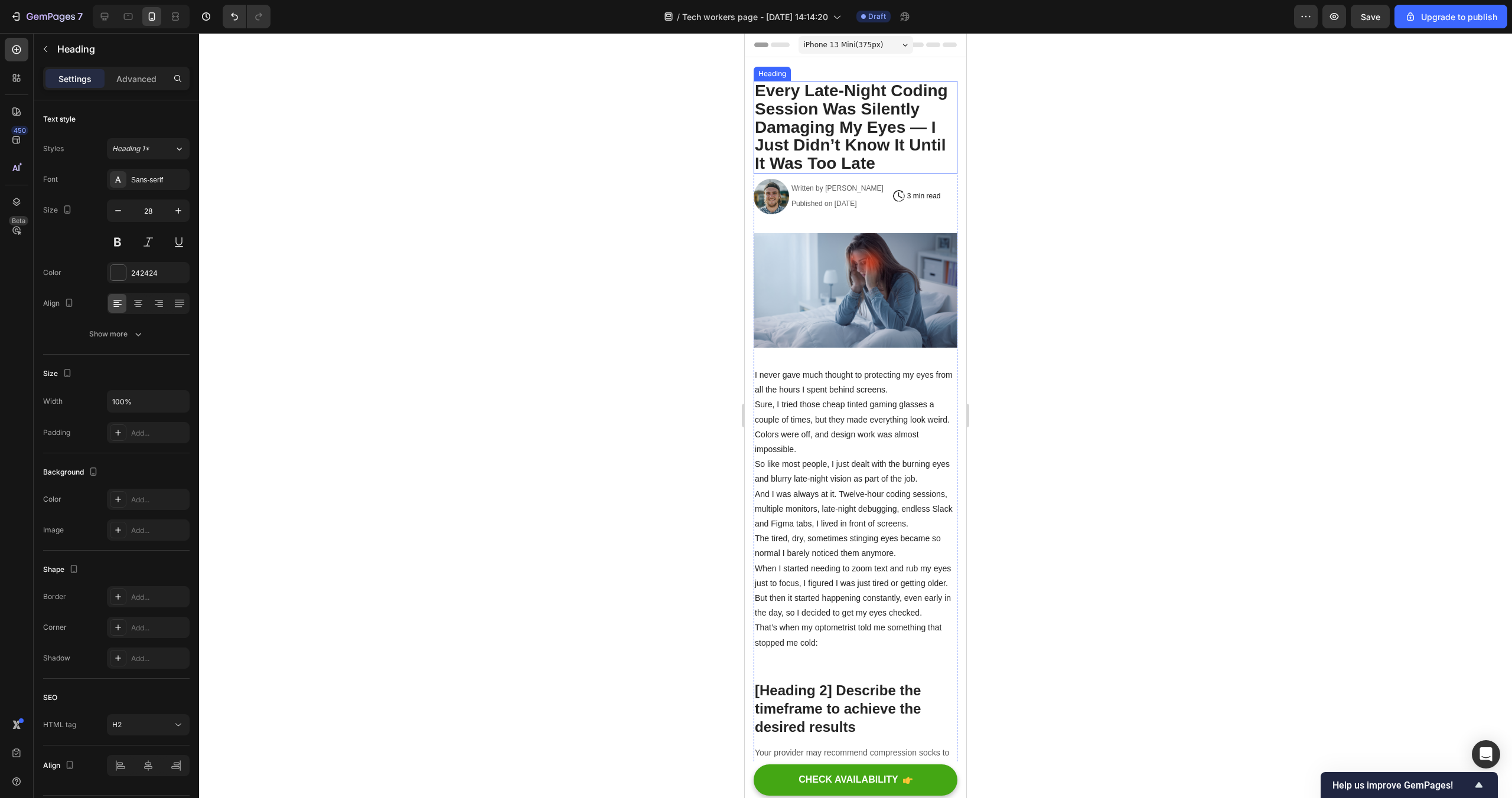
click at [819, 111] on h2 "Every Late-Night Coding Session Was Silently Damaging My Eyes — I Just Didn’t K…" at bounding box center [856, 127] width 204 height 93
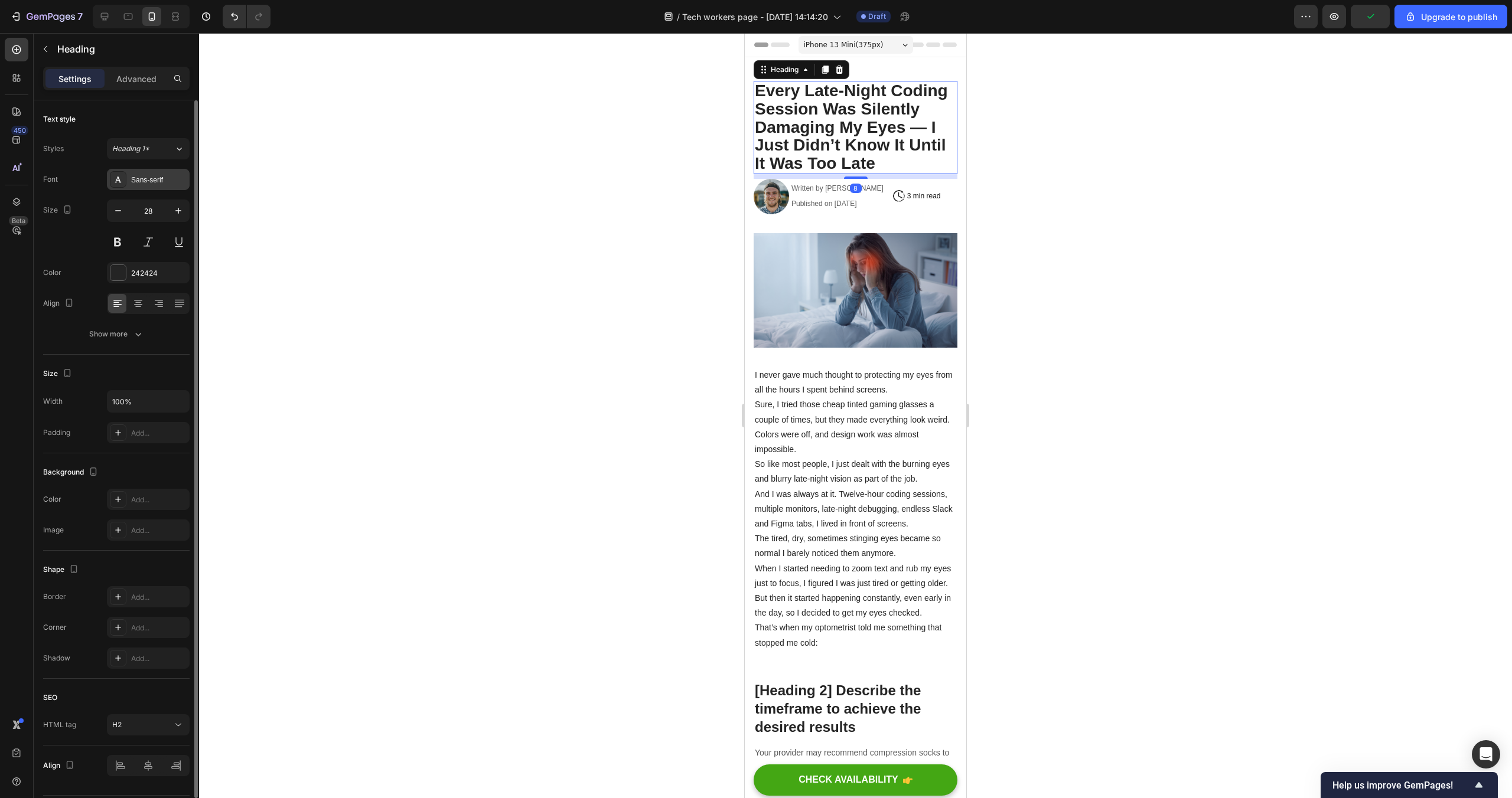
click at [147, 175] on div "Sans-serif" at bounding box center [158, 180] width 55 height 10
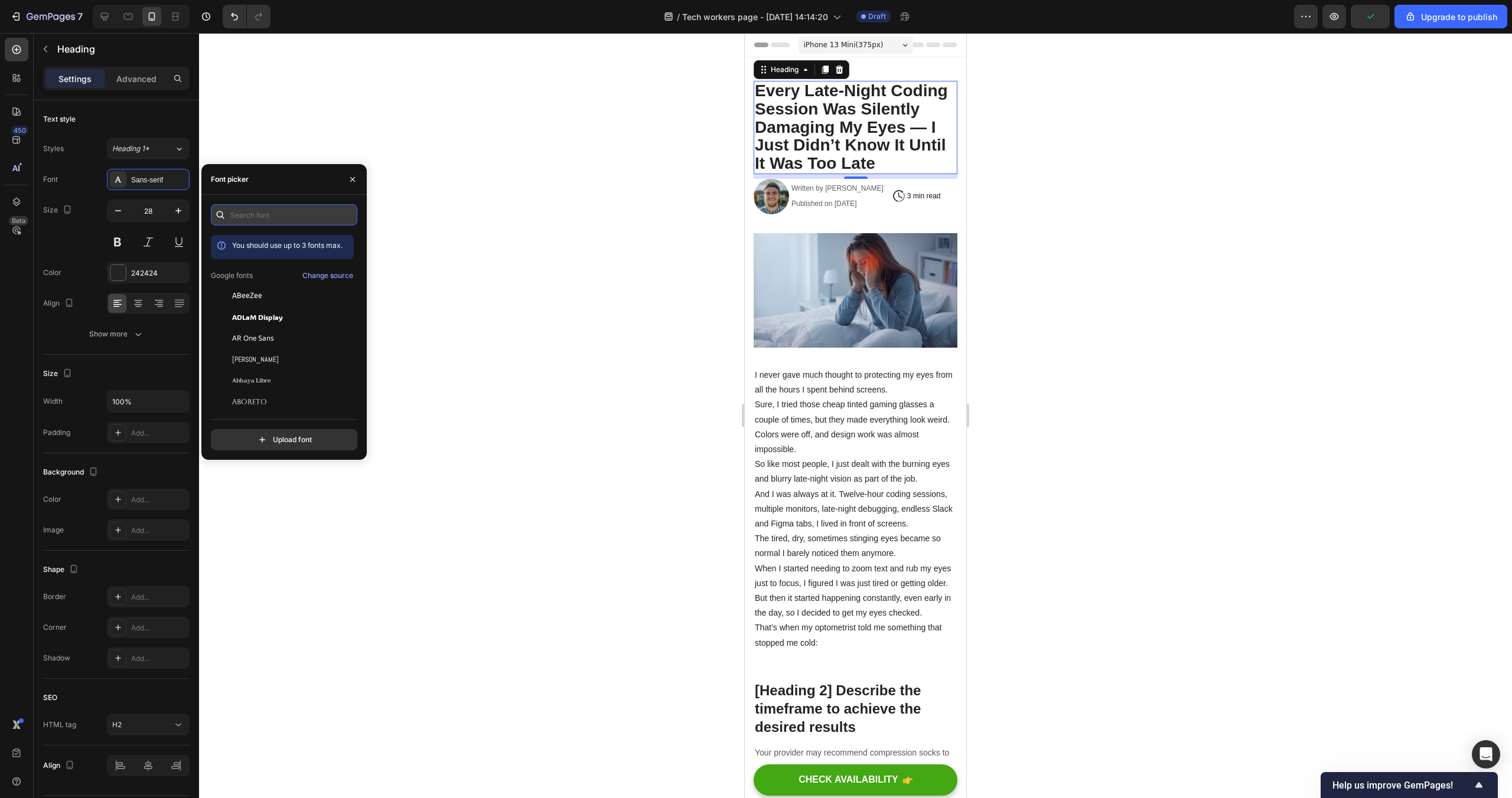
click at [275, 212] on input "text" at bounding box center [284, 215] width 147 height 21
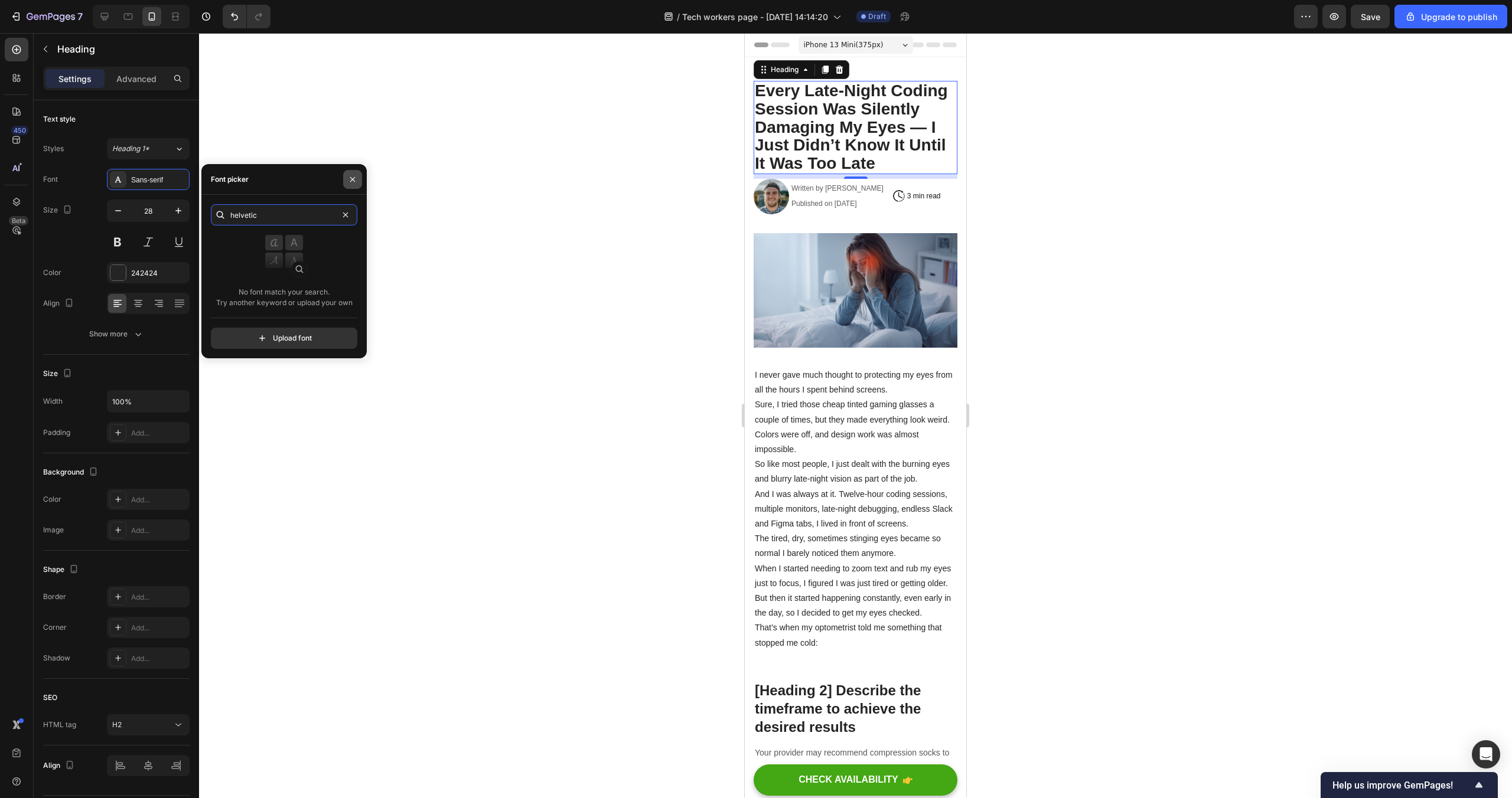
type input "helvetic"
click at [354, 182] on icon "button" at bounding box center [353, 180] width 10 height 10
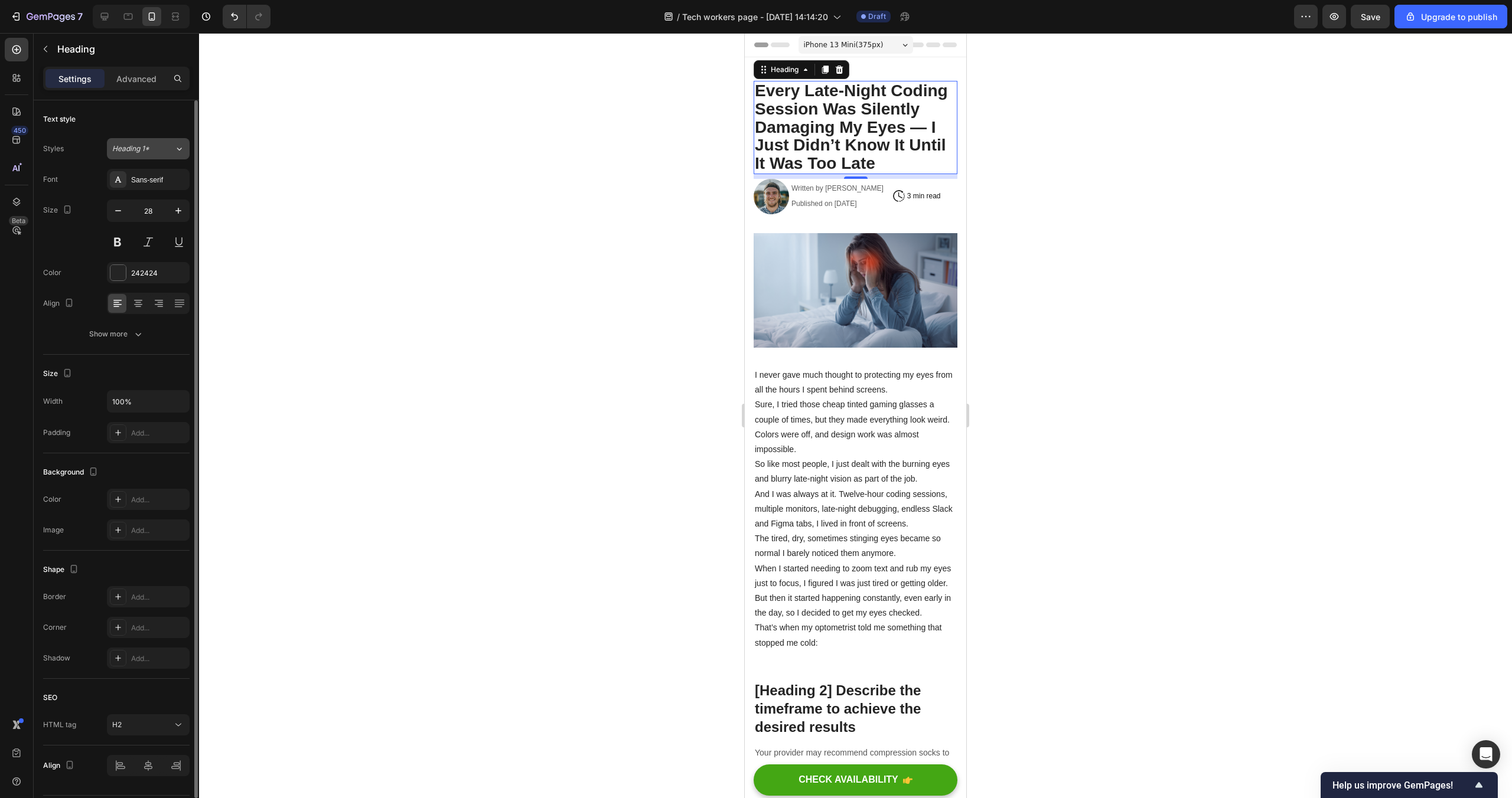
click at [171, 141] on button "Heading 1*" at bounding box center [149, 149] width 83 height 21
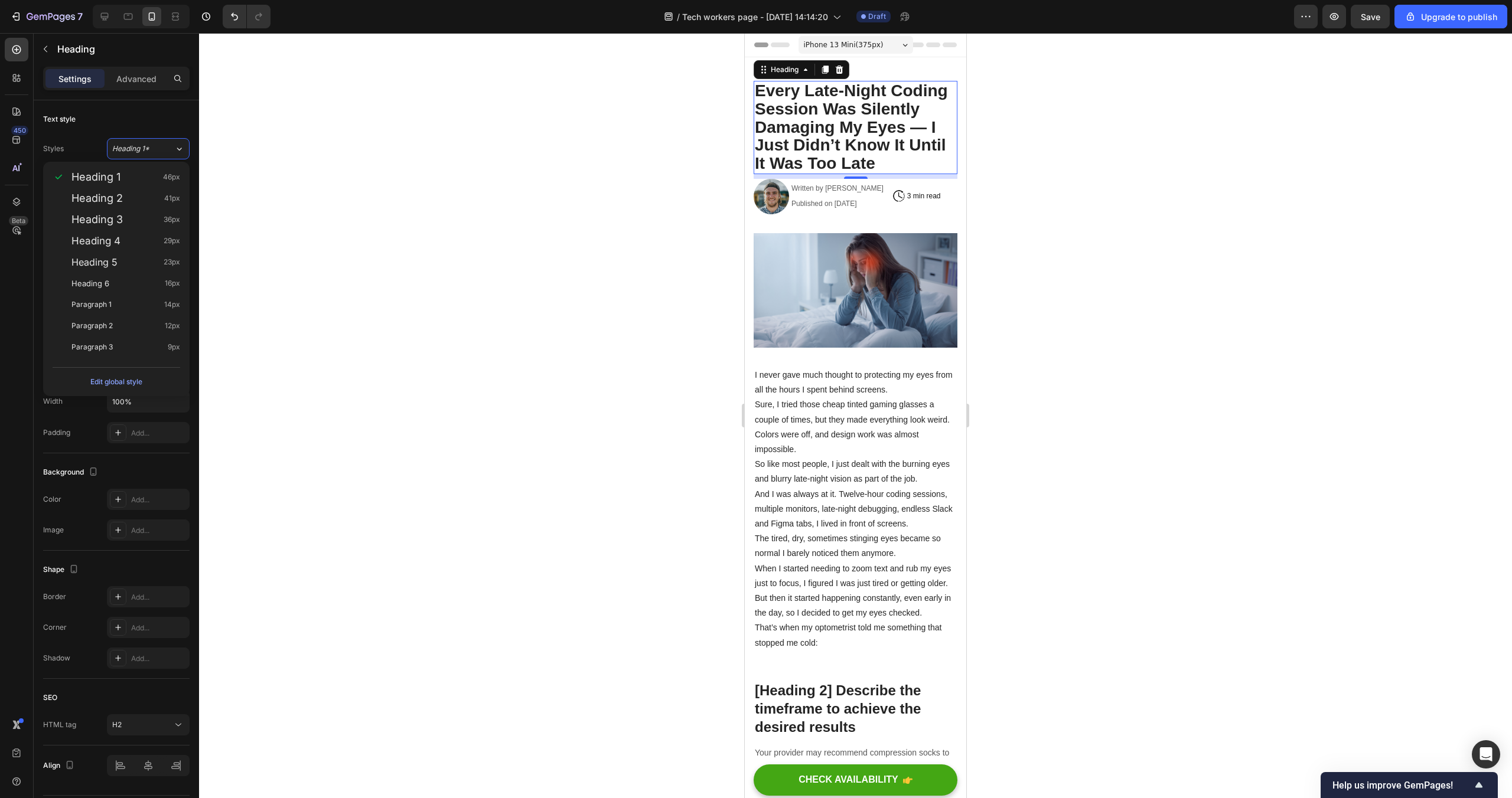
click at [312, 158] on div at bounding box center [856, 415] width 1313 height 765
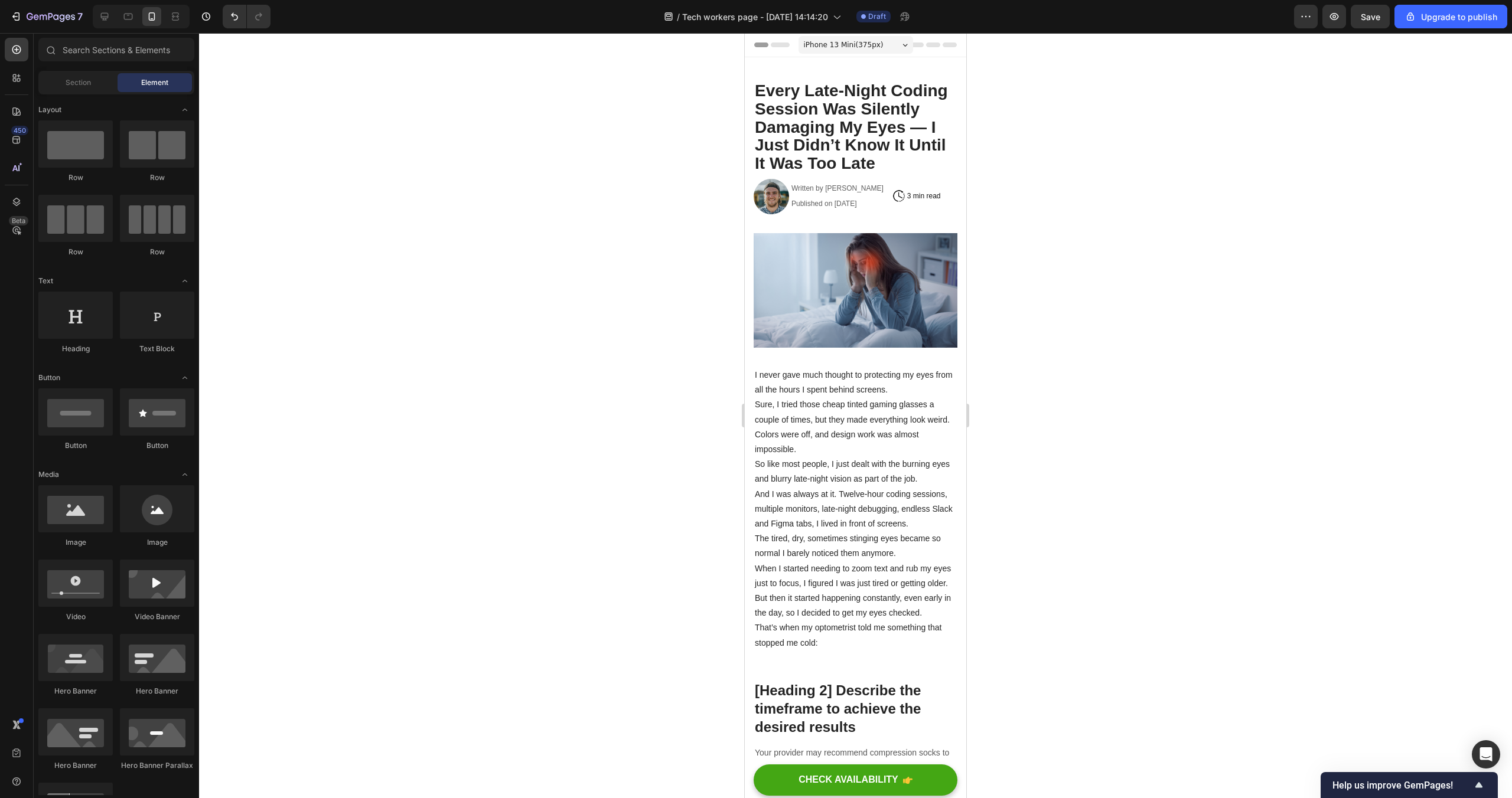
click at [1201, 180] on div at bounding box center [856, 415] width 1313 height 765
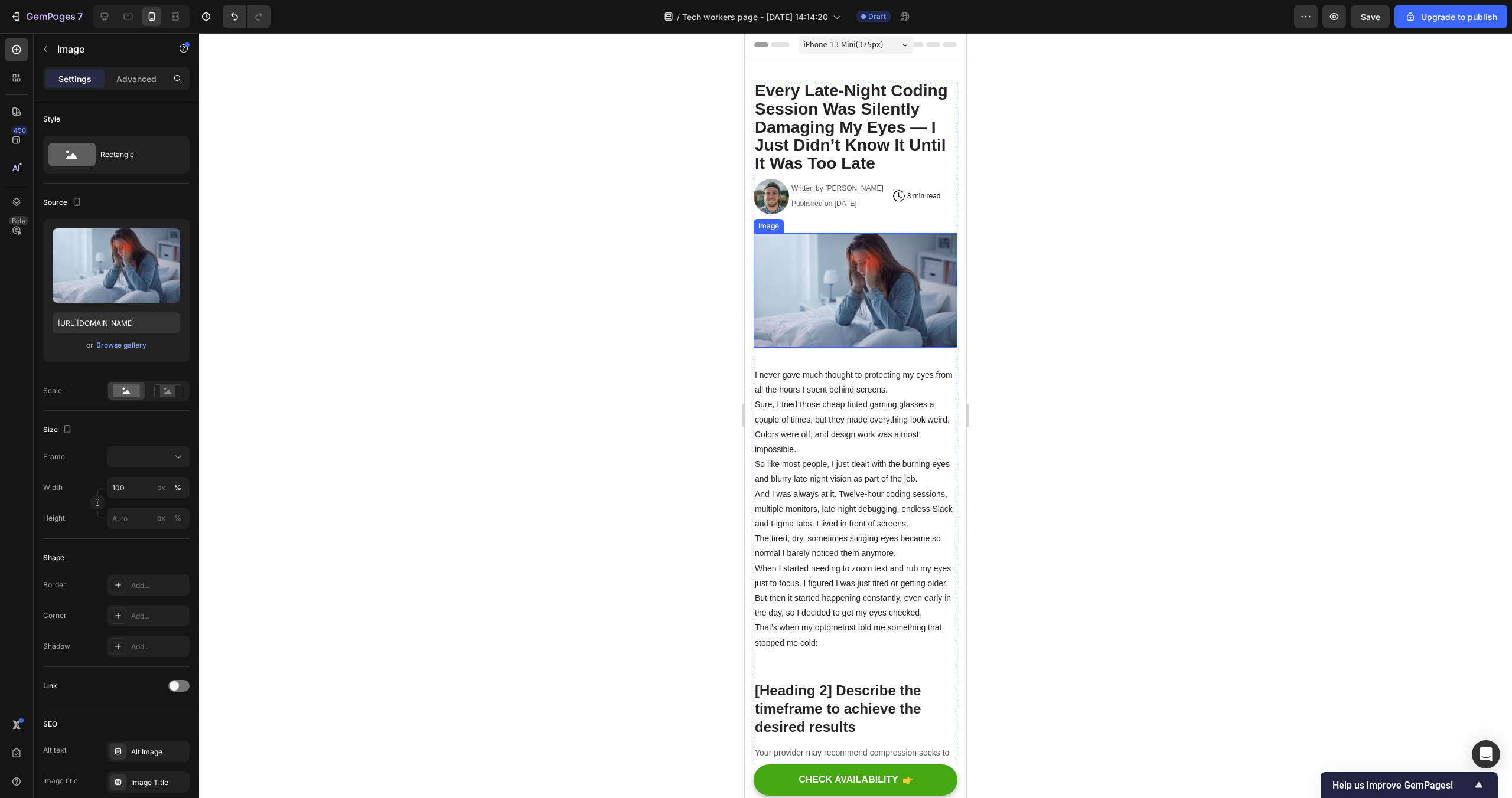
click at [823, 265] on img at bounding box center [856, 290] width 204 height 114
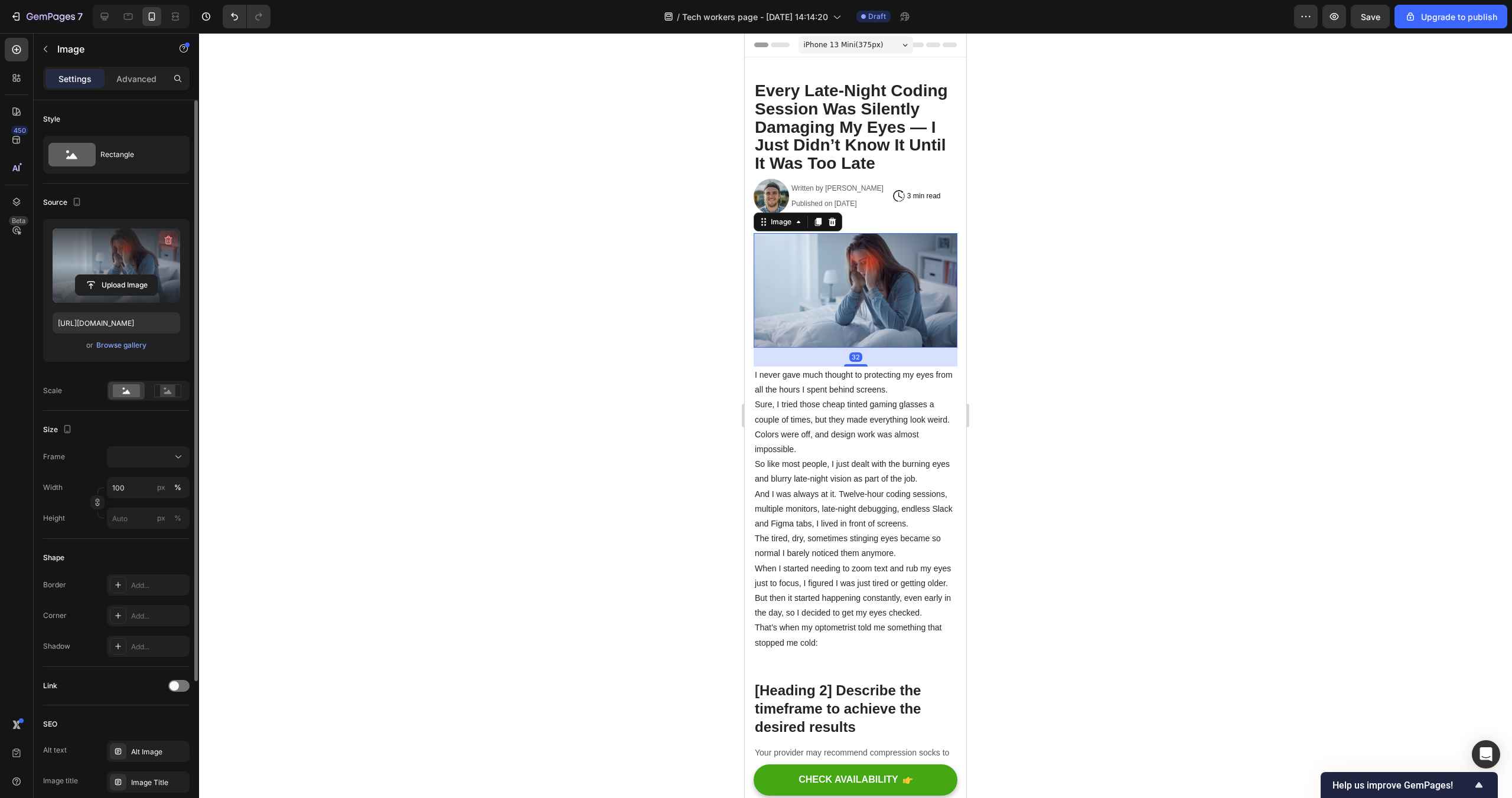
click at [166, 242] on icon "button" at bounding box center [169, 240] width 8 height 9
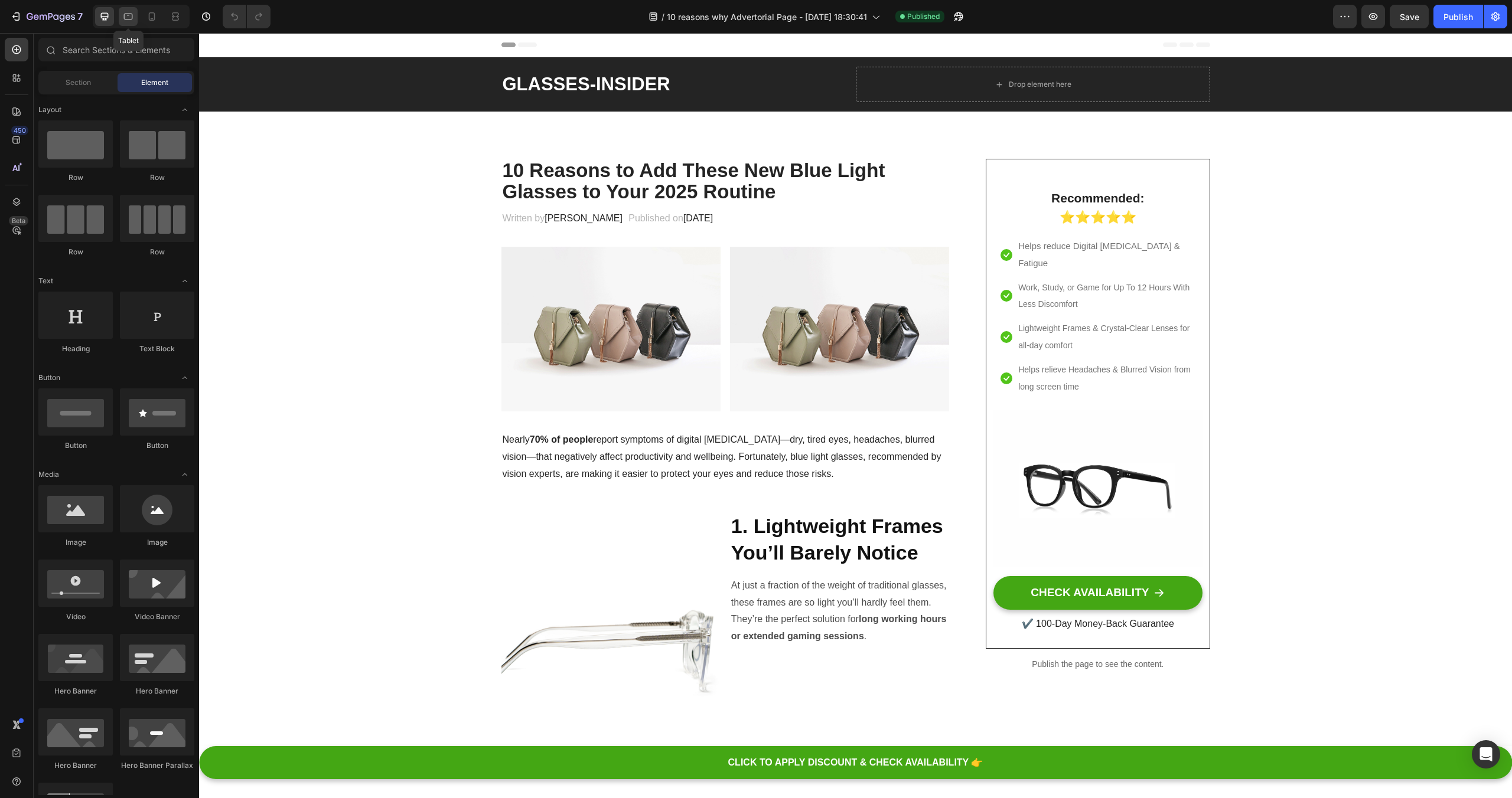
click at [126, 21] on icon at bounding box center [128, 16] width 12 height 12
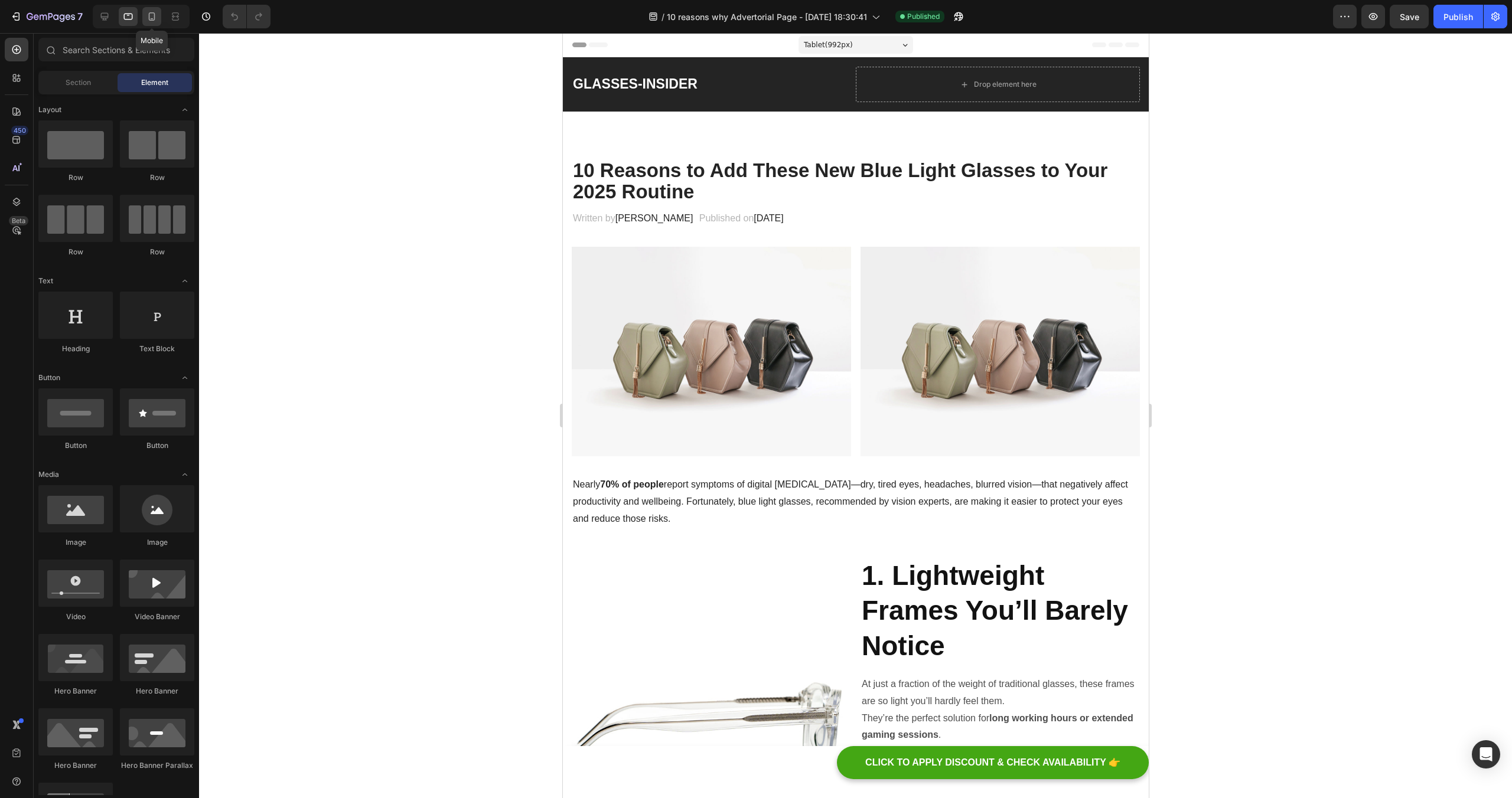
click at [145, 18] on div at bounding box center [152, 16] width 19 height 19
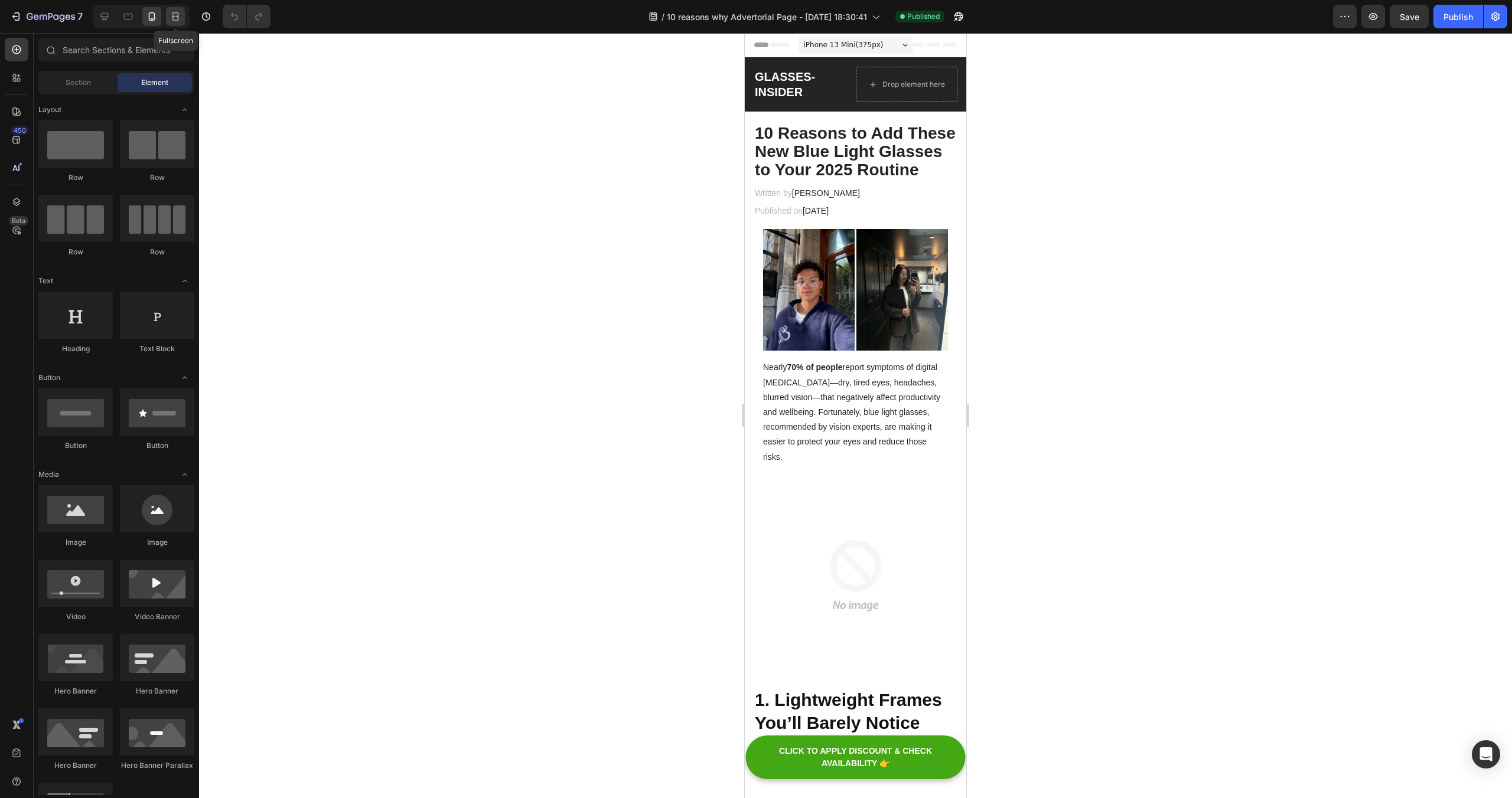
click at [169, 16] on div at bounding box center [175, 16] width 19 height 19
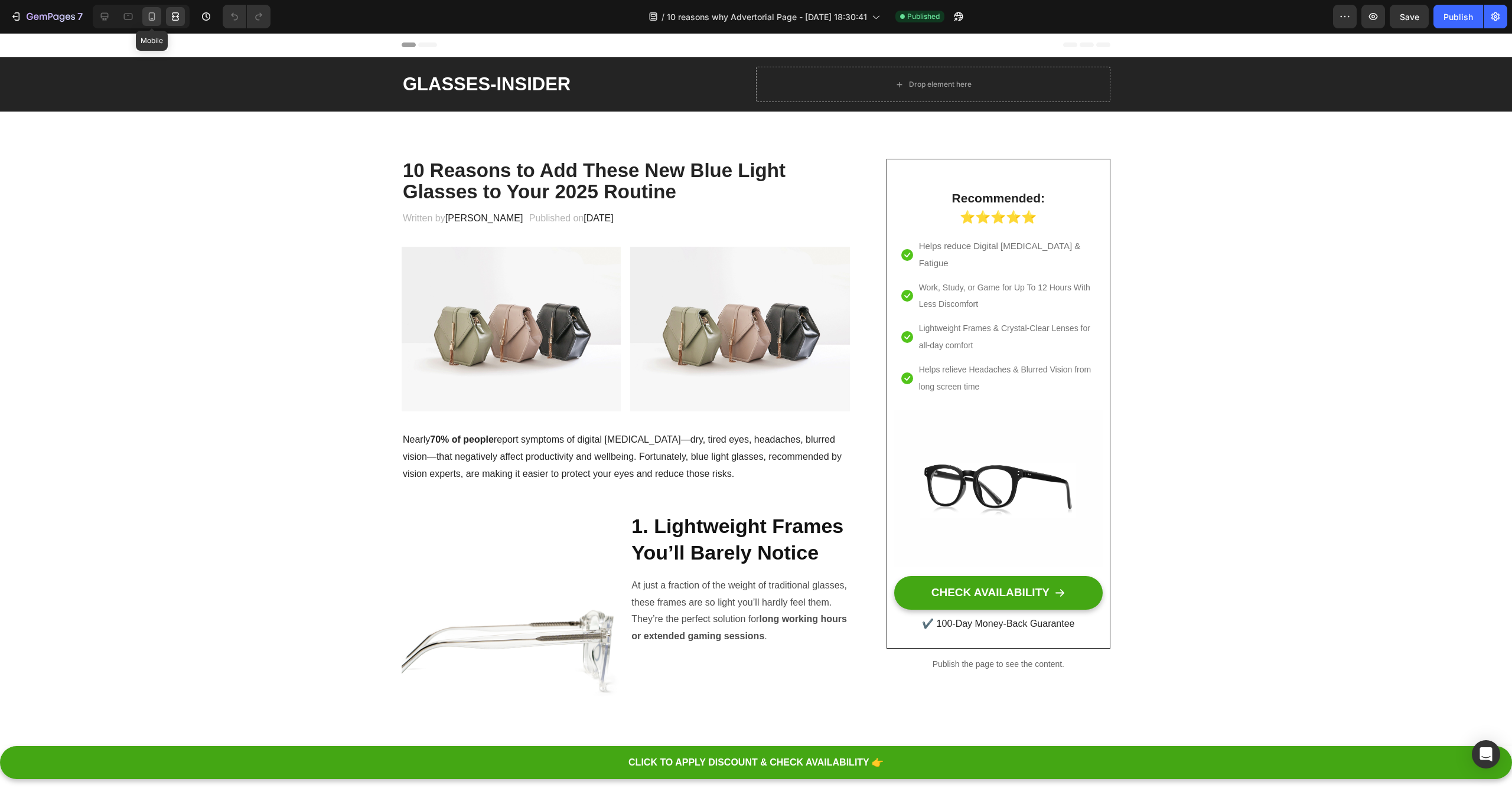
click at [155, 16] on icon at bounding box center [152, 16] width 12 height 12
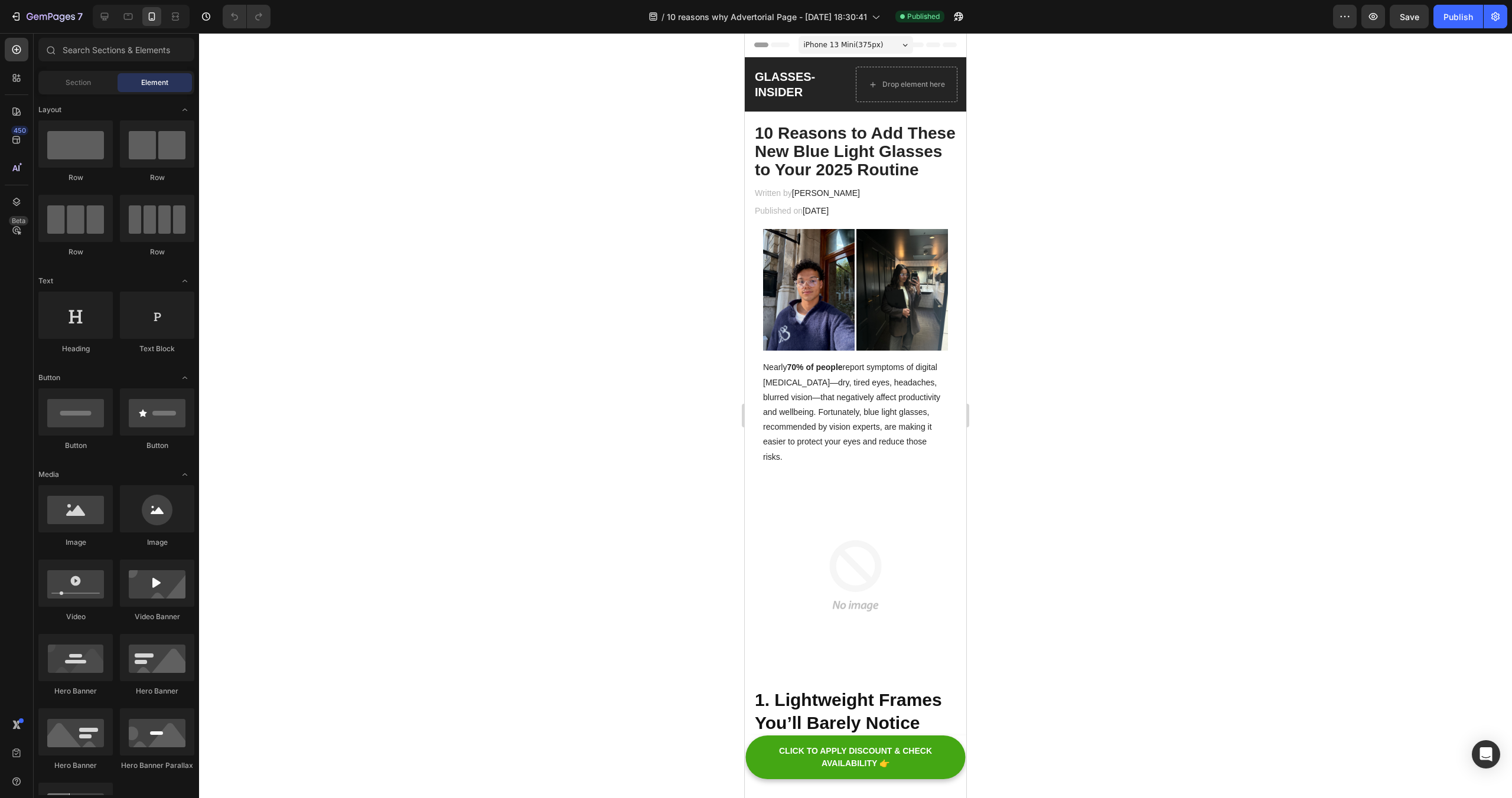
click at [115, 15] on div at bounding box center [141, 16] width 97 height 24
click at [108, 15] on icon at bounding box center [105, 16] width 8 height 8
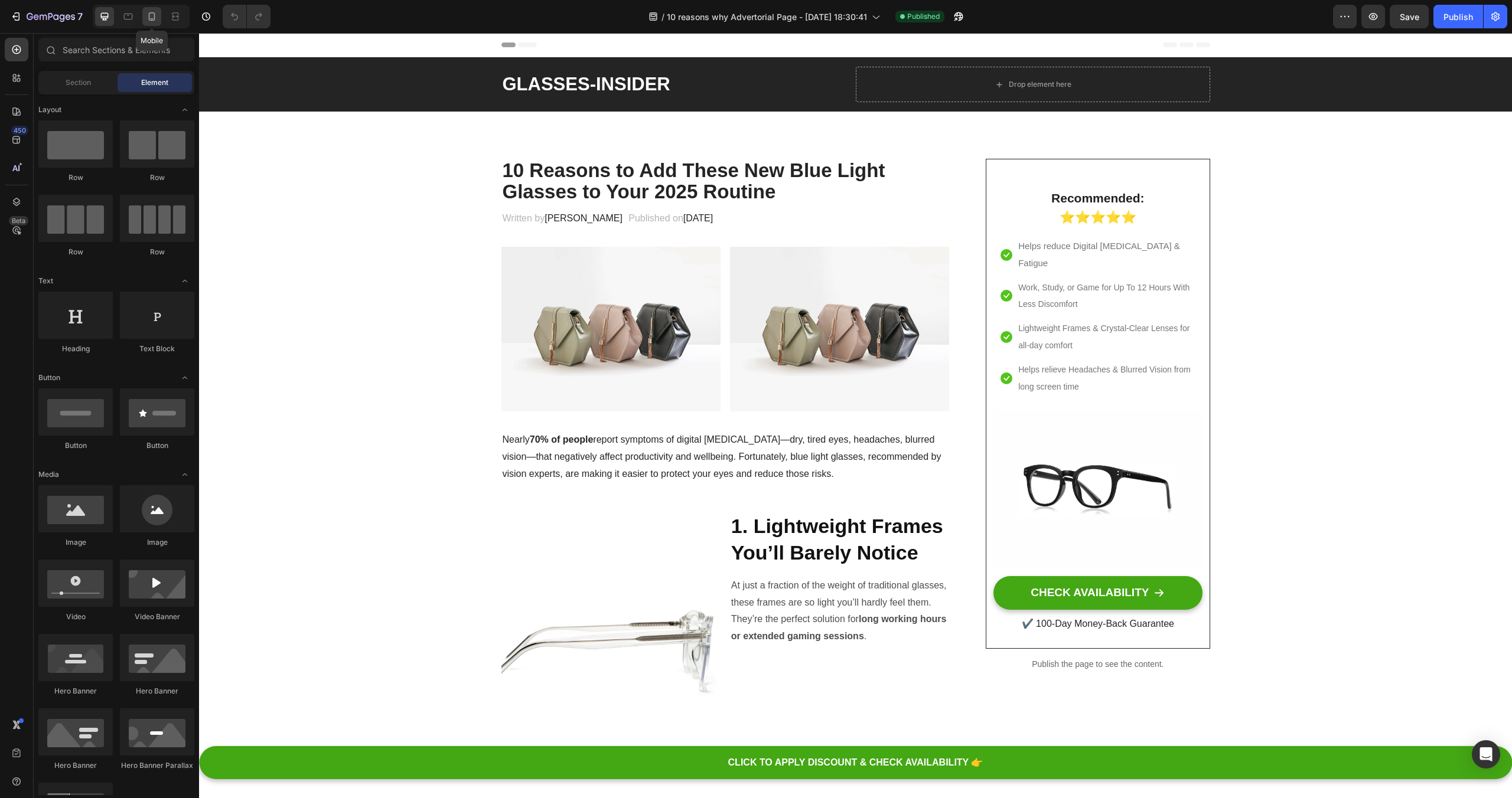
click at [148, 16] on icon at bounding box center [152, 16] width 12 height 12
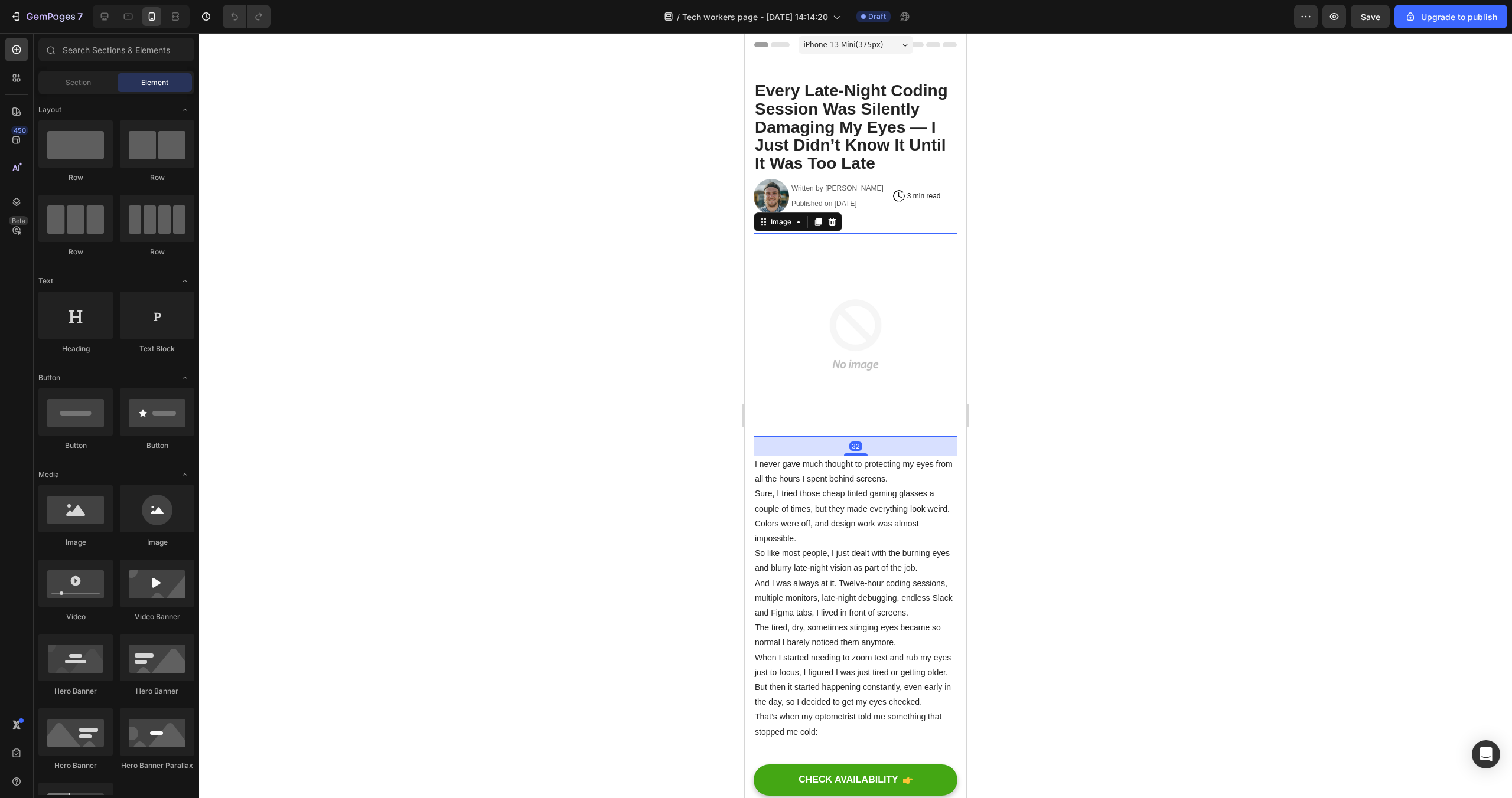
click at [843, 334] on img at bounding box center [856, 335] width 204 height 204
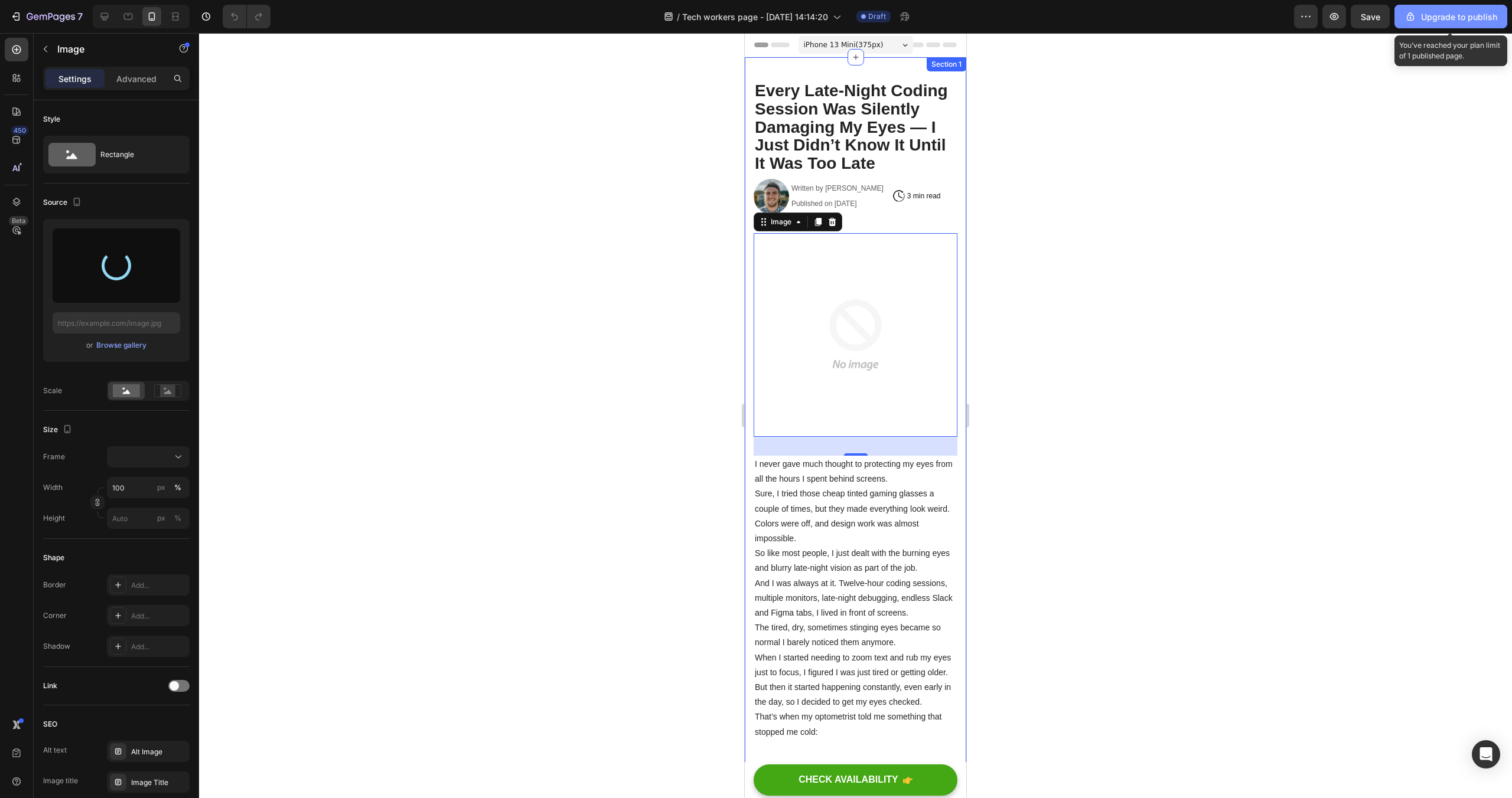
click at [1441, 22] on div "Upgrade to publish" at bounding box center [1451, 16] width 93 height 12
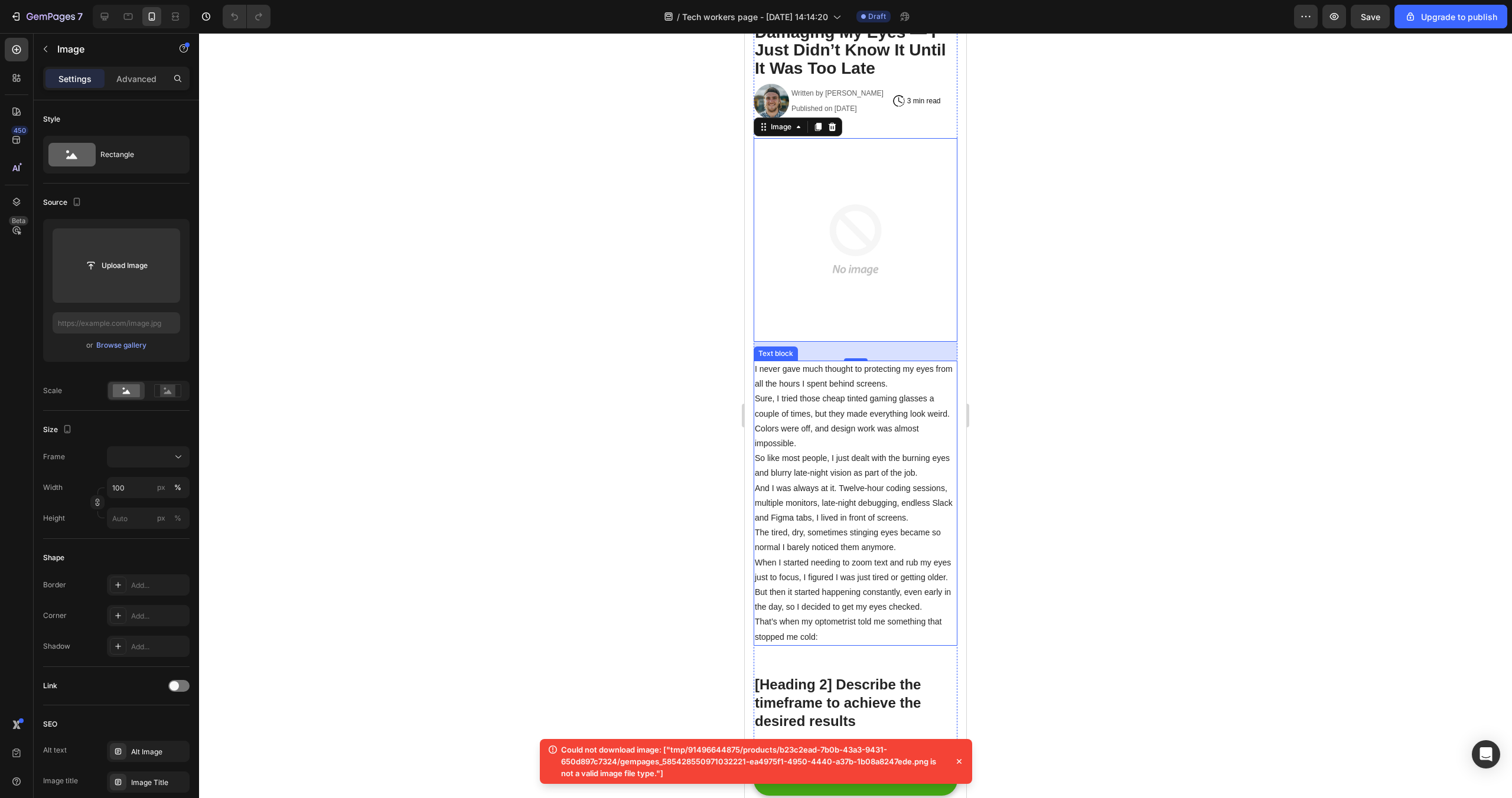
scroll to position [102, 0]
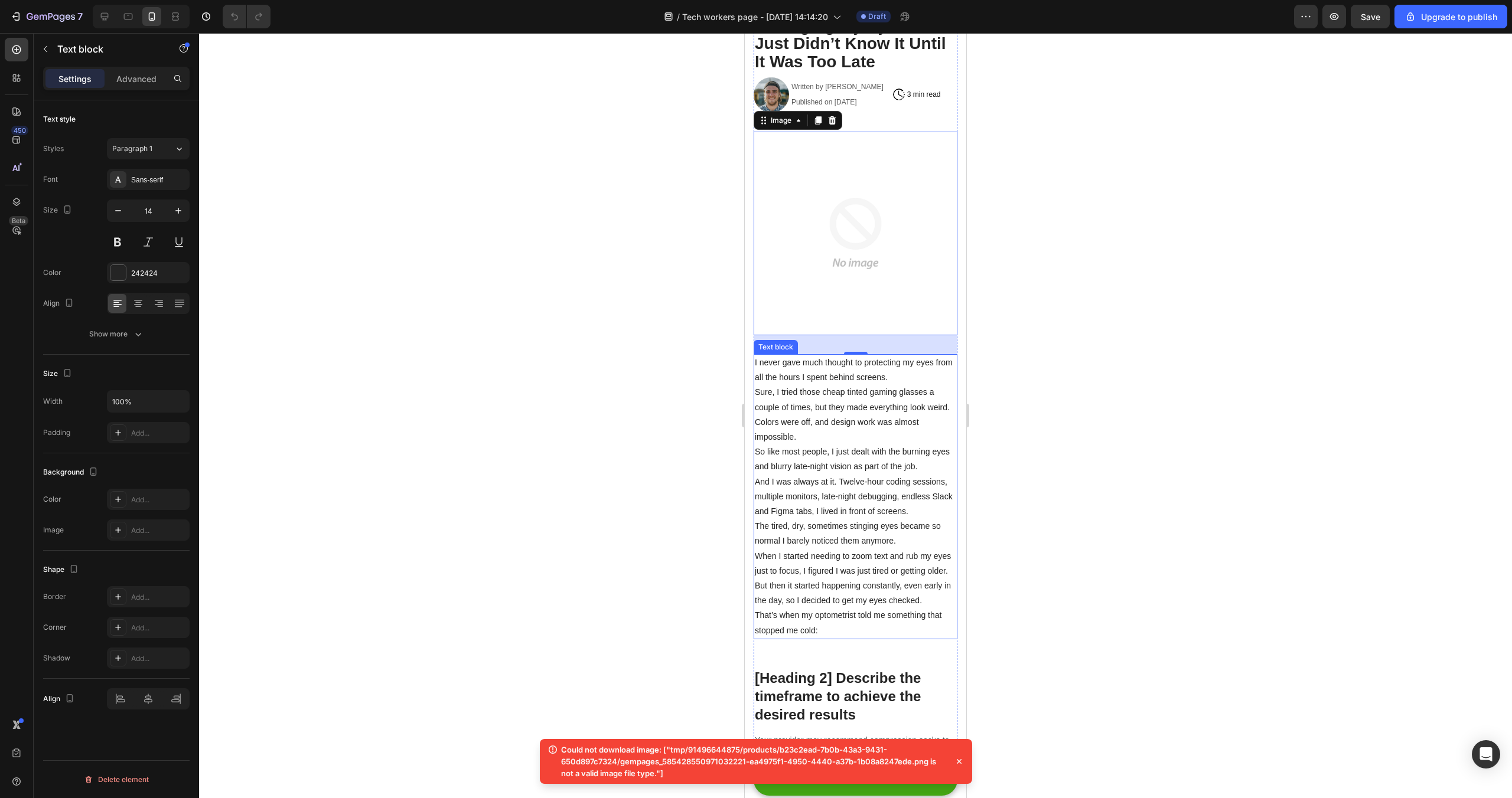
click at [856, 396] on p "Sure, I tried those cheap tinted gaming glasses a couple of times, but they mad…" at bounding box center [856, 415] width 202 height 60
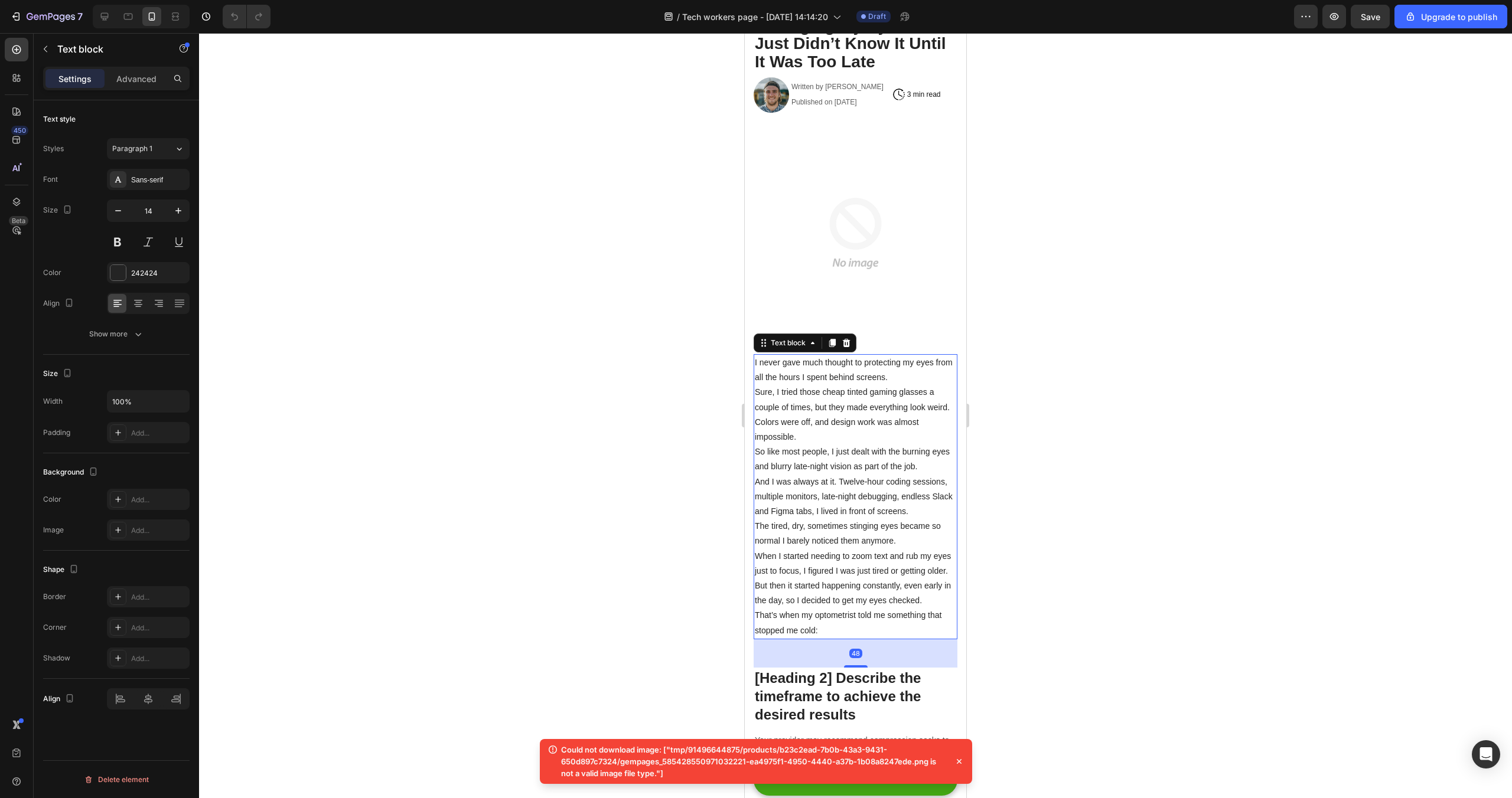
click at [892, 381] on p "I never gave much thought to protecting my eyes from all the hours I spent behi…" at bounding box center [856, 370] width 202 height 29
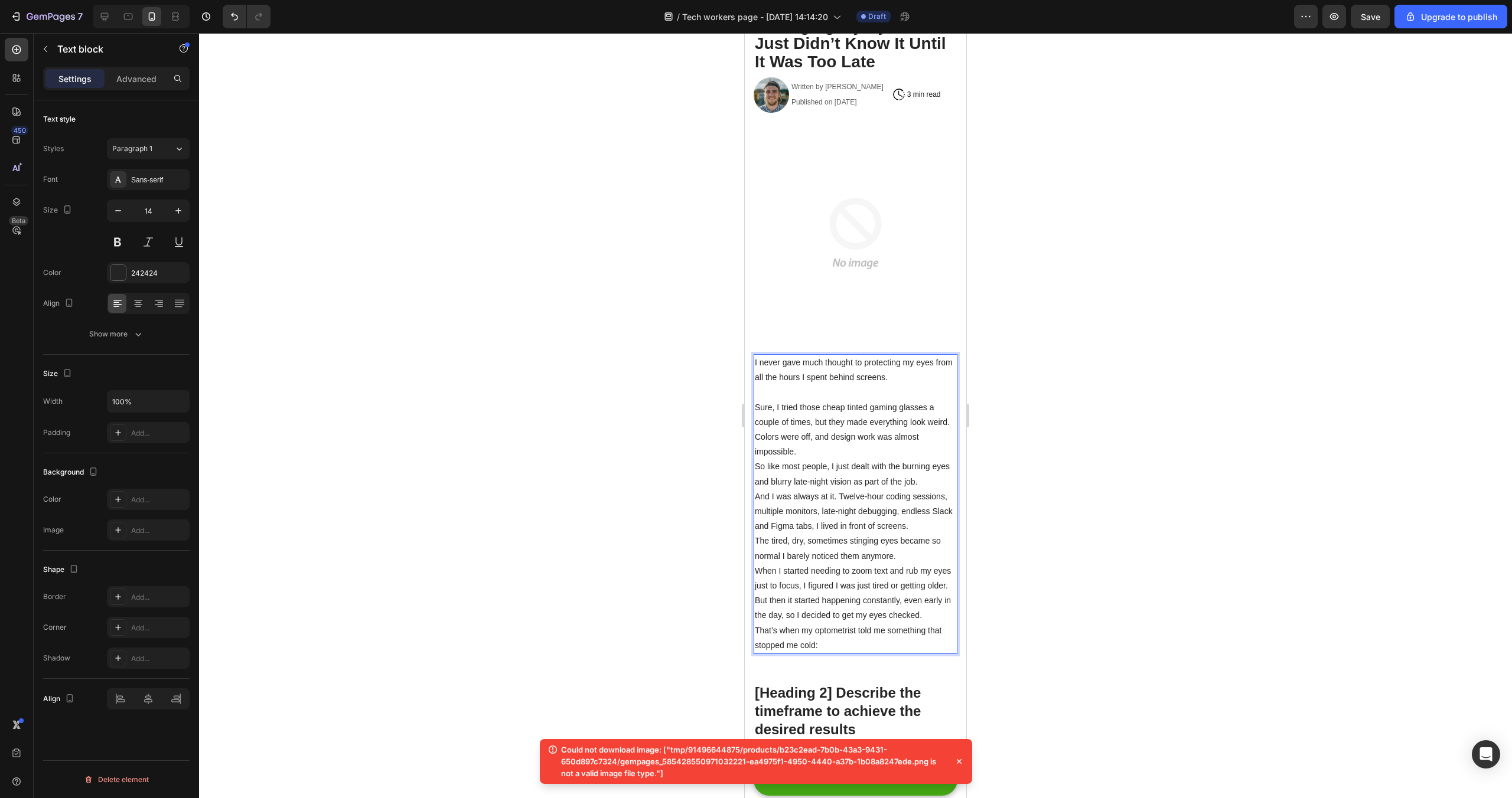
click at [1187, 395] on div at bounding box center [856, 415] width 1313 height 765
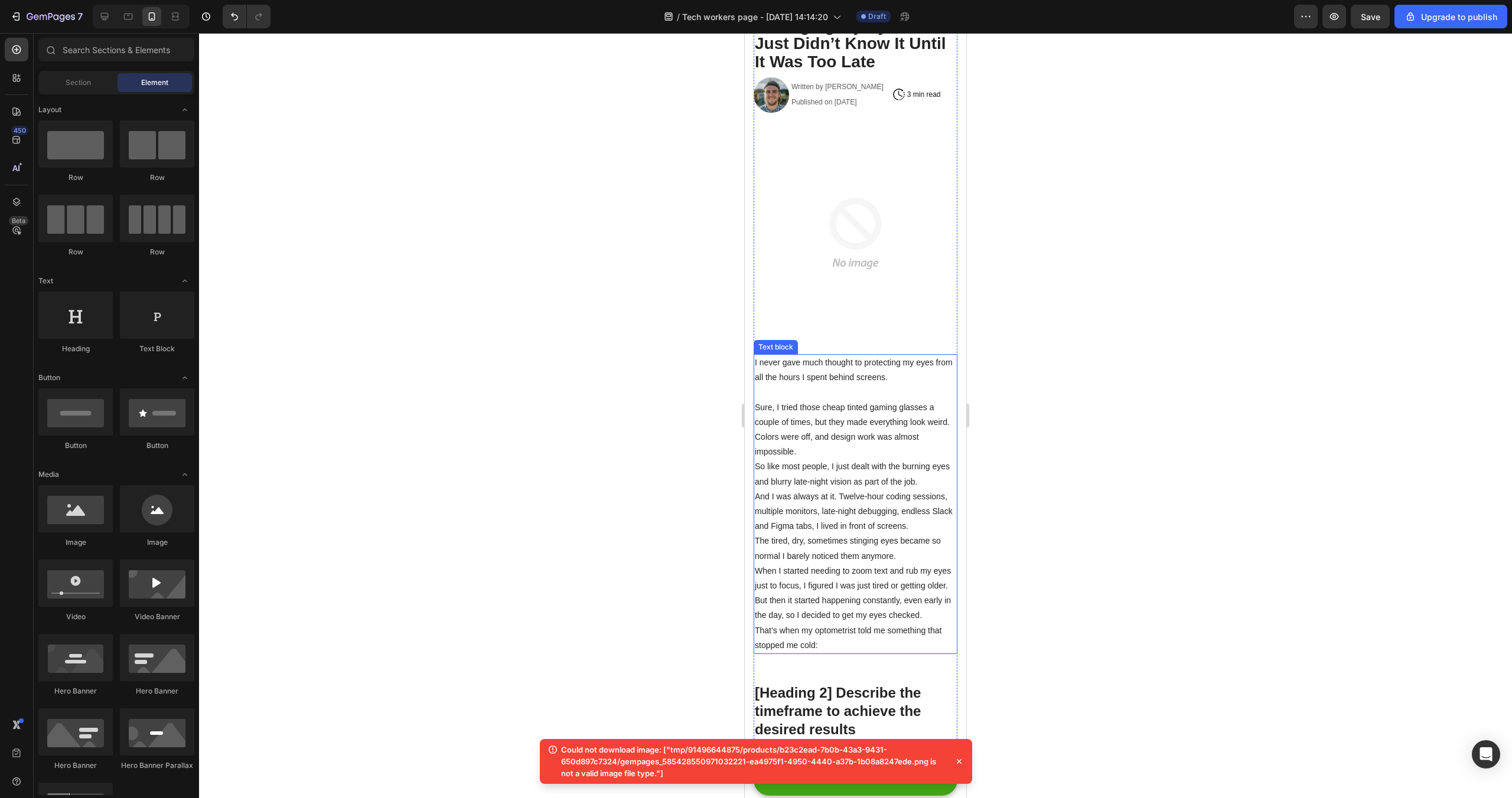
click at [876, 420] on p "Sure, I tried those cheap tinted gaming glasses a couple of times, but they mad…" at bounding box center [856, 430] width 202 height 60
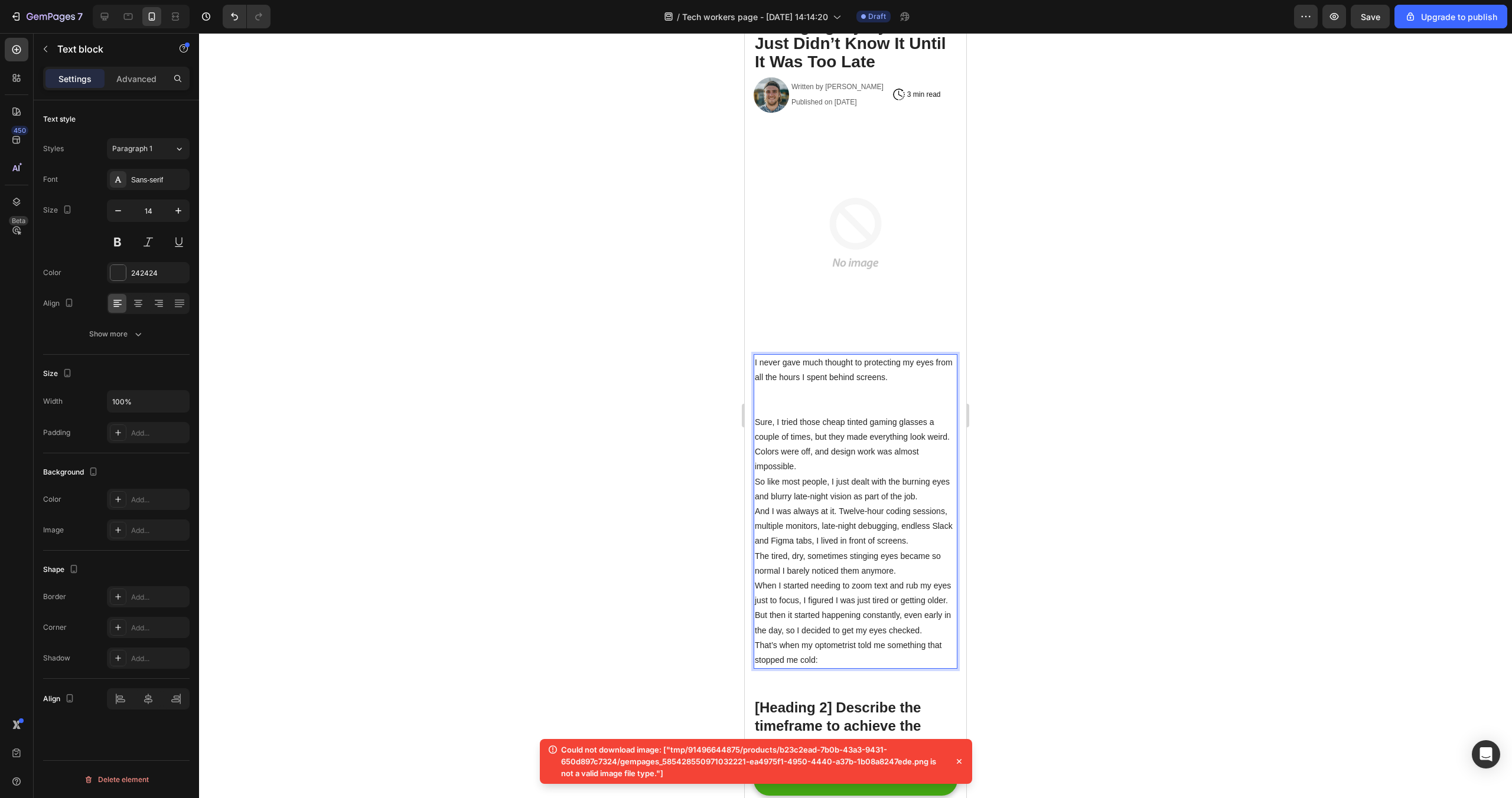
click at [809, 458] on p "Sure, I tried those cheap tinted gaming glasses a couple of times, but they mad…" at bounding box center [856, 445] width 202 height 60
click at [808, 462] on p "Sure, I tried those cheap tinted gaming glasses a couple of times, but they mad…" at bounding box center [856, 445] width 202 height 60
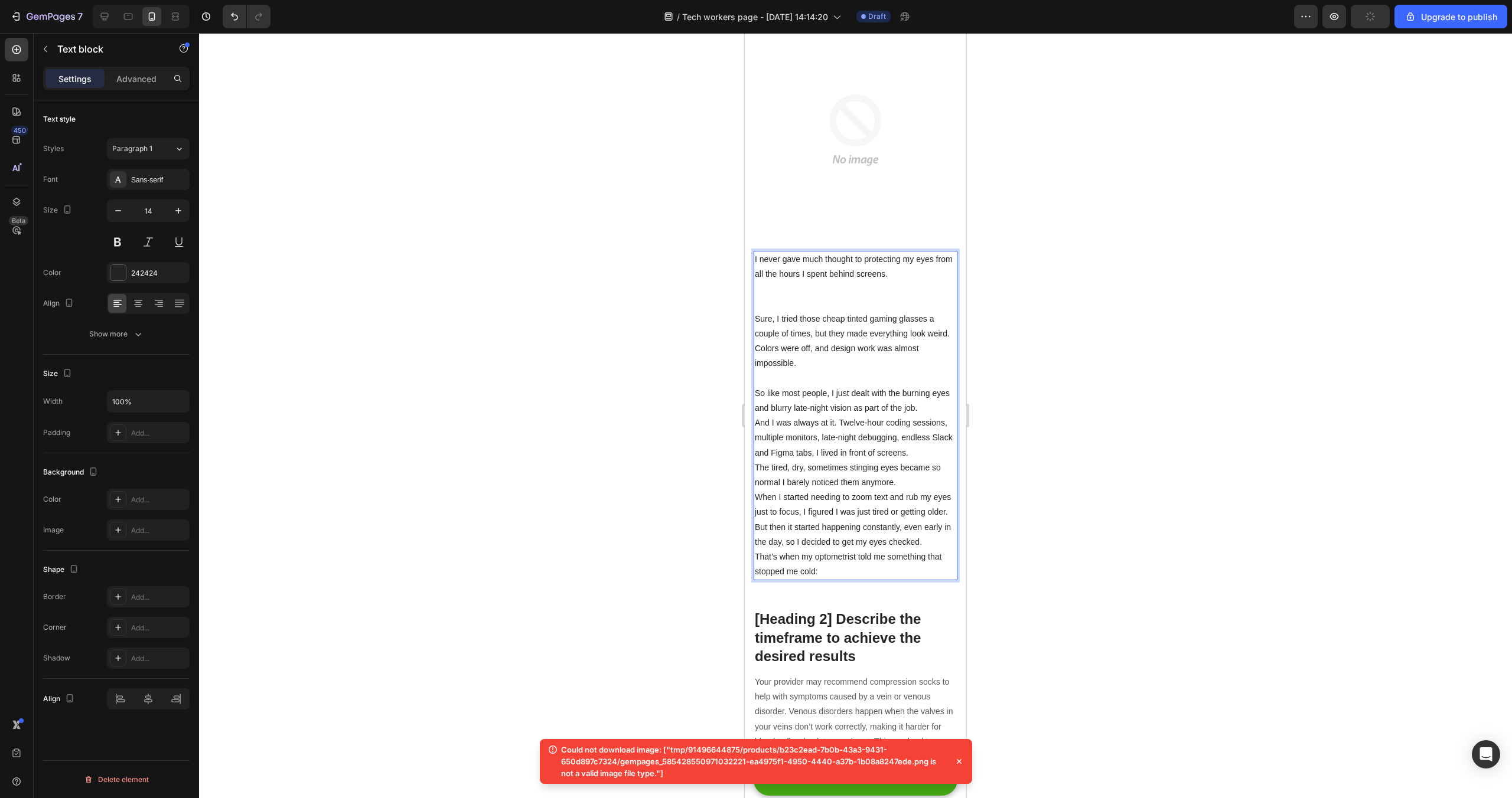
scroll to position [206, 0]
click at [918, 407] on p "So like most people, I just dealt with the burning eyes and blurry late-night v…" at bounding box center [856, 400] width 202 height 29
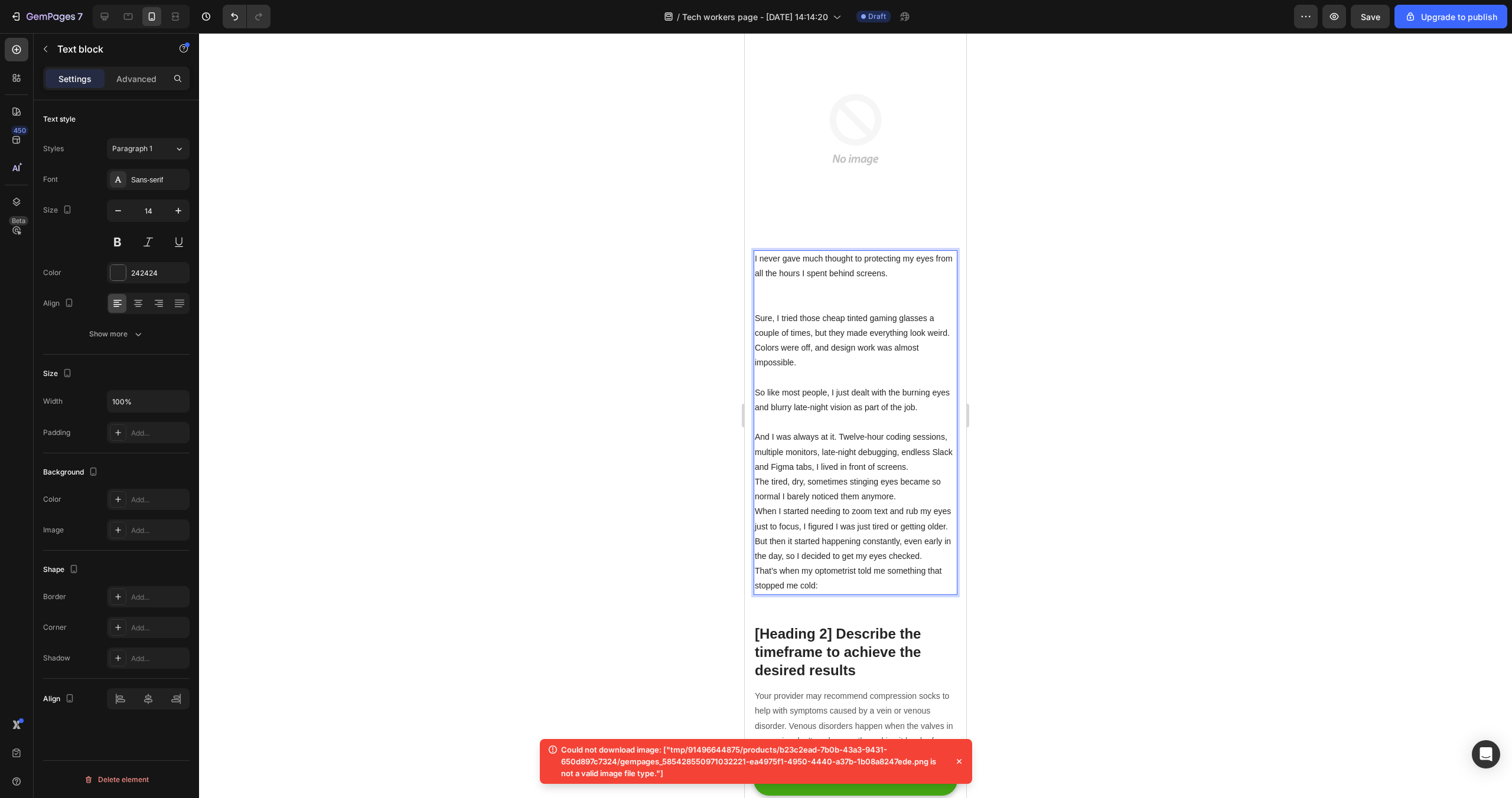
click at [916, 464] on p "And I was always at it. Twelve-hour coding sessions, multiple monitors, late-ni…" at bounding box center [856, 452] width 202 height 45
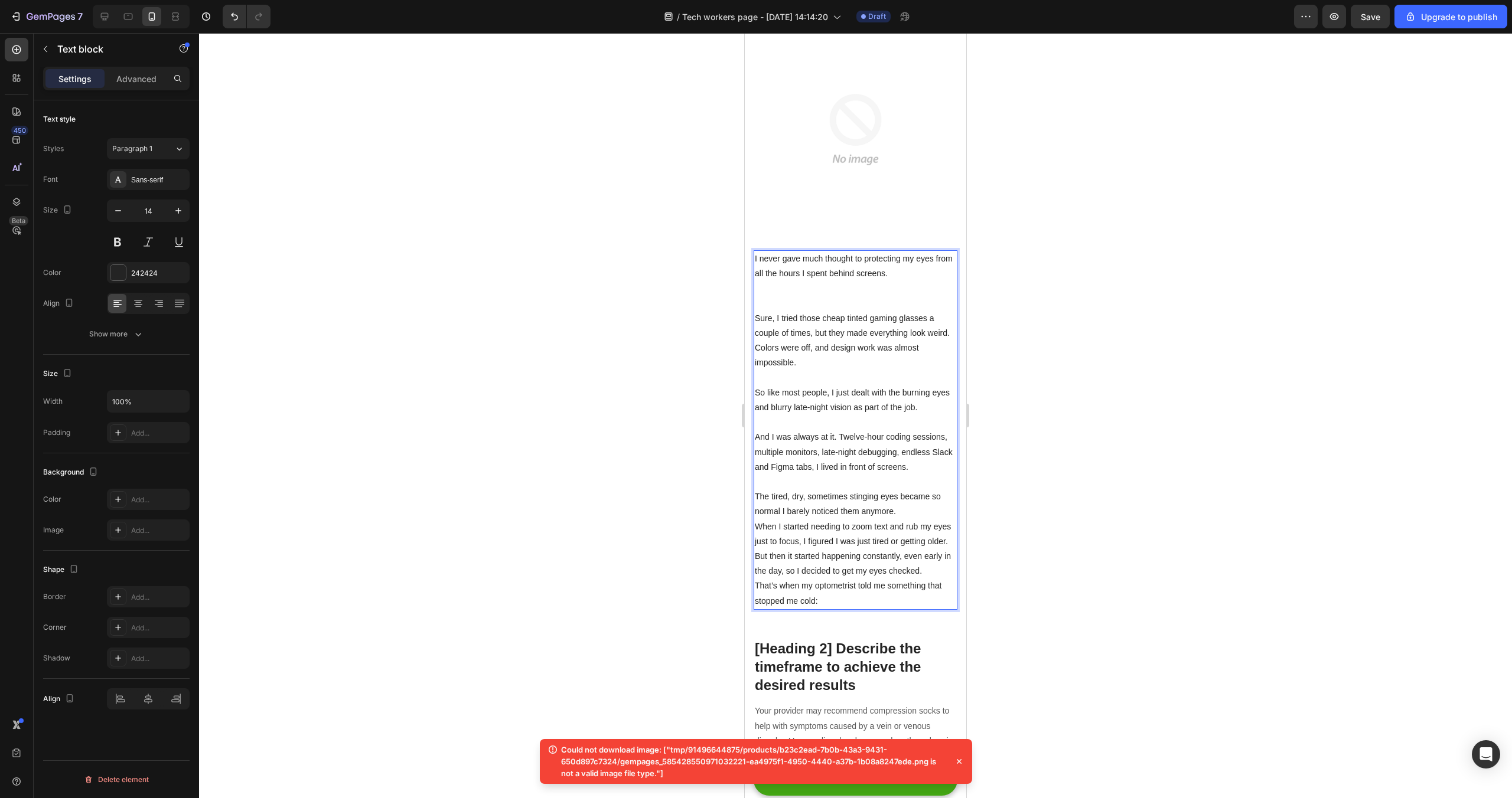
scroll to position [234, 0]
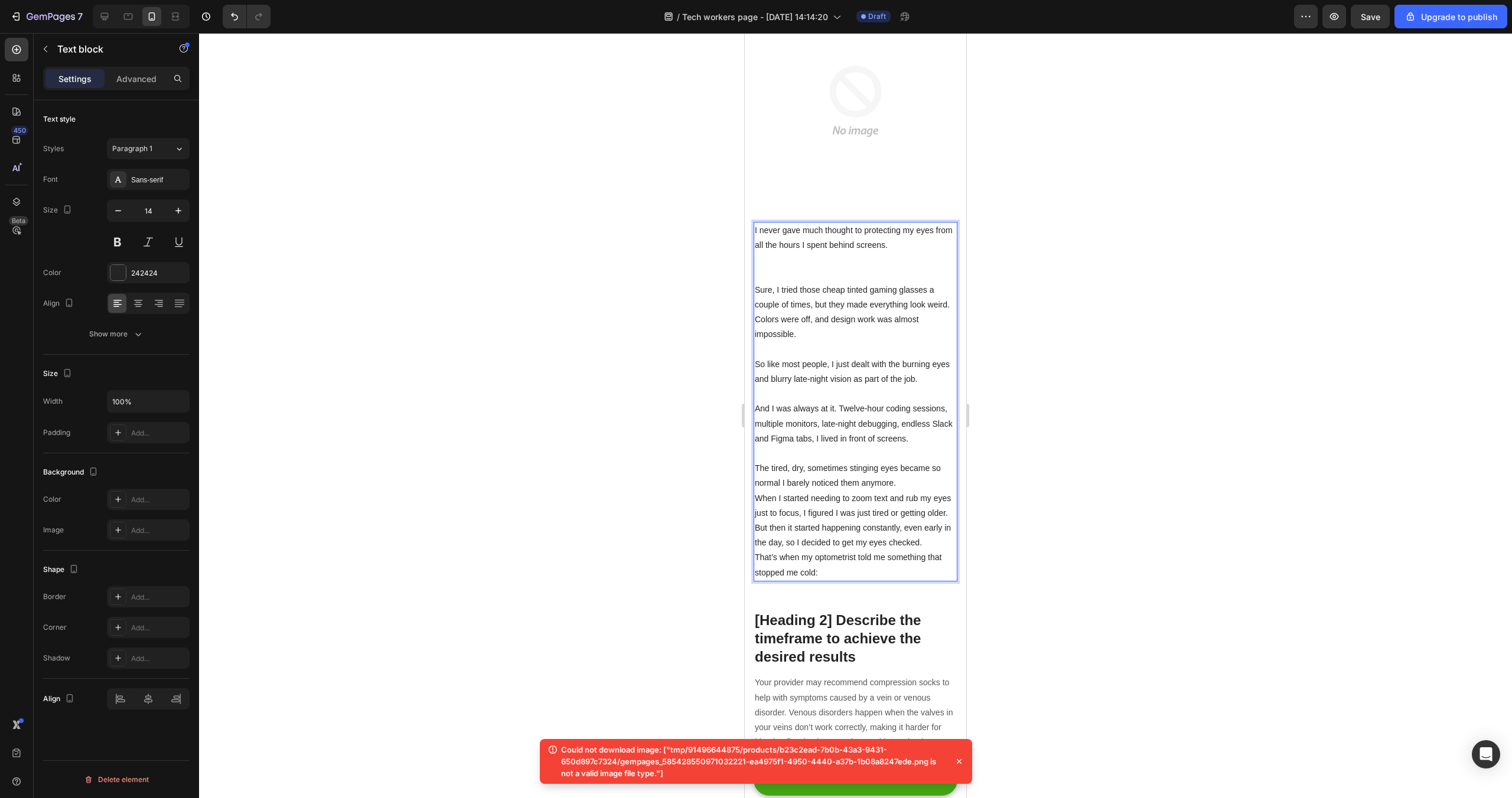
click at [904, 481] on p "The tired, dry, sometimes stinging eyes became so normal I barely noticed them …" at bounding box center [856, 476] width 202 height 29
click at [925, 557] on p "But then it started happening constantly, even early in the day, so I decided t…" at bounding box center [856, 550] width 202 height 29
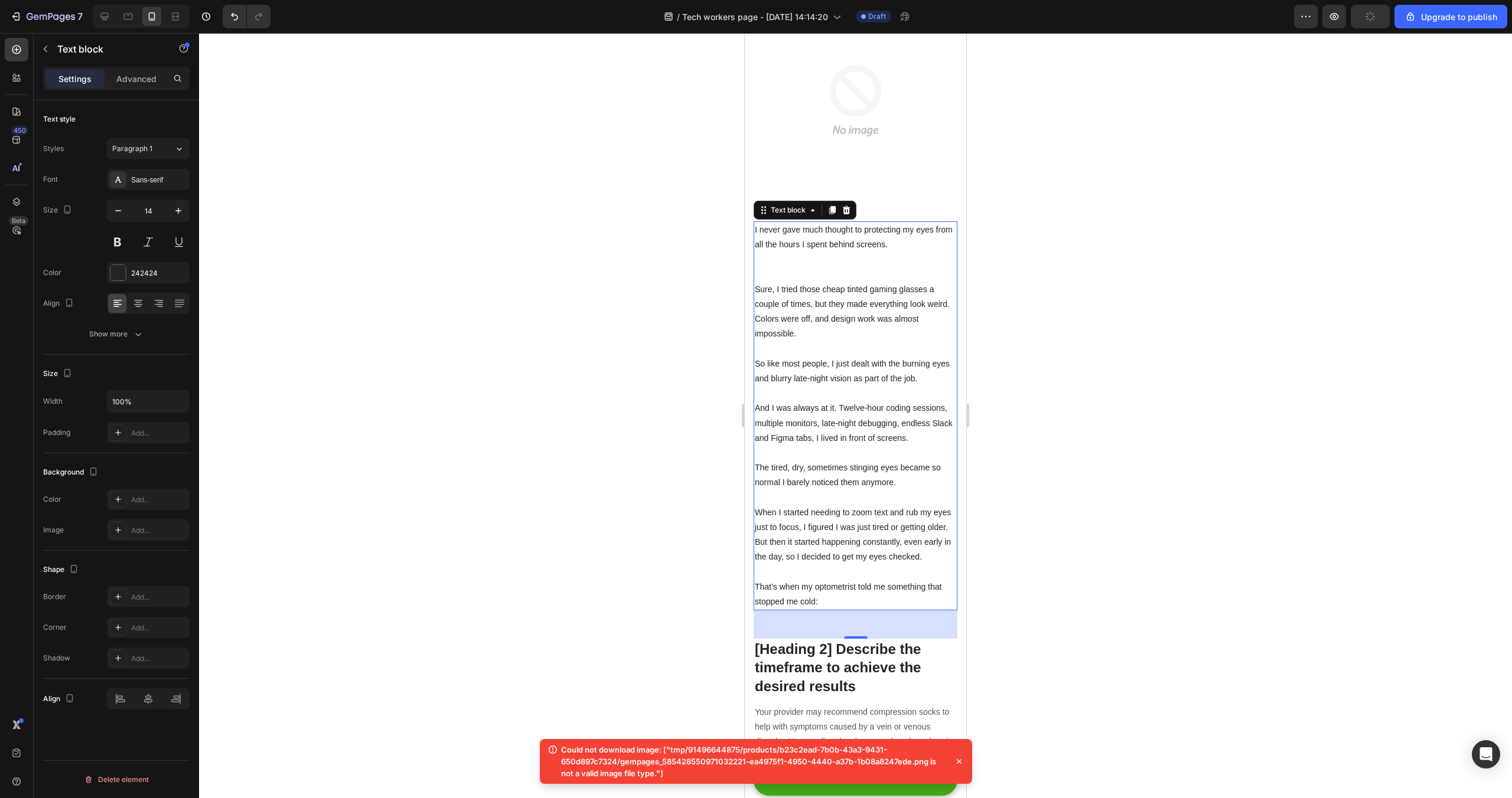
click at [1057, 505] on div at bounding box center [856, 415] width 1313 height 765
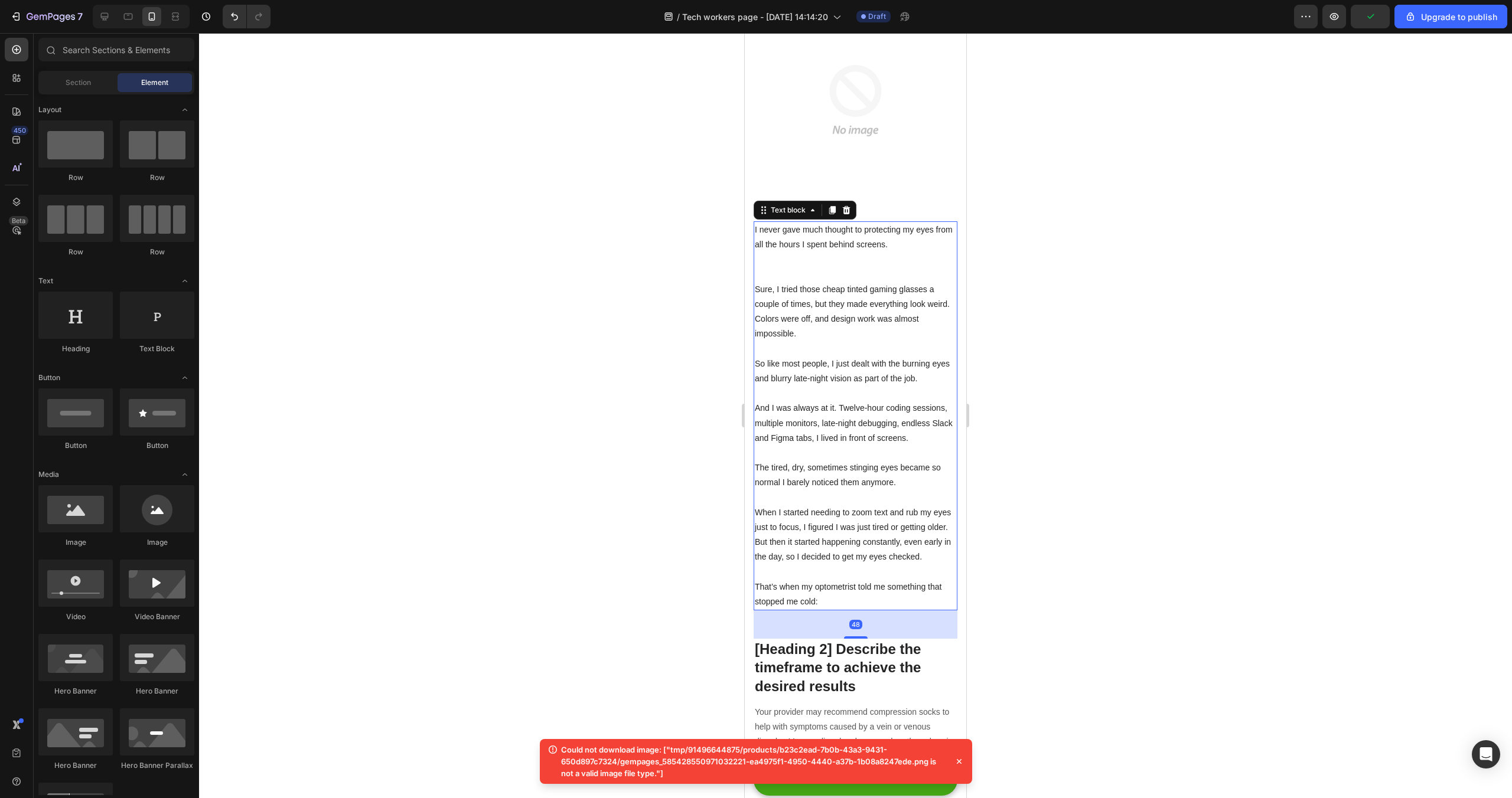
click at [817, 251] on p "I never gave much thought to protecting my eyes from all the hours I spent behi…" at bounding box center [856, 253] width 202 height 60
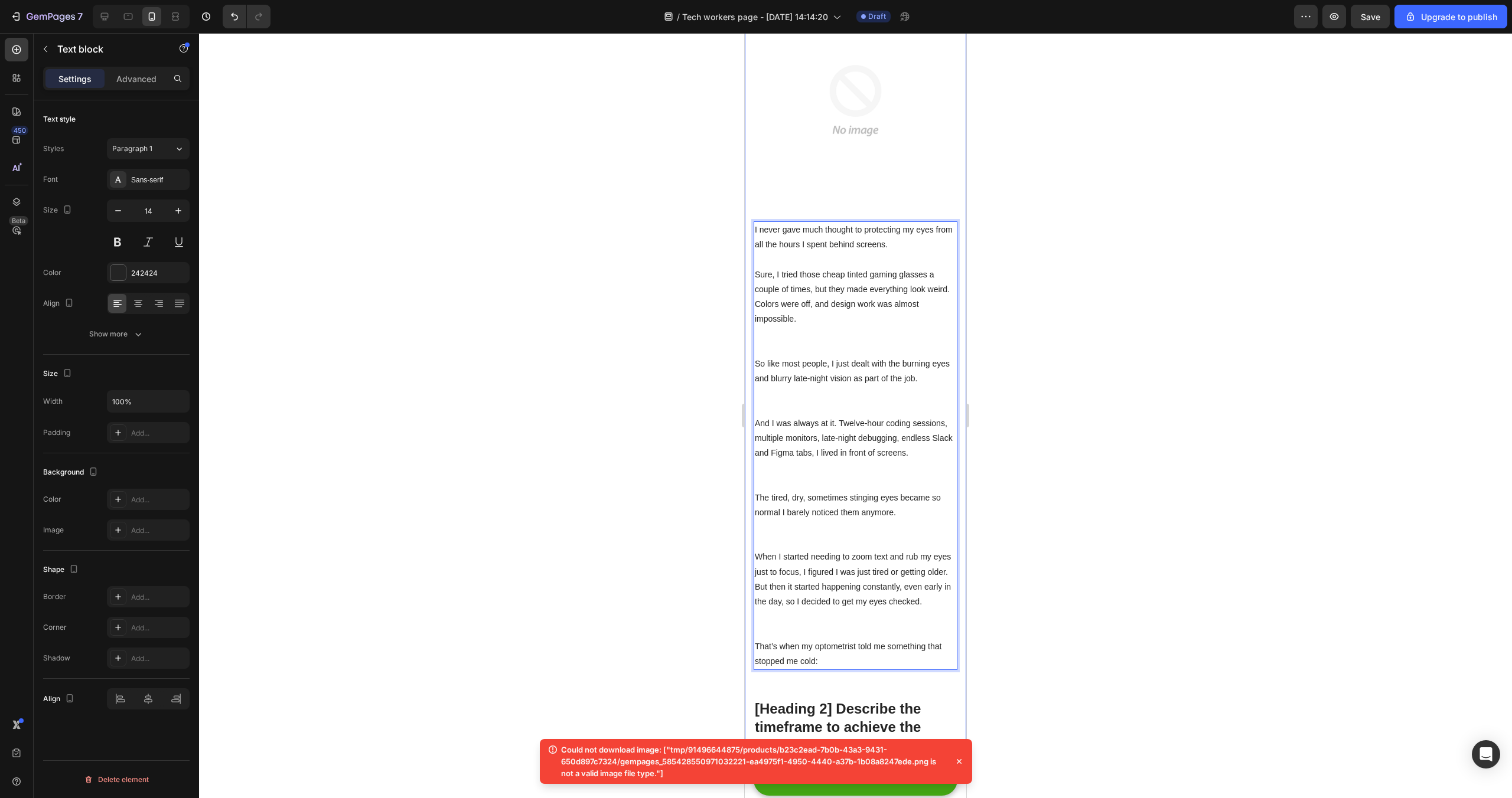
click at [1163, 292] on div at bounding box center [856, 415] width 1313 height 765
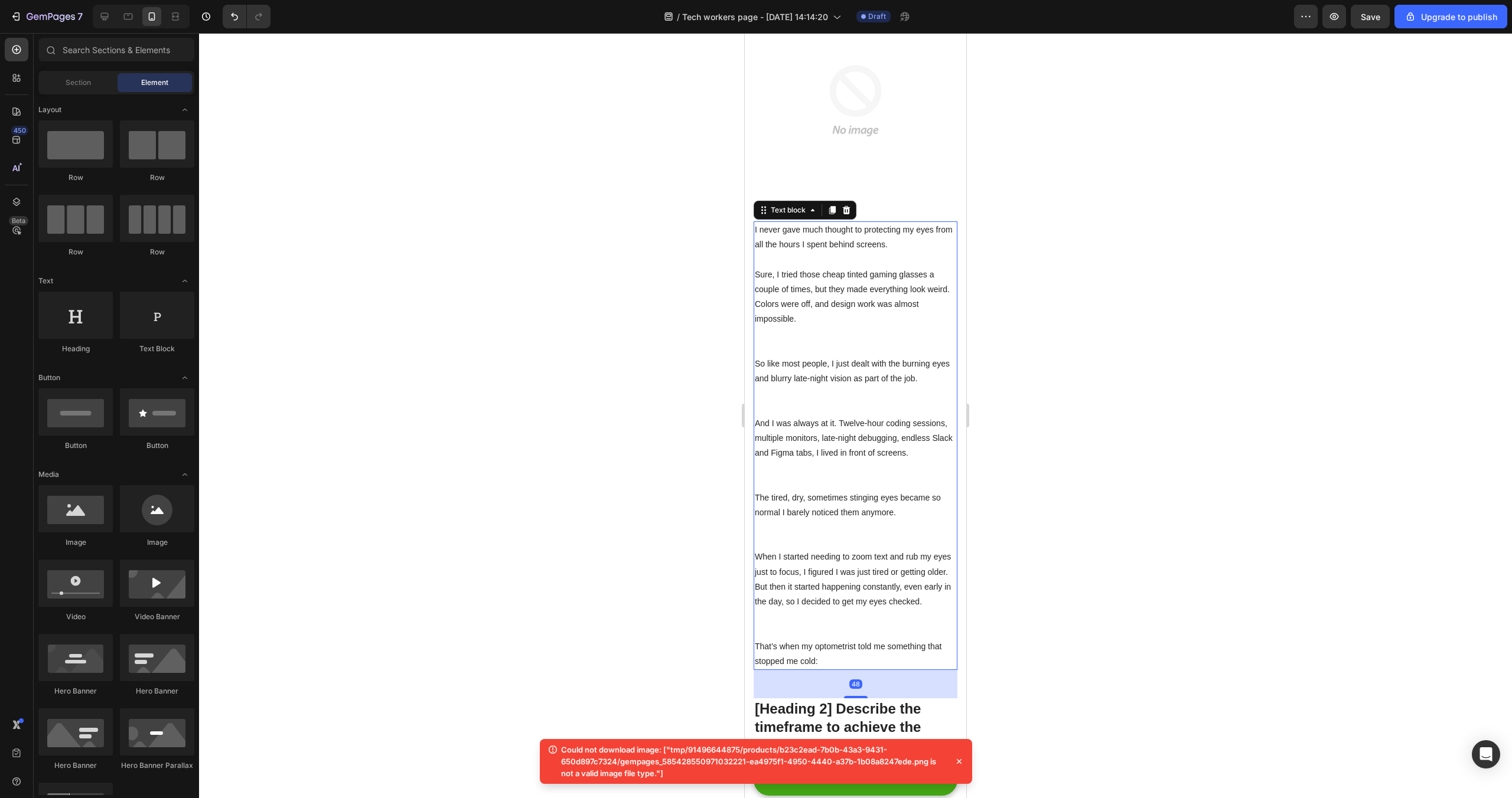
click at [853, 275] on p "Sure, I tried those cheap tinted gaming glasses a couple of times, but they mad…" at bounding box center [856, 312] width 202 height 89
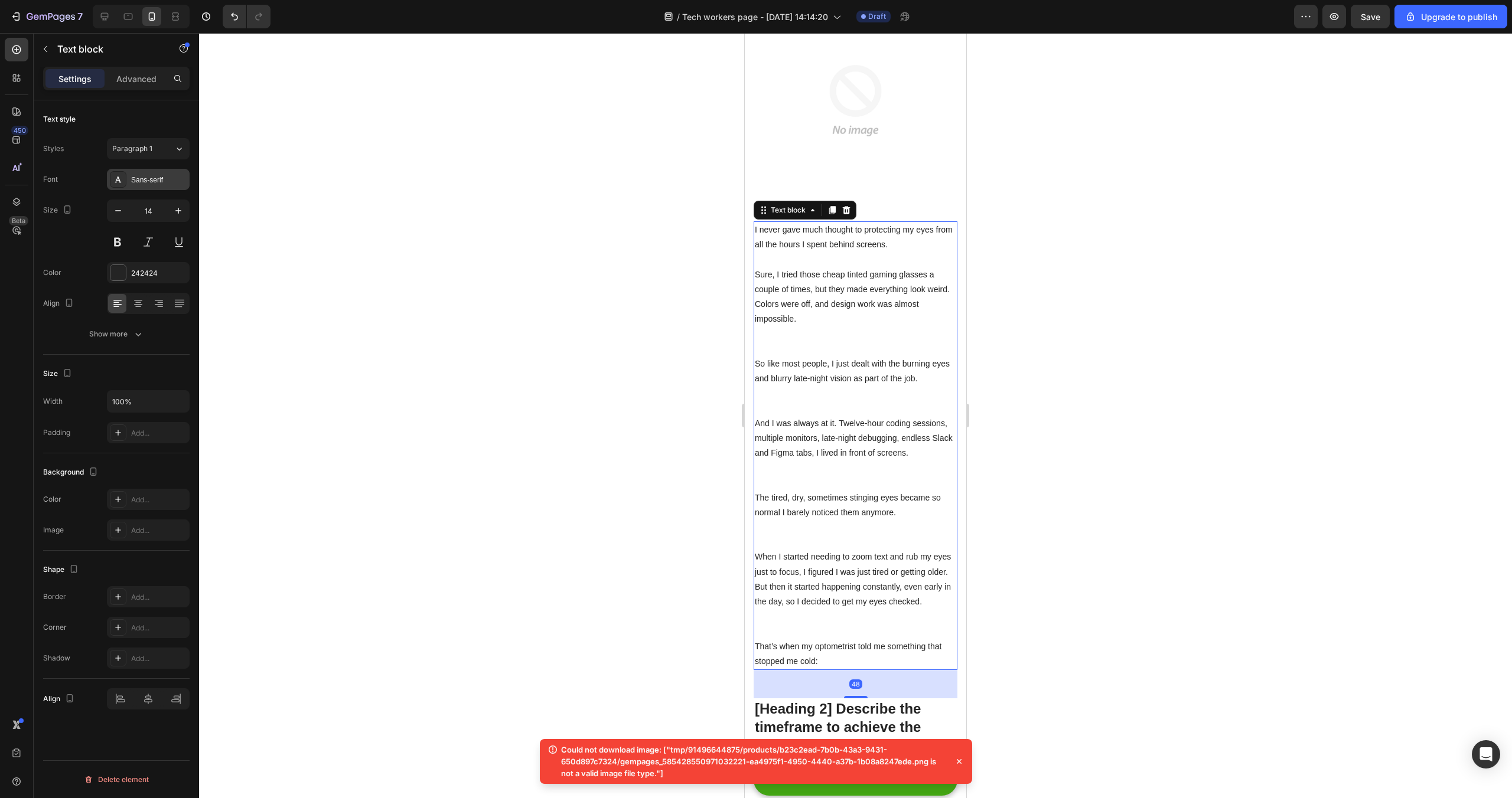
click at [132, 176] on div "Sans-serif" at bounding box center [158, 180] width 55 height 10
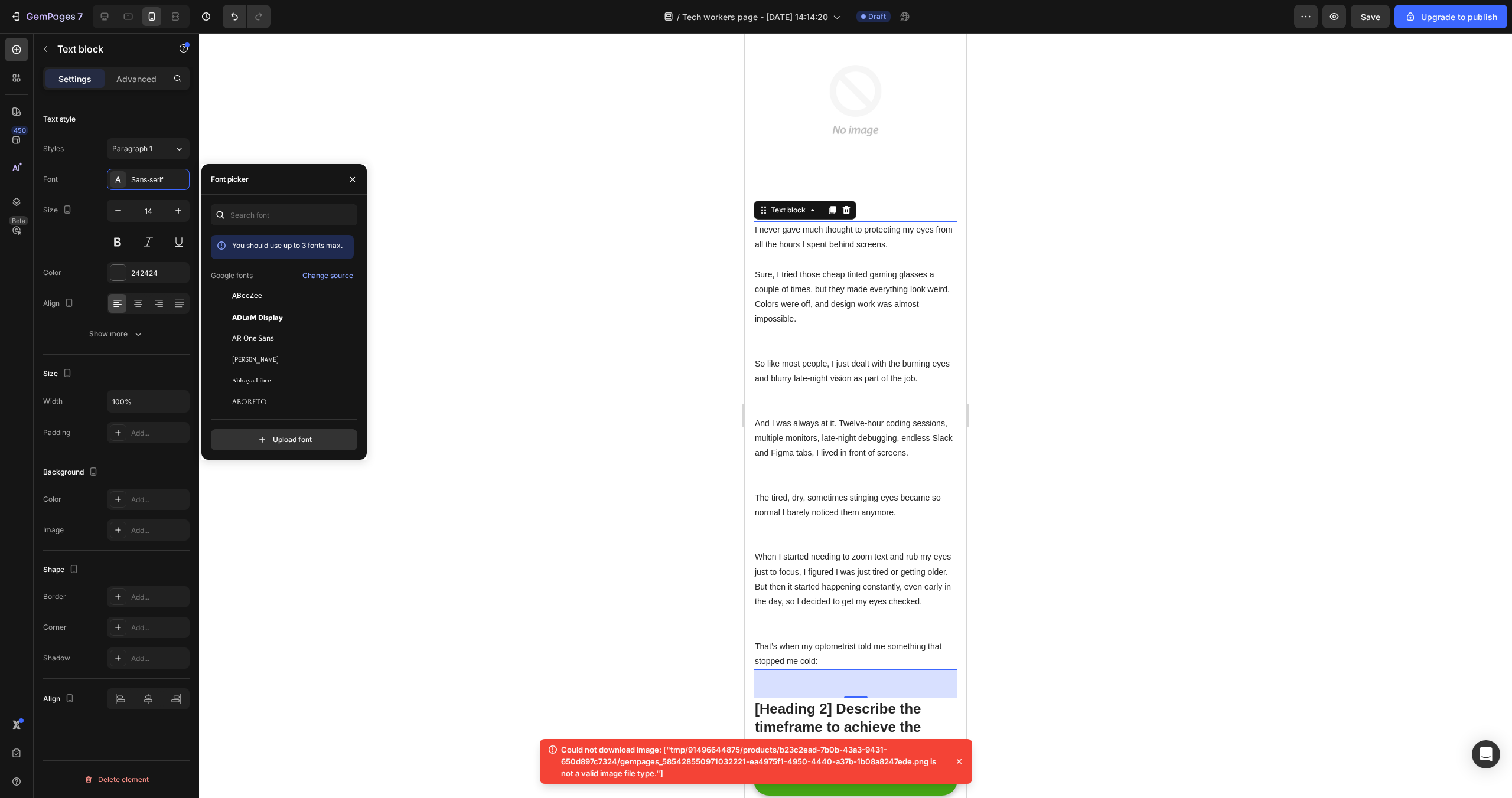
click at [246, 226] on div "You should use up to 3 fonts max. Google fonts Change source ABeeZee [PERSON_NA…" at bounding box center [284, 327] width 147 height 246
click at [251, 214] on input "text" at bounding box center [284, 215] width 147 height 21
type input "h"
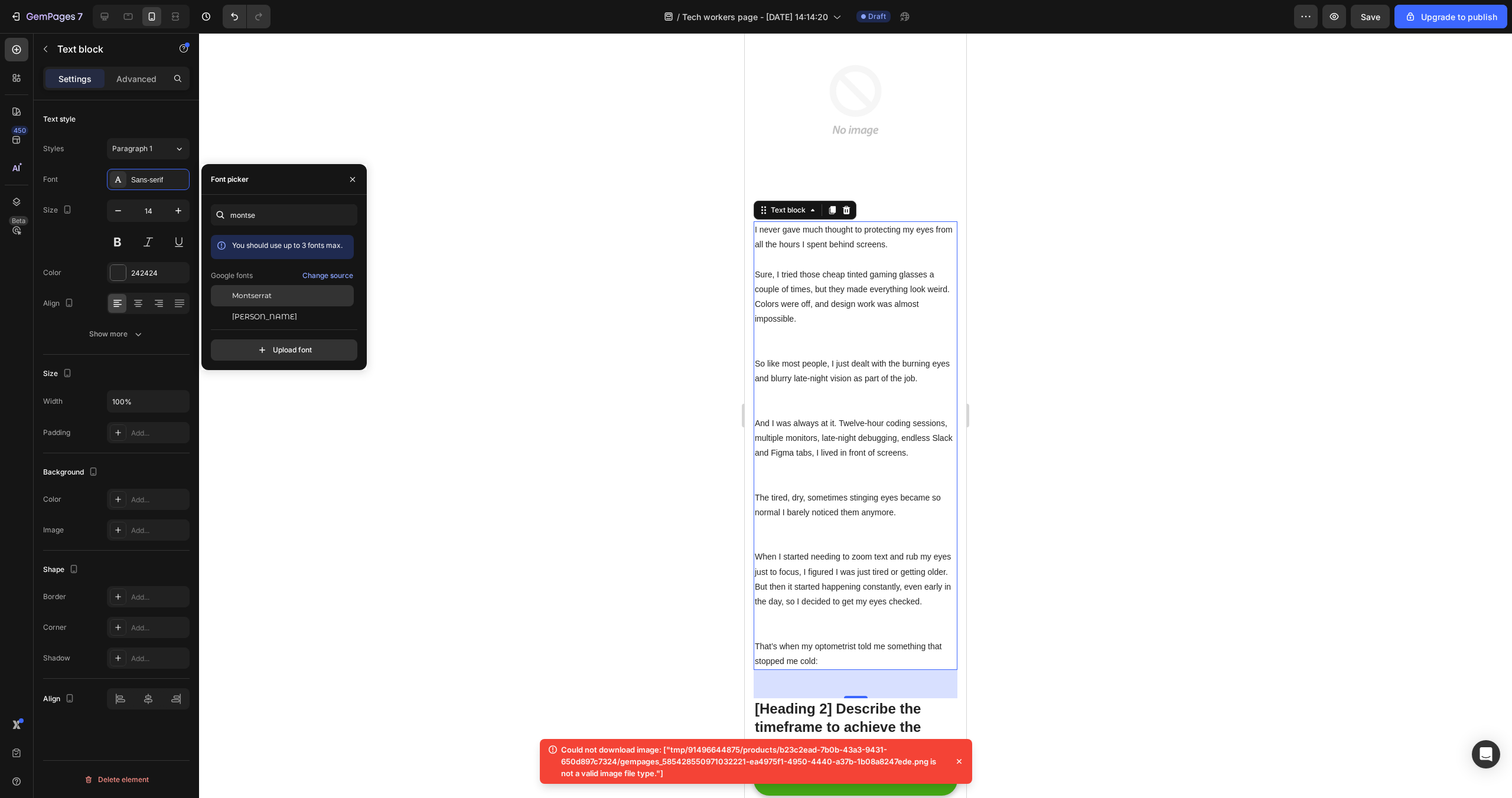
click at [264, 292] on span "Montserrat" at bounding box center [251, 295] width 40 height 10
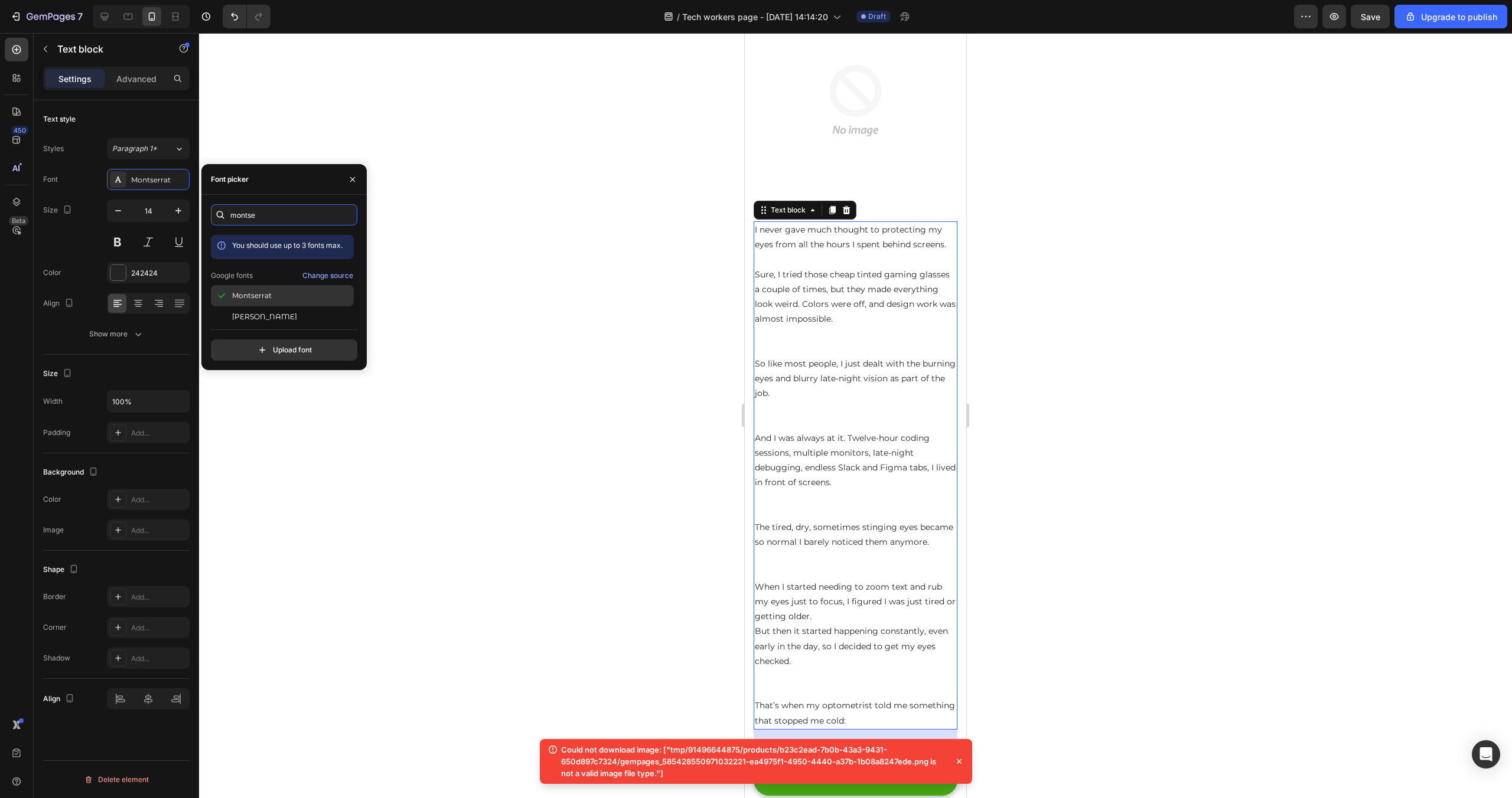
type input "monts"
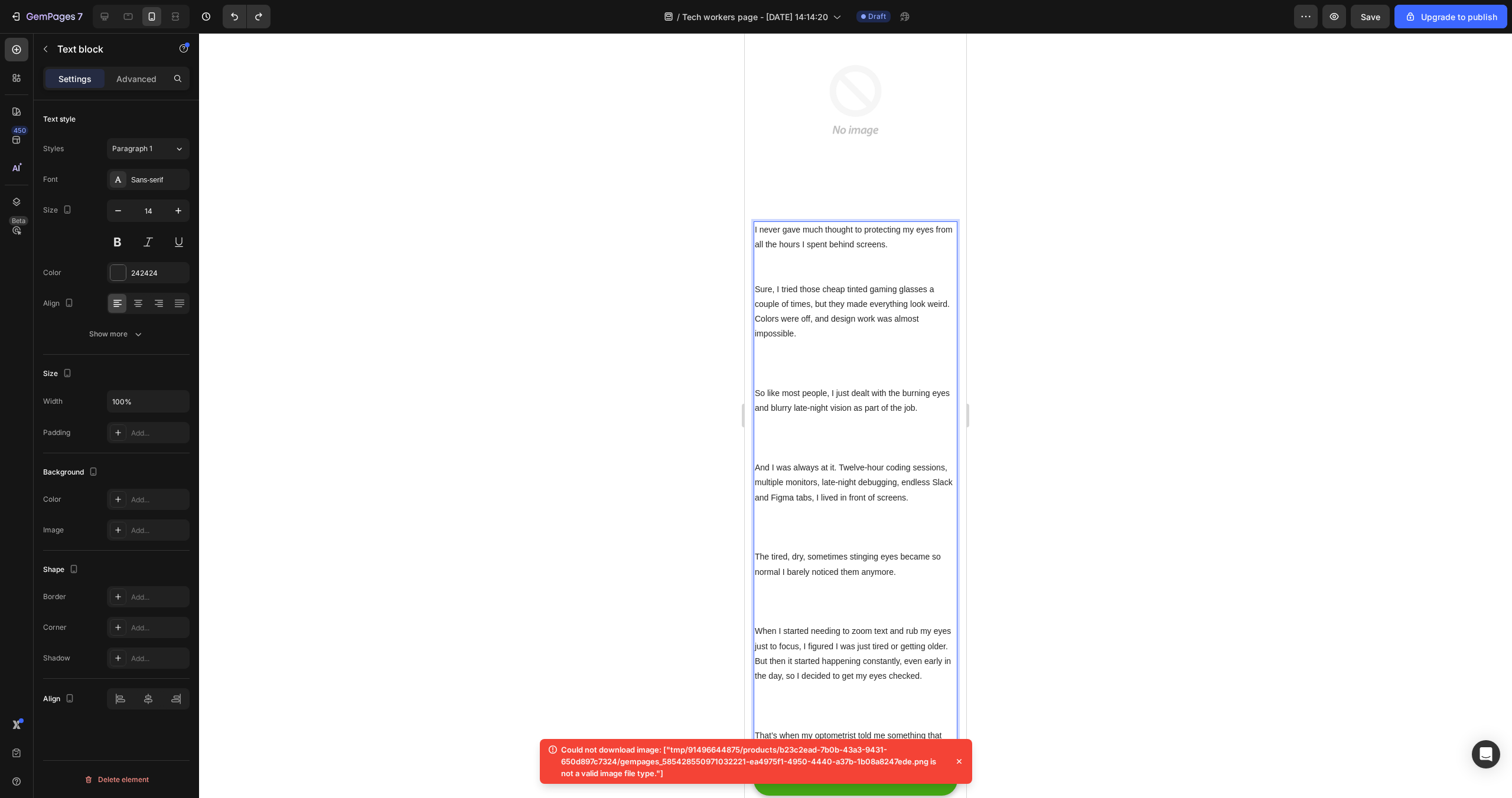
click at [776, 350] on p "Sure, I tried those cheap tinted gaming glasses a couple of times, but they mad…" at bounding box center [856, 334] width 202 height 104
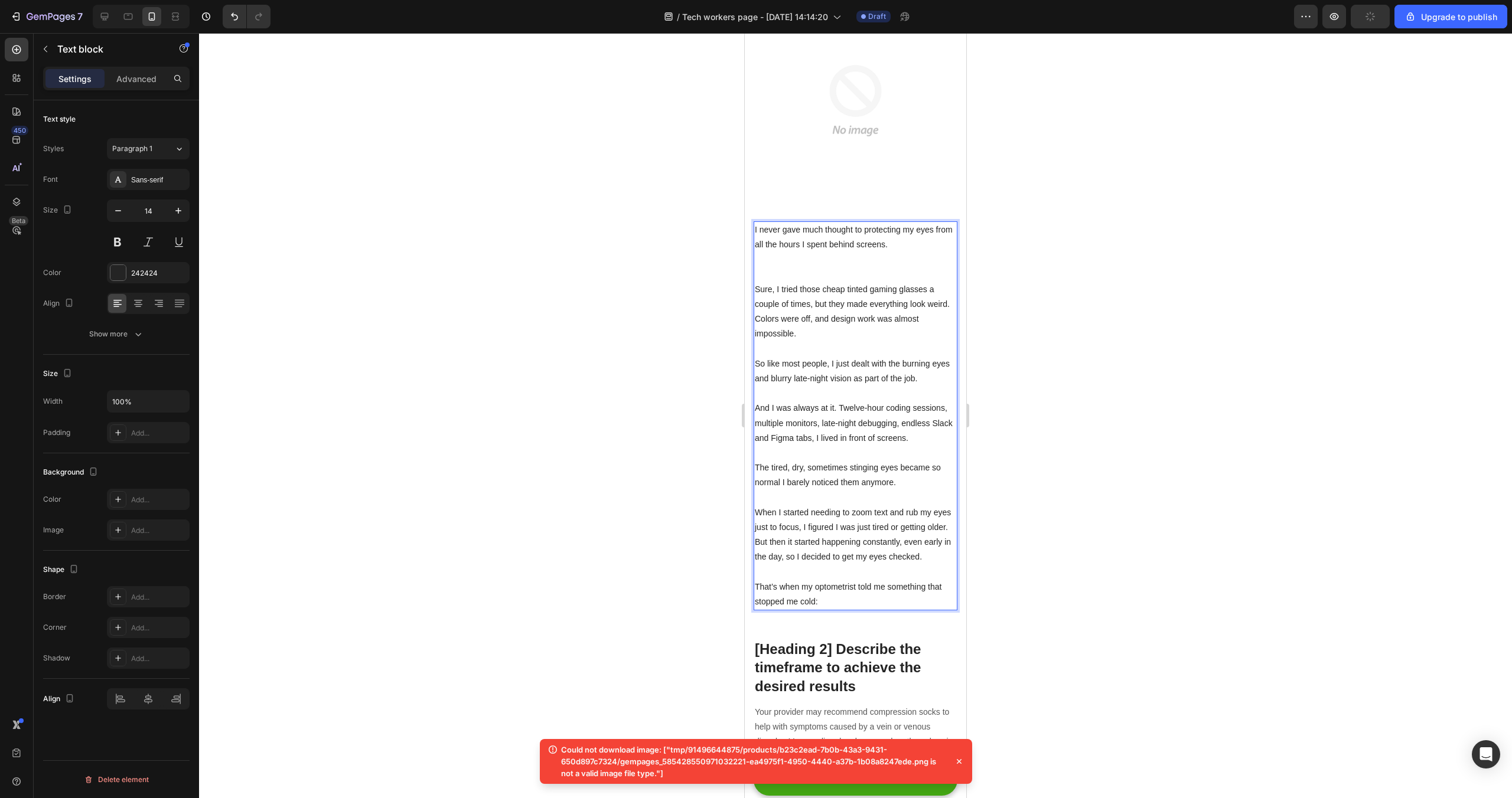
click at [765, 275] on p "I never gave much thought to protecting my eyes from all the hours I spent behi…" at bounding box center [856, 253] width 202 height 60
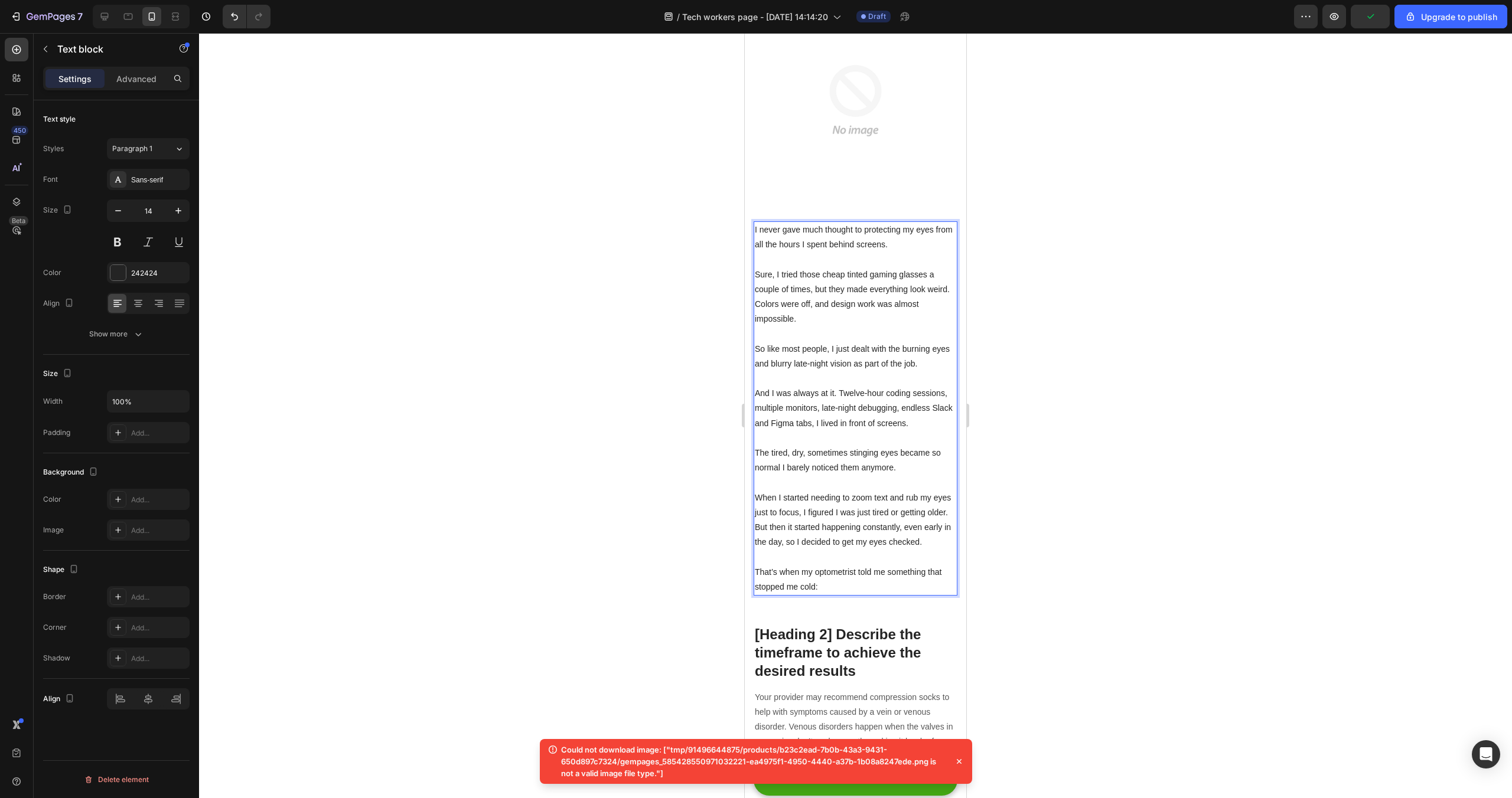
click at [1167, 273] on div at bounding box center [856, 415] width 1313 height 765
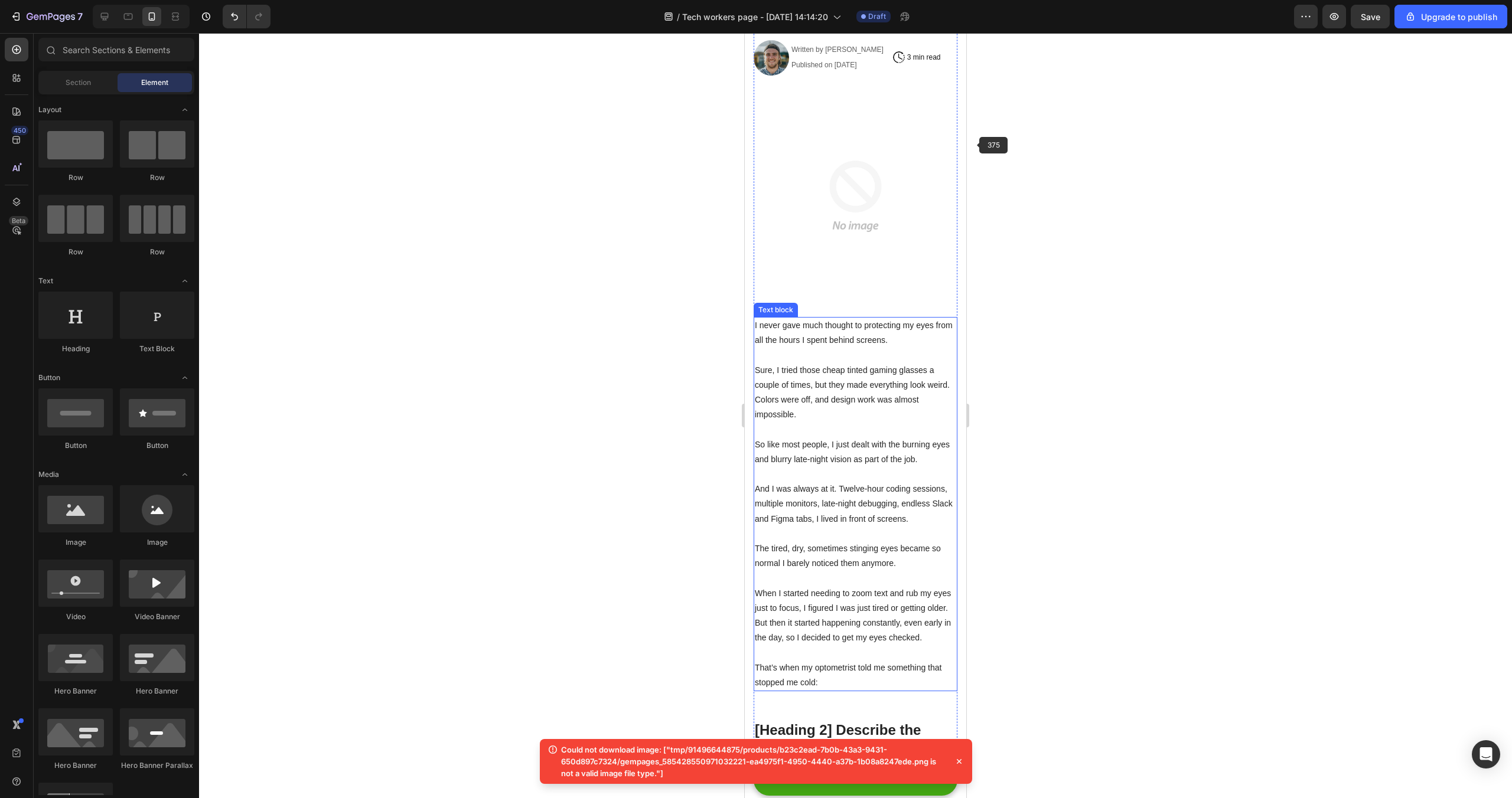
scroll to position [134, 0]
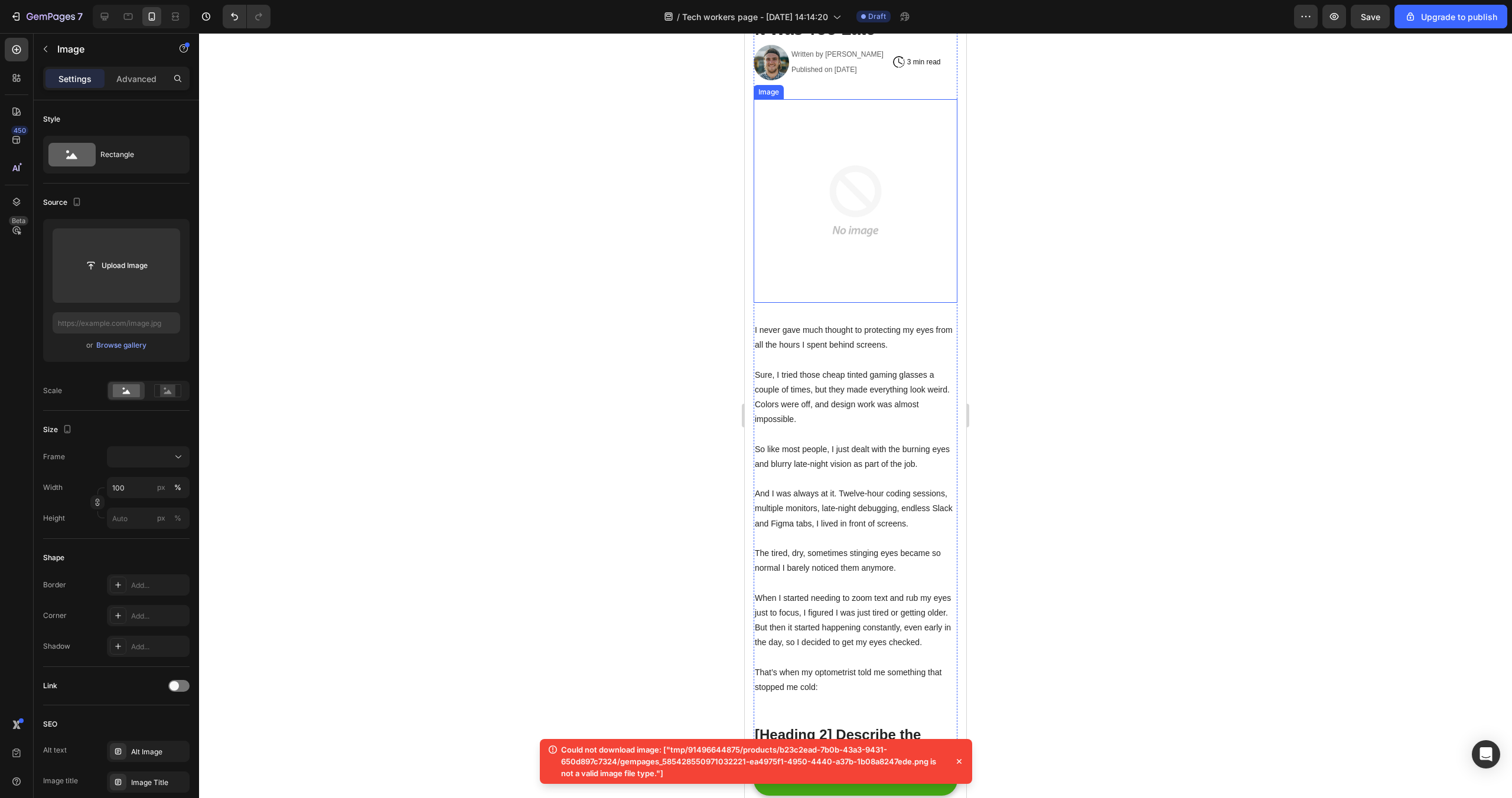
click at [865, 162] on img at bounding box center [856, 201] width 204 height 204
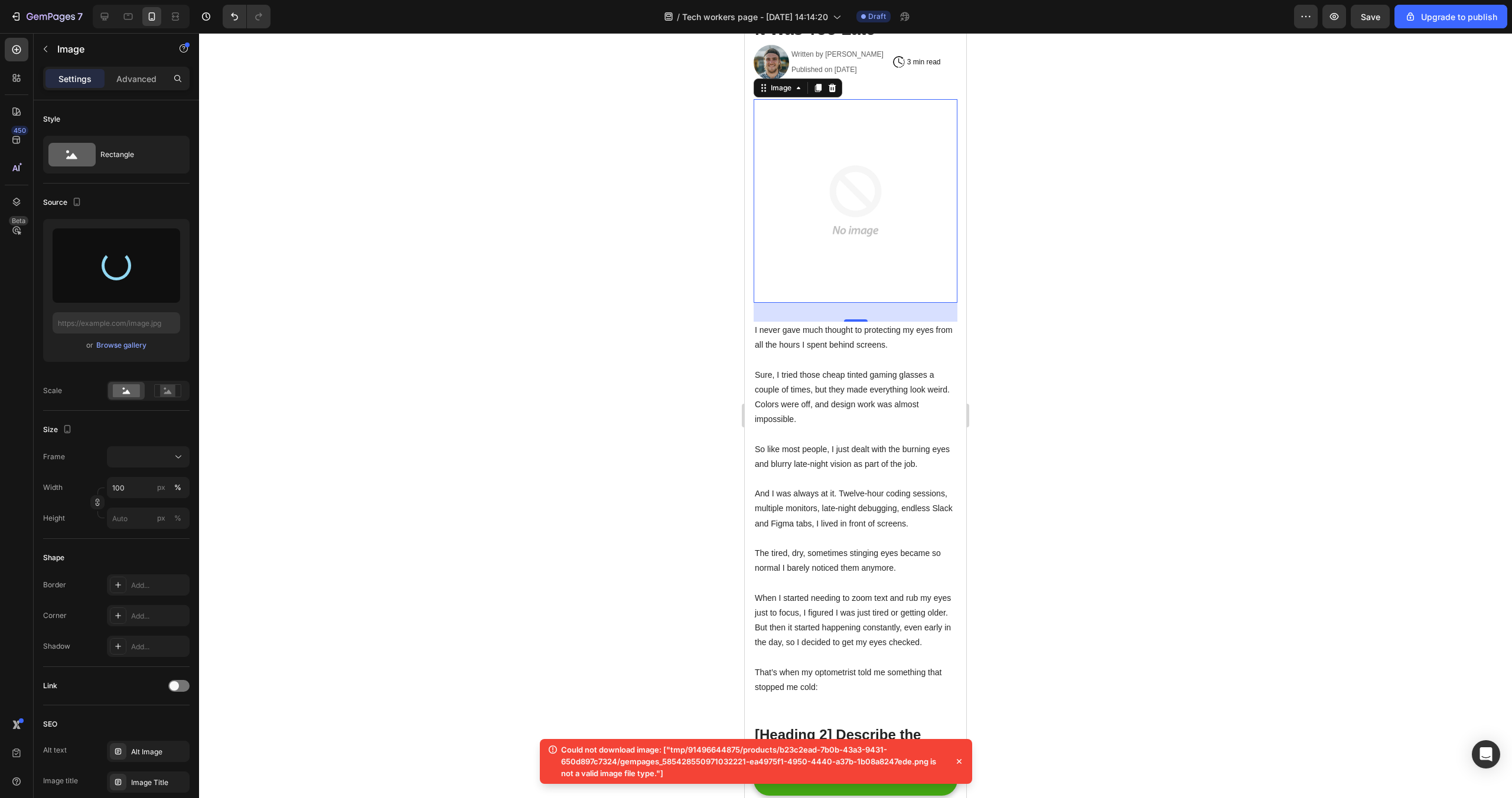
type input "[URL][DOMAIN_NAME]"
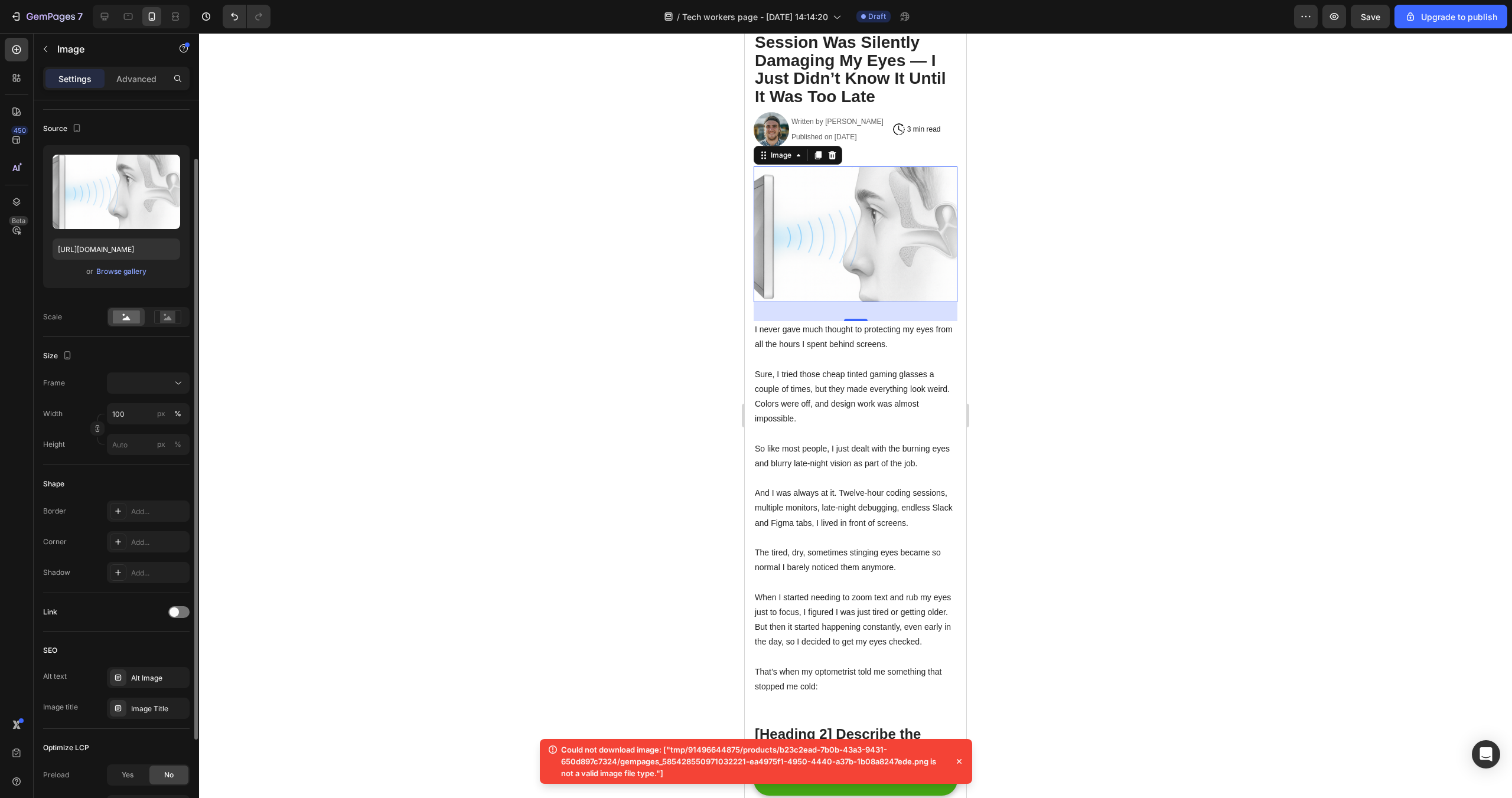
scroll to position [77, 0]
click at [125, 541] on div at bounding box center [118, 539] width 16 height 16
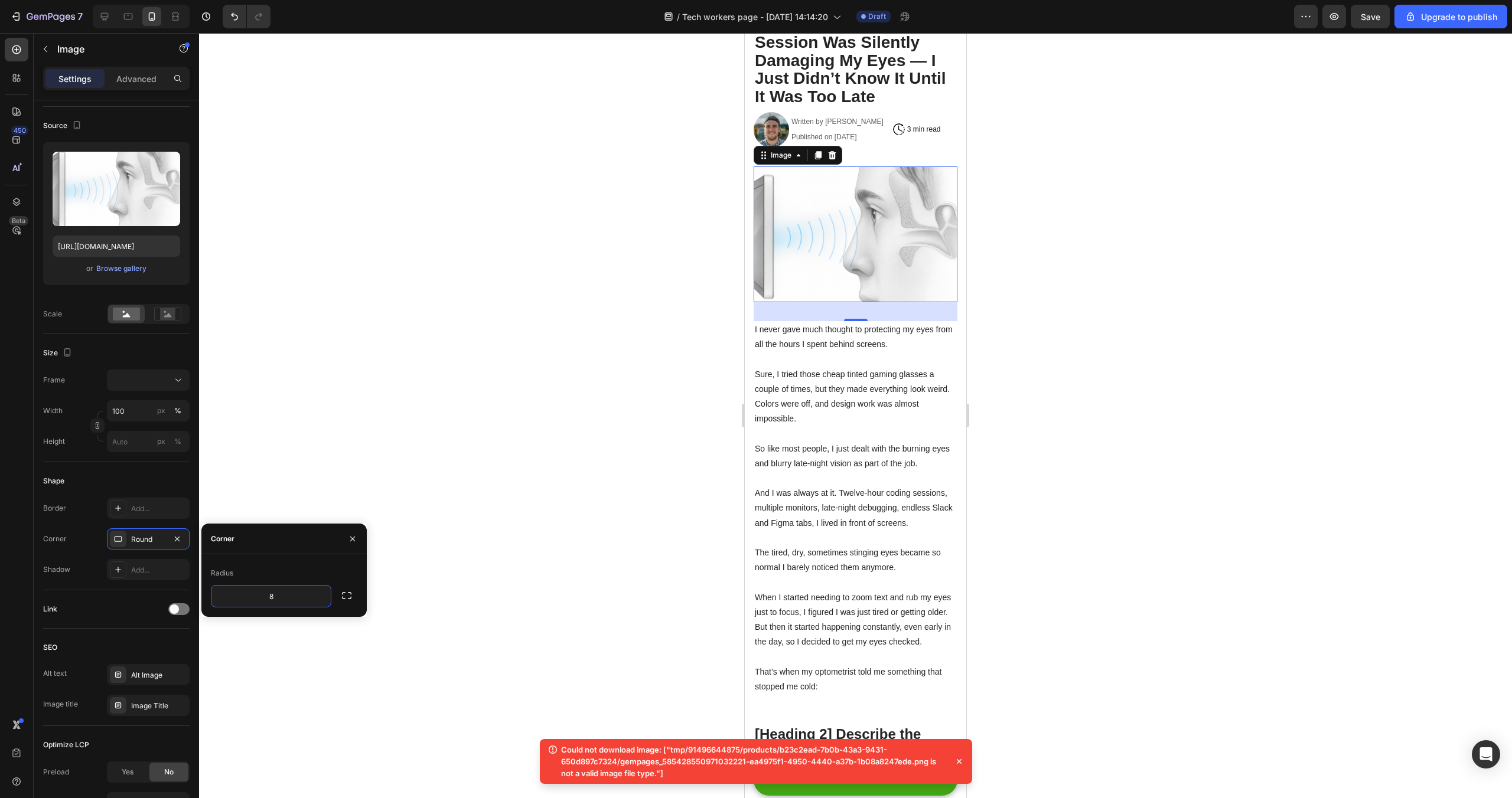
click at [445, 382] on div at bounding box center [856, 415] width 1313 height 765
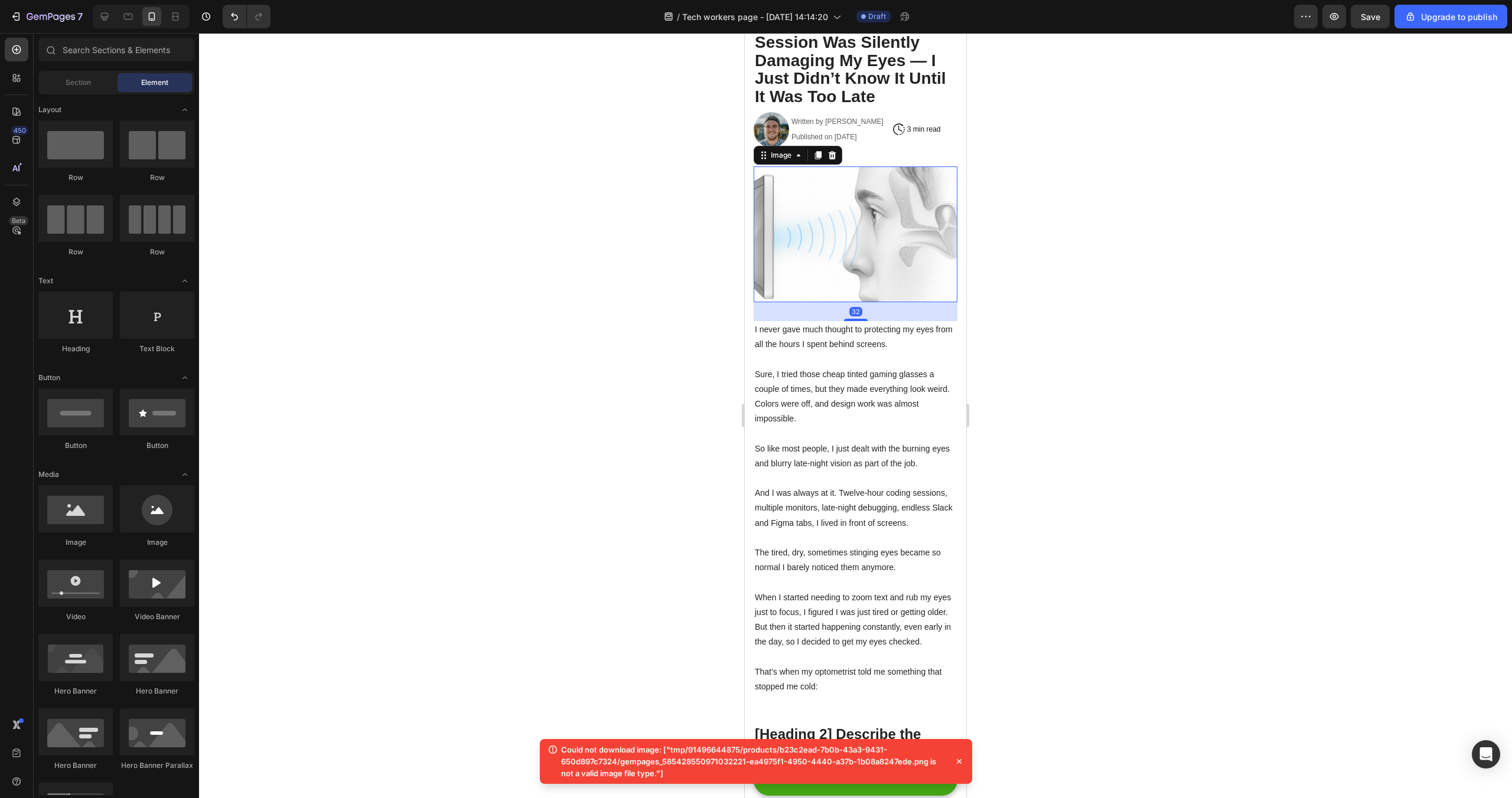
click at [926, 249] on img at bounding box center [856, 234] width 204 height 136
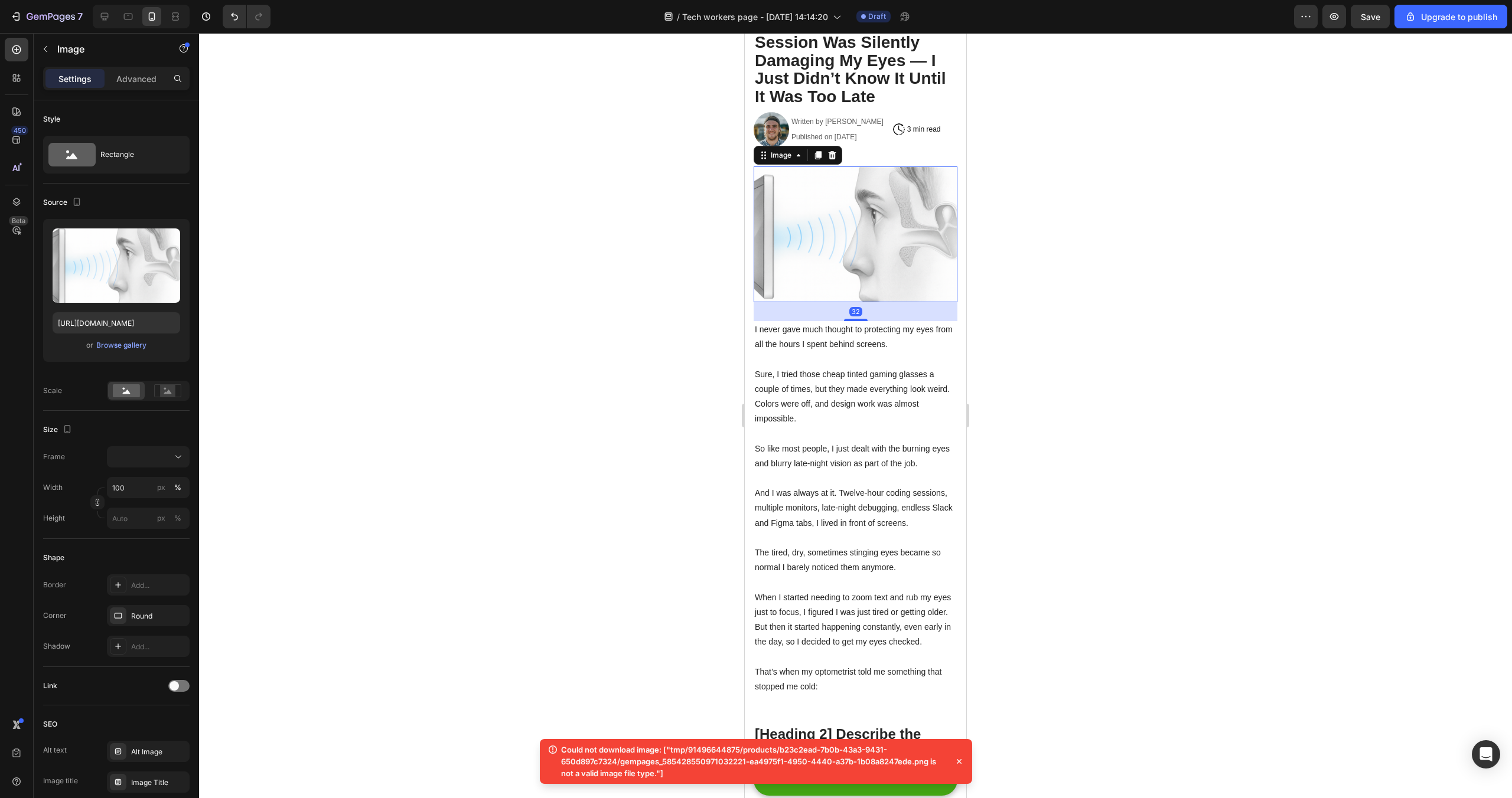
click at [1072, 237] on div at bounding box center [856, 415] width 1313 height 765
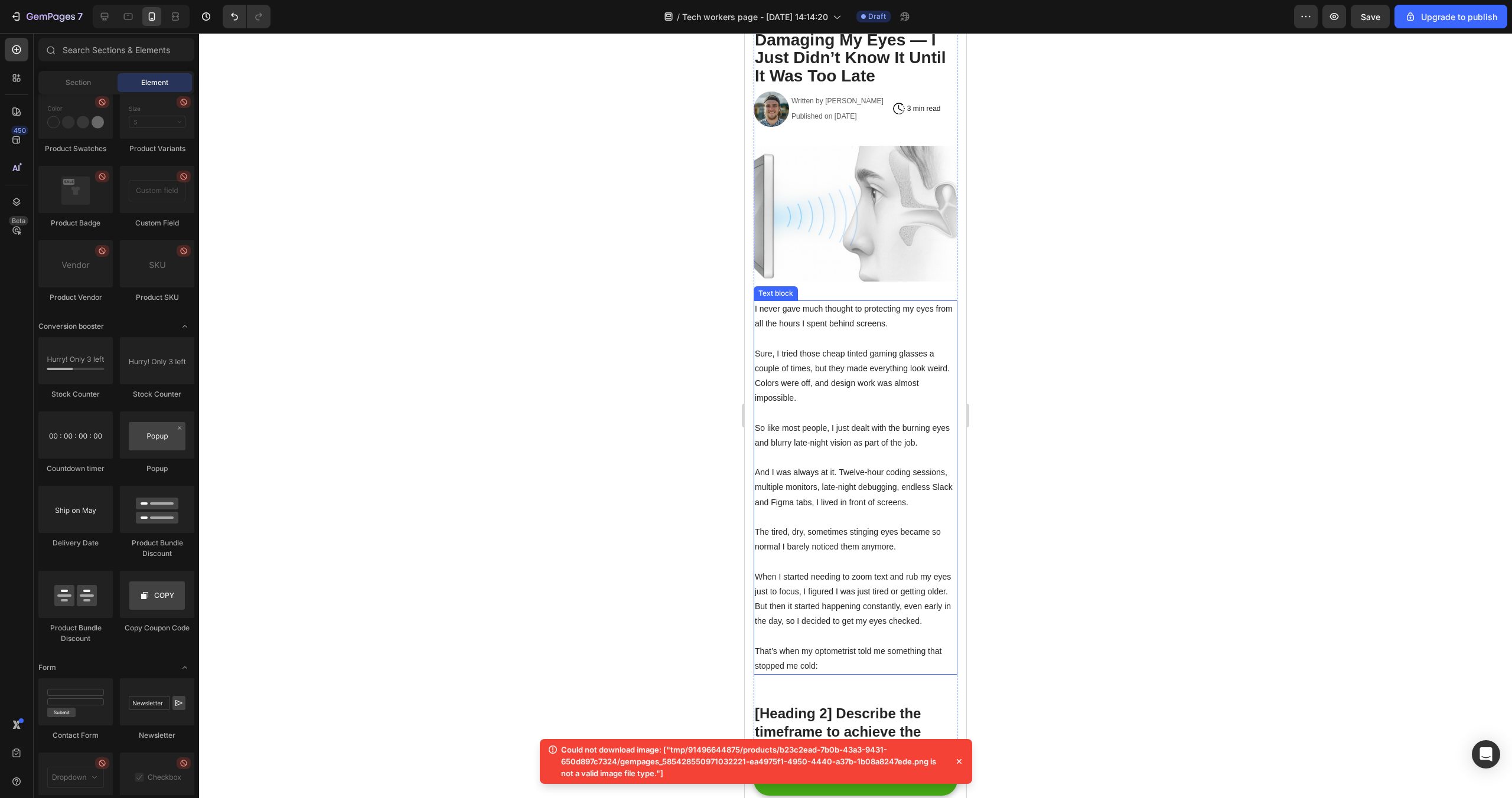
scroll to position [0, 0]
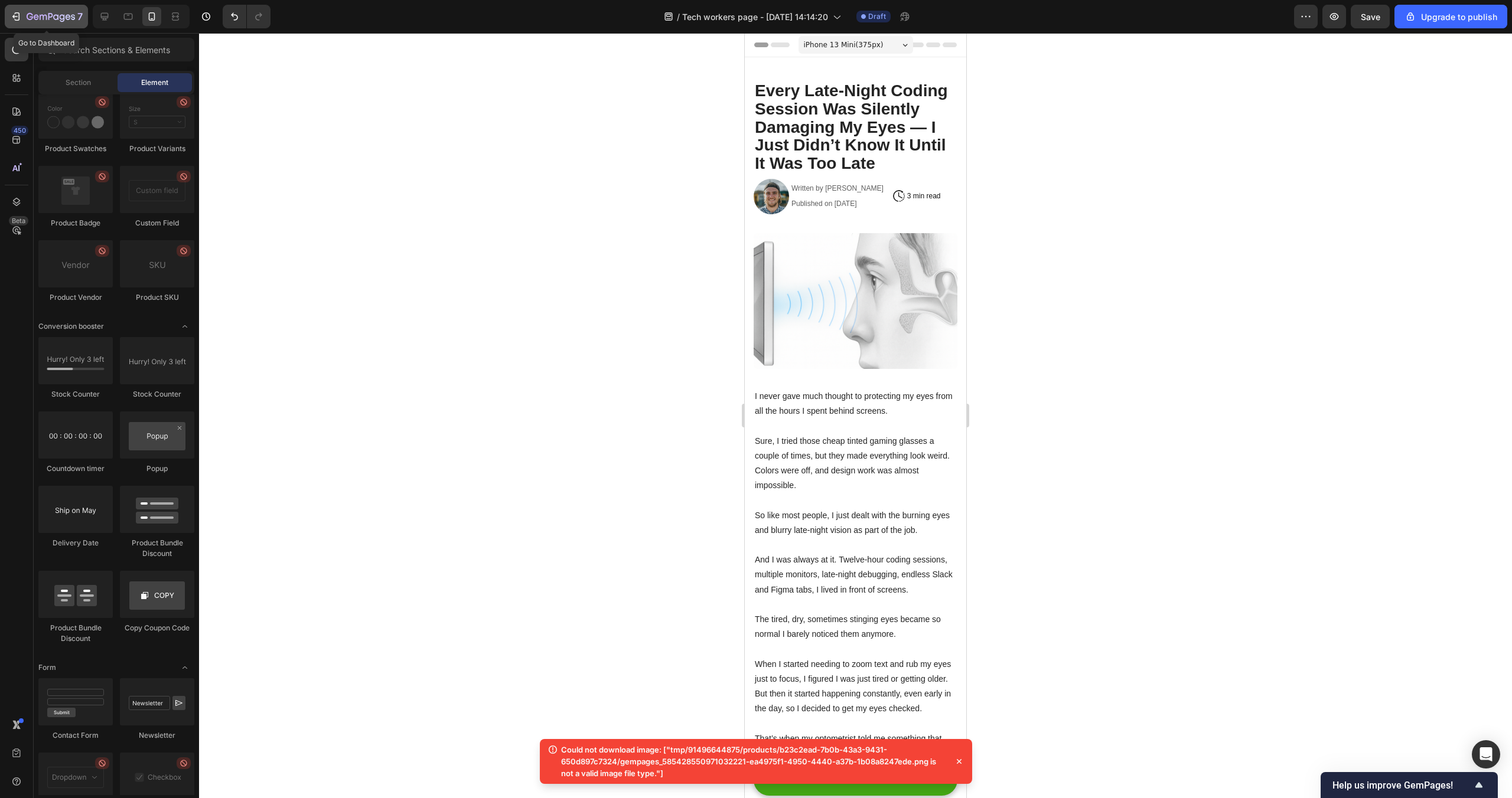
click at [13, 17] on icon "button" at bounding box center [15, 16] width 5 height 4
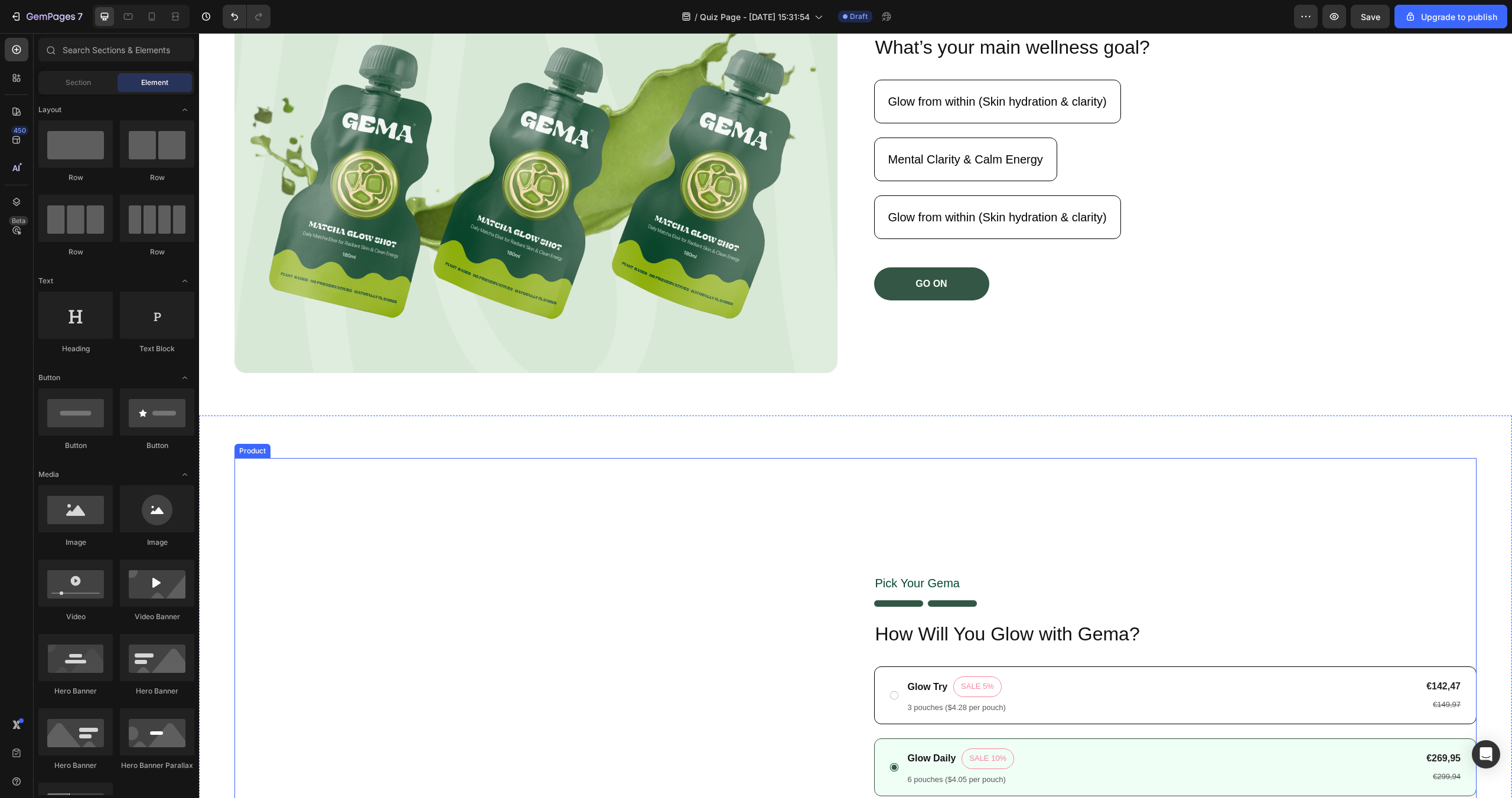
scroll to position [319, 0]
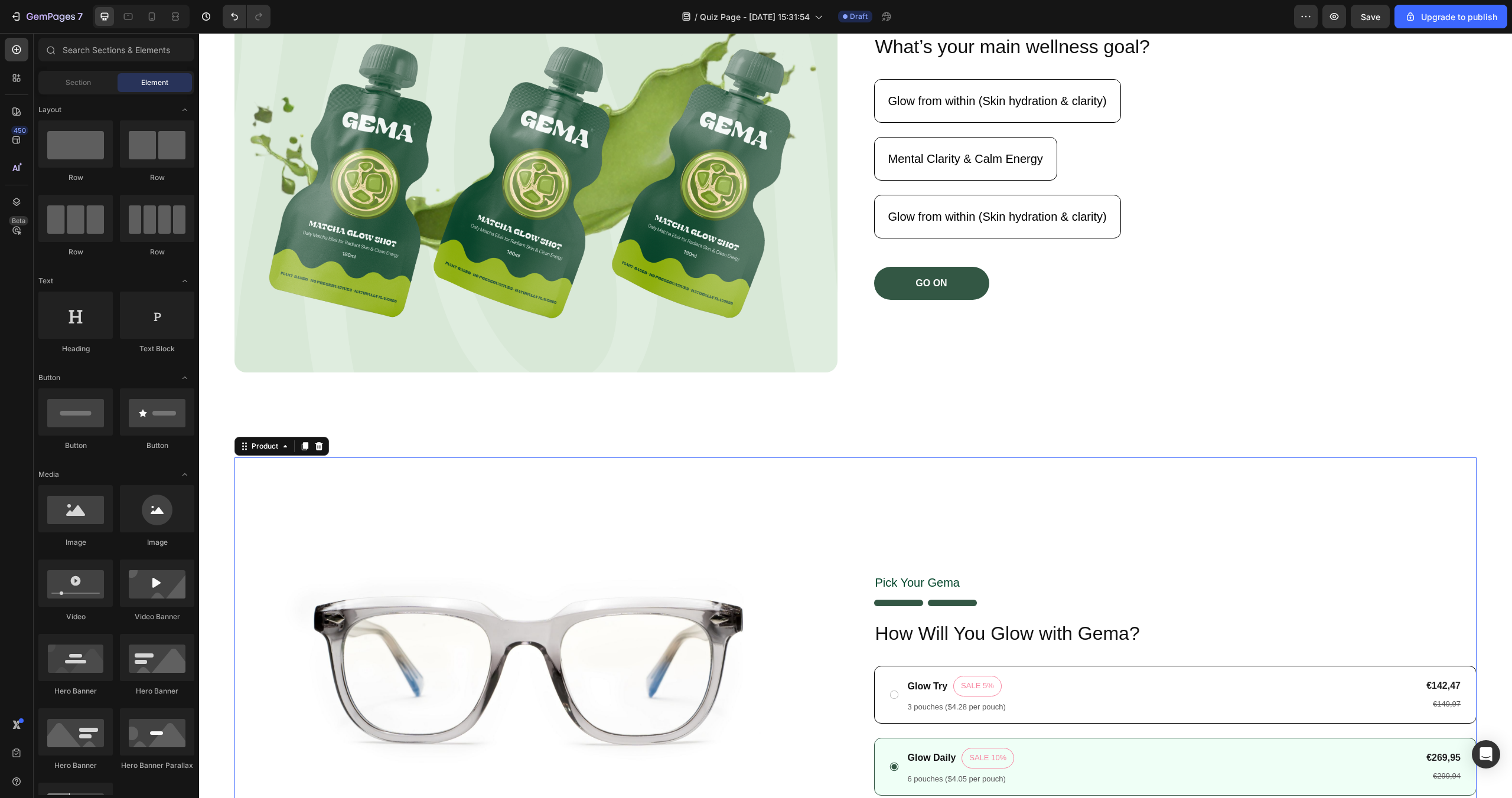
click at [929, 565] on div "Pick Your [PERSON_NAME] Text Block Image How Will You Glow with [PERSON_NAME]? …" at bounding box center [1176, 747] width 603 height 579
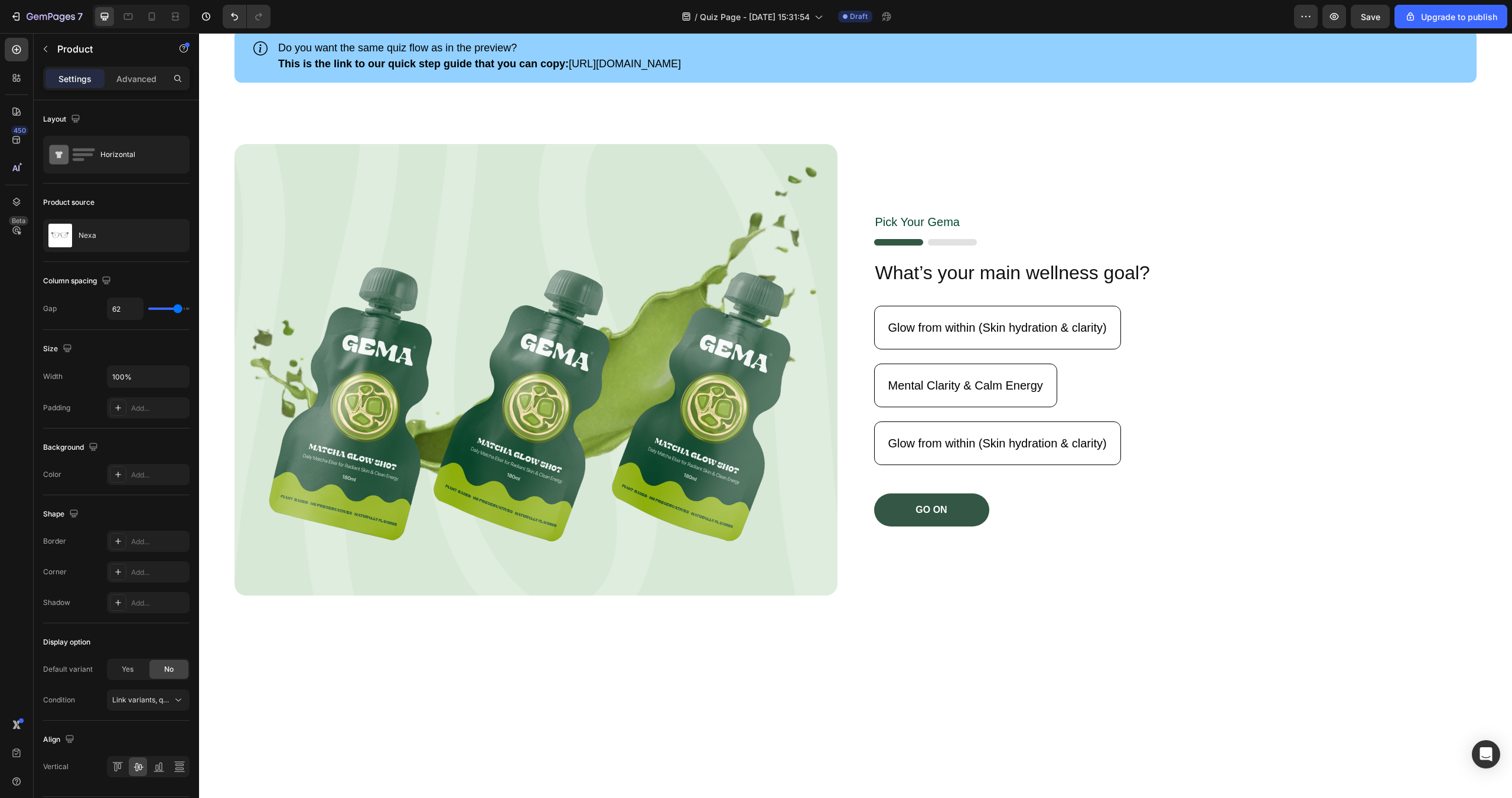
scroll to position [0, 0]
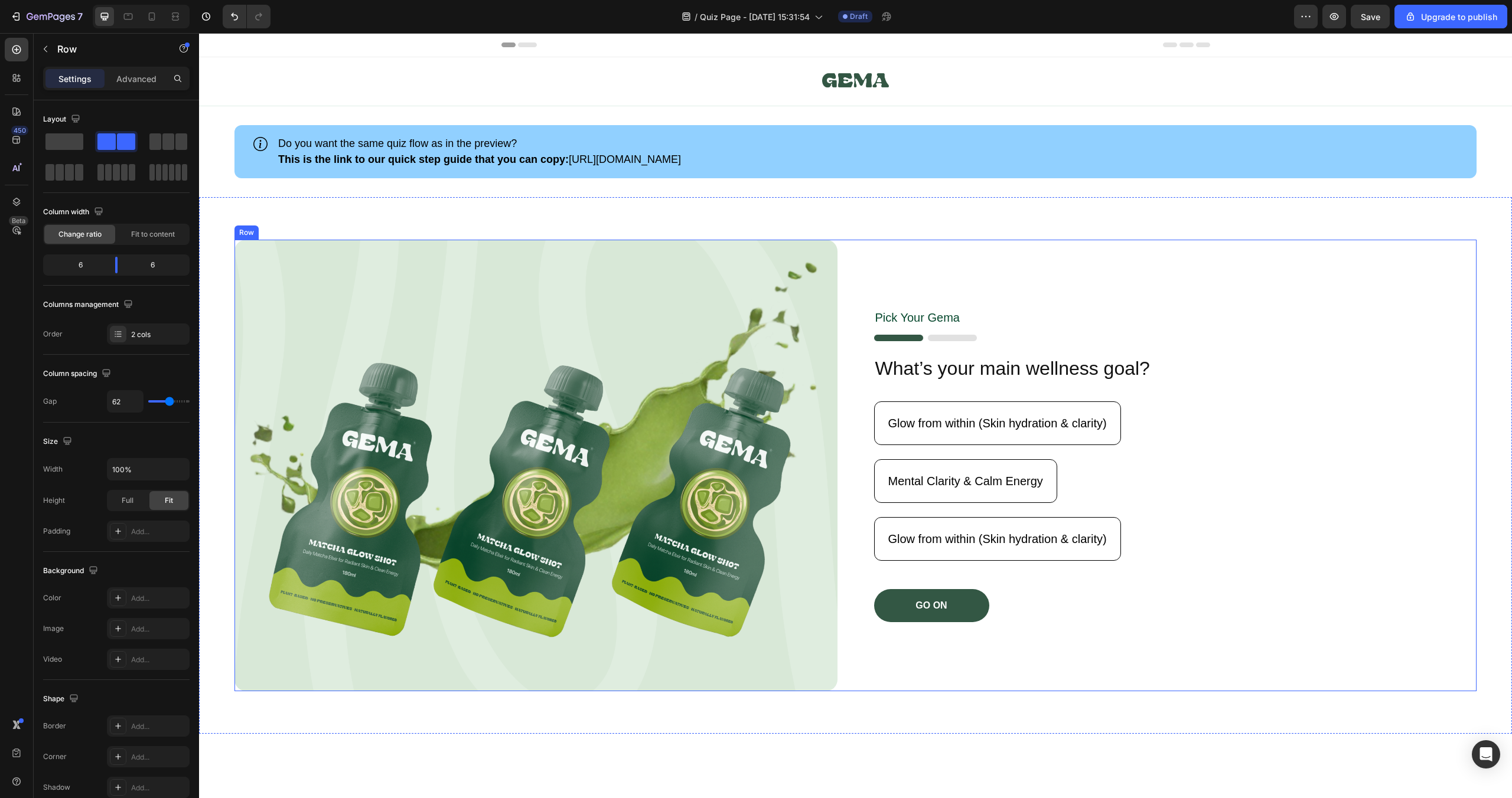
click at [1030, 328] on div "Pick Your [PERSON_NAME] Text Block Image What’s your main wellness goal? Headin…" at bounding box center [1176, 466] width 603 height 452
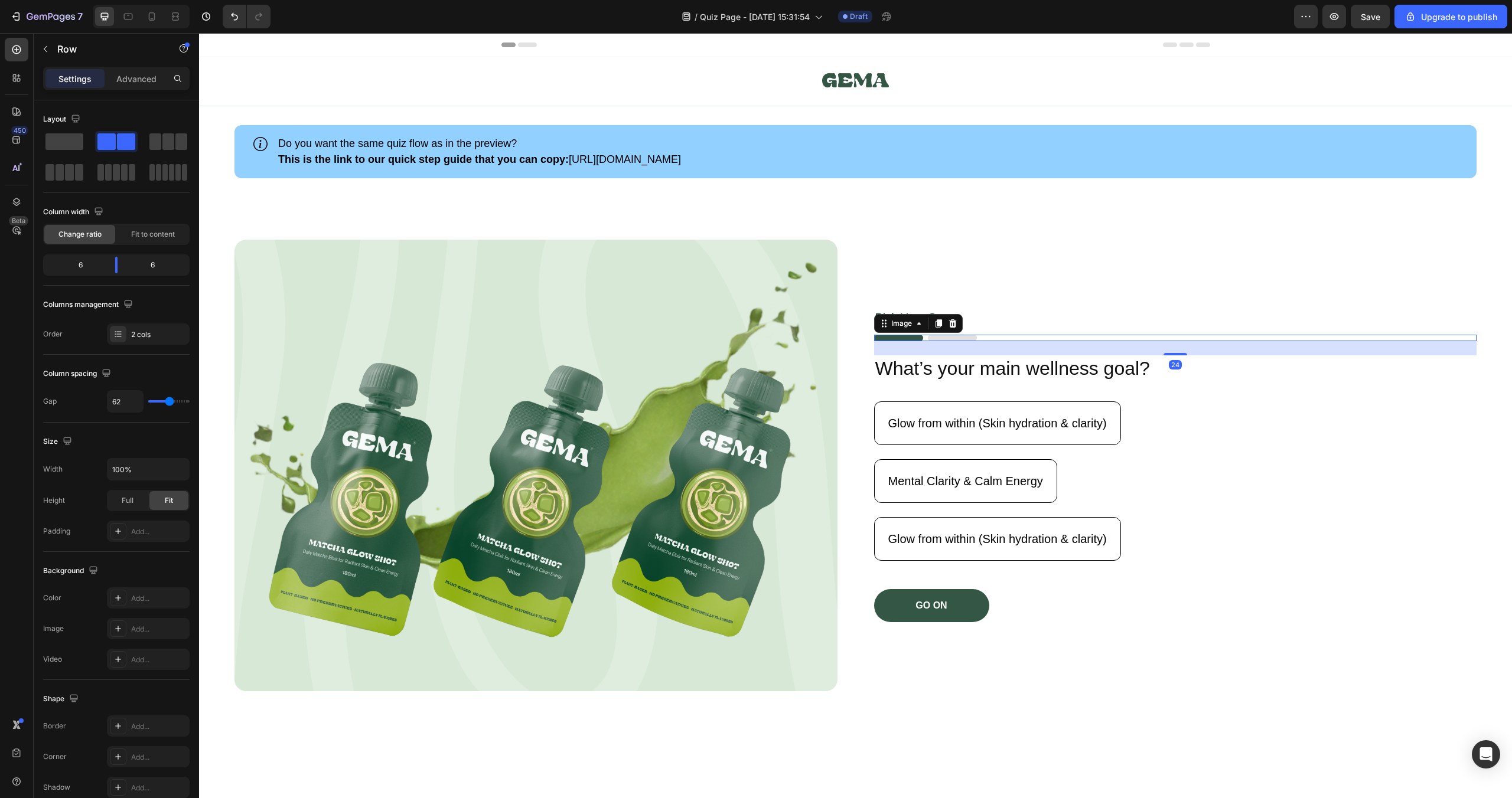
click at [950, 337] on img at bounding box center [926, 338] width 103 height 7
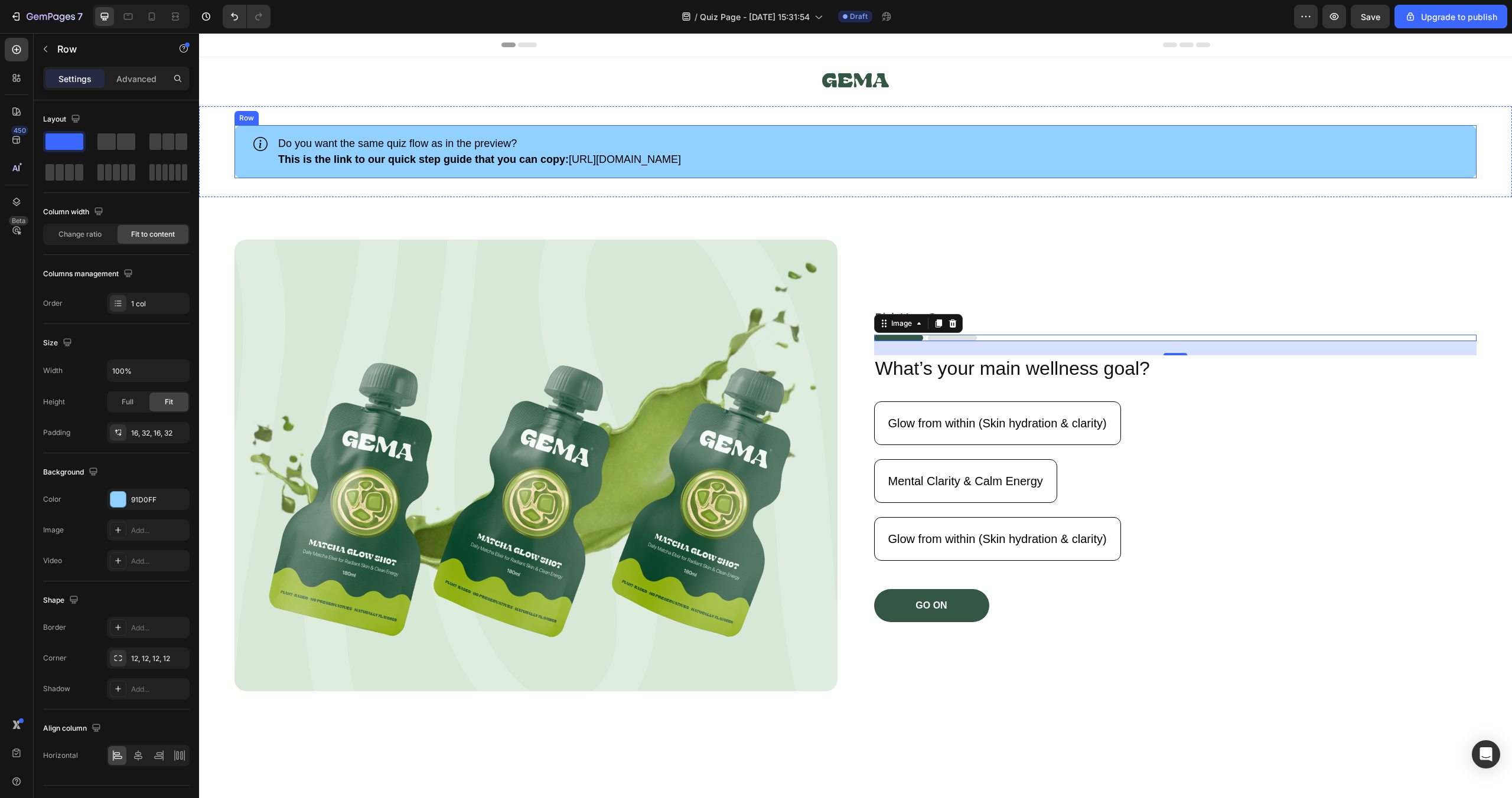
click at [957, 173] on div "Icon Do you want the same quiz flow as in the preview? This is the link to our …" at bounding box center [856, 152] width 1242 height 53
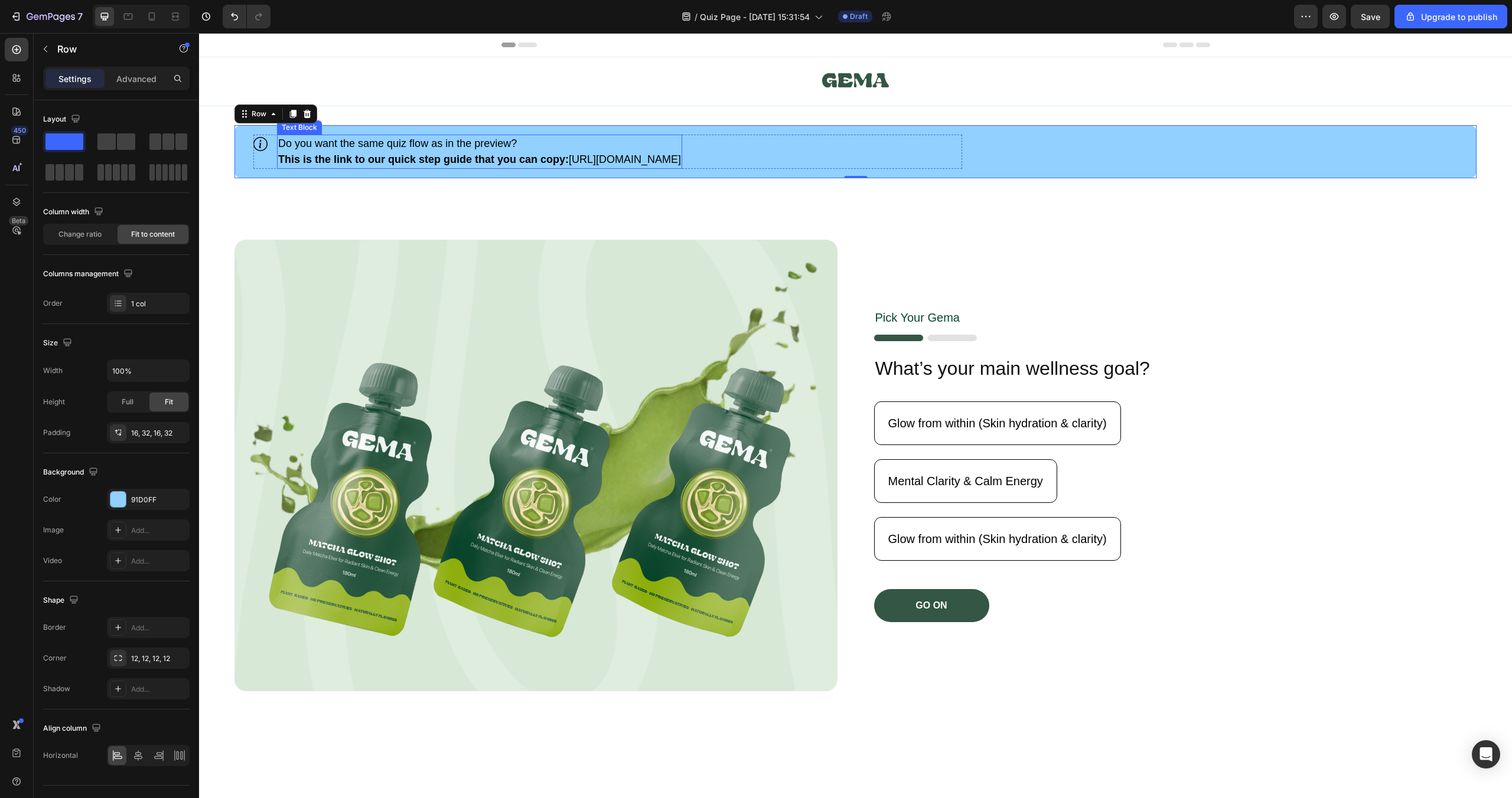
click at [681, 156] on p "This is the link to our quick [PERSON_NAME] that you can copy: [URL][DOMAIN_NAM…" at bounding box center [480, 159] width 403 height 16
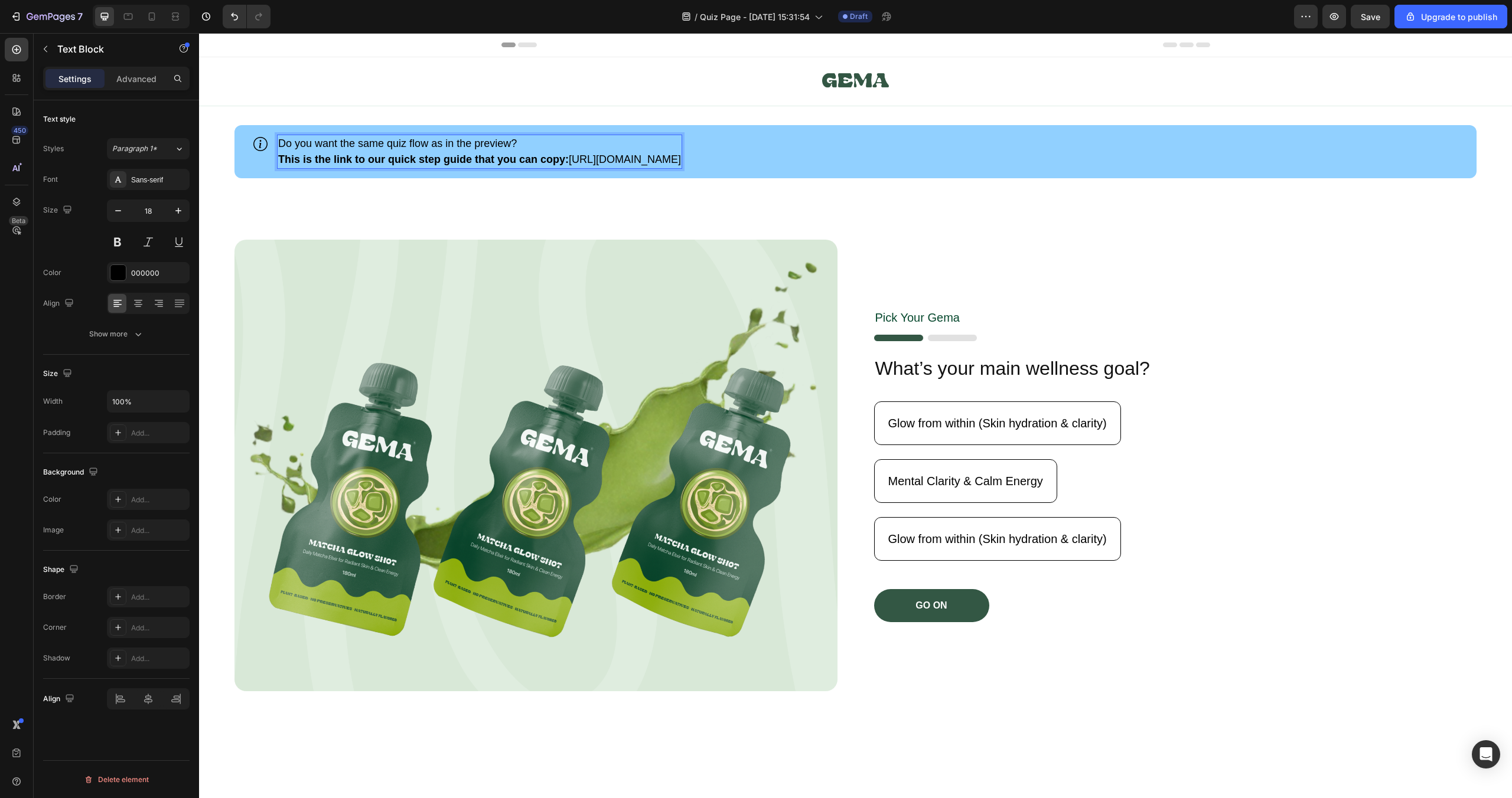
click at [681, 156] on p "This is the link to our quick [PERSON_NAME] that you can copy: [URL][DOMAIN_NAM…" at bounding box center [480, 159] width 403 height 16
drag, startPoint x: 569, startPoint y: 161, endPoint x: 588, endPoint y: 159, distance: 19.1
click at [588, 159] on p "This is the link to our quick [PERSON_NAME] that you can copy: [URL][DOMAIN_NAM…" at bounding box center [480, 159] width 403 height 16
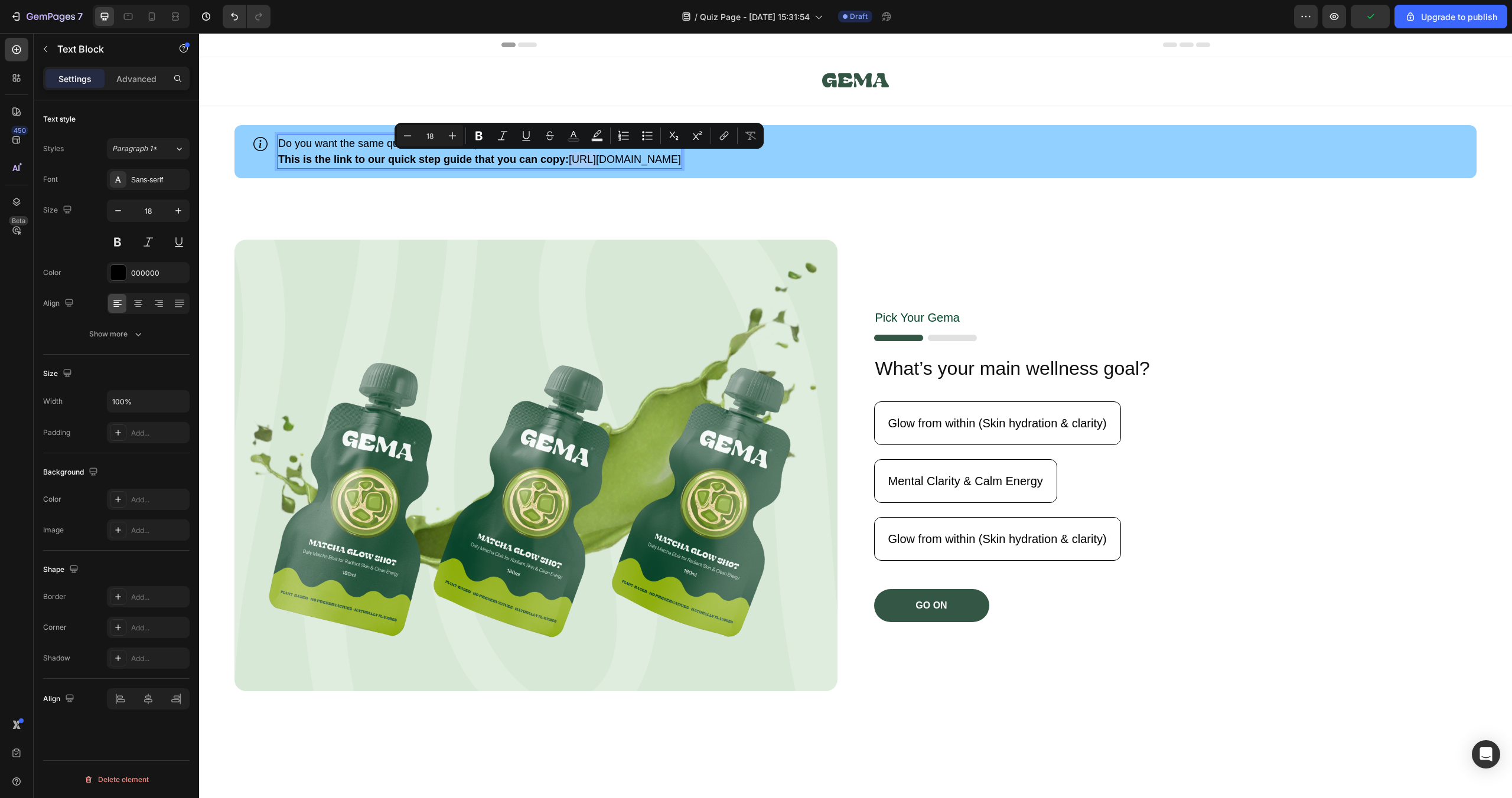
click at [573, 159] on p "This is the link to our quick [PERSON_NAME] that you can copy: [URL][DOMAIN_NAM…" at bounding box center [480, 159] width 403 height 16
drag, startPoint x: 573, startPoint y: 159, endPoint x: 807, endPoint y: 156, distance: 234.0
click at [681, 156] on p "This is the link to our quick [PERSON_NAME] that you can copy: [URL][DOMAIN_NAM…" at bounding box center [480, 159] width 403 height 16
copy p "[URL][DOMAIN_NAME]"
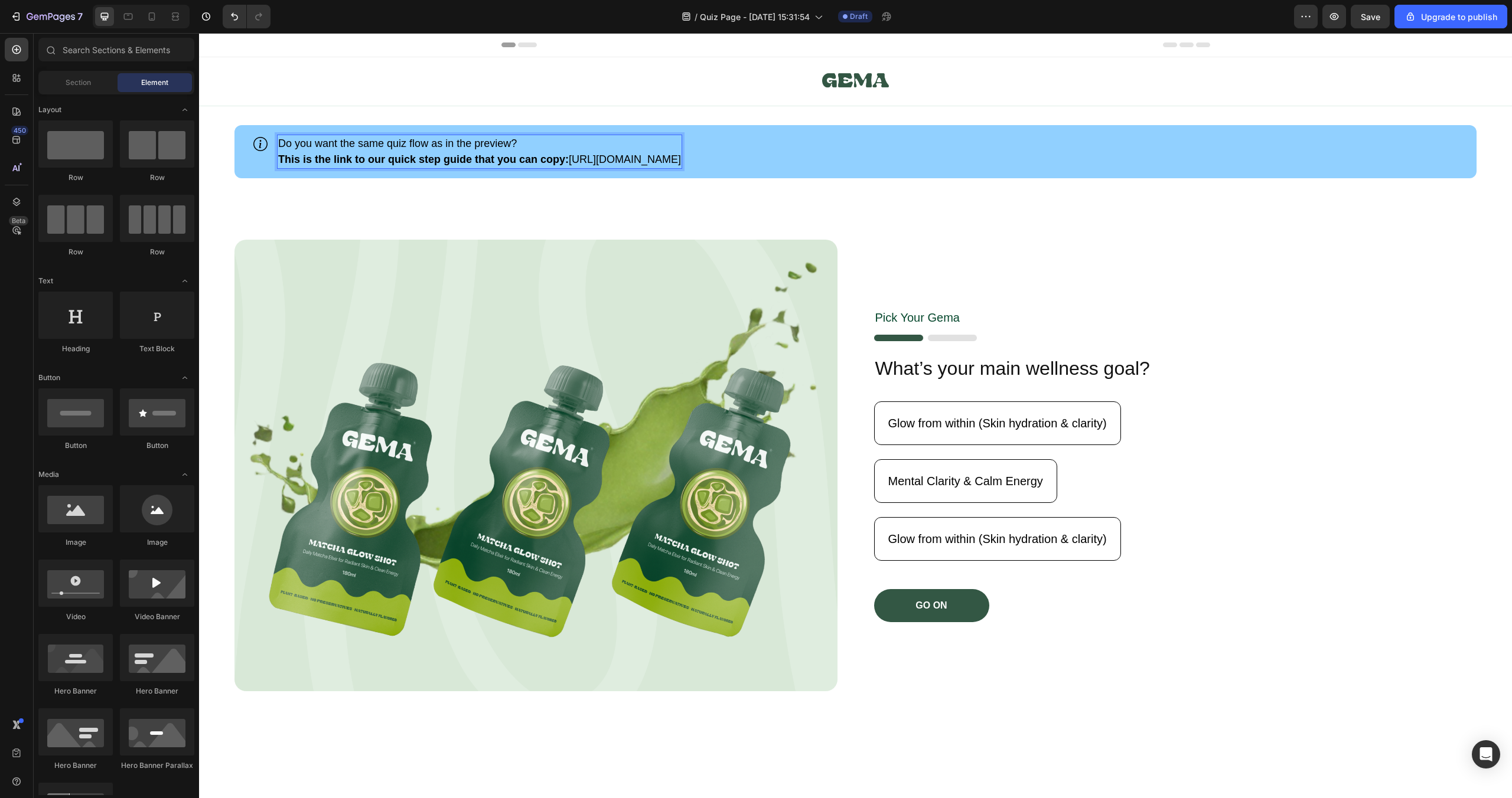
click at [535, 47] on icon at bounding box center [527, 45] width 19 height 5
click at [13, 227] on icon at bounding box center [16, 230] width 12 height 12
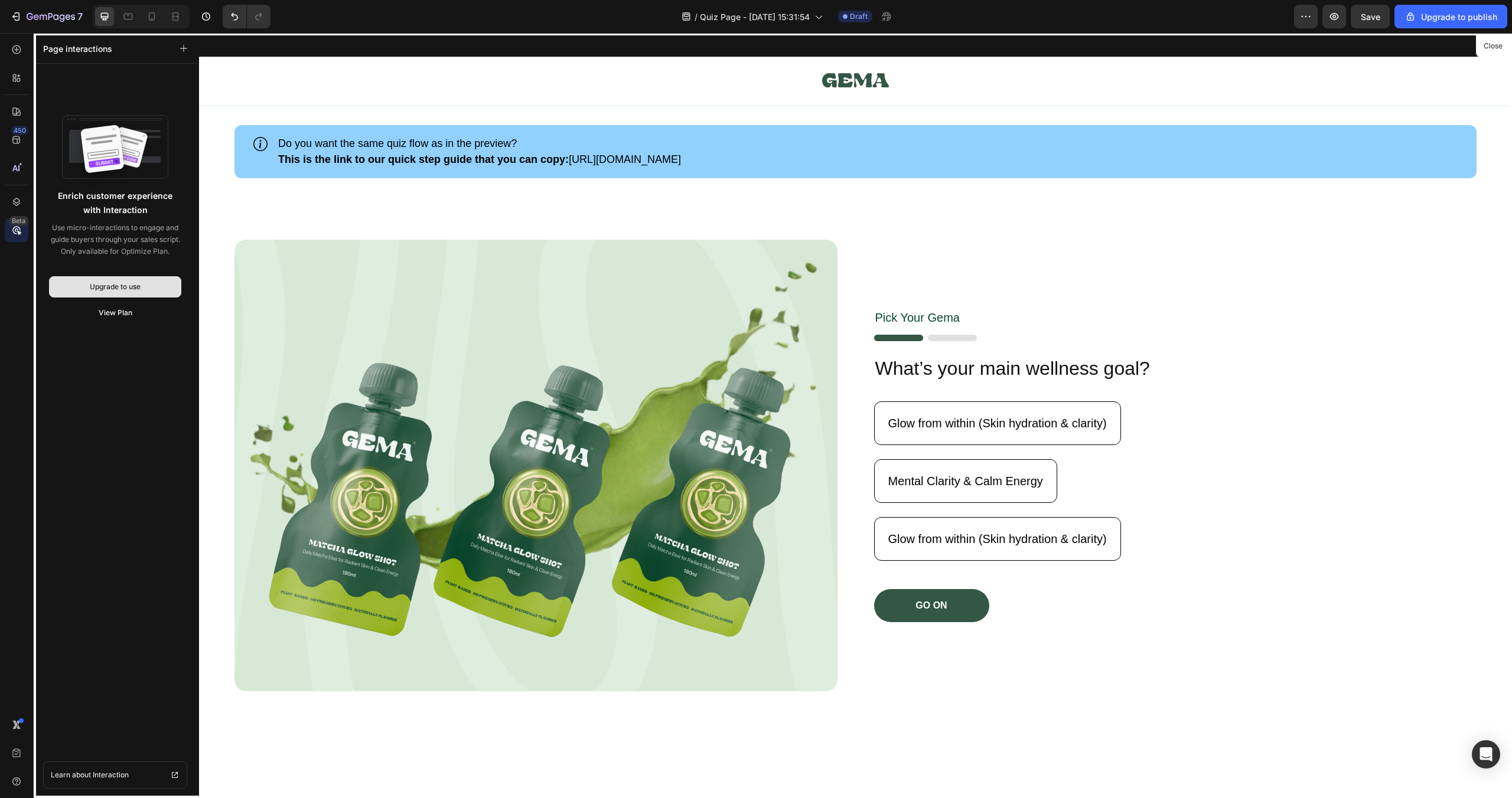
click at [141, 287] on button "Upgrade to use" at bounding box center [115, 287] width 132 height 21
click at [14, 205] on icon at bounding box center [16, 201] width 12 height 12
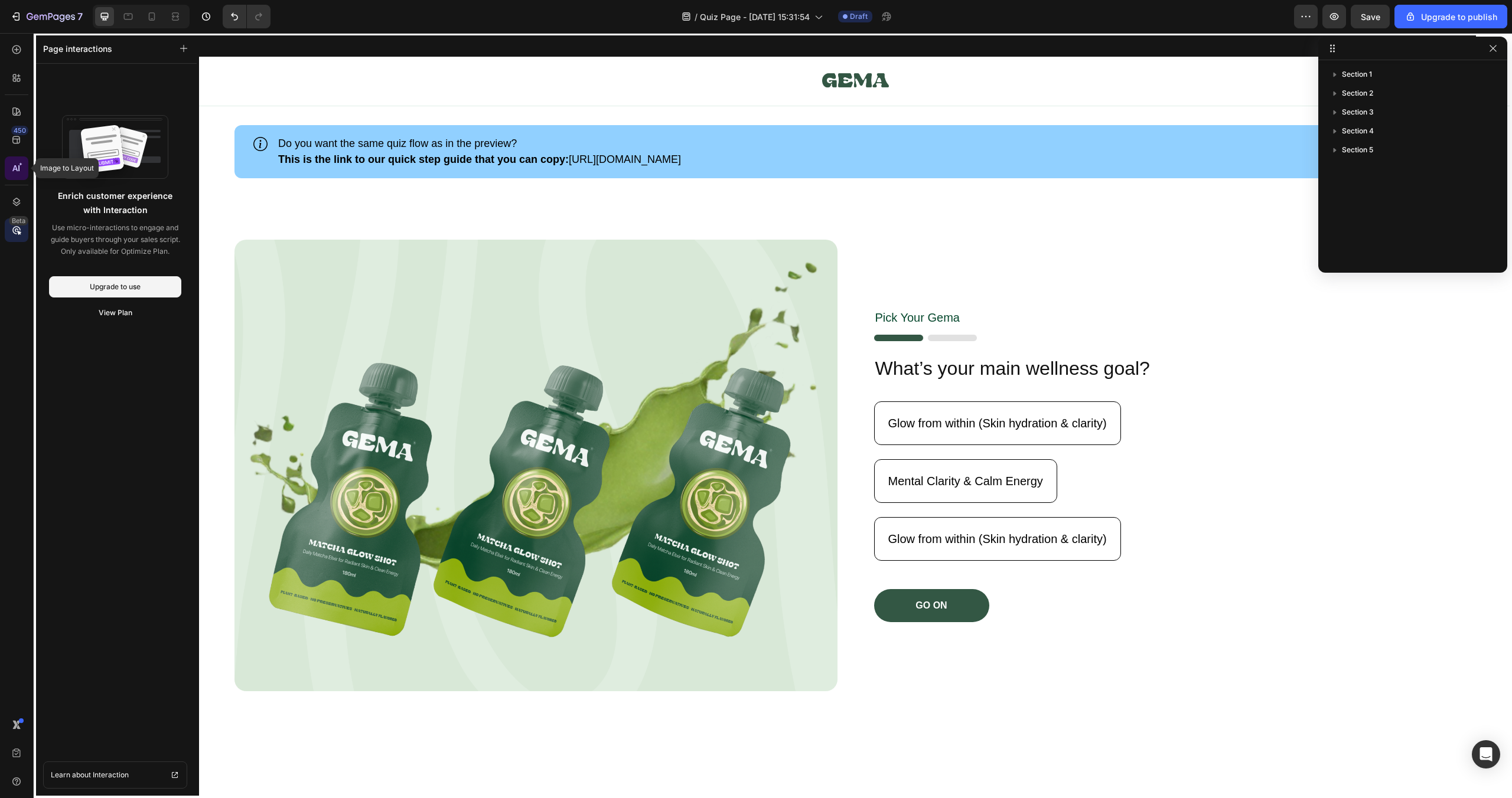
click at [19, 177] on div at bounding box center [16, 168] width 24 height 24
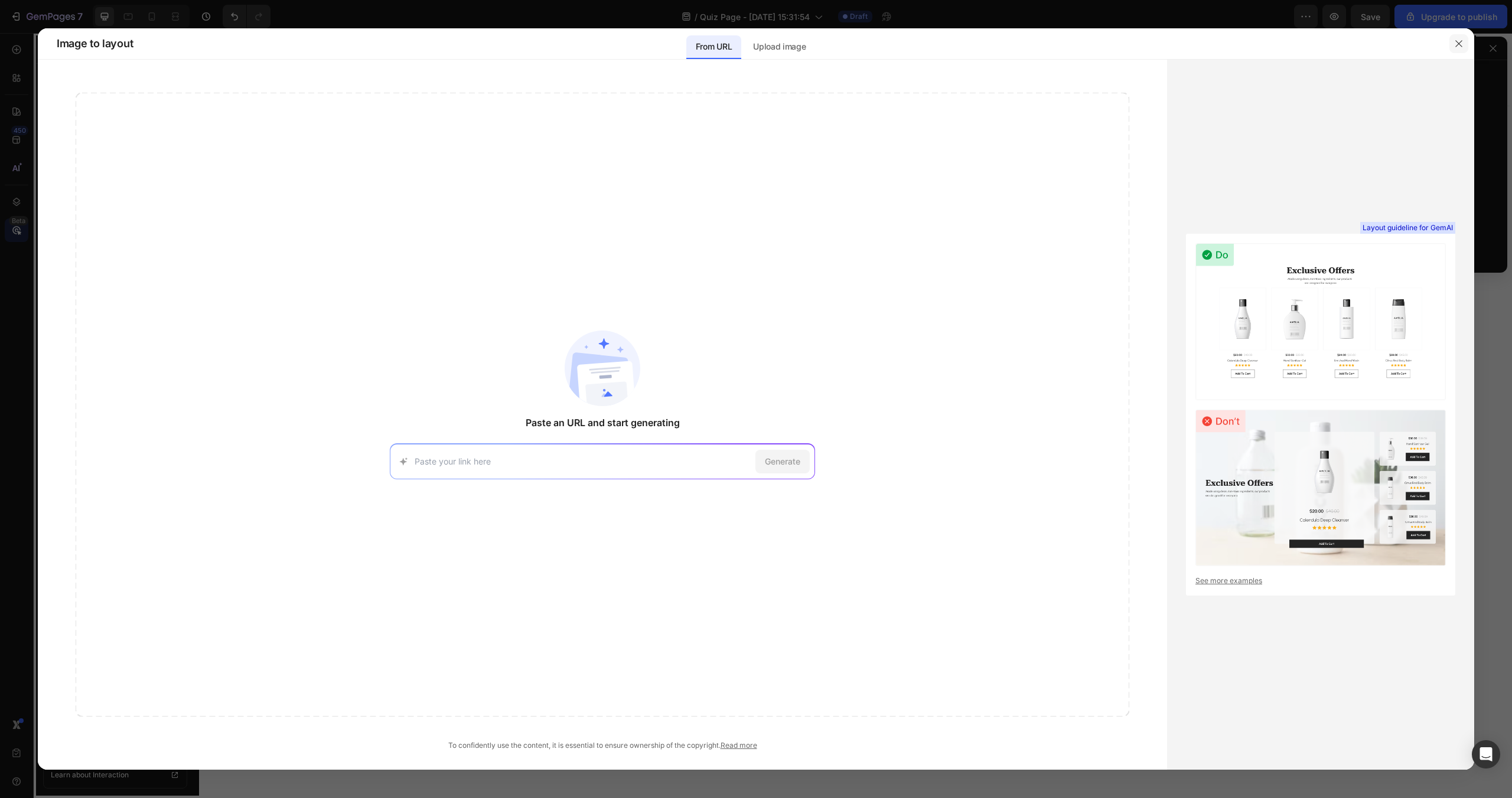
click at [1460, 44] on icon "button" at bounding box center [1458, 43] width 7 height 7
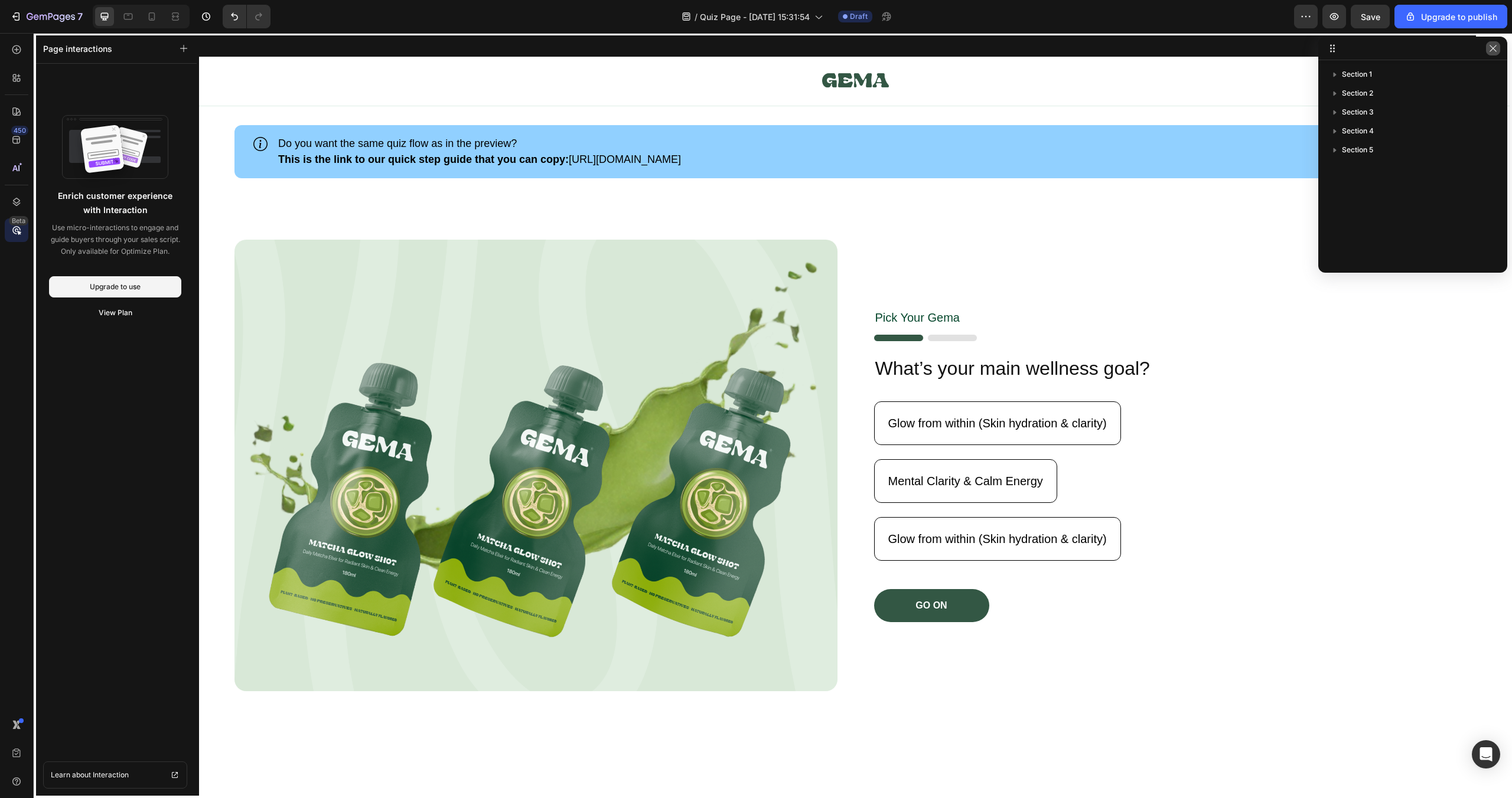
click at [1496, 49] on icon "button" at bounding box center [1493, 49] width 10 height 10
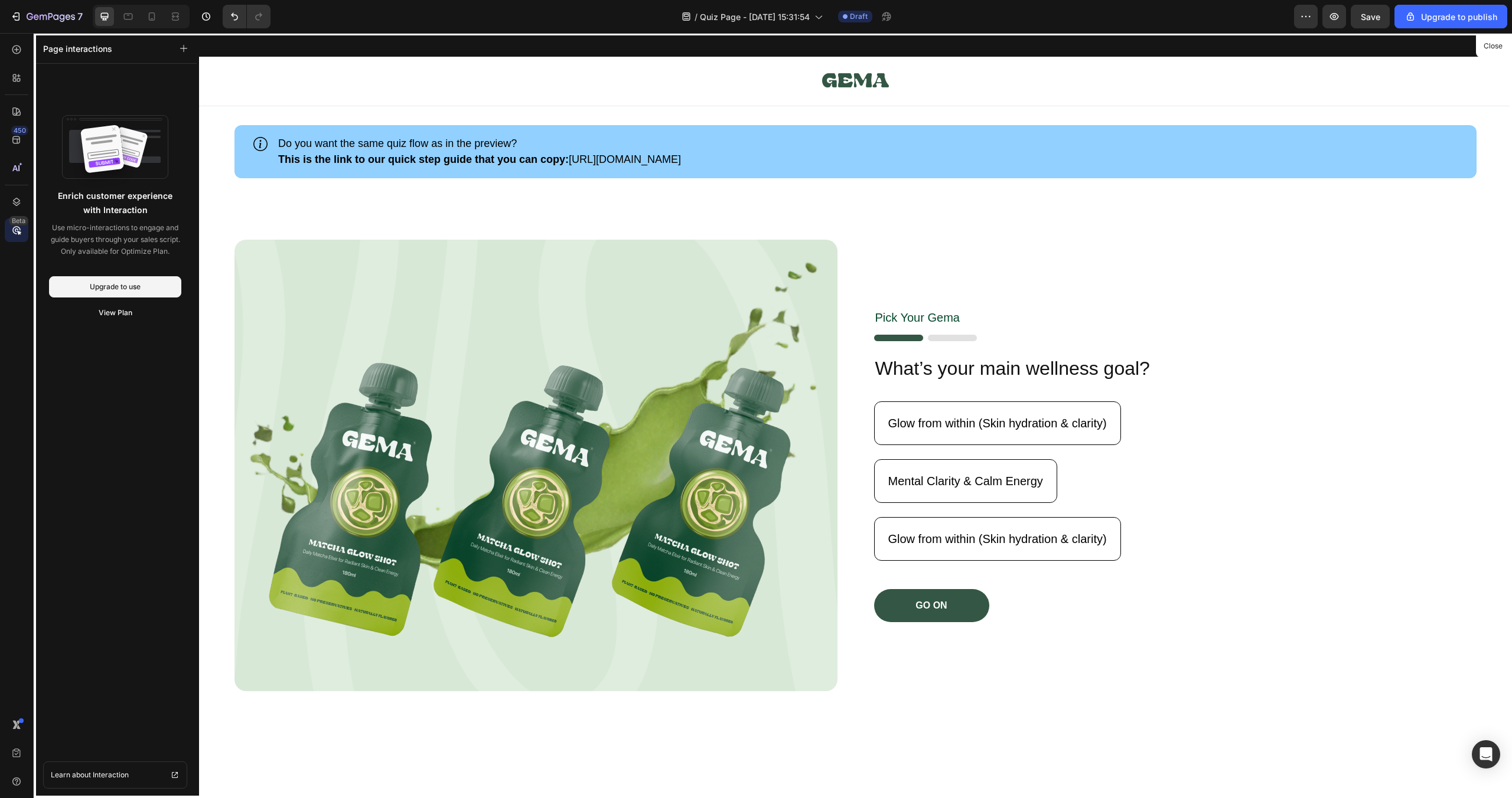
click at [1019, 450] on div at bounding box center [856, 415] width 1313 height 765
click at [1006, 412] on div at bounding box center [856, 415] width 1313 height 765
click at [1335, 10] on icon "button" at bounding box center [1334, 16] width 12 height 12
click at [7, 117] on div at bounding box center [16, 111] width 24 height 24
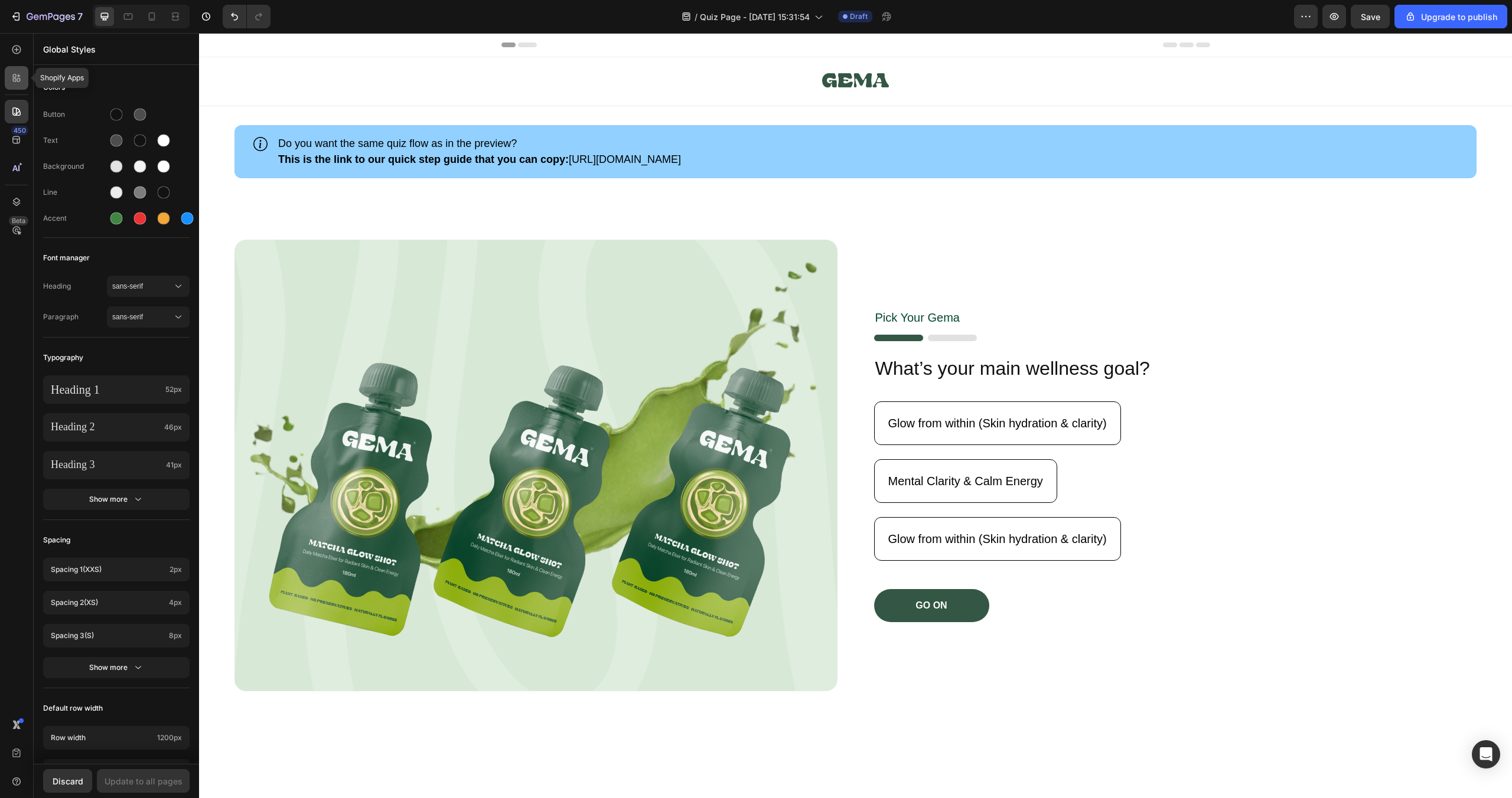
click at [14, 84] on div at bounding box center [16, 78] width 24 height 24
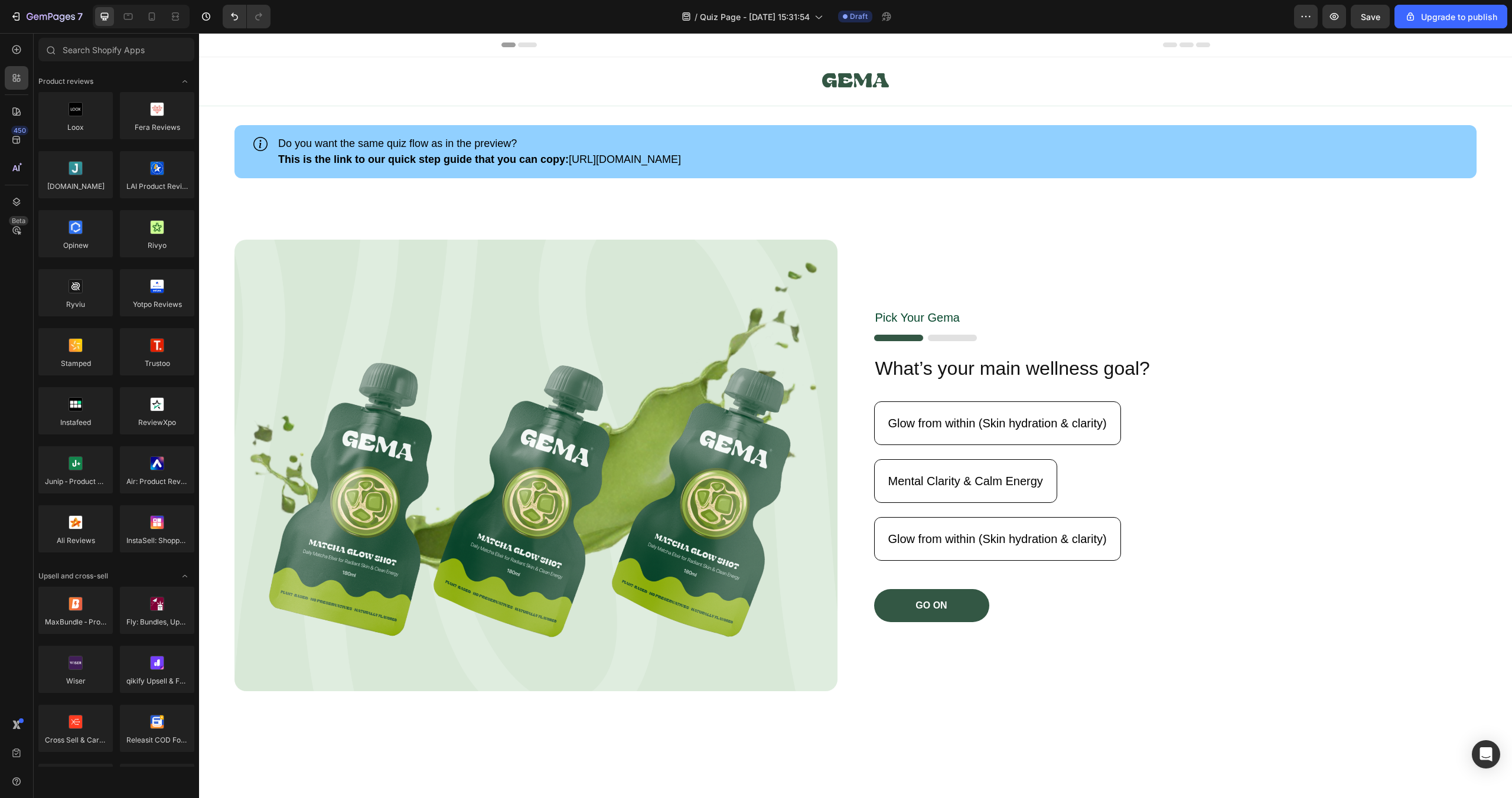
click at [13, 63] on div "450 Beta" at bounding box center [16, 376] width 24 height 676
click at [12, 52] on icon at bounding box center [16, 49] width 12 height 12
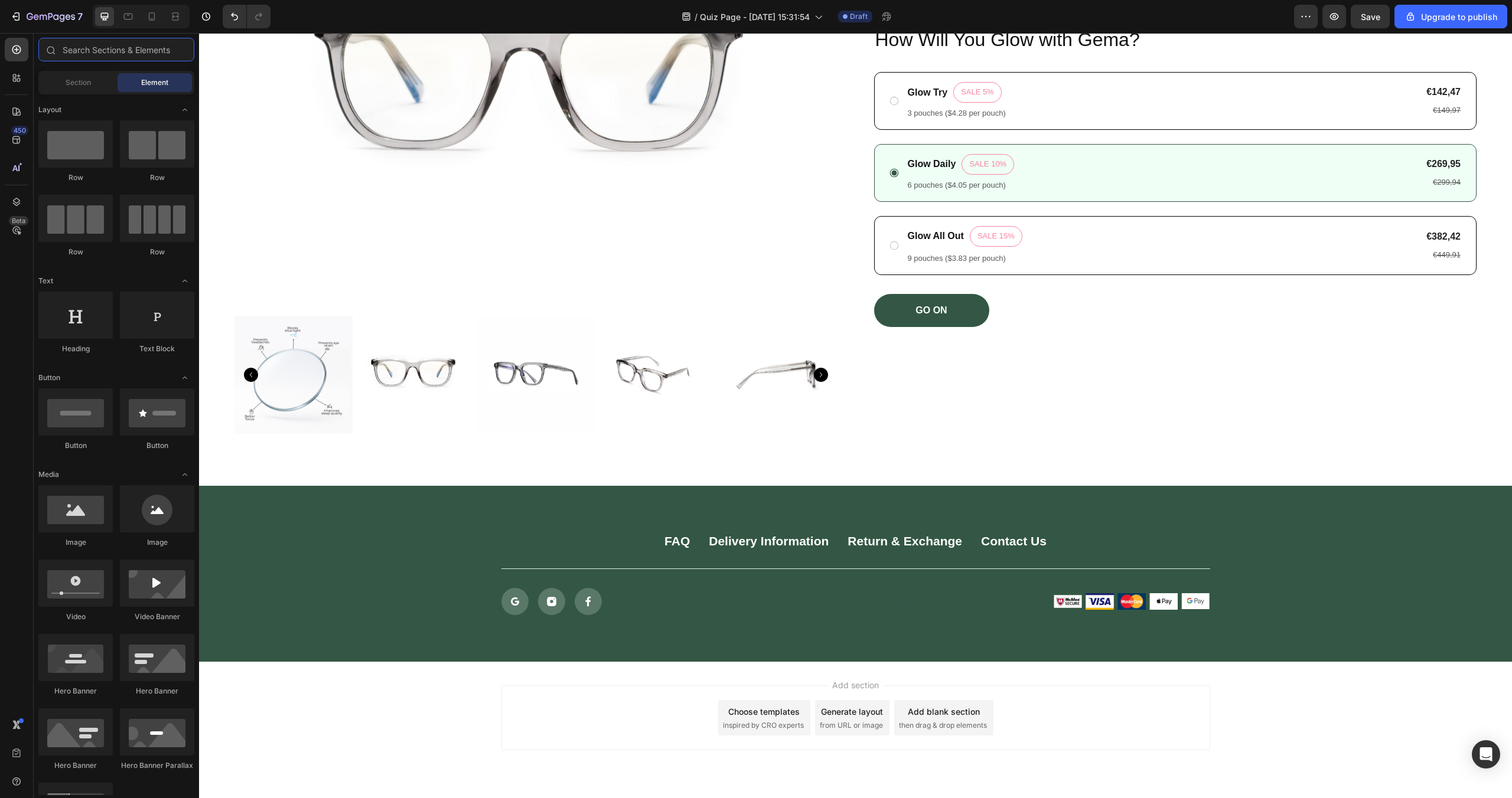
scroll to position [915, 0]
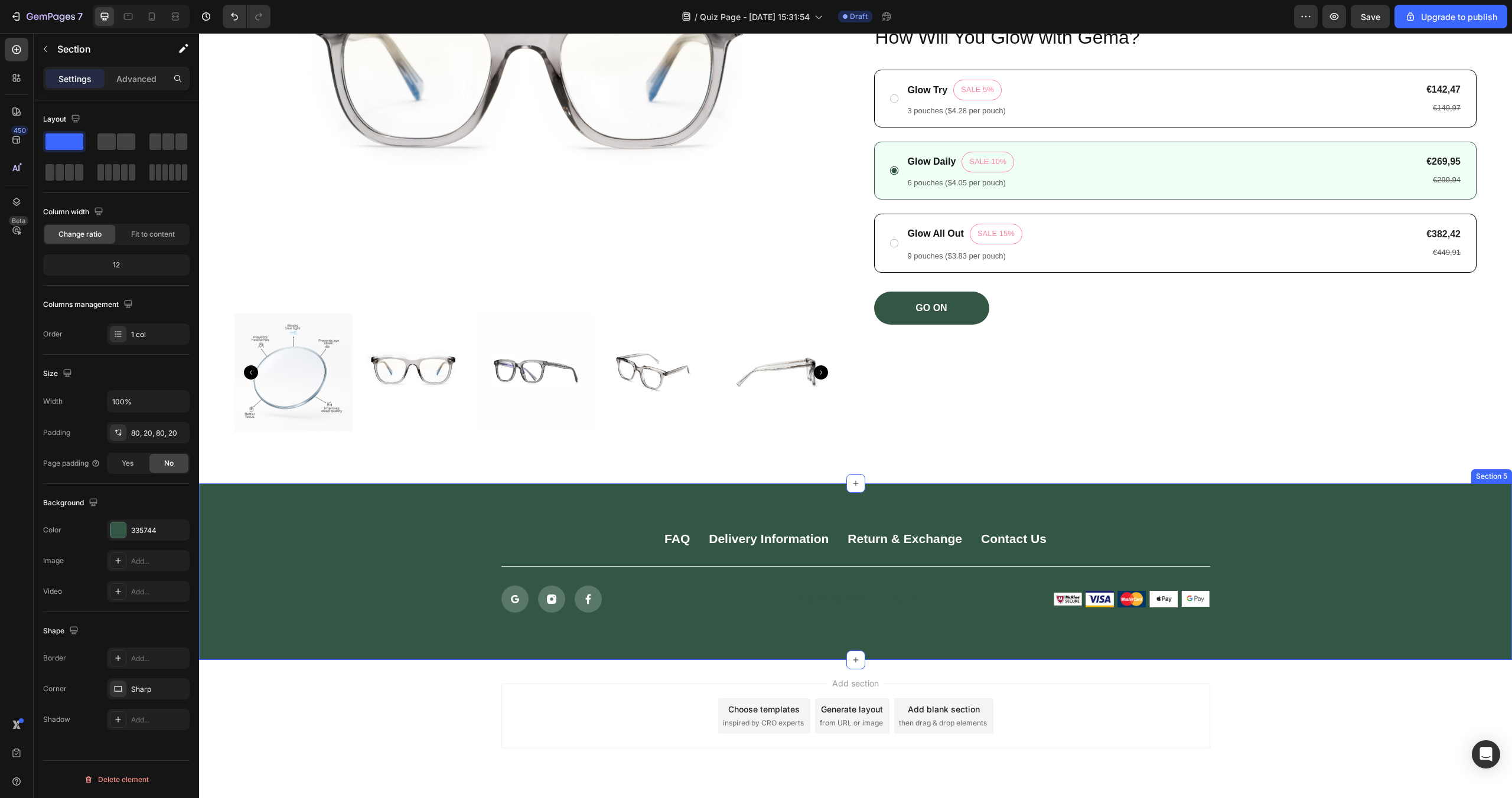
click at [1343, 508] on div "FAQ Button Delivery Information Button Return & Exchange Button Contact Us Butt…" at bounding box center [856, 572] width 1313 height 177
click at [1499, 469] on icon at bounding box center [1502, 472] width 10 height 10
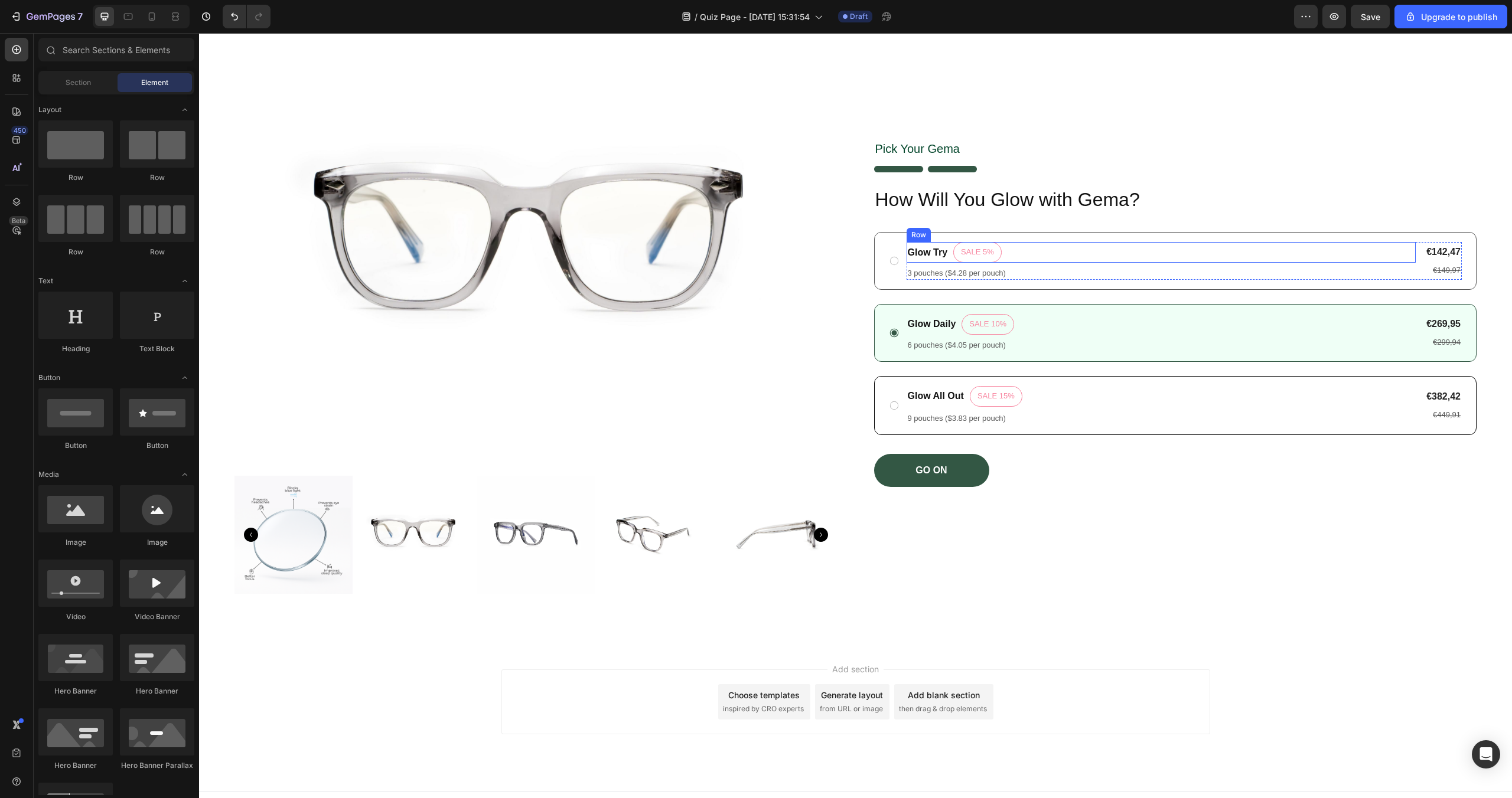
scroll to position [0, 0]
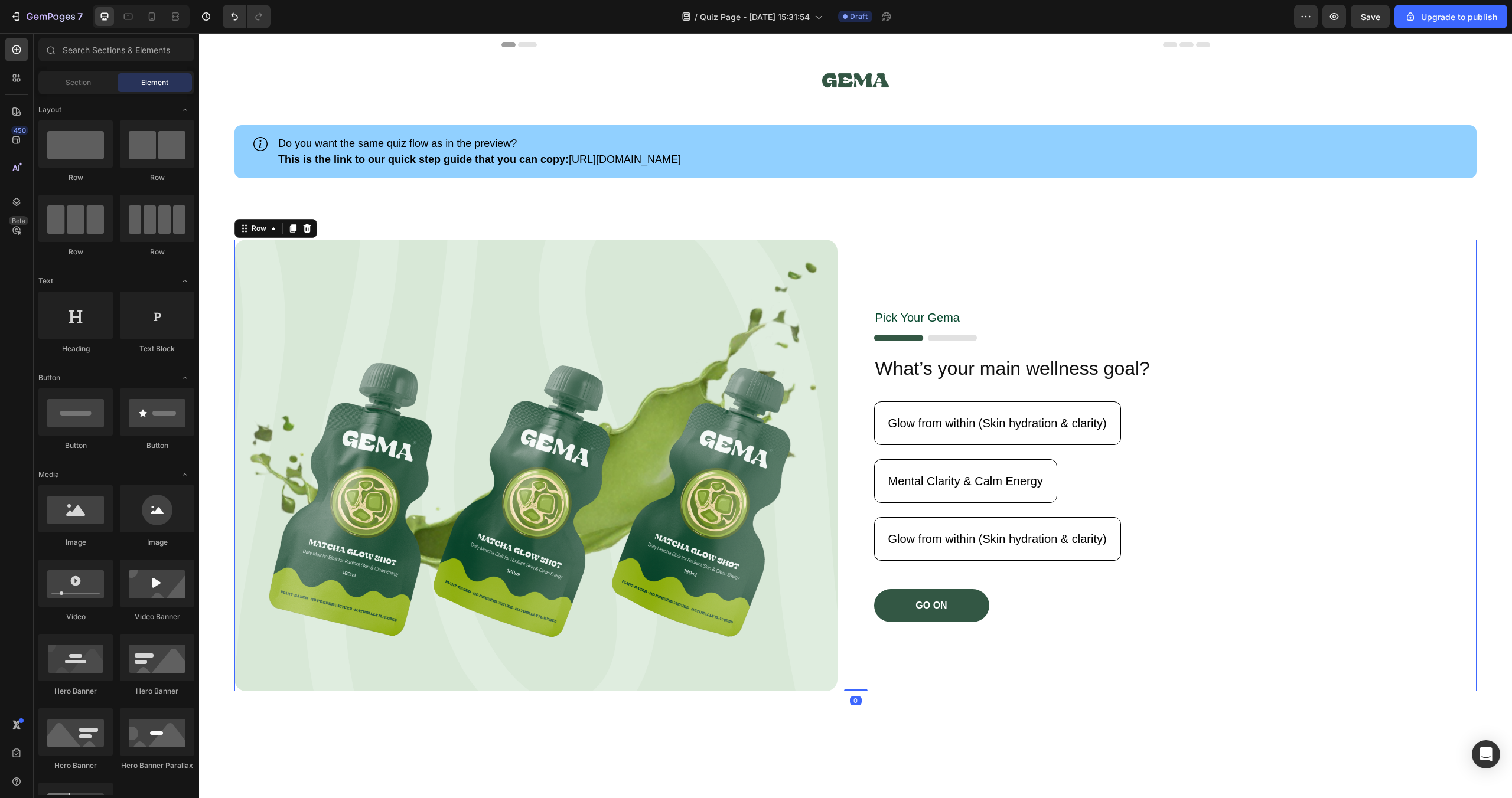
click at [1175, 271] on div "Pick Your [PERSON_NAME] Text Block Image What’s your main wellness goal? Headin…" at bounding box center [1176, 466] width 603 height 452
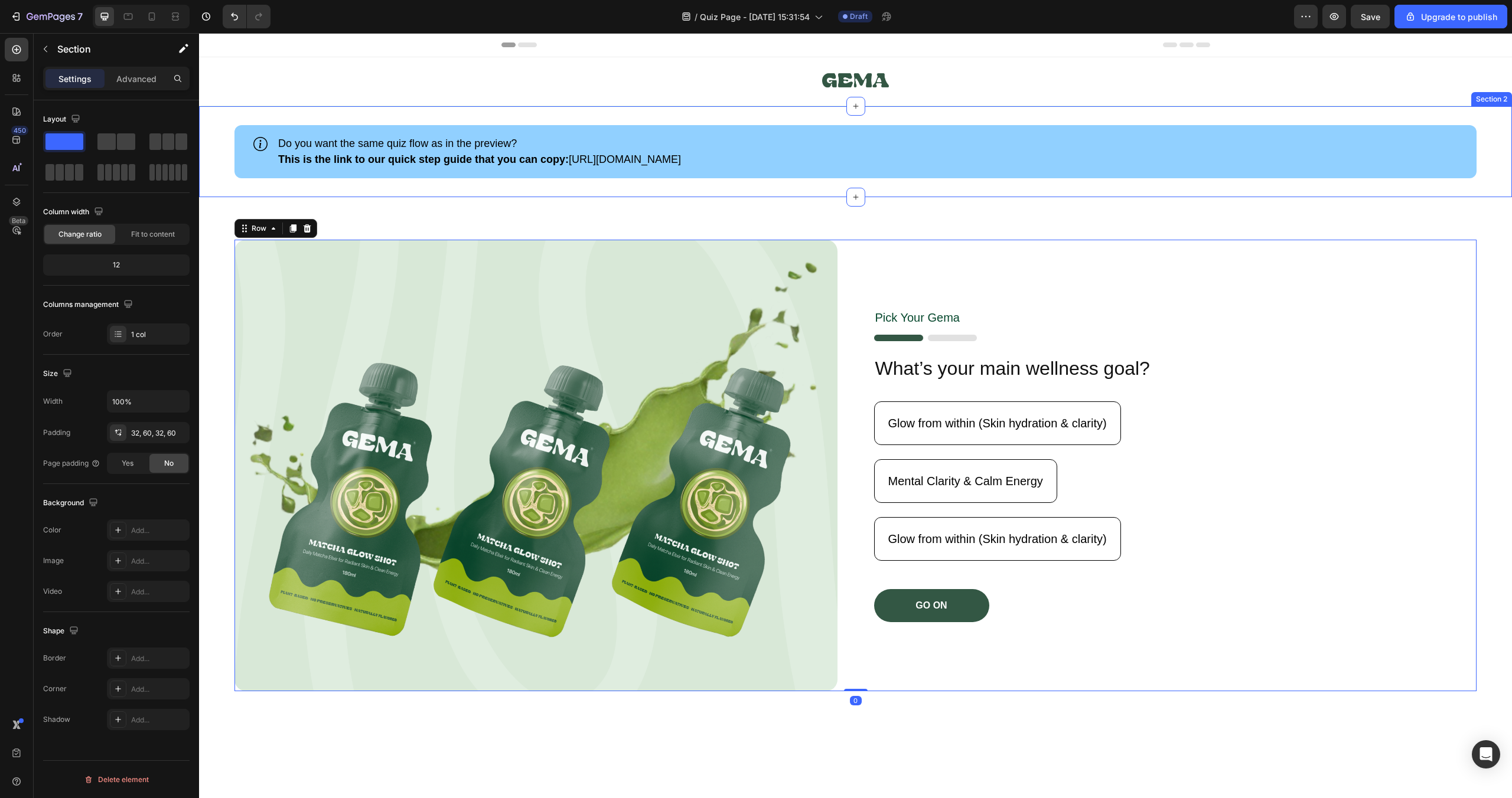
click at [1100, 189] on div "Icon Do you want the same quiz flow as in the preview? This is the link to our …" at bounding box center [856, 152] width 1313 height 91
click at [1068, 275] on div "Pick Your [PERSON_NAME] Text Block Image What’s your main wellness goal? Headin…" at bounding box center [1176, 466] width 603 height 452
click at [1060, 208] on div "Image Pick Your [PERSON_NAME] Text Block Image What’s your main wellness goal? …" at bounding box center [856, 466] width 1313 height 537
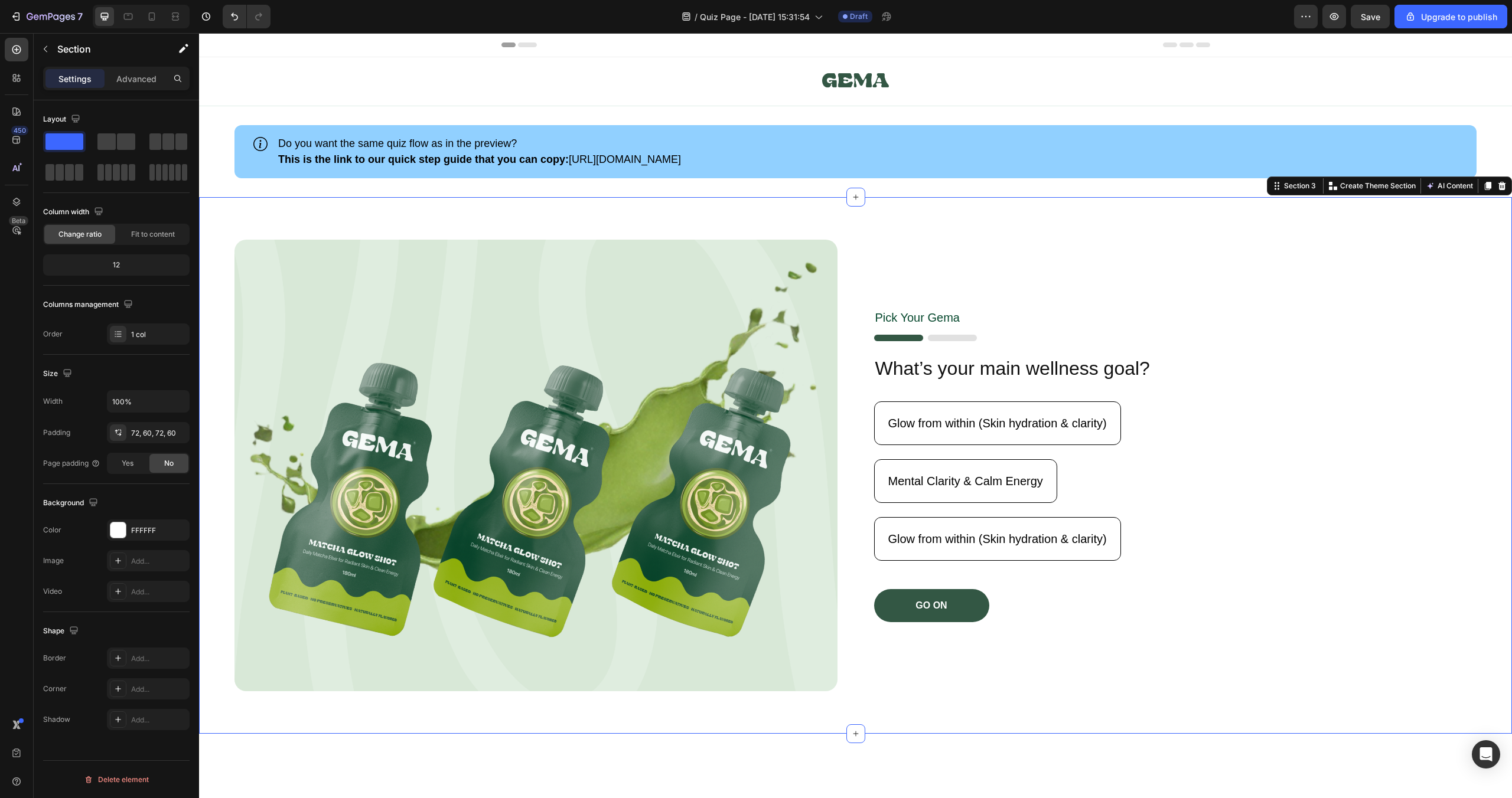
click at [1192, 45] on icon at bounding box center [1186, 45] width 14 height 5
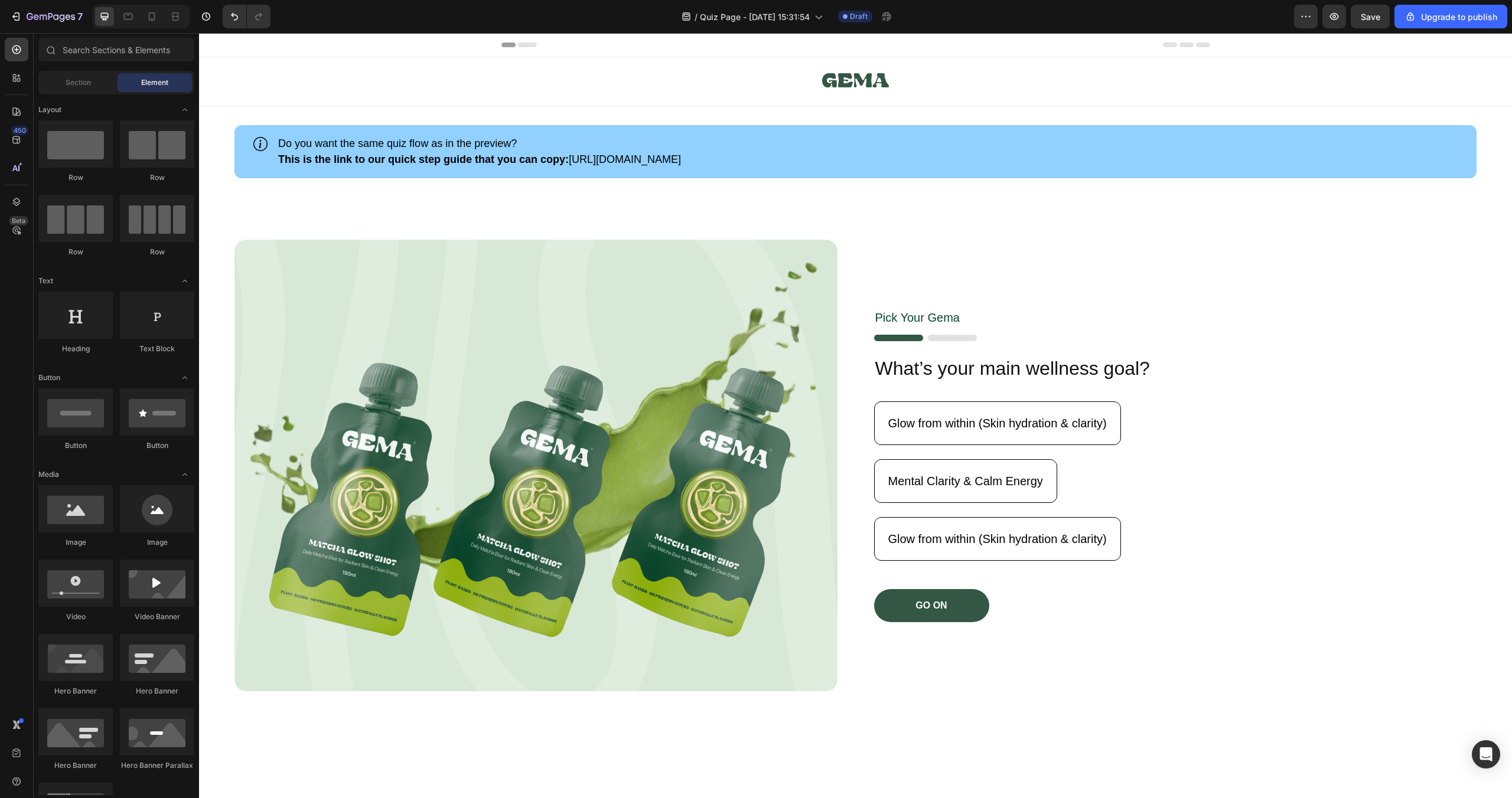
click at [527, 47] on icon at bounding box center [527, 45] width 19 height 5
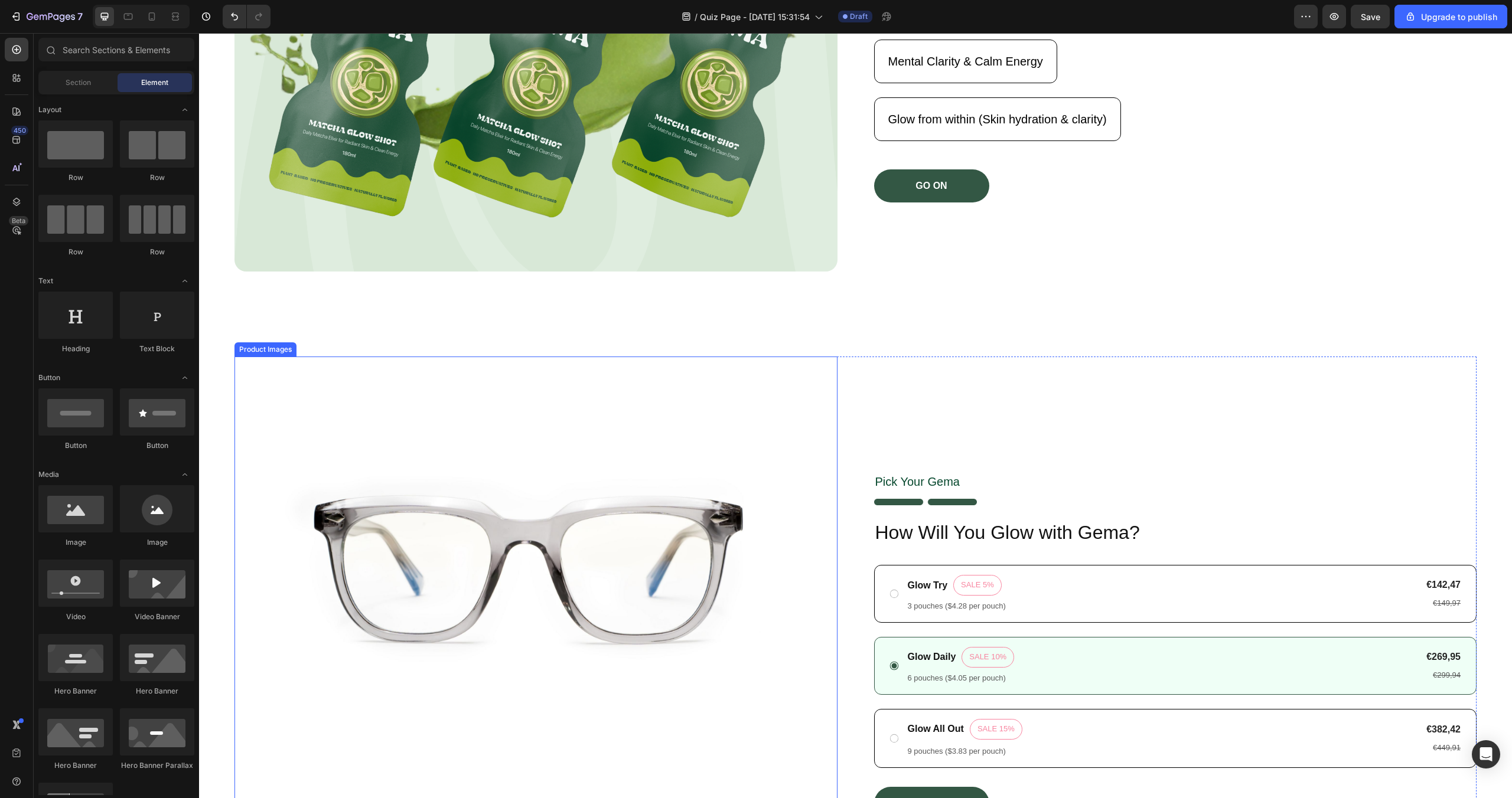
scroll to position [416, 0]
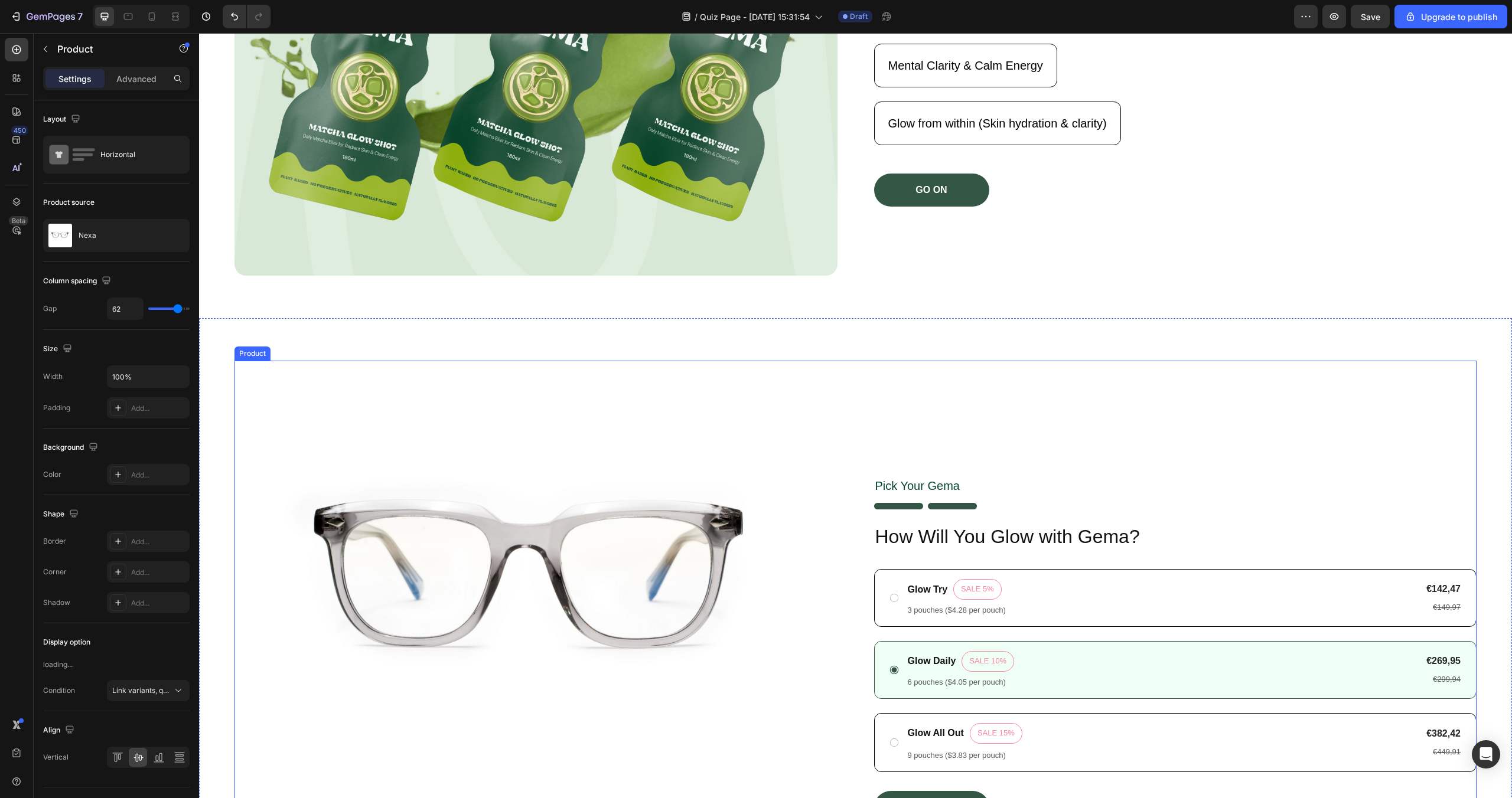
click at [960, 408] on div "Pick Your [PERSON_NAME] Text Block Image How Will You Glow with [PERSON_NAME]? …" at bounding box center [1176, 651] width 603 height 579
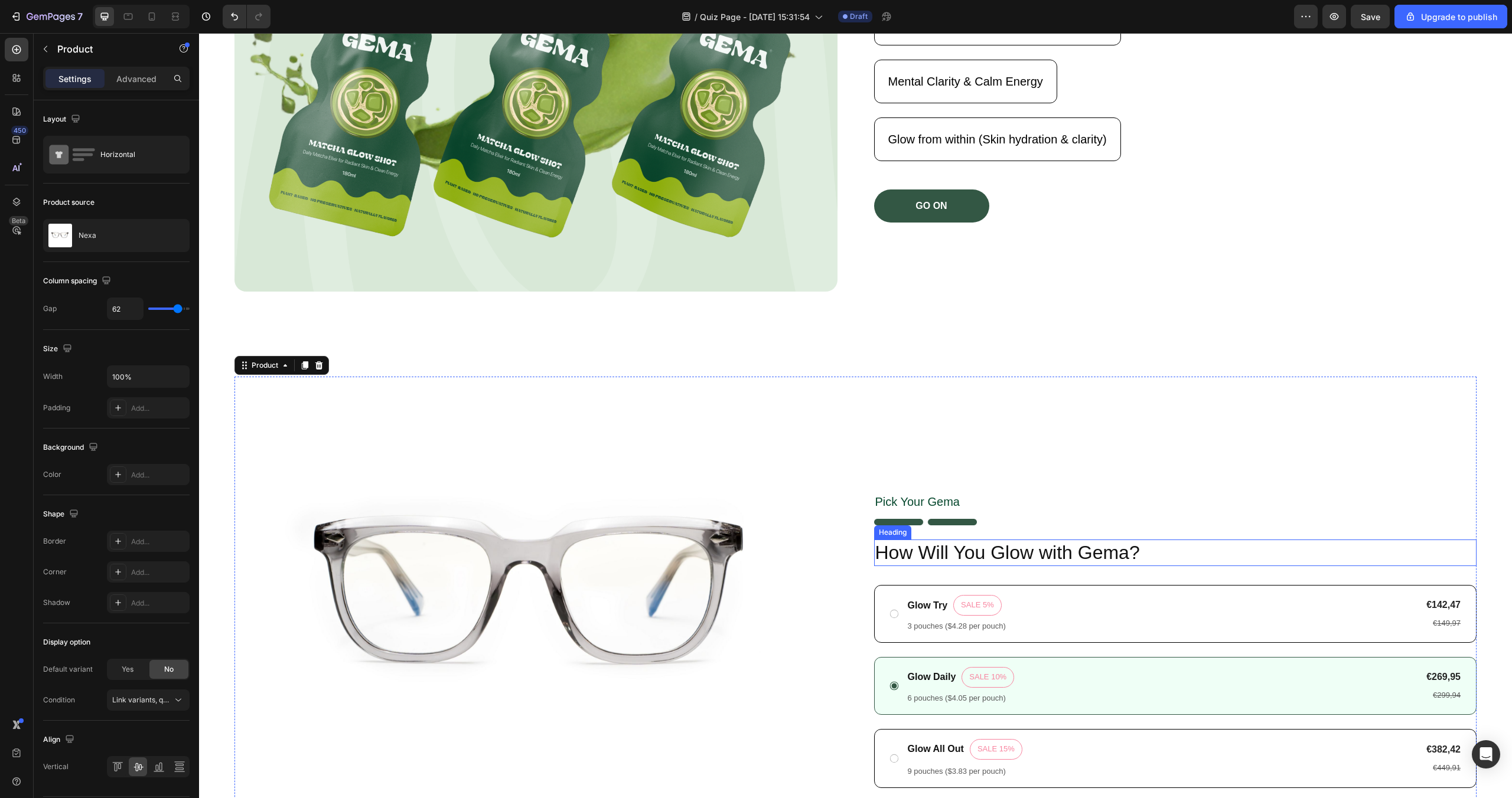
scroll to position [0, 0]
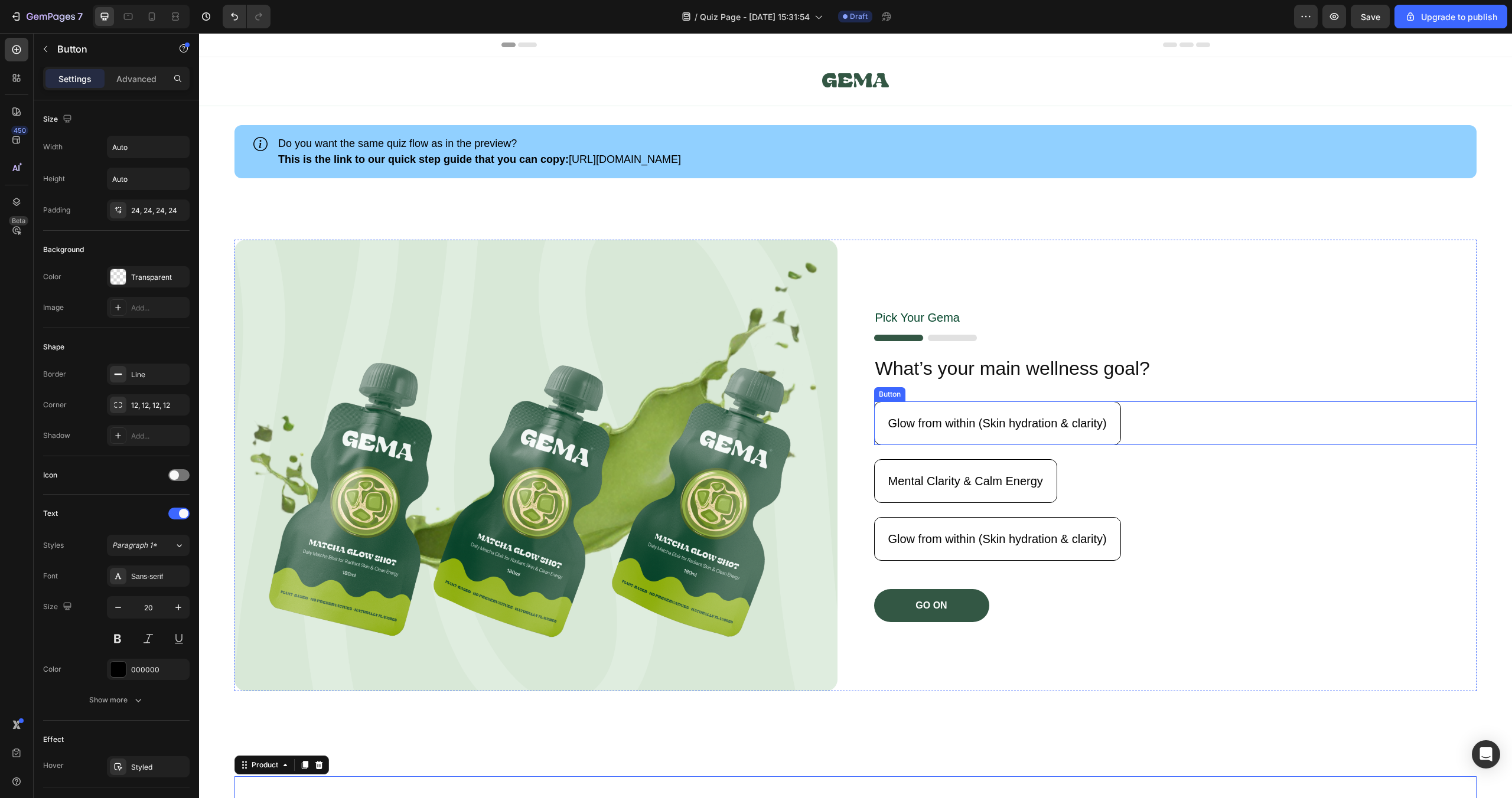
click at [1295, 405] on div "Glow from within (Skin hydration & clarity) Button" at bounding box center [1176, 424] width 603 height 44
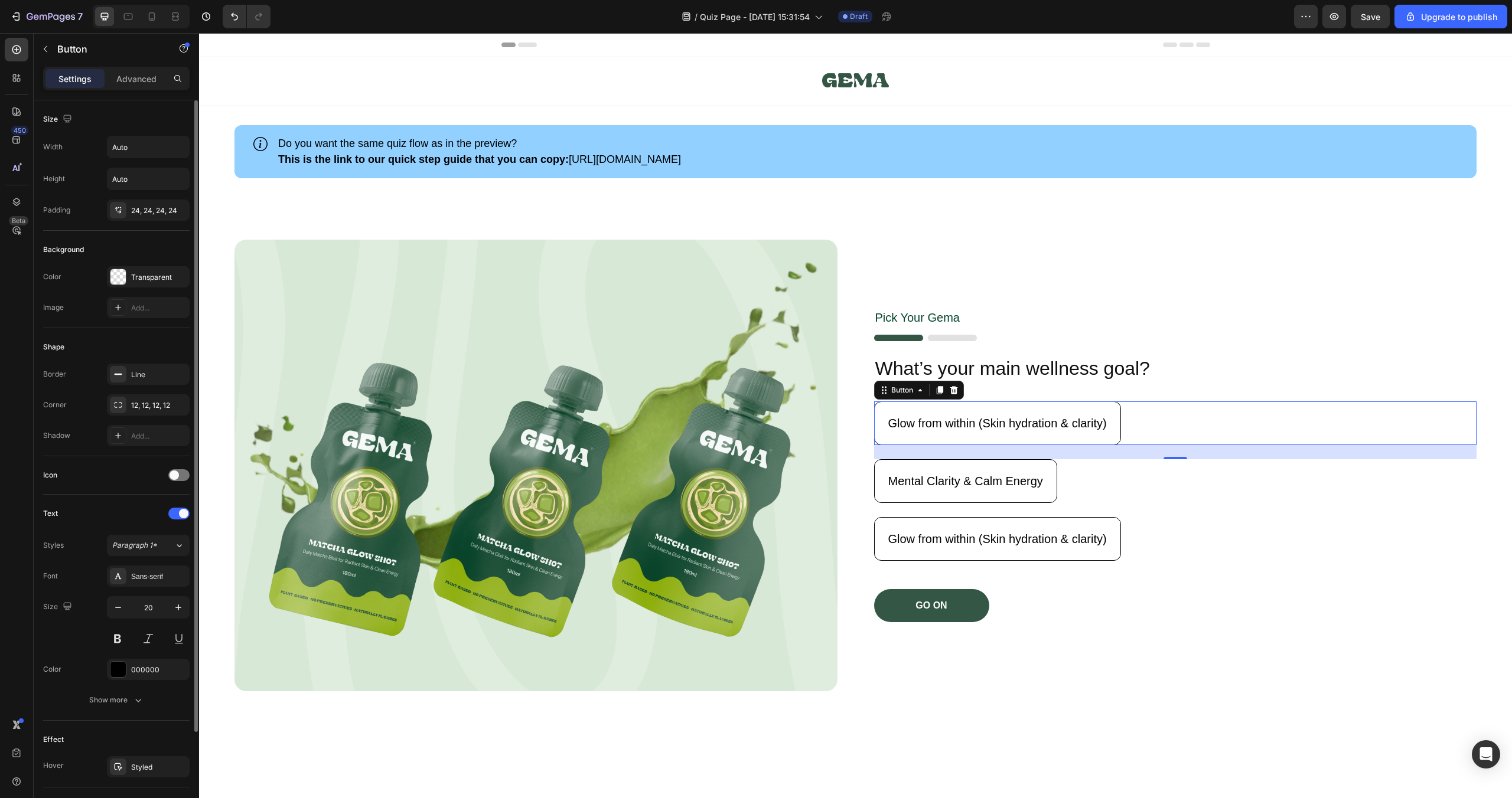
scroll to position [7, 0]
click at [138, 70] on div "Advanced" at bounding box center [136, 78] width 59 height 19
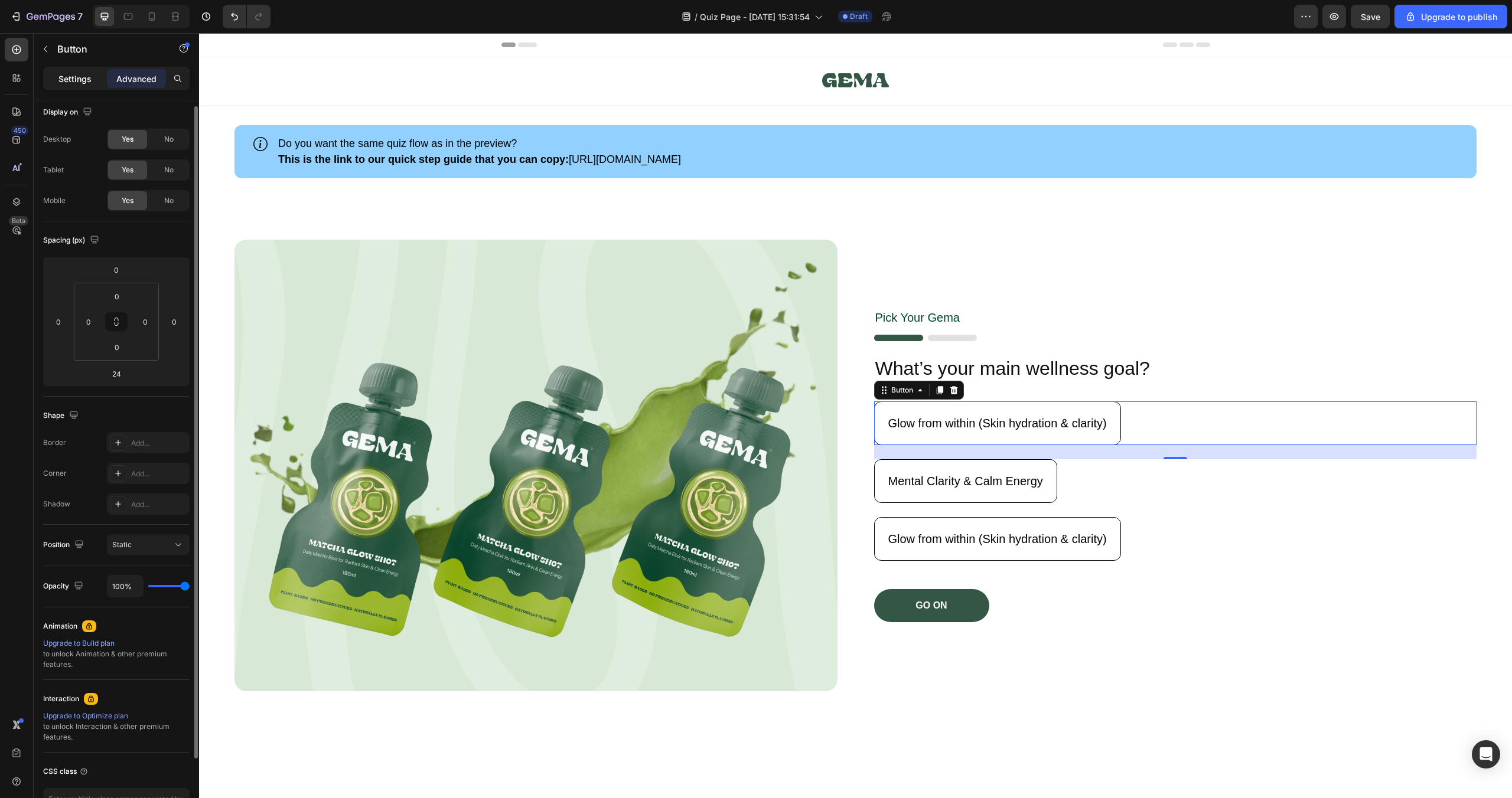
click at [65, 75] on p "Settings" at bounding box center [75, 79] width 33 height 12
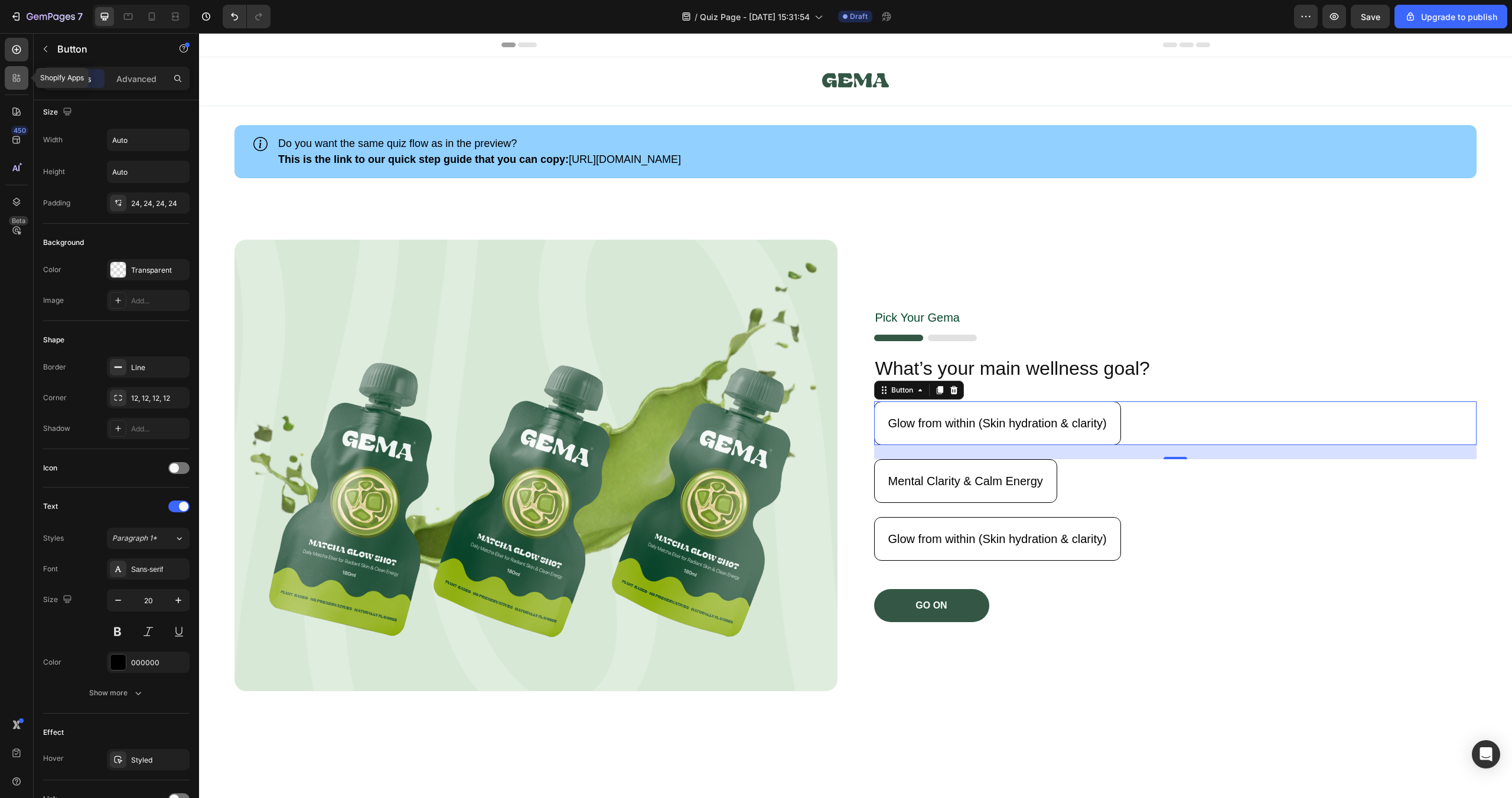
click at [13, 83] on icon at bounding box center [16, 77] width 12 height 12
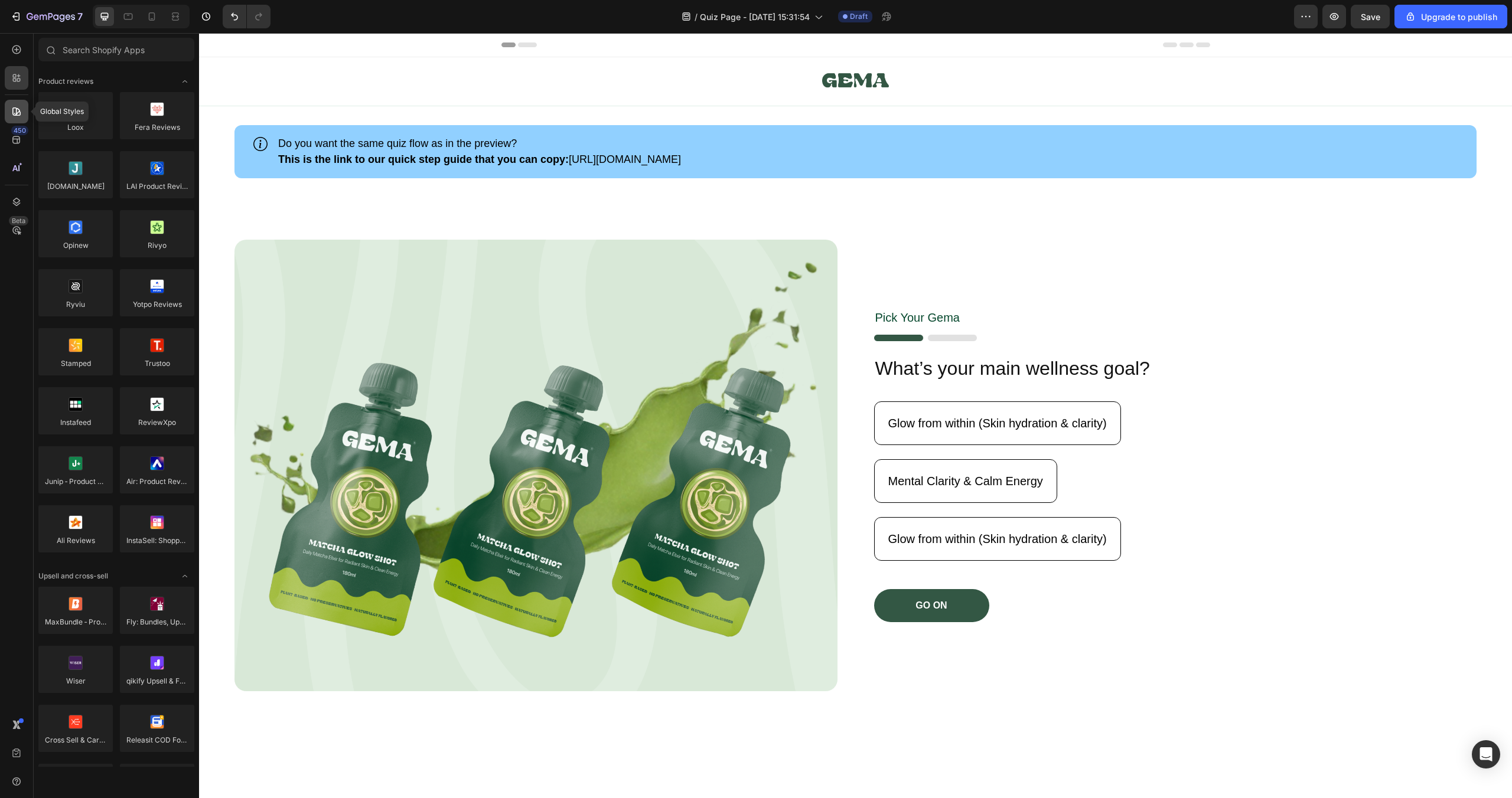
click at [15, 109] on icon at bounding box center [16, 111] width 12 height 12
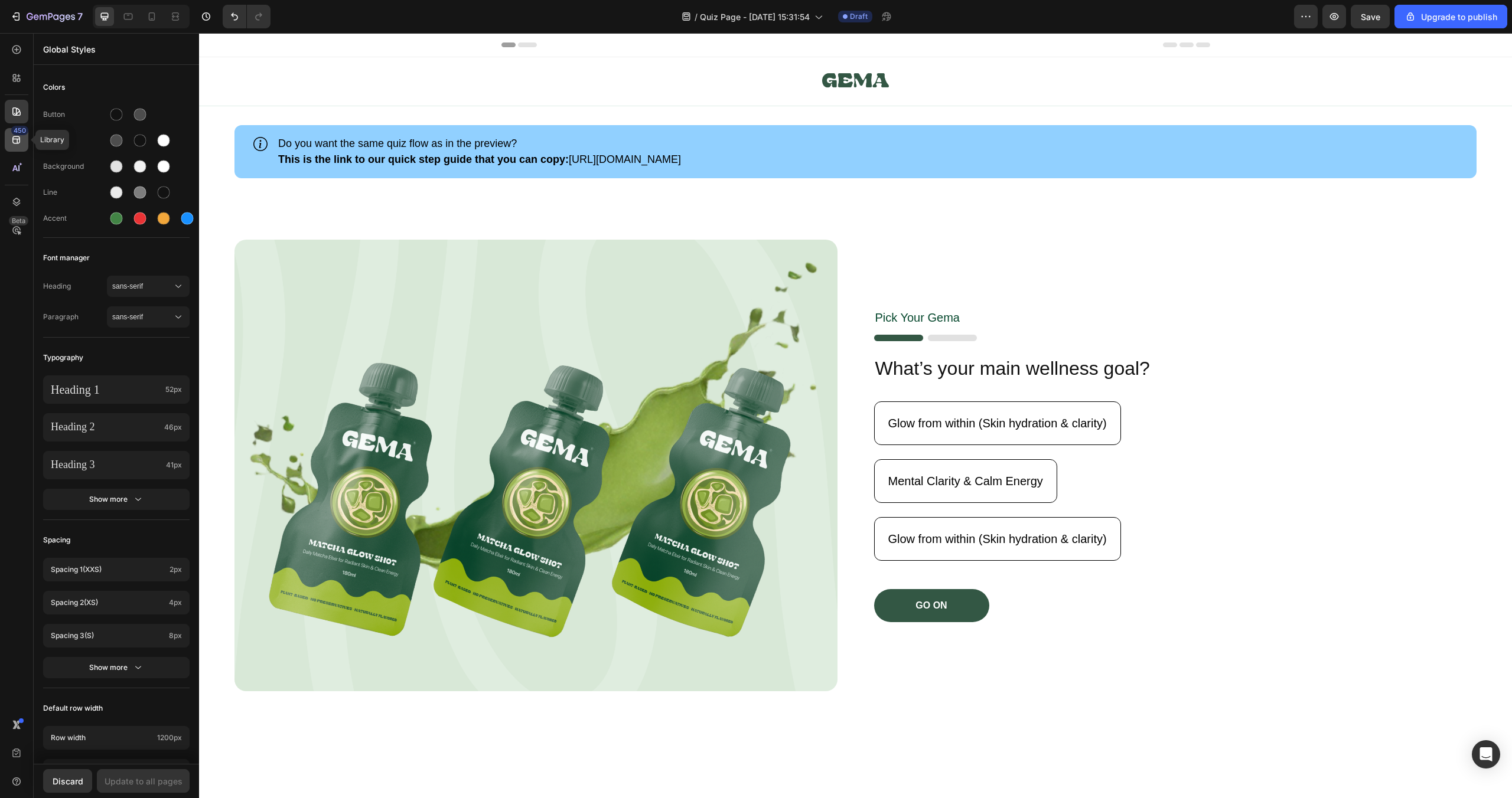
click at [15, 138] on icon at bounding box center [16, 139] width 12 height 12
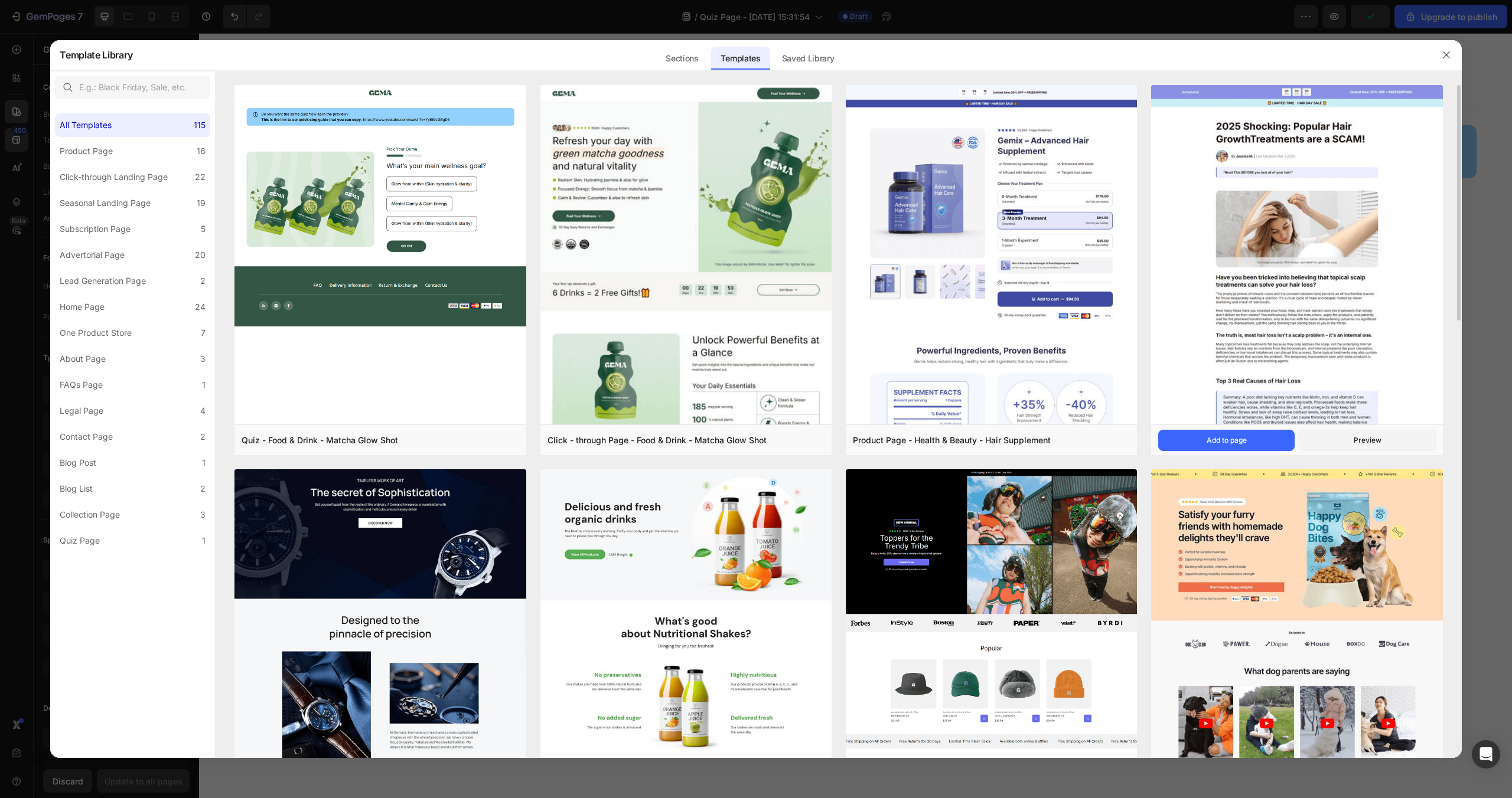
drag, startPoint x: 1439, startPoint y: 54, endPoint x: 1438, endPoint y: 87, distance: 33.0
click at [1438, 86] on div "Template Library Sections Templates Existing pages Saved Library Templates Save…" at bounding box center [755, 399] width 1411 height 718
click at [1439, 51] on button "button" at bounding box center [1446, 55] width 19 height 19
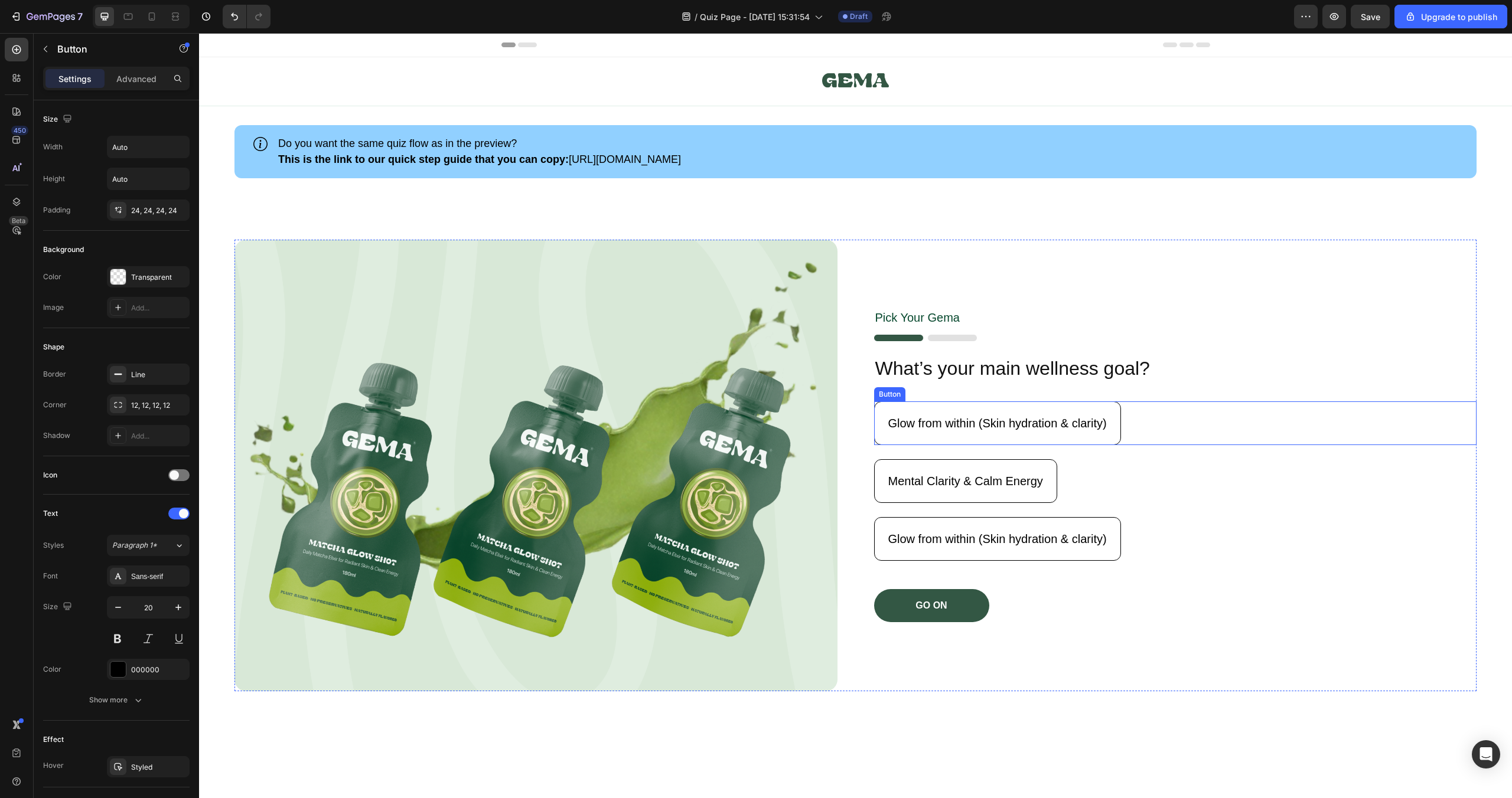
click at [1154, 418] on div "Glow from within (Skin hydration & clarity) Button" at bounding box center [1176, 424] width 603 height 44
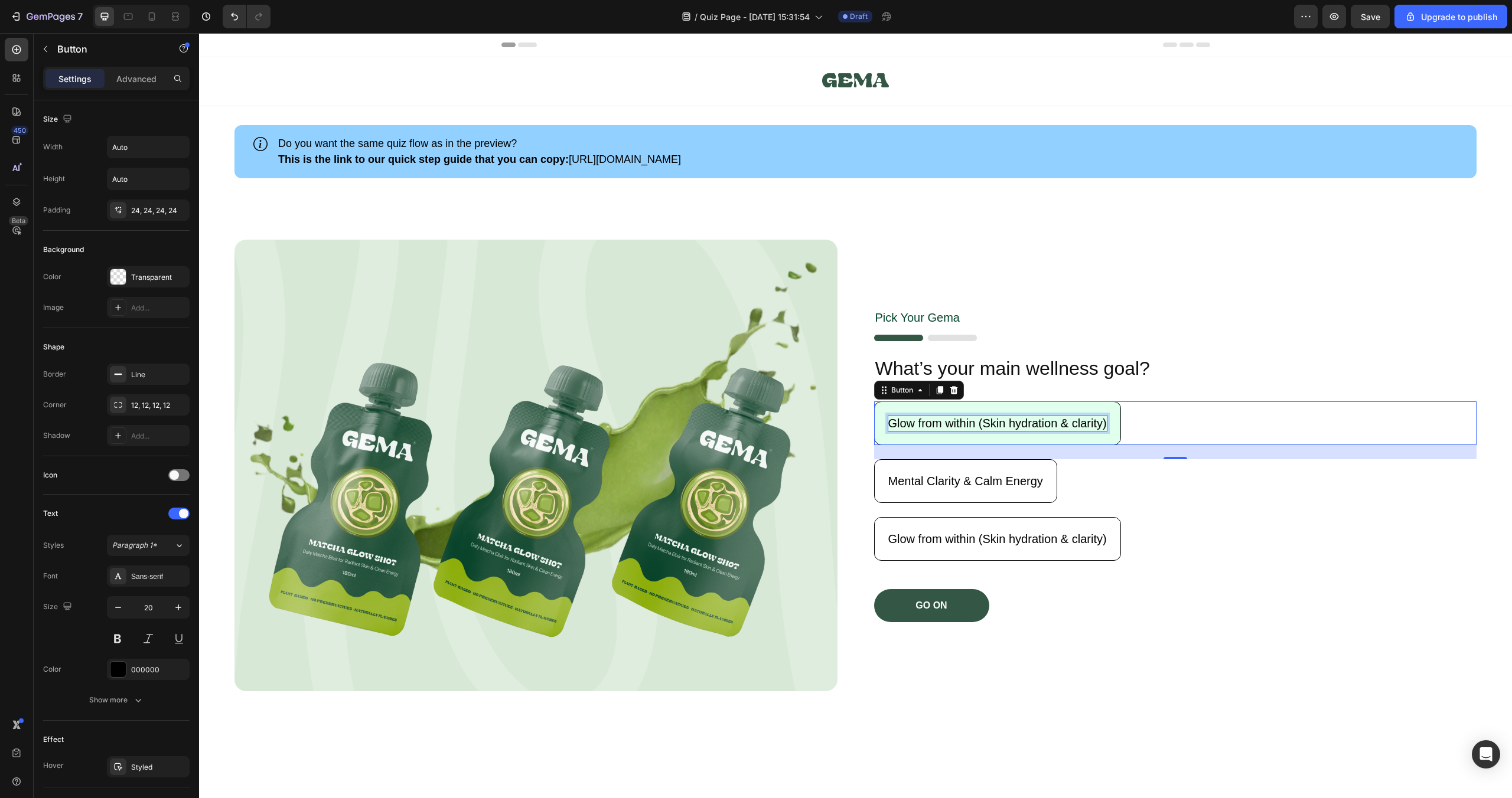
click at [1060, 417] on p "Glow from within (Skin hydration & clarity)" at bounding box center [997, 423] width 219 height 15
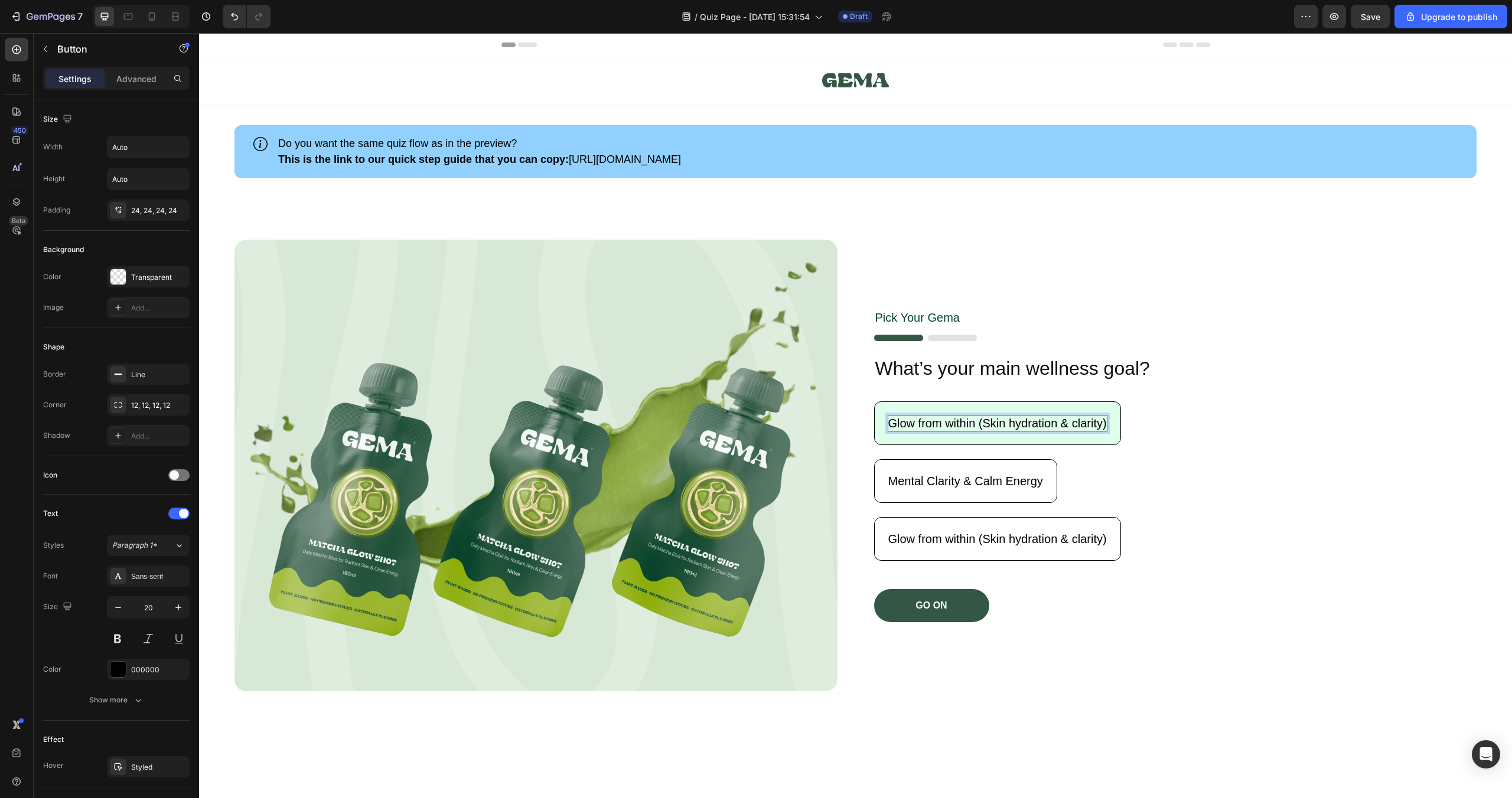
click at [1069, 405] on button "Glow from within (Skin hydration & clarity)" at bounding box center [997, 424] width 247 height 44
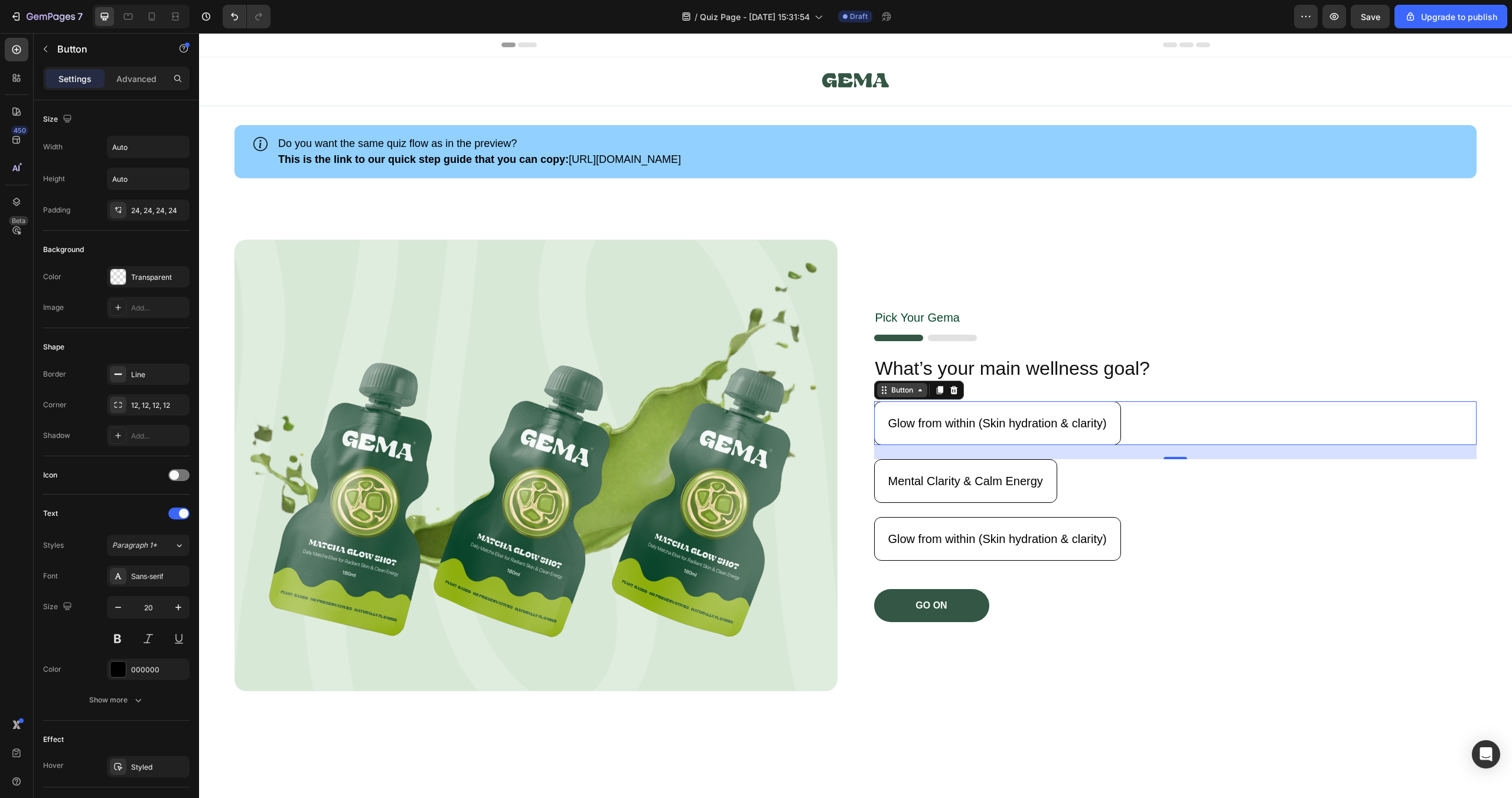
click at [902, 387] on div "Button" at bounding box center [902, 390] width 27 height 10
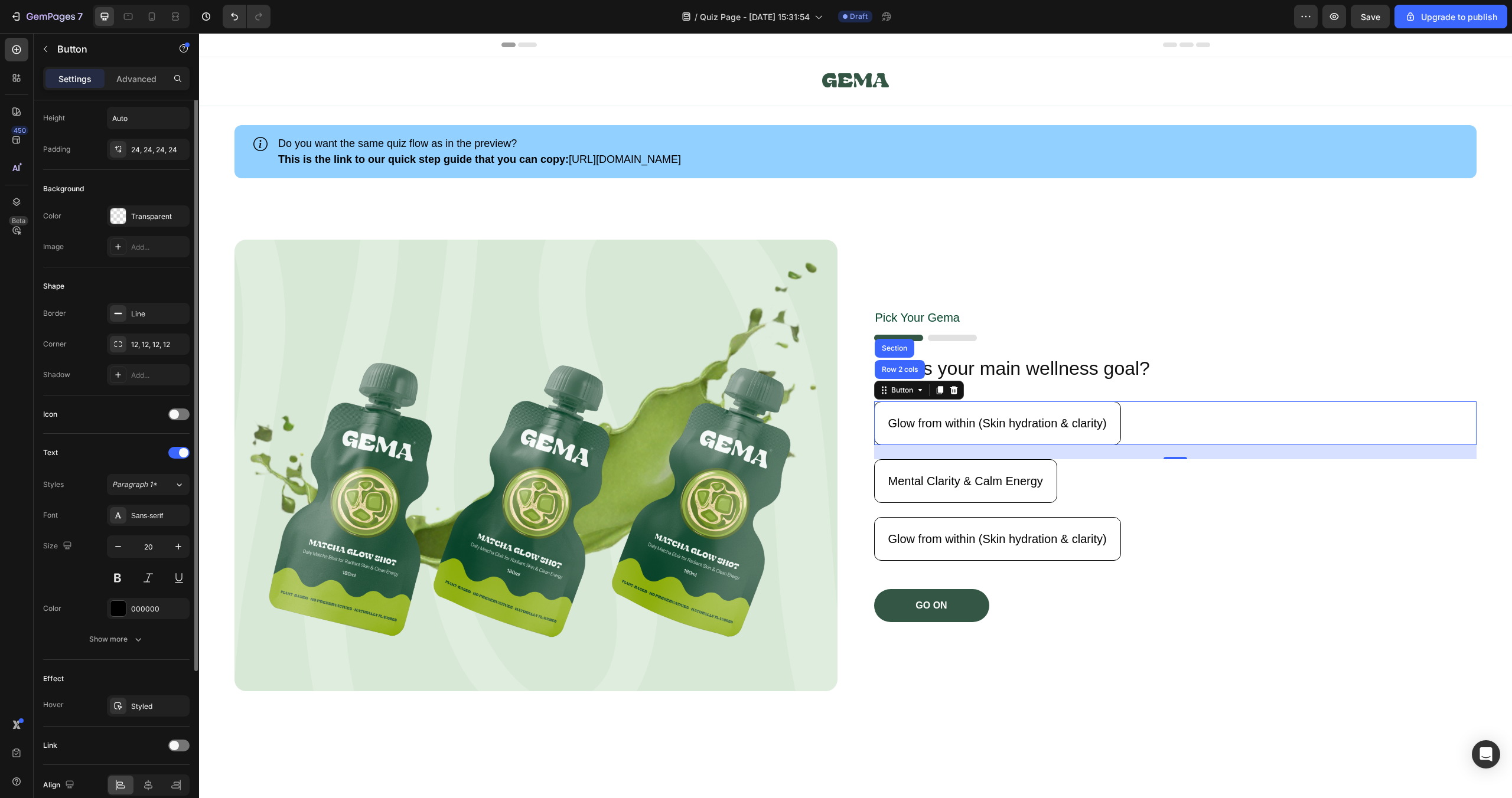
scroll to position [115, 0]
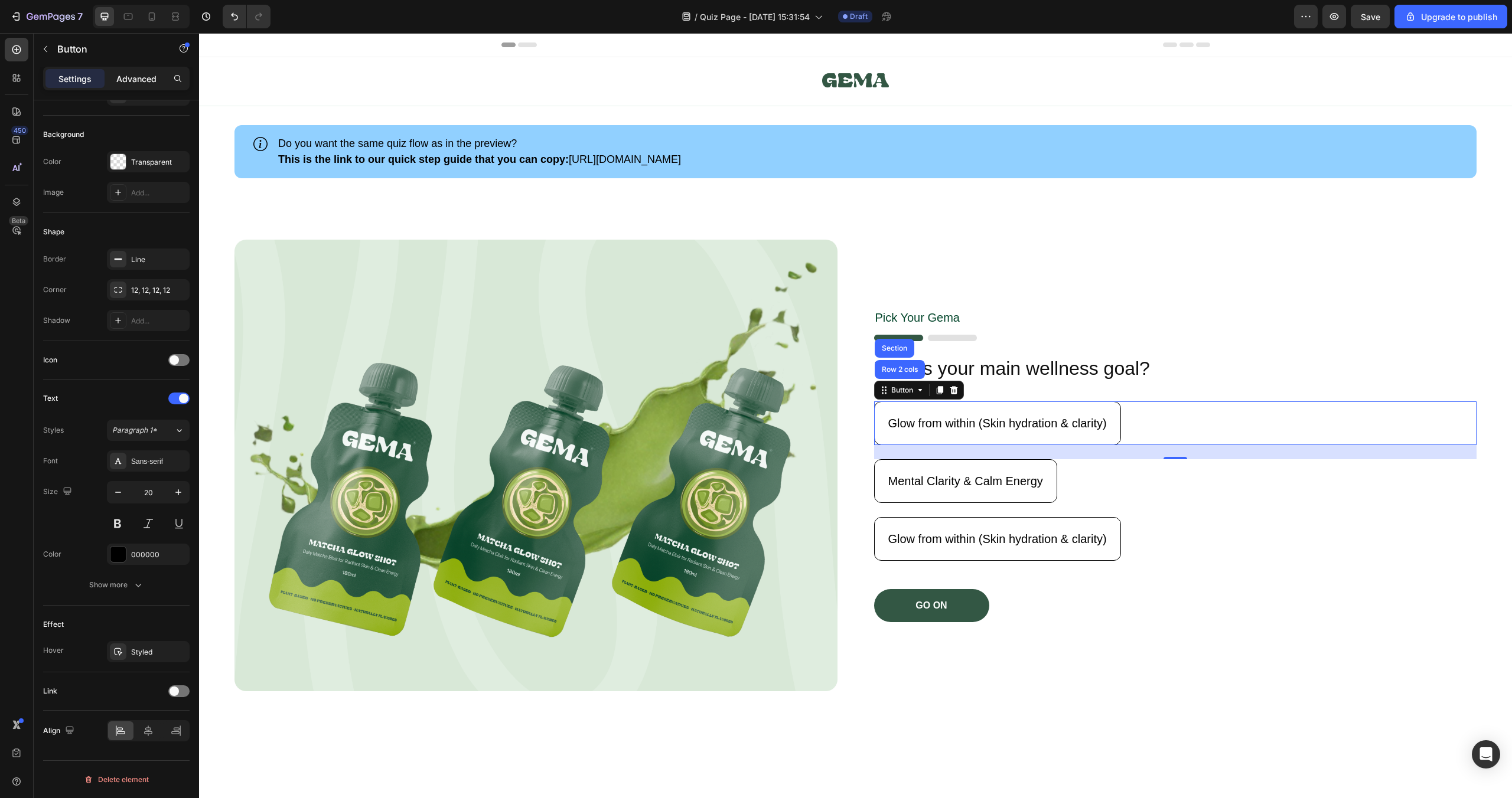
click at [116, 73] on p "Advanced" at bounding box center [136, 79] width 40 height 12
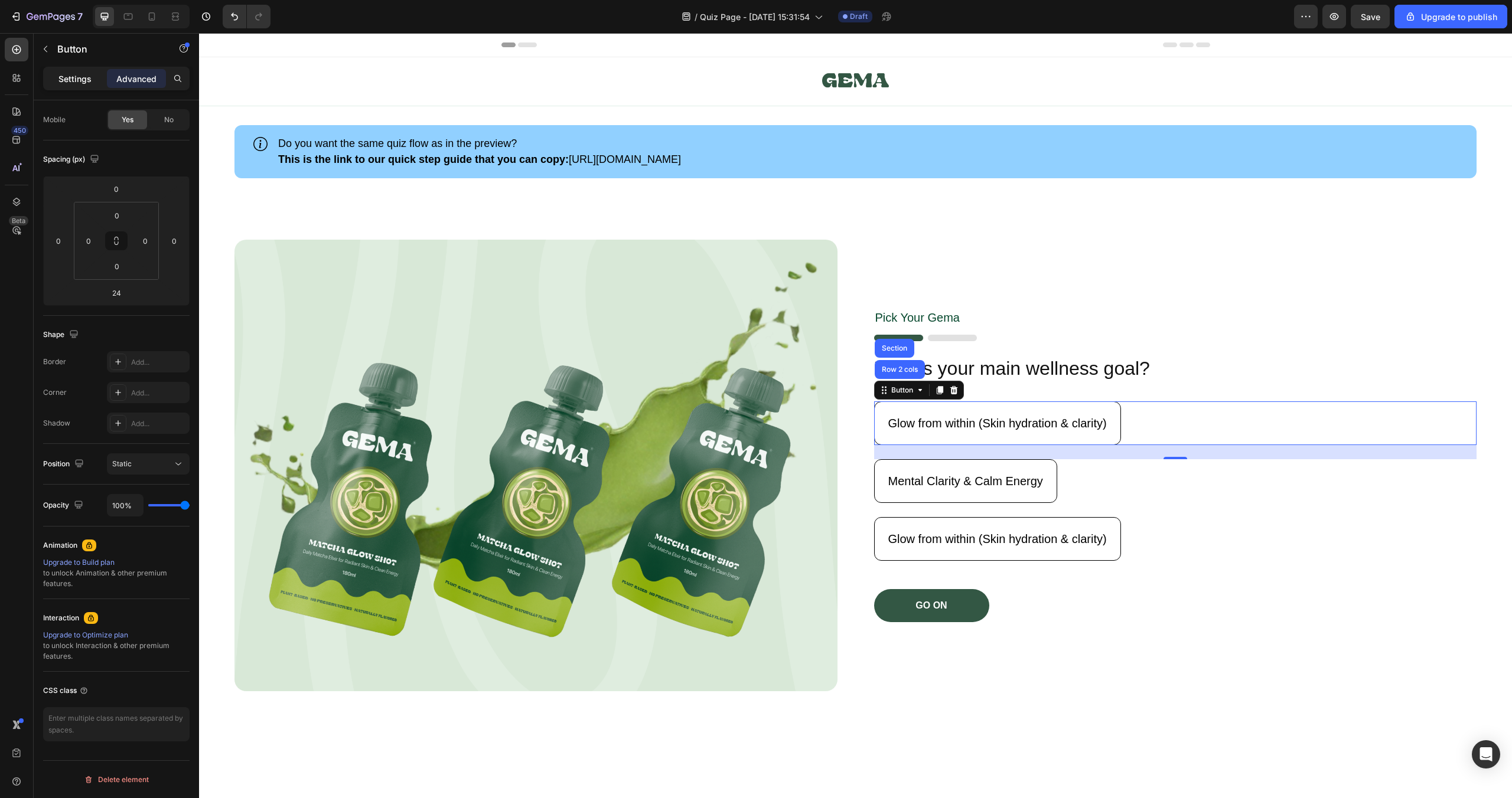
click at [74, 79] on p "Settings" at bounding box center [75, 79] width 33 height 12
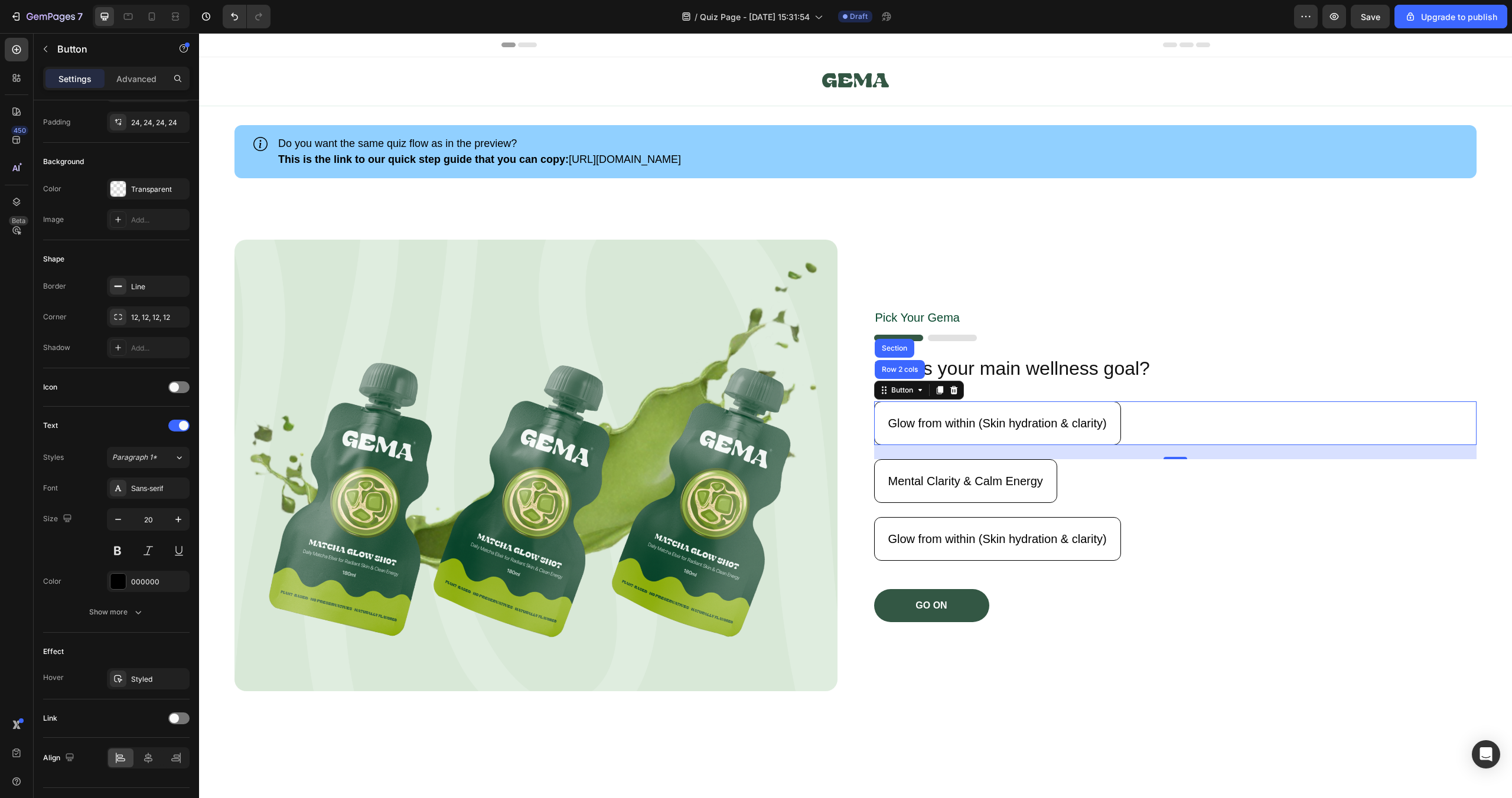
click at [1181, 439] on div "Glow from within (Skin hydration & clarity) Button Row 2 cols Section 24" at bounding box center [1176, 424] width 603 height 44
click at [132, 83] on p "Advanced" at bounding box center [136, 79] width 40 height 12
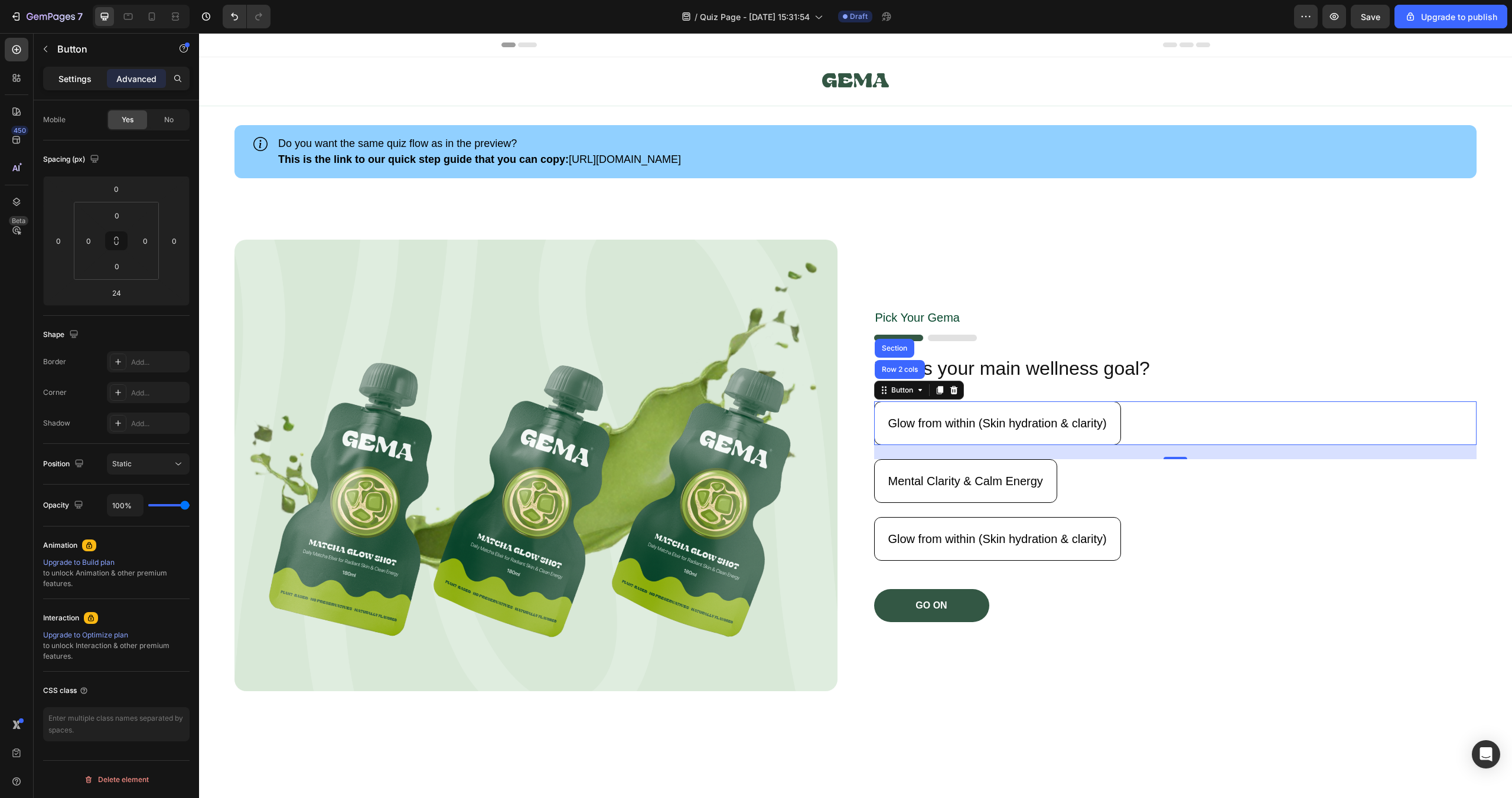
click at [51, 83] on div "Settings" at bounding box center [75, 78] width 59 height 19
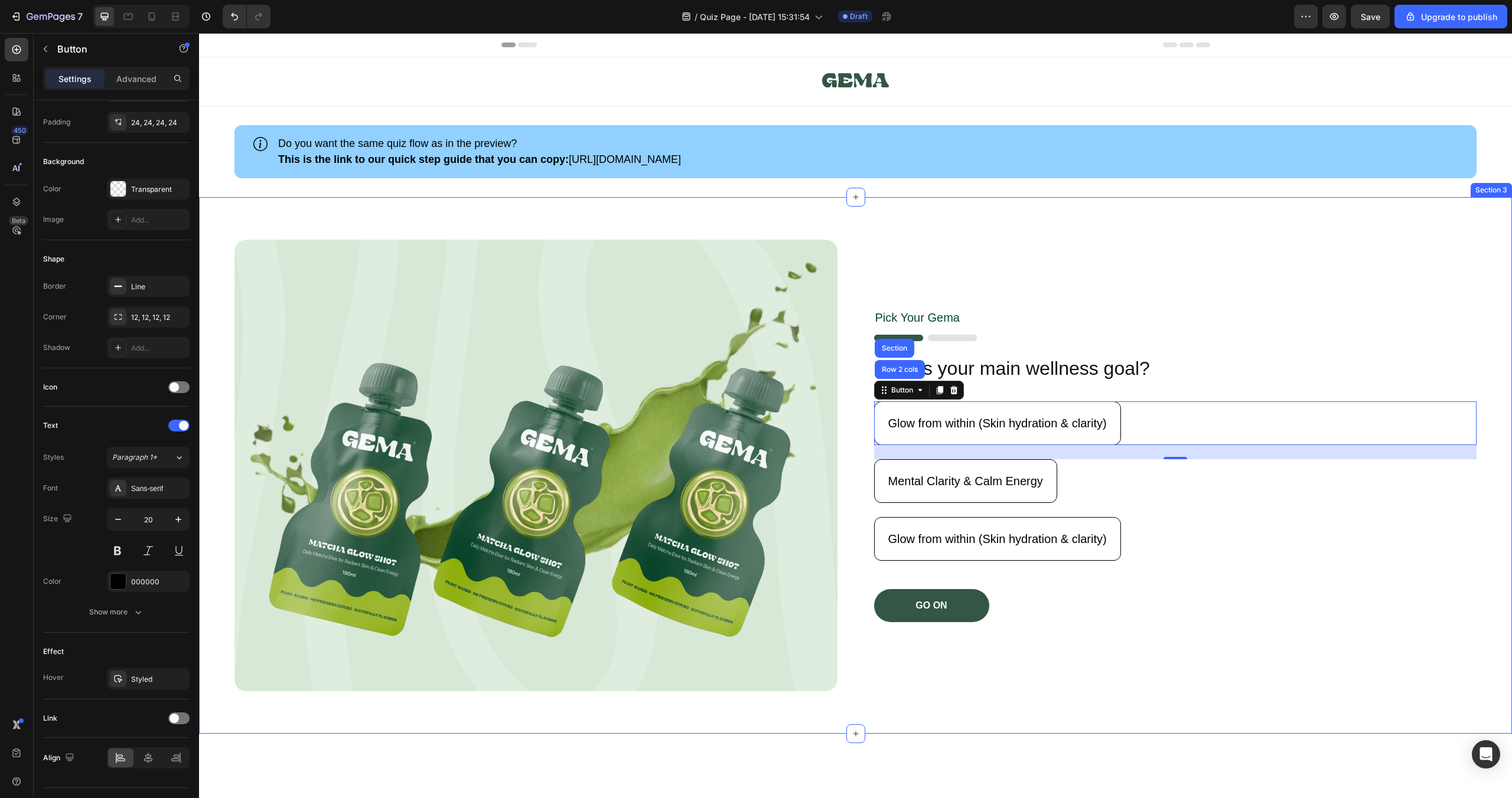
scroll to position [47, 0]
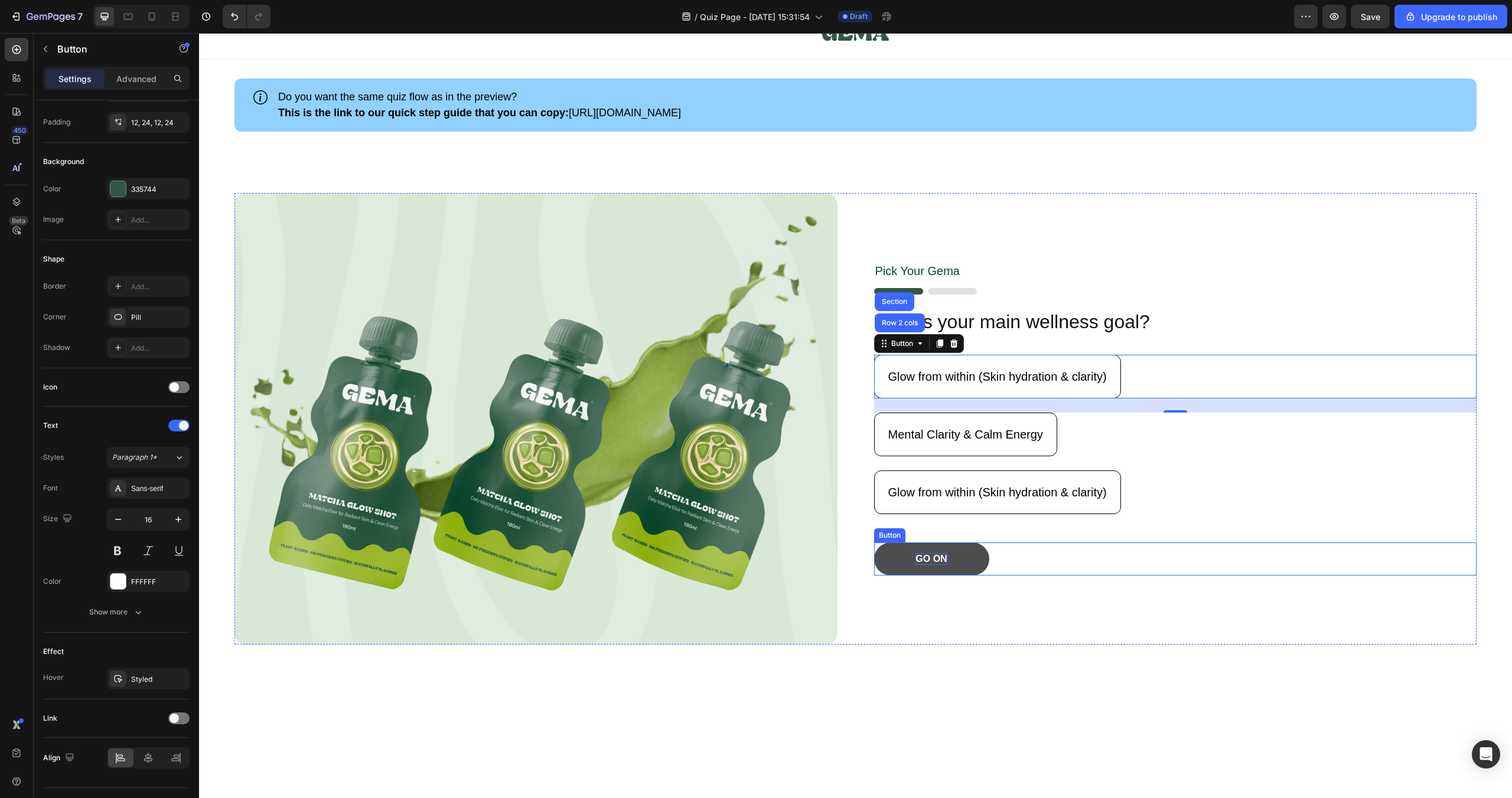
click at [932, 555] on p "GO ON" at bounding box center [930, 559] width 31 height 12
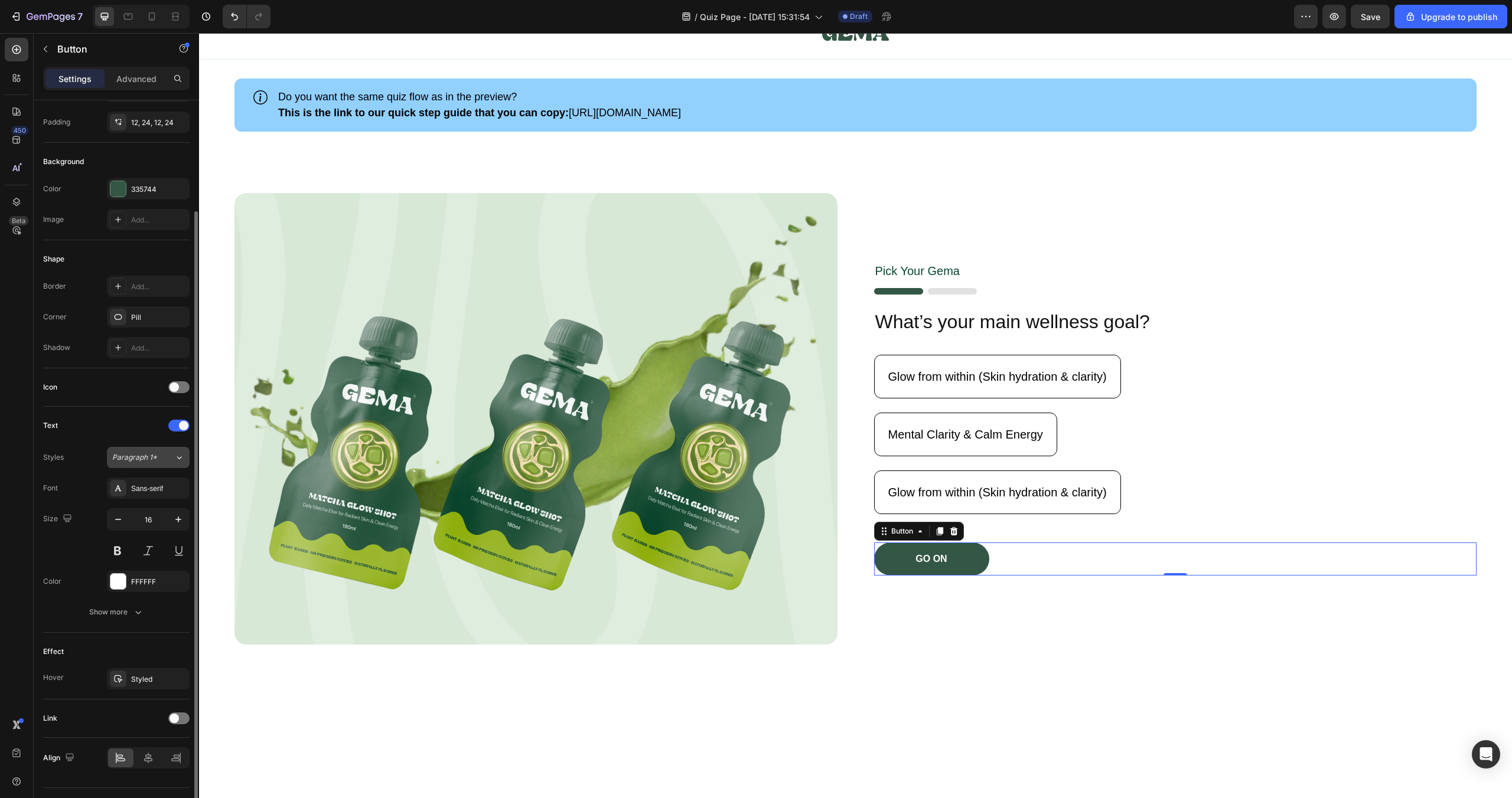
scroll to position [115, 0]
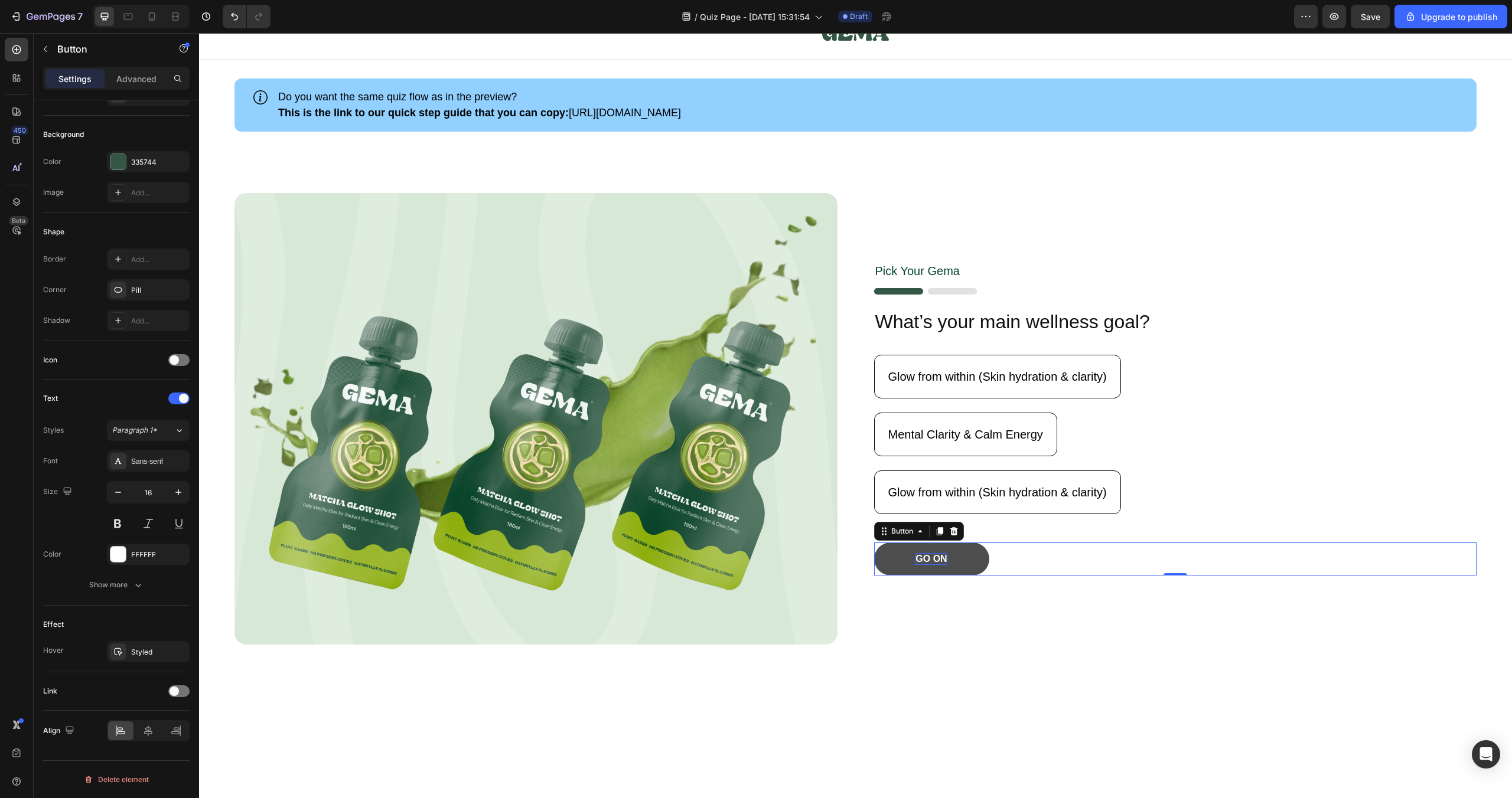
click at [941, 557] on p "GO ON" at bounding box center [930, 559] width 31 height 12
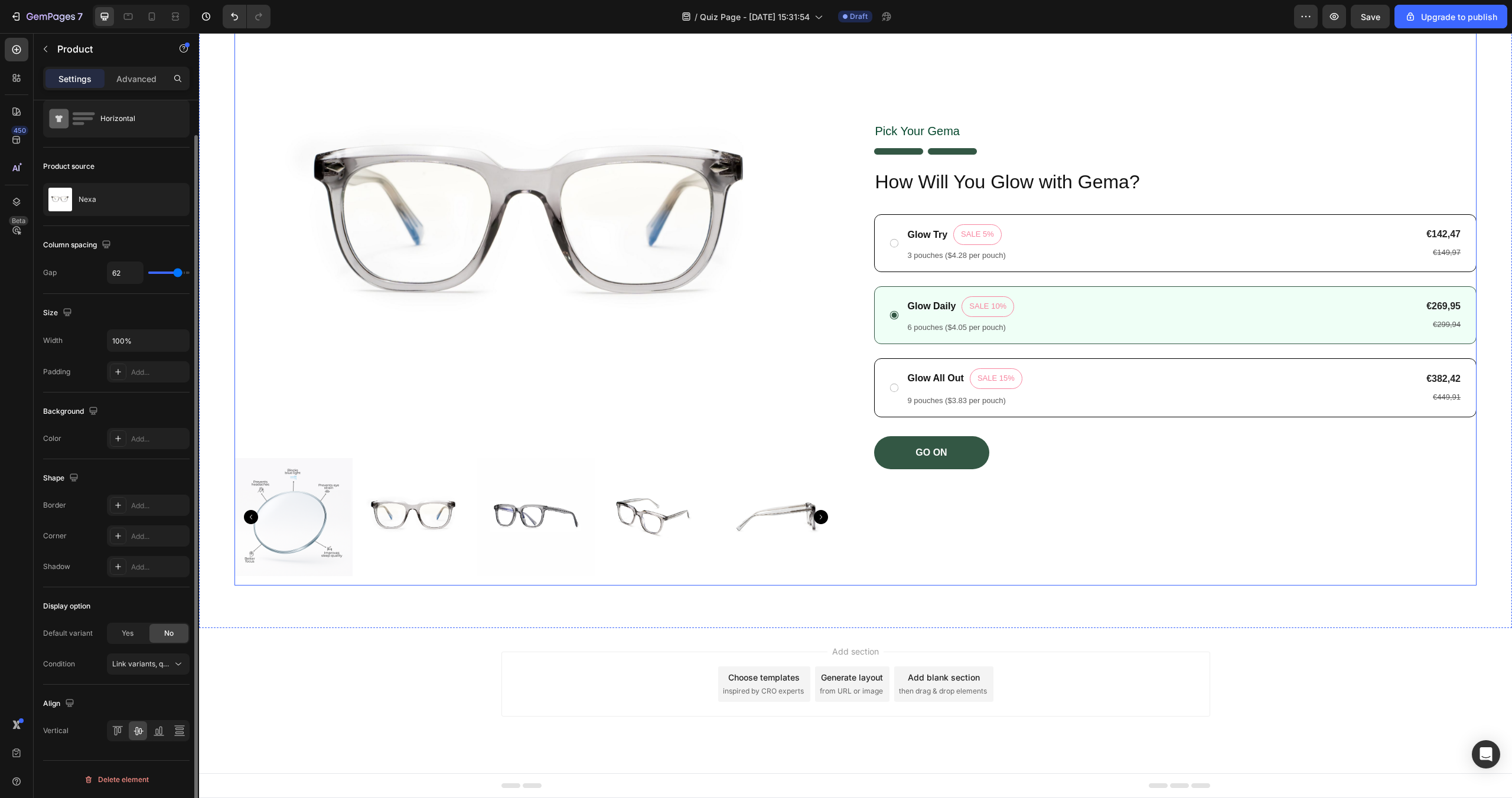
scroll to position [0, 0]
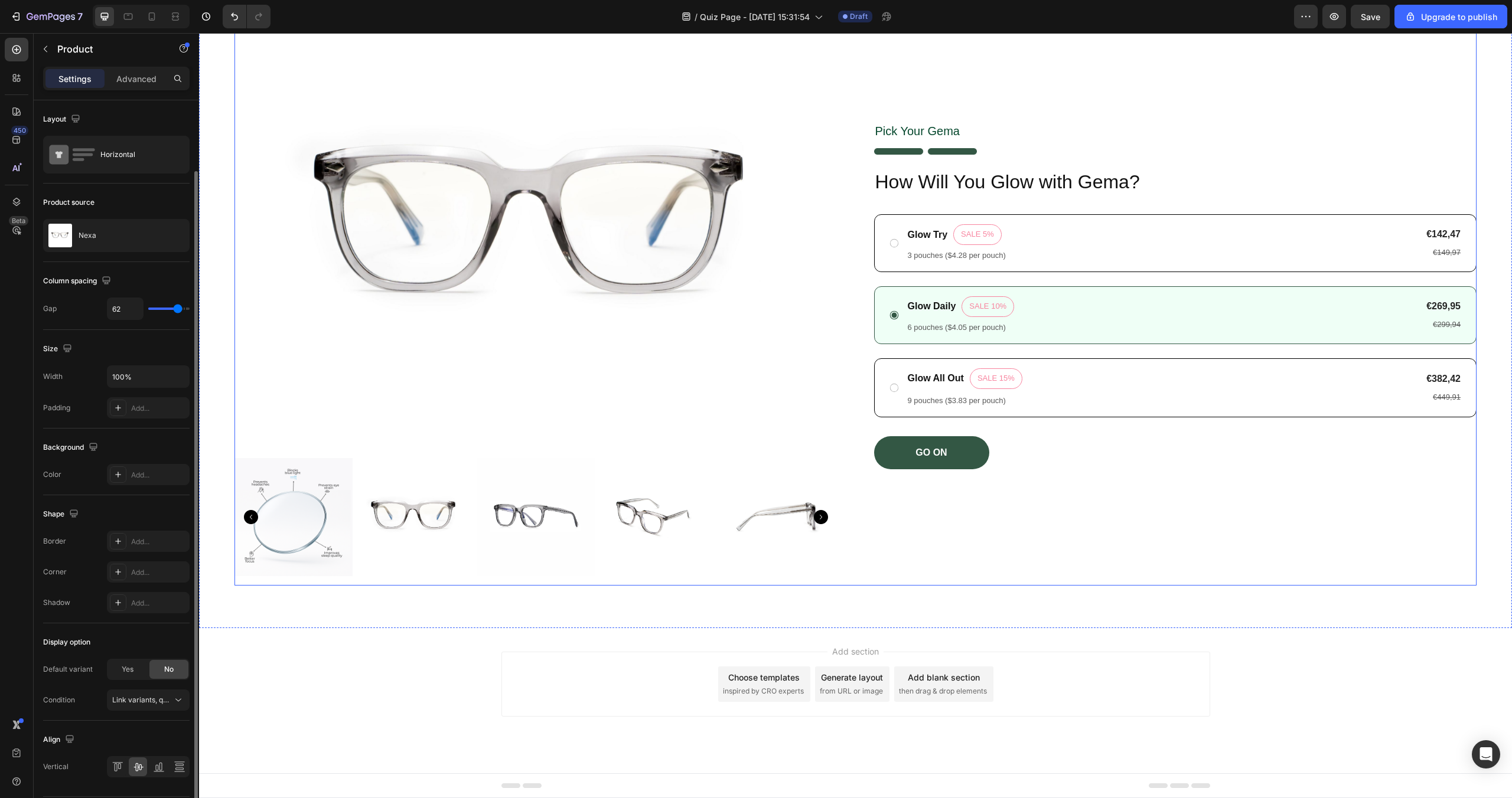
click at [1166, 568] on div "Pick Your [PERSON_NAME] Text Block Image How Will You Glow with [PERSON_NAME]? …" at bounding box center [1176, 296] width 603 height 579
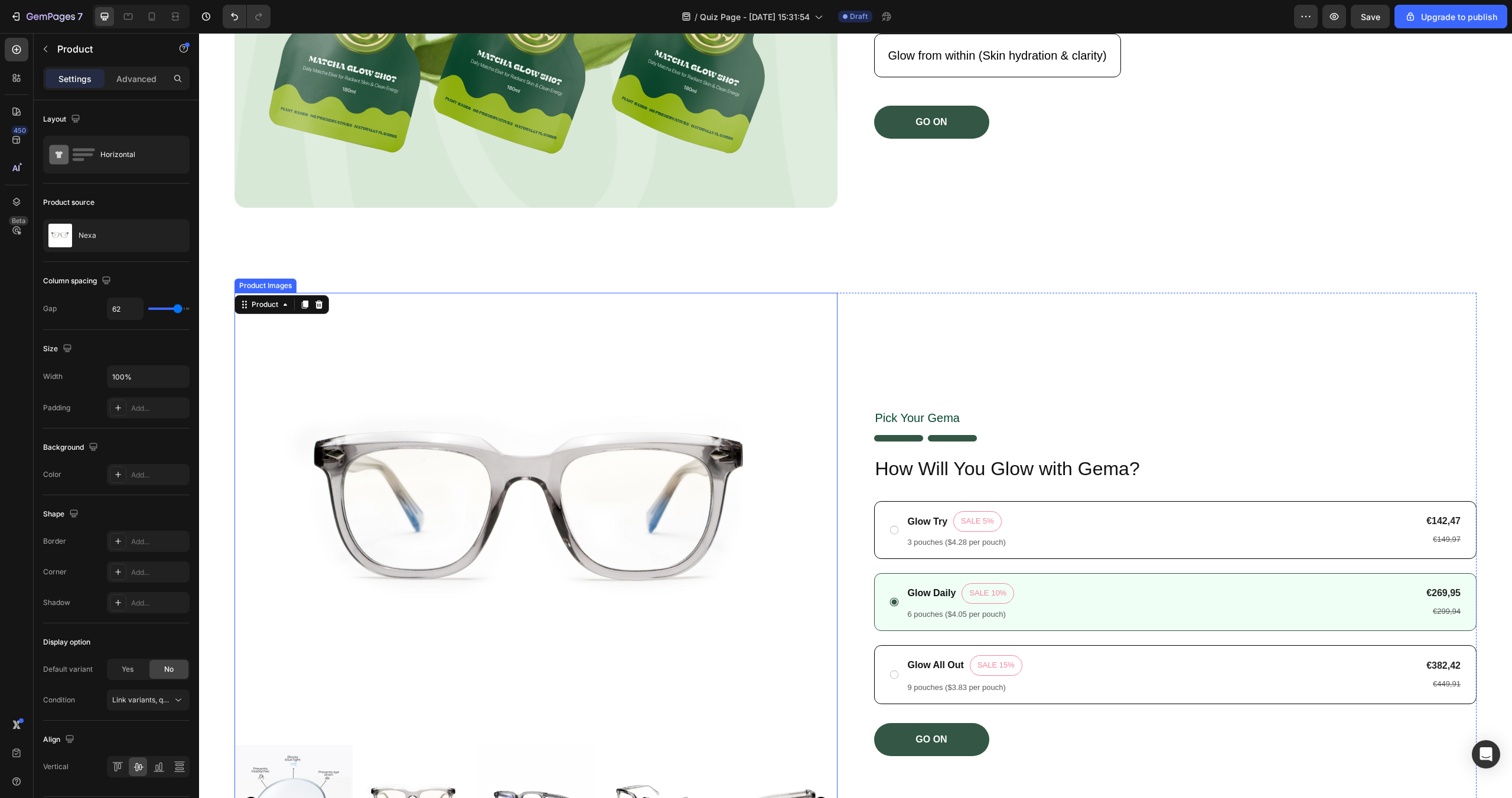
scroll to position [483, 0]
click at [305, 306] on icon at bounding box center [305, 306] width 7 height 9
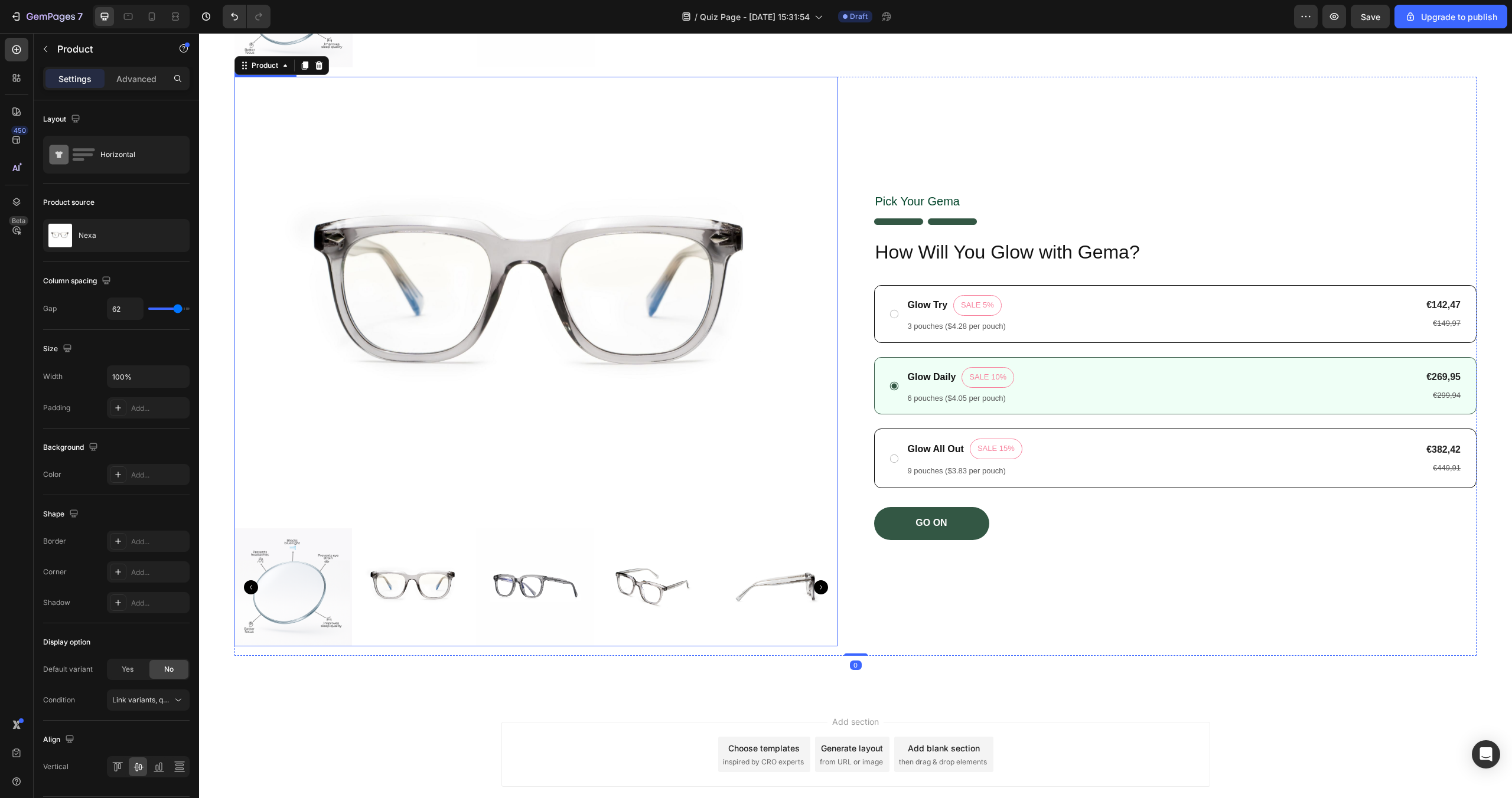
scroll to position [1282, 0]
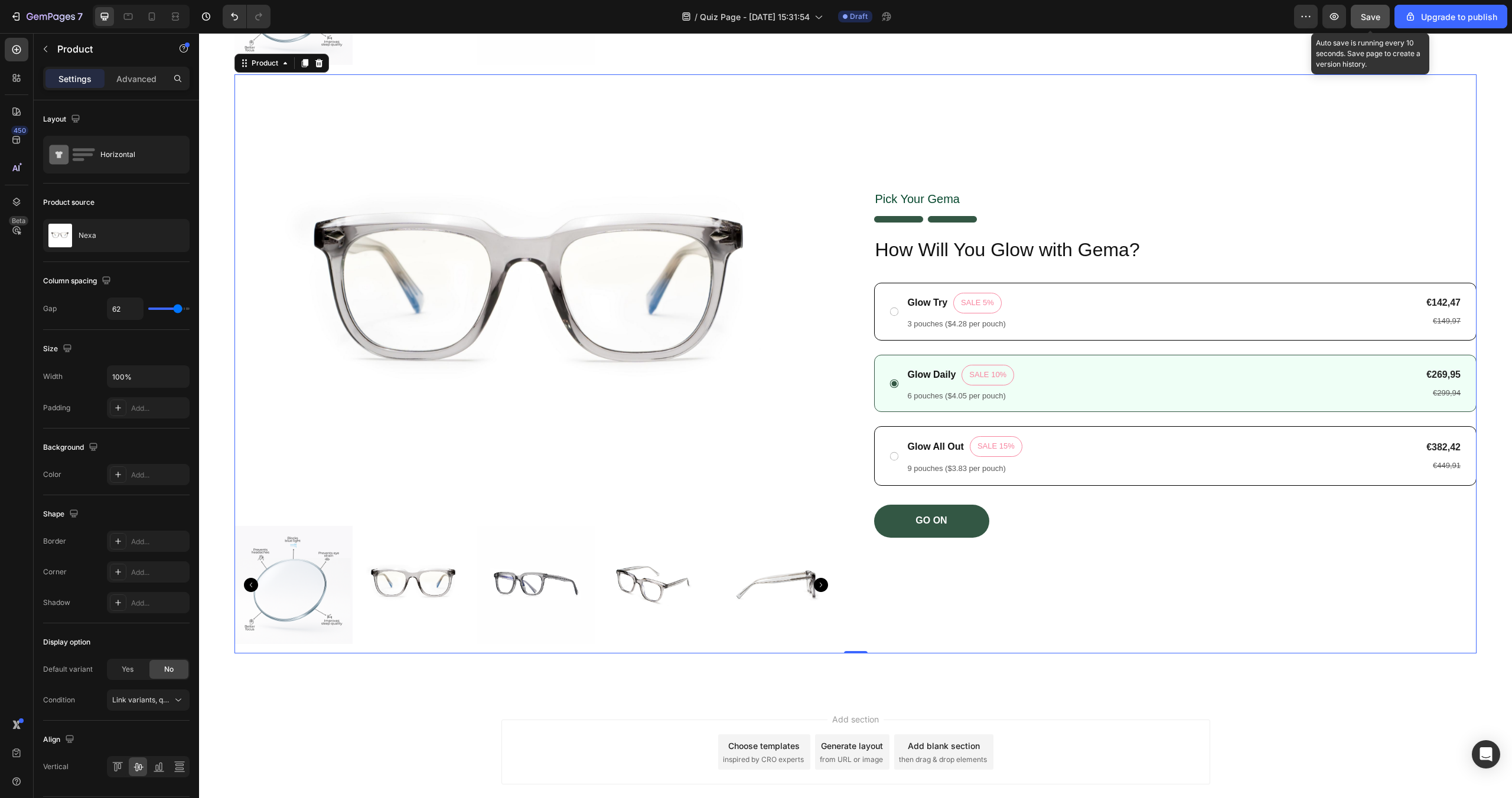
click at [1379, 14] on span "Save" at bounding box center [1371, 16] width 19 height 10
click at [1331, 18] on icon "button" at bounding box center [1334, 16] width 12 height 12
